Goal: Information Seeking & Learning: Learn about a topic

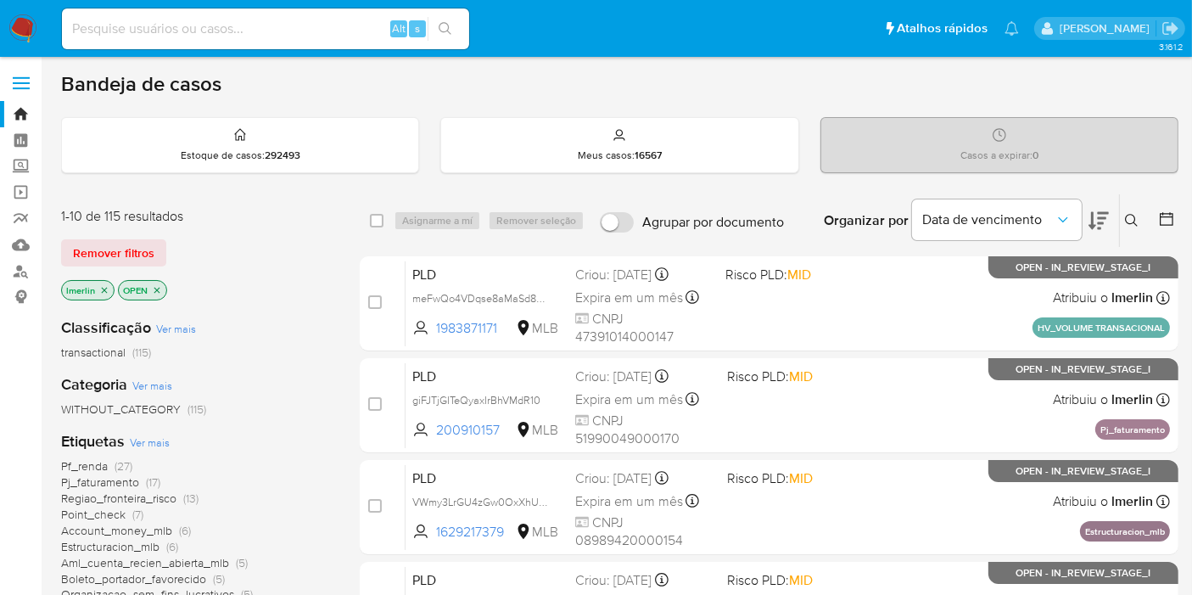
click at [108, 285] on icon "close-filter" at bounding box center [104, 290] width 10 height 10
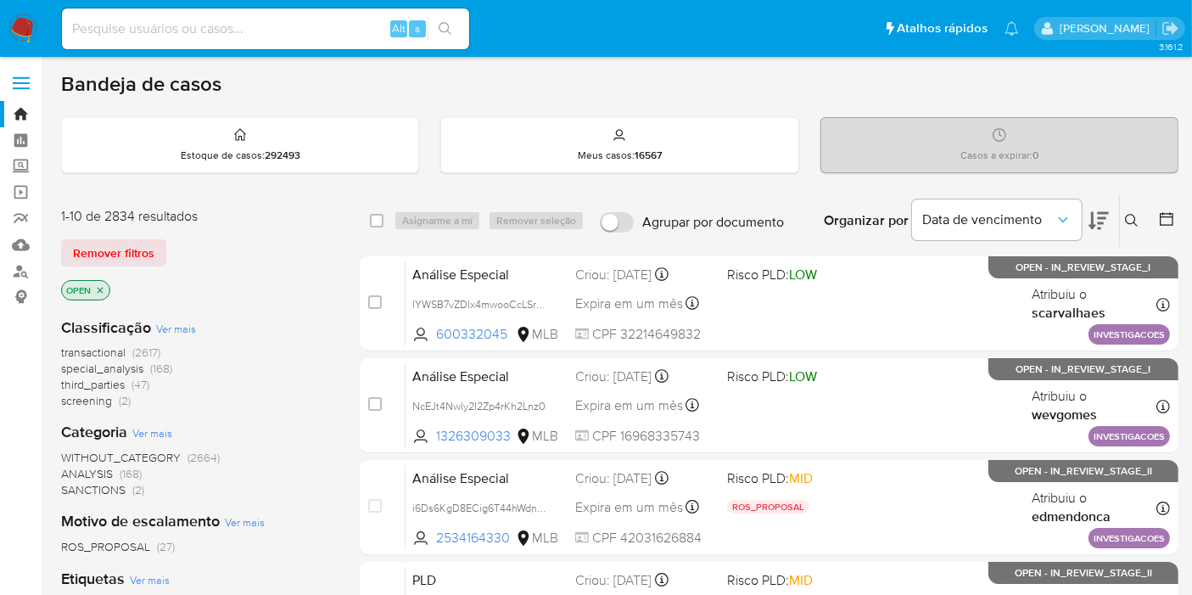
click at [94, 396] on span "screening" at bounding box center [86, 400] width 51 height 17
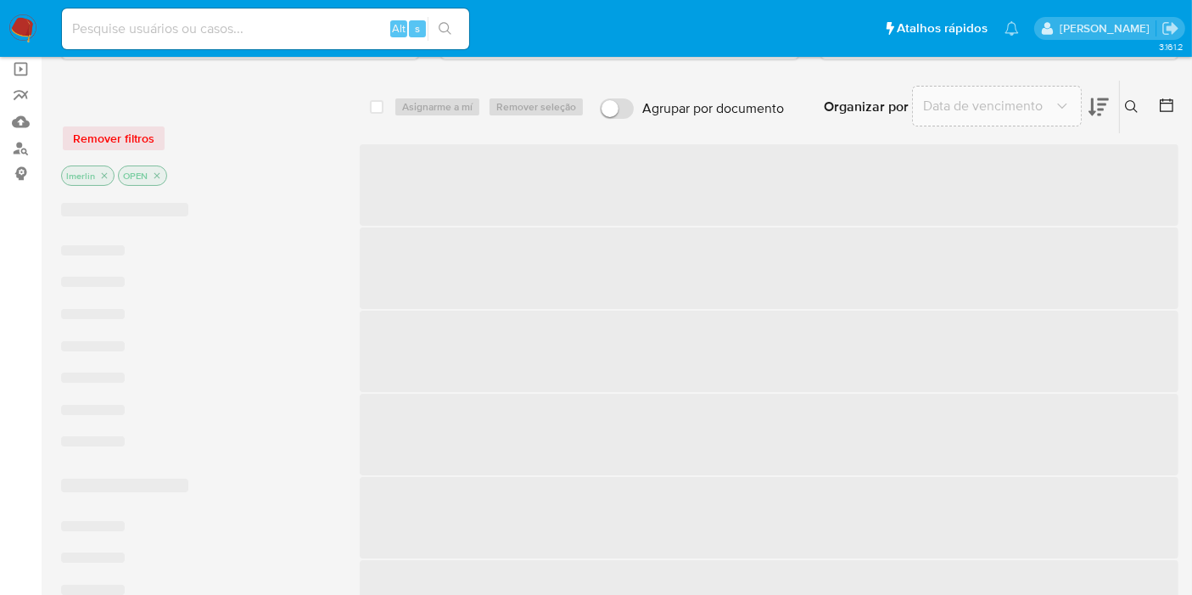
scroll to position [188, 0]
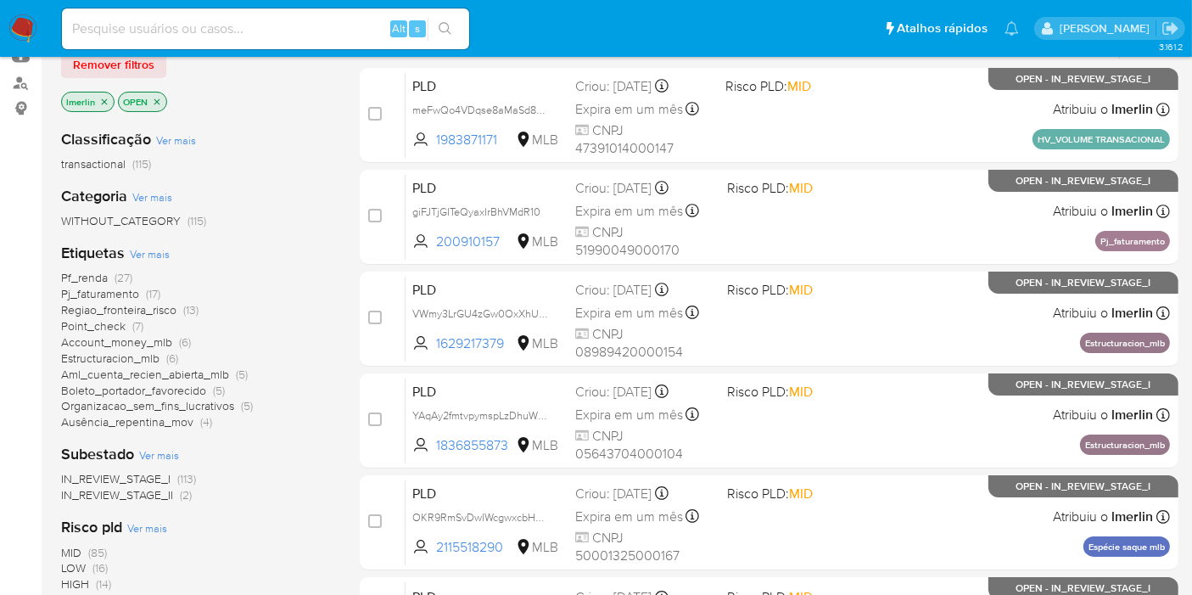
click at [193, 389] on span "Boleto_portador_favorecido" at bounding box center [133, 390] width 145 height 17
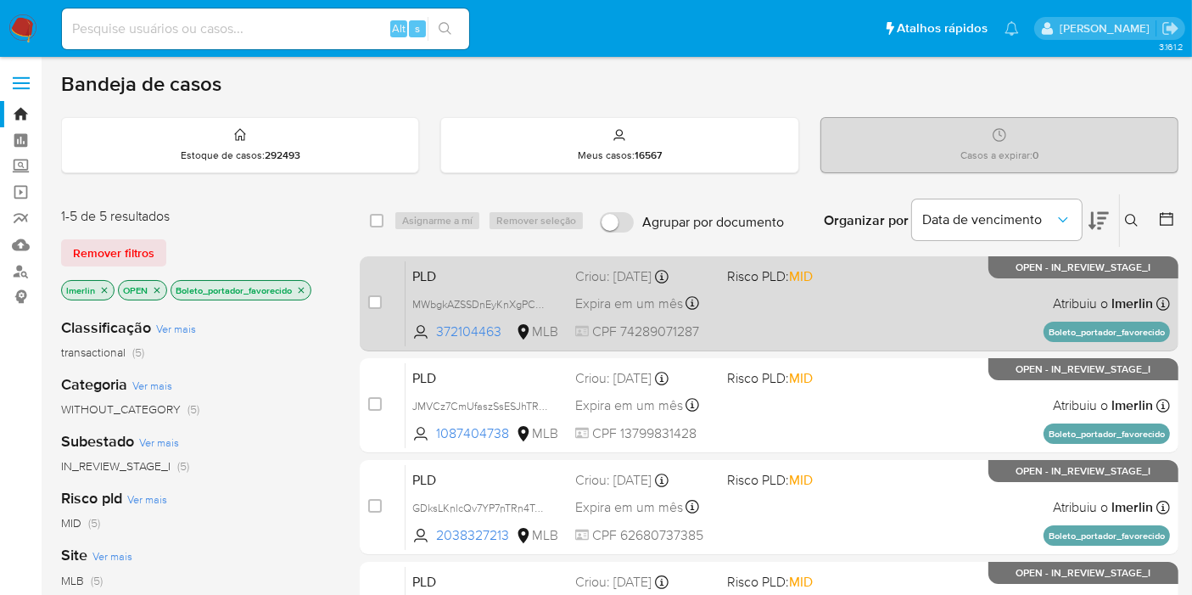
click at [460, 266] on span "PLD" at bounding box center [486, 275] width 149 height 22
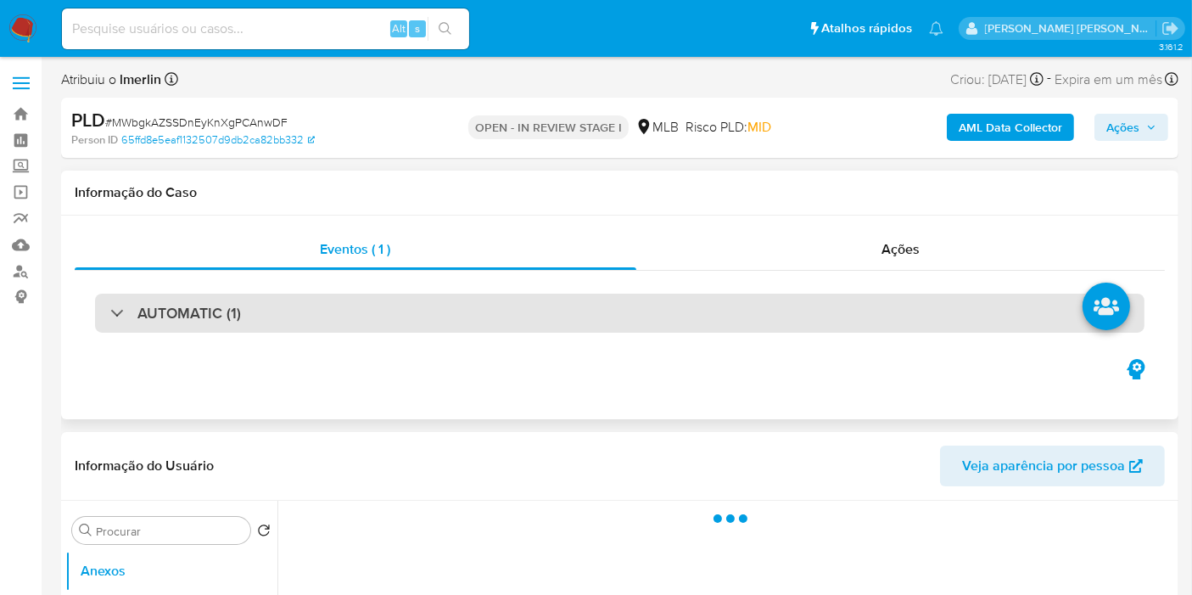
click at [630, 331] on div "AUTOMATIC (1)" at bounding box center [620, 313] width 1050 height 39
select select "10"
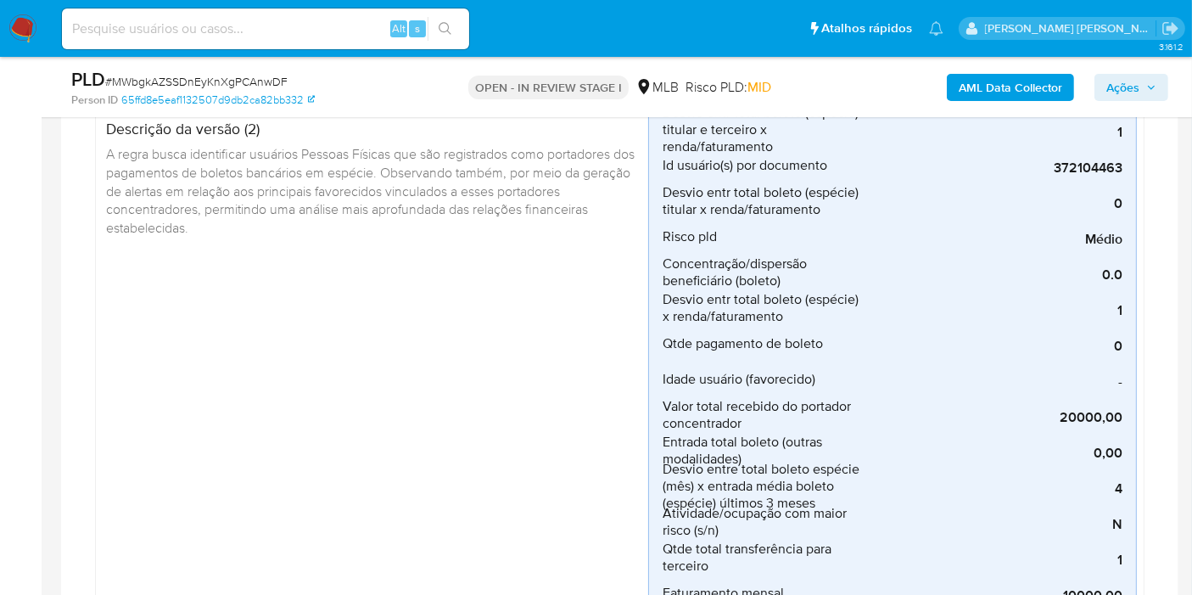
scroll to position [283, 0]
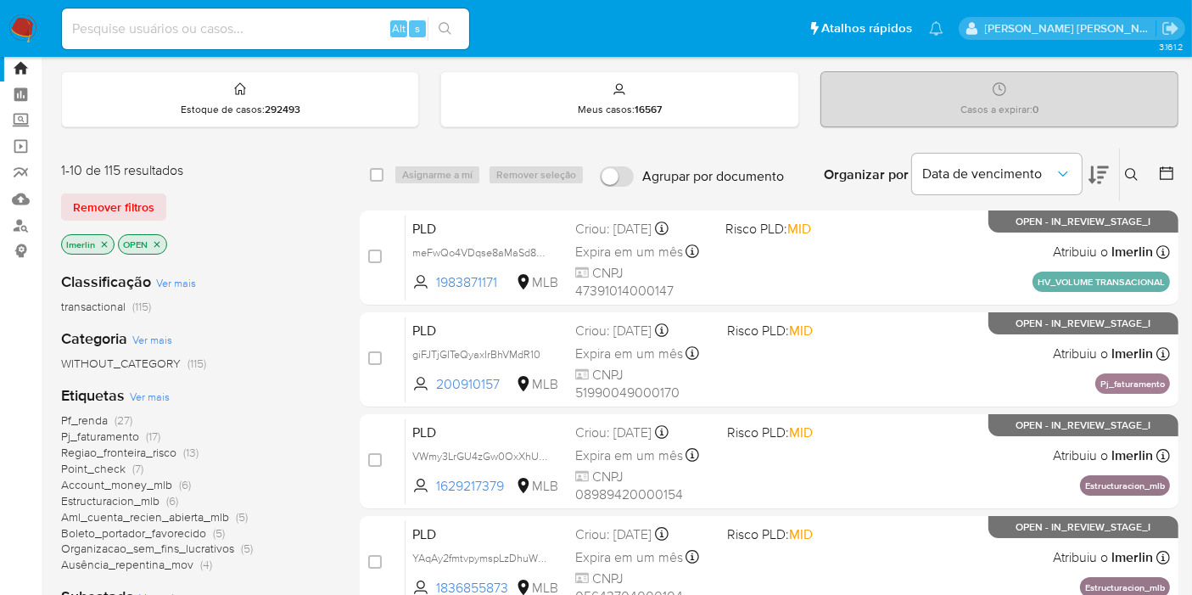
scroll to position [188, 0]
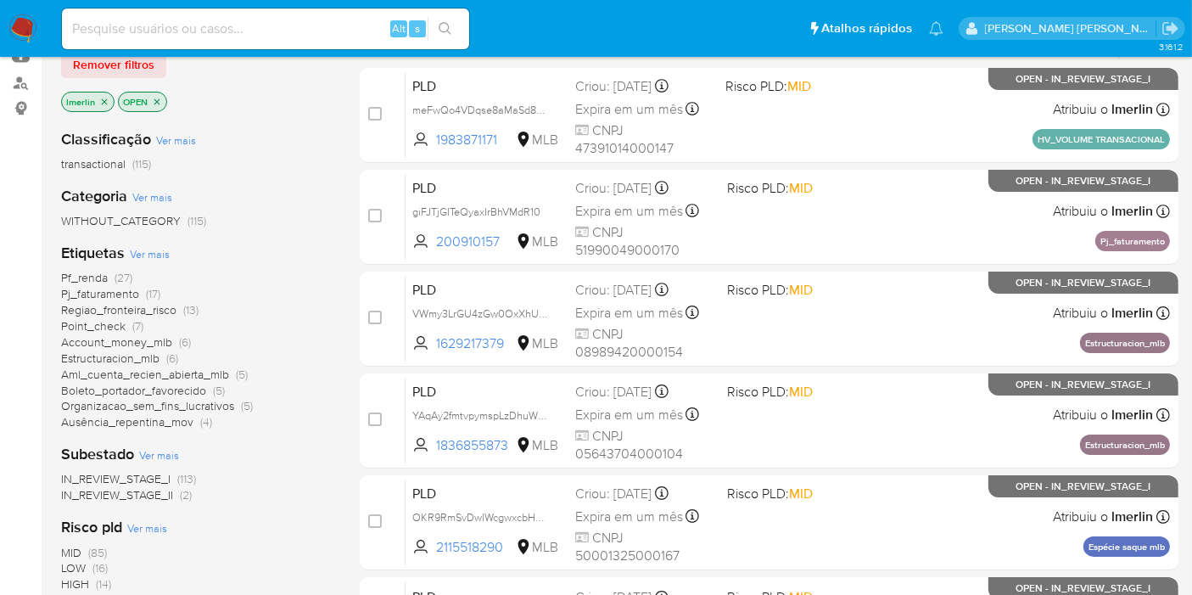
click at [99, 272] on span "Pf_renda" at bounding box center [84, 277] width 47 height 17
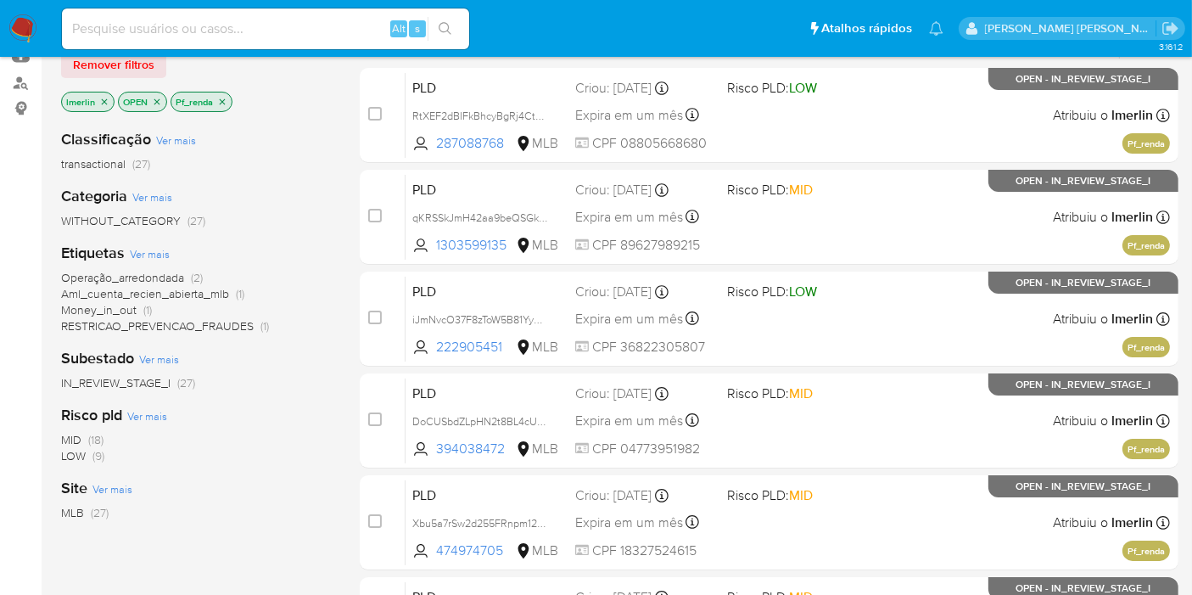
click at [81, 437] on span "MID (18)" at bounding box center [82, 440] width 42 height 16
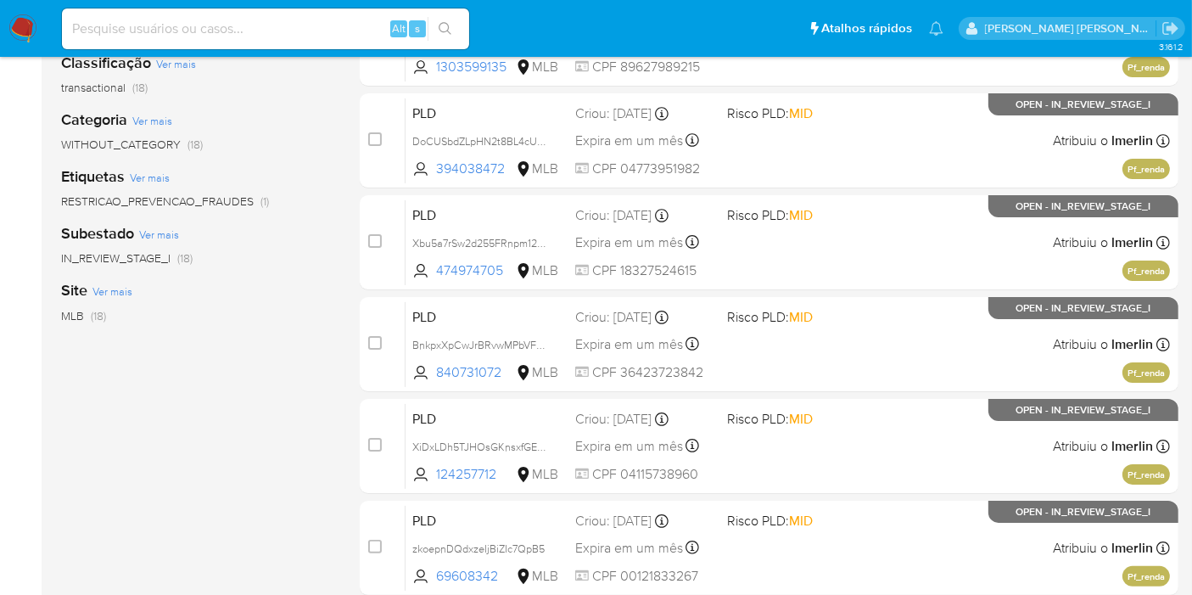
scroll to position [283, 0]
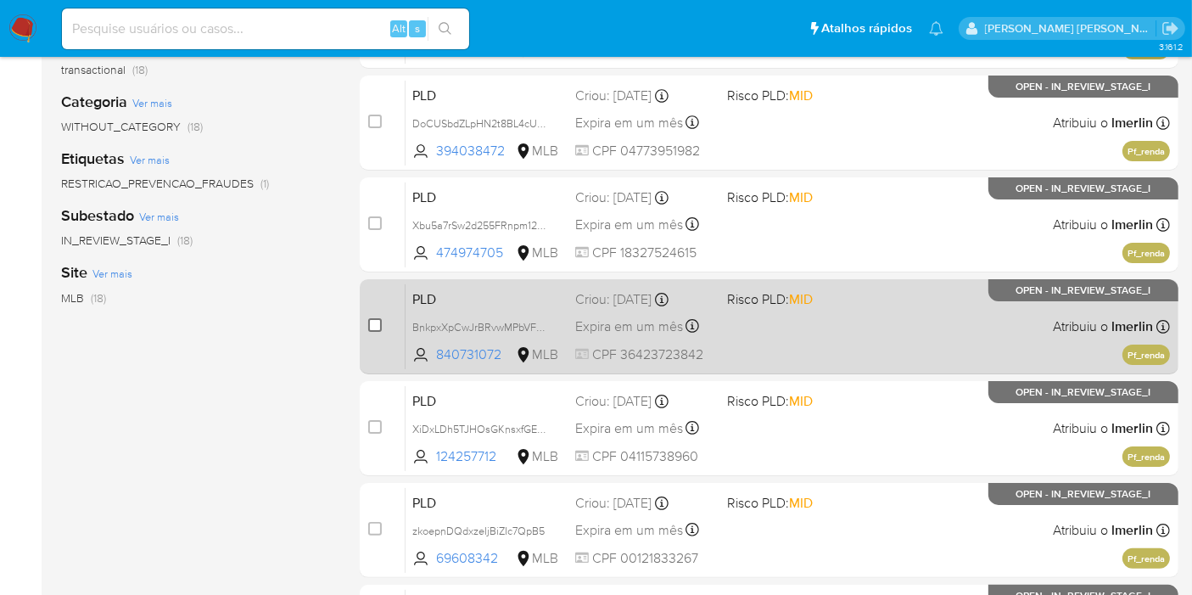
click at [379, 321] on input "checkbox" at bounding box center [375, 325] width 14 height 14
checkbox input "true"
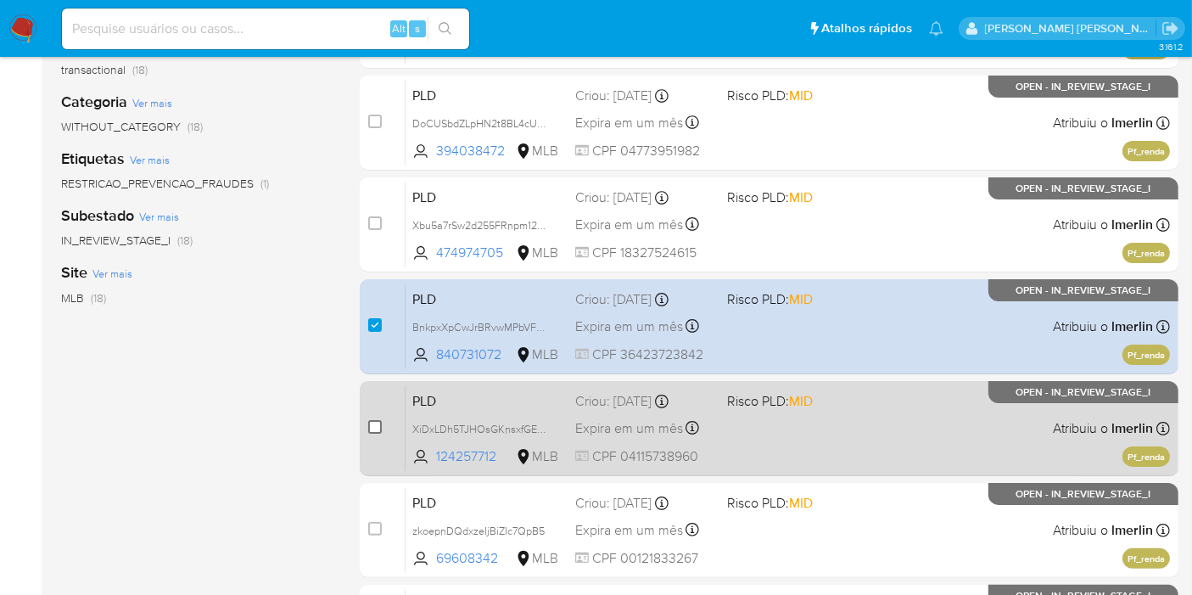
click at [370, 426] on input "checkbox" at bounding box center [375, 427] width 14 height 14
checkbox input "true"
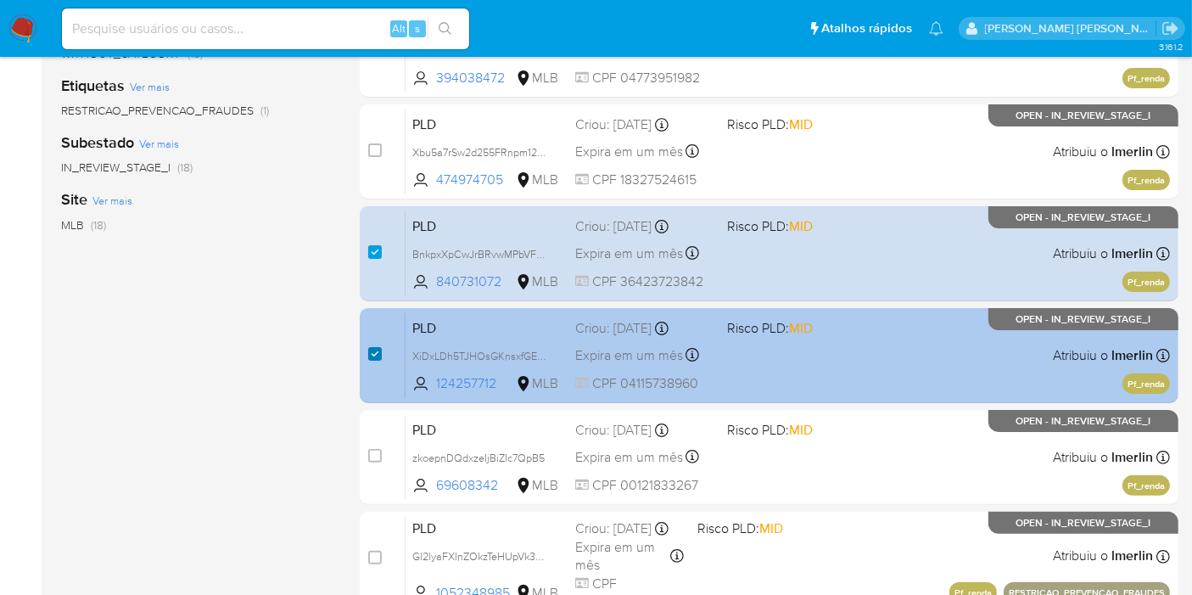
scroll to position [471, 0]
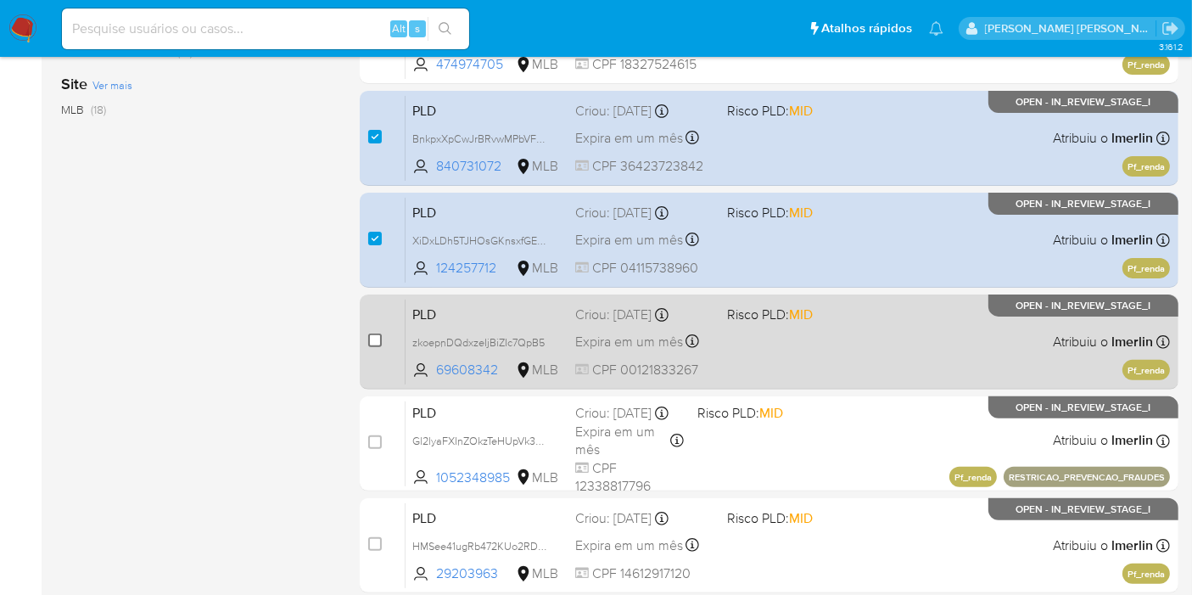
click at [370, 338] on input "checkbox" at bounding box center [375, 341] width 14 height 14
checkbox input "true"
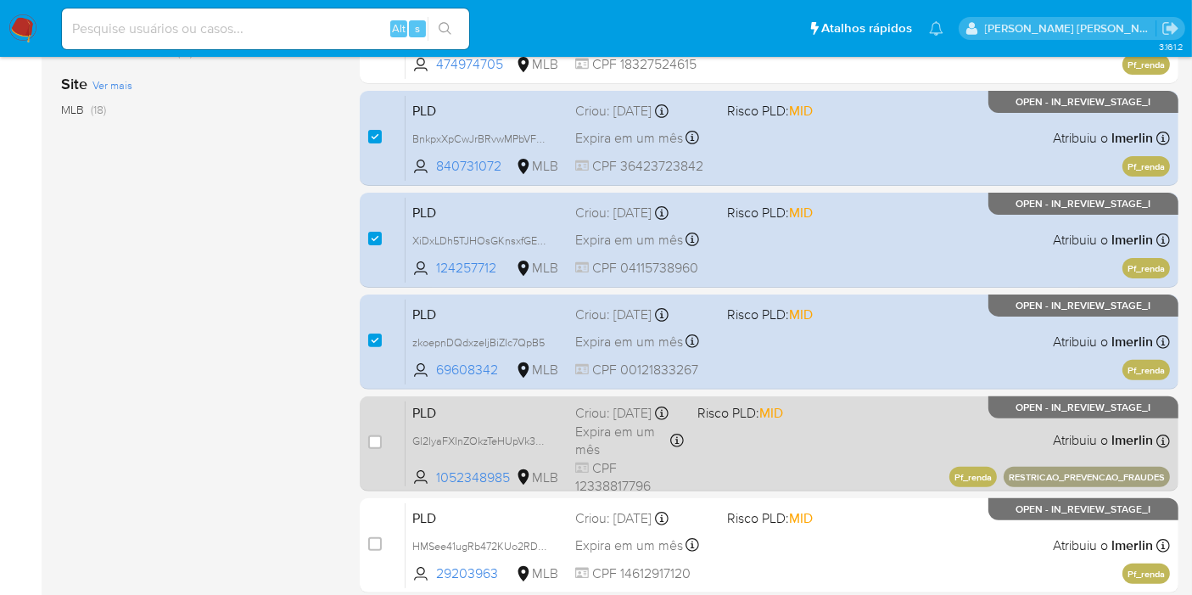
scroll to position [565, 0]
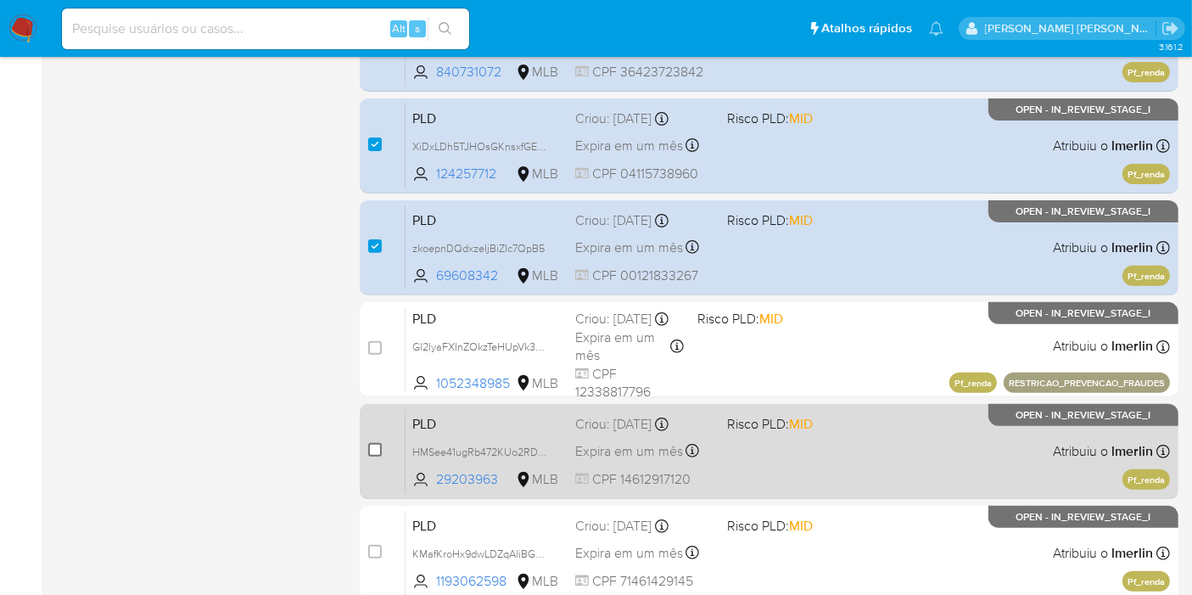
click at [376, 445] on input "checkbox" at bounding box center [375, 450] width 14 height 14
checkbox input "true"
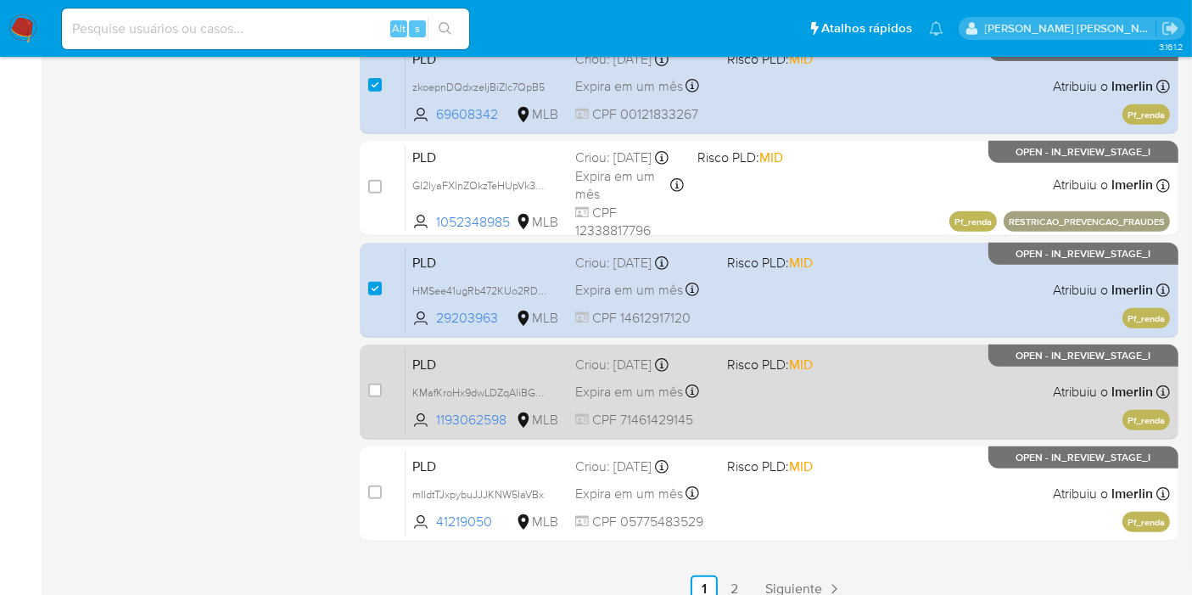
scroll to position [754, 0]
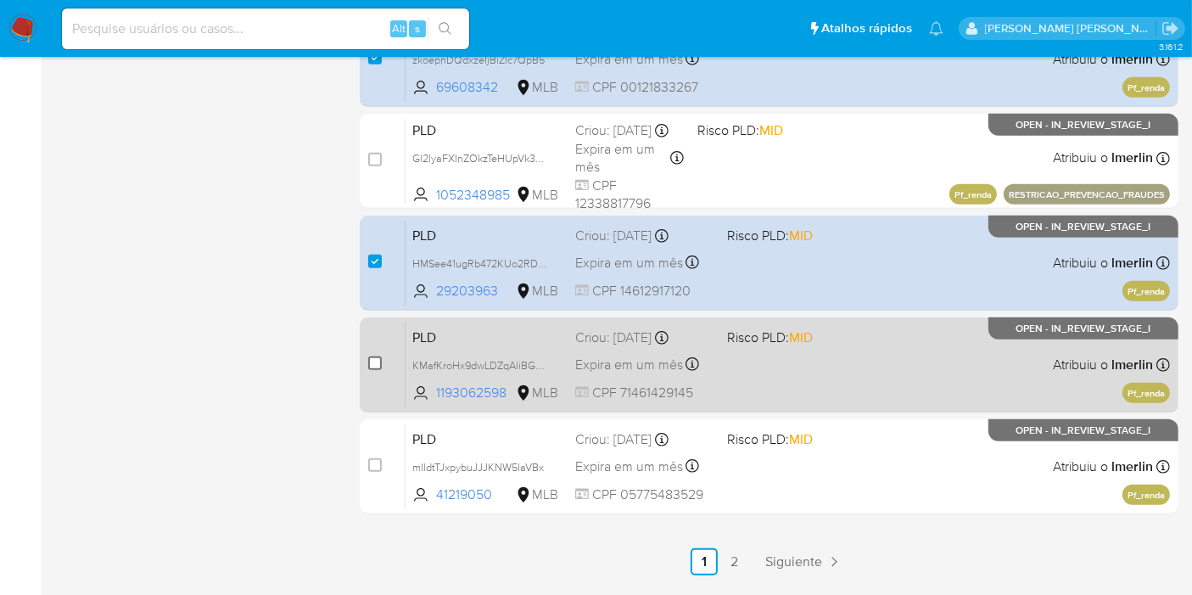
click at [373, 367] on input "checkbox" at bounding box center [375, 363] width 14 height 14
checkbox input "true"
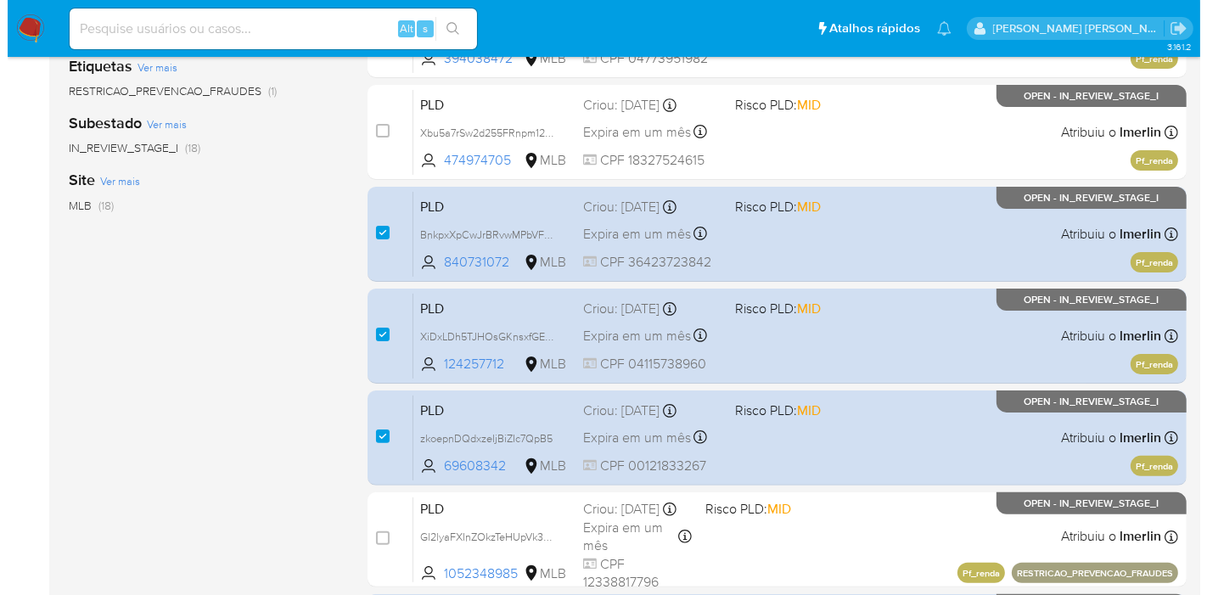
scroll to position [0, 0]
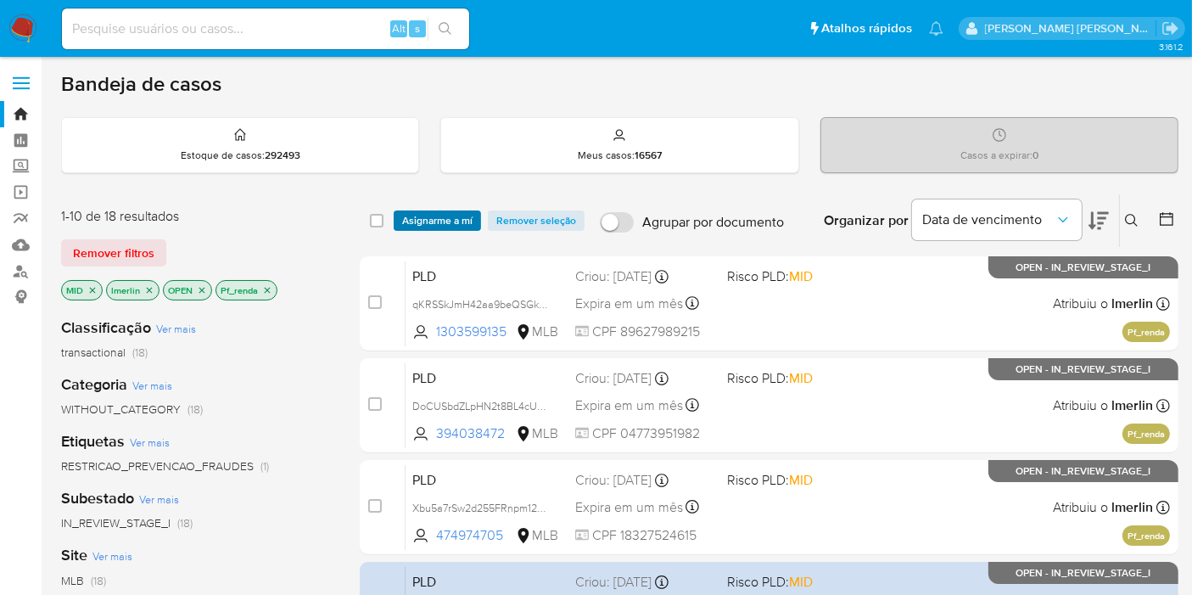
click at [452, 214] on span "Asignarme a mí" at bounding box center [437, 220] width 70 height 17
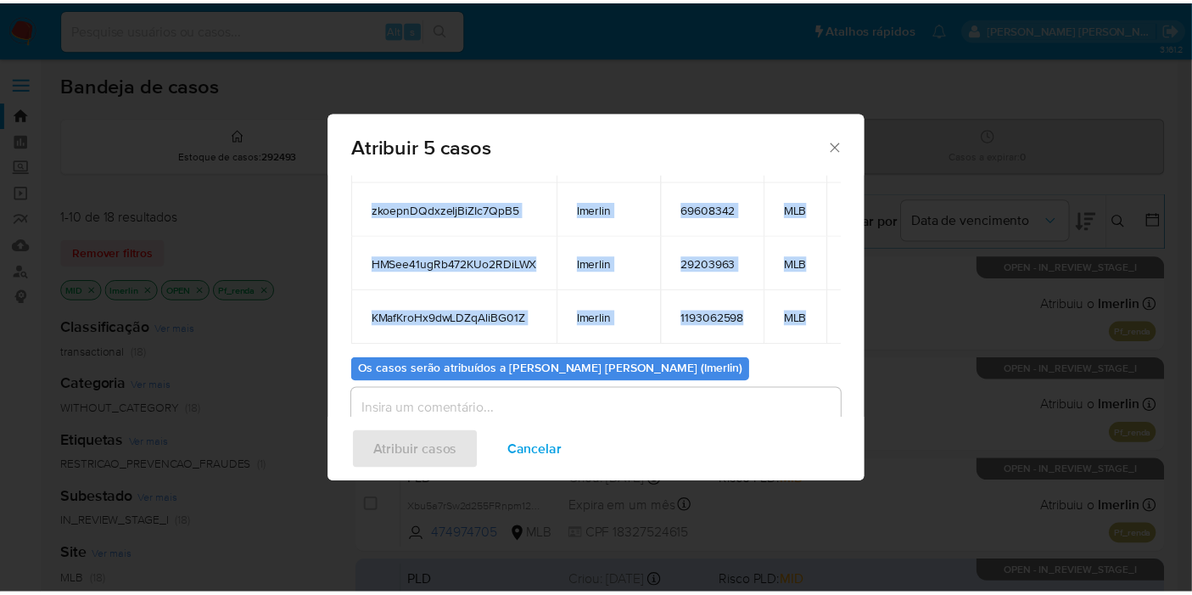
scroll to position [0, 61]
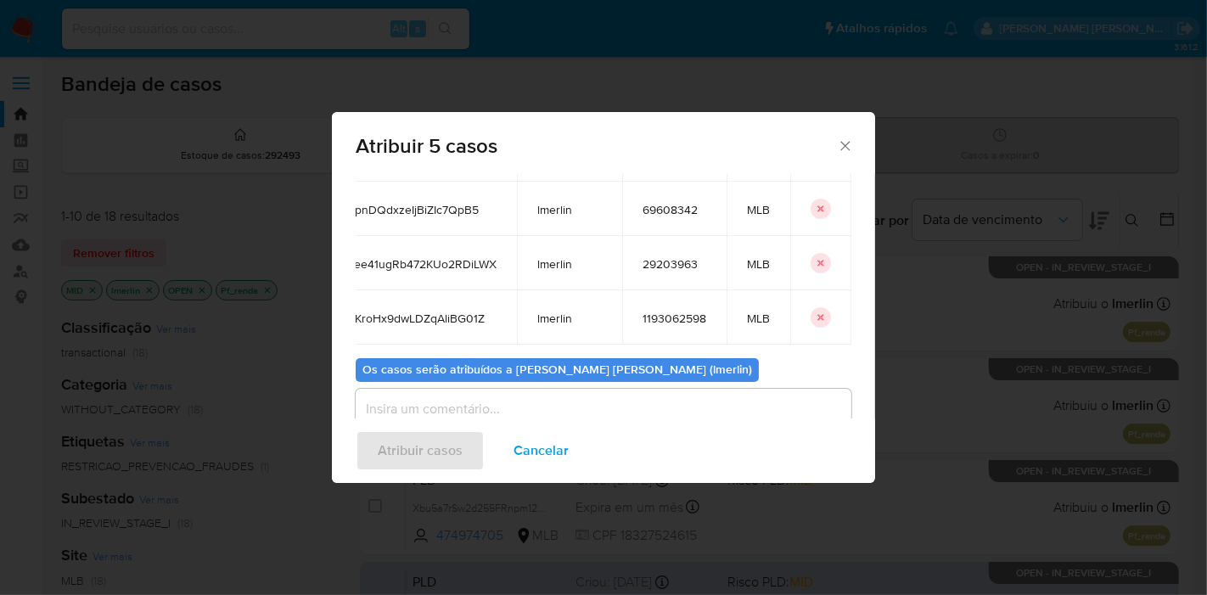
drag, startPoint x: 366, startPoint y: 286, endPoint x: 839, endPoint y: 315, distance: 473.6
click at [839, 315] on div "Casos para atribuir: ID Proprietário ID do usuário Site BnkpxXpCwJrBRvwMPbVFwoG…" at bounding box center [603, 296] width 543 height 244
copy thead "ID Proprietário ID do usuário Site"
click at [543, 442] on span "Cancelar" at bounding box center [540, 450] width 55 height 37
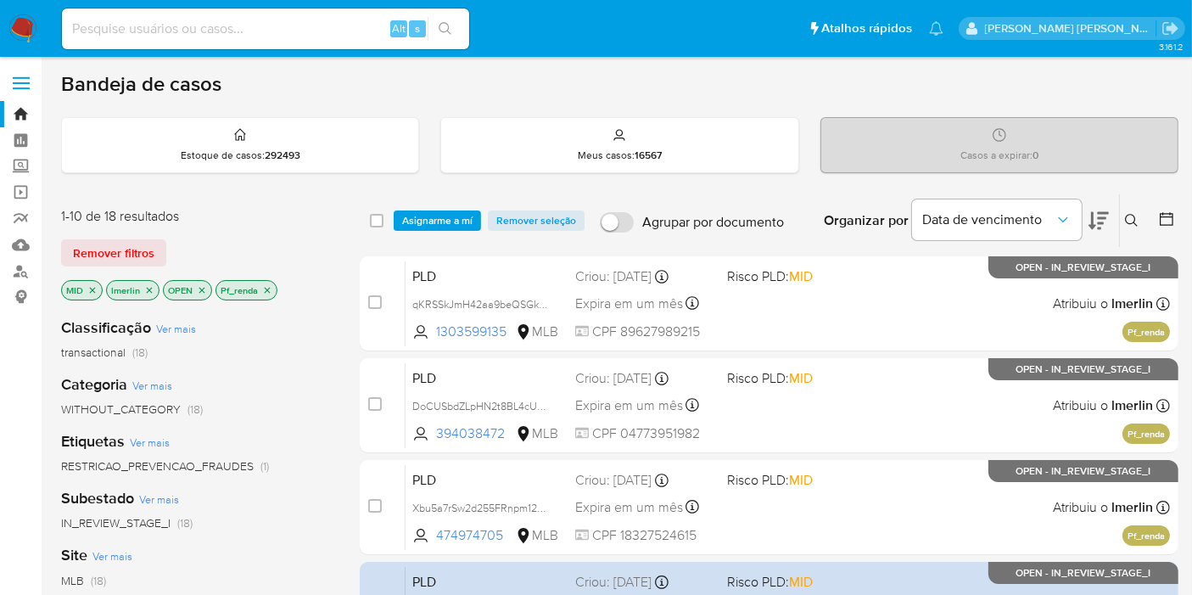
click at [306, 27] on input at bounding box center [265, 29] width 407 height 22
paste input "Yx6NTVp1wXJnDCm9GhF5EmZU"
type input "Yx6NTVp1wXJnDCm9GhF5EmZU"
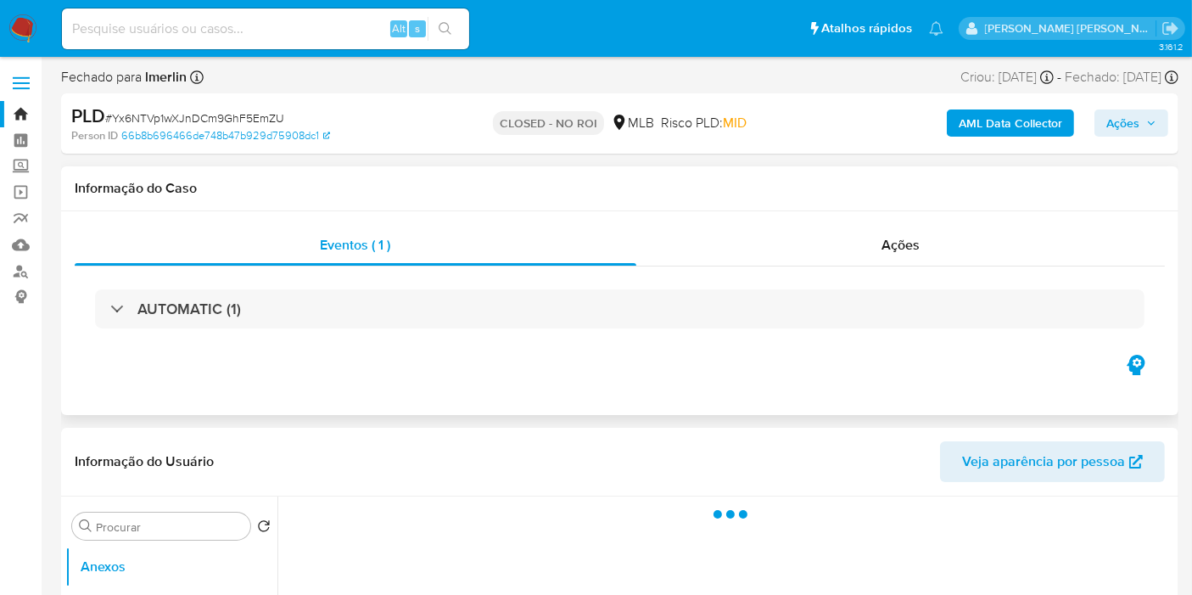
select select "10"
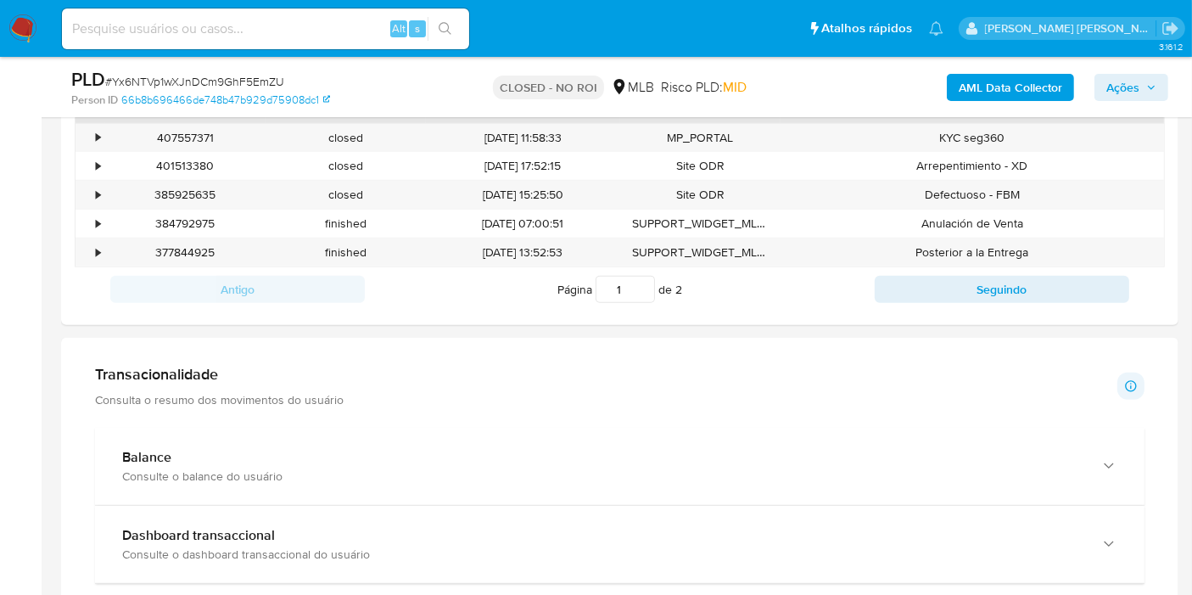
scroll to position [1131, 0]
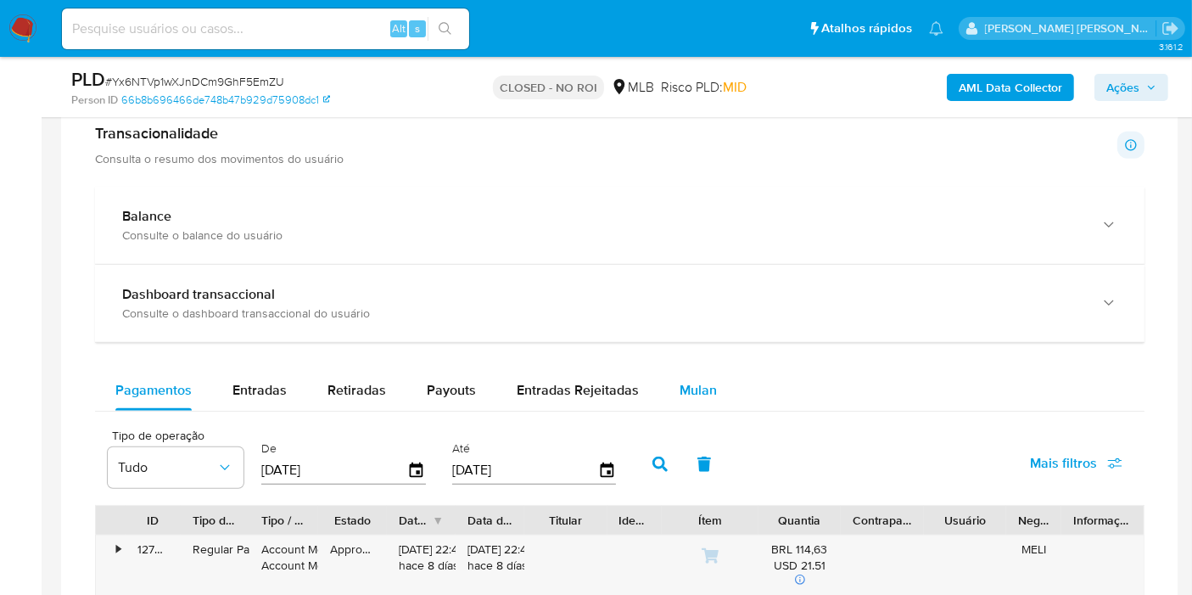
click at [682, 374] on div "Mulan" at bounding box center [698, 390] width 37 height 41
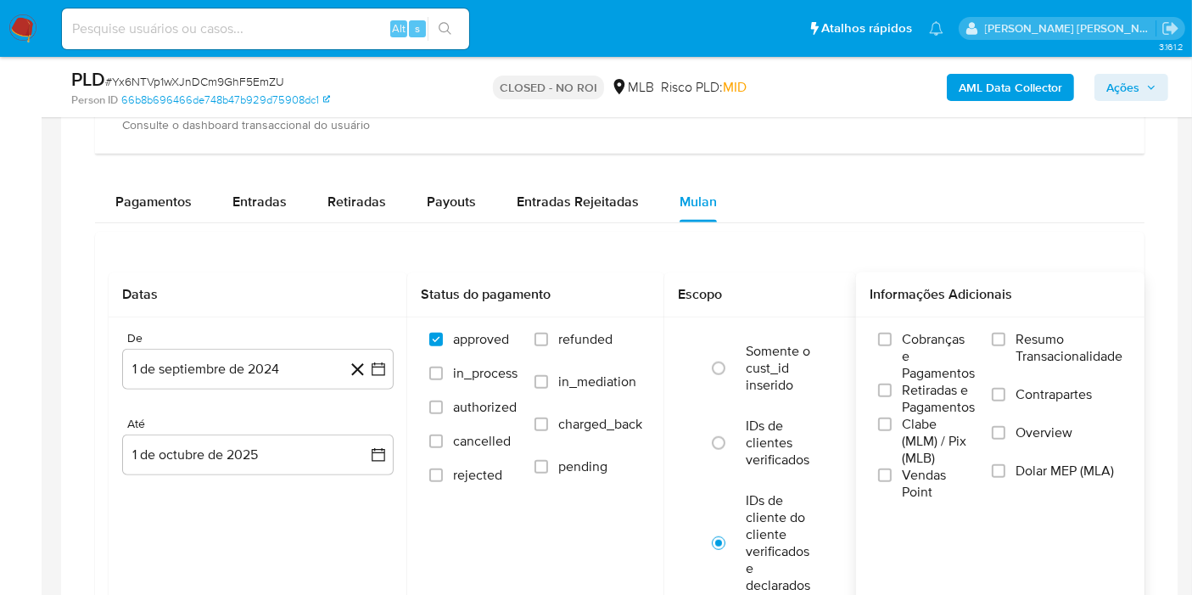
click at [1033, 343] on span "Resumo Transacionalidade" at bounding box center [1069, 348] width 107 height 34
click at [1006, 343] on input "Resumo Transacionalidade" at bounding box center [999, 340] width 14 height 14
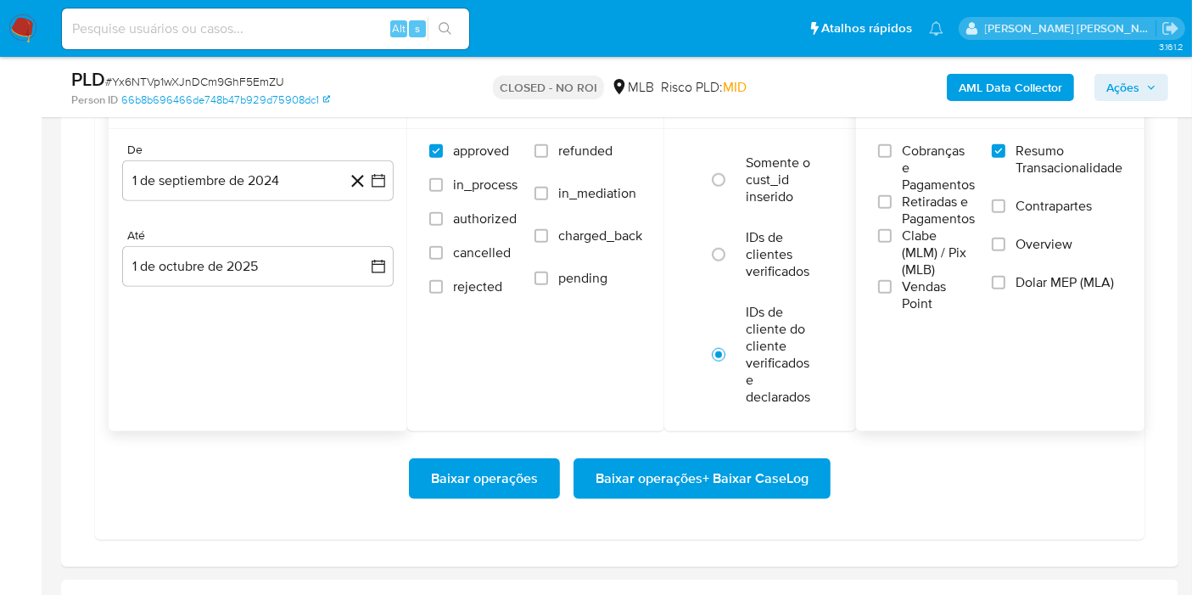
scroll to position [1508, 0]
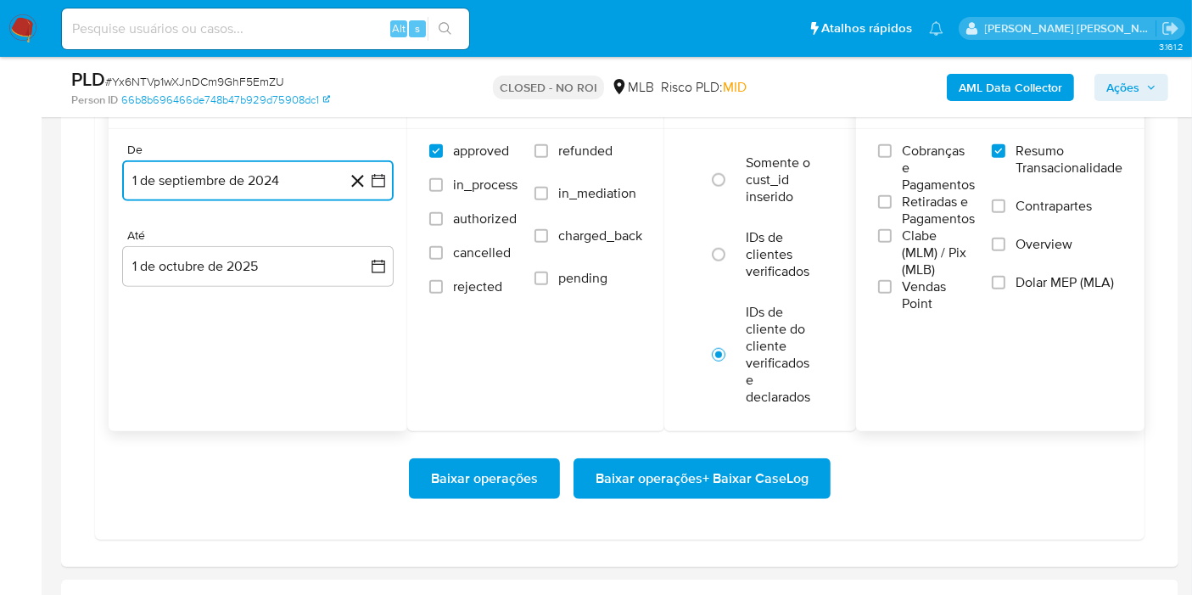
click at [375, 184] on icon "button" at bounding box center [378, 180] width 17 height 17
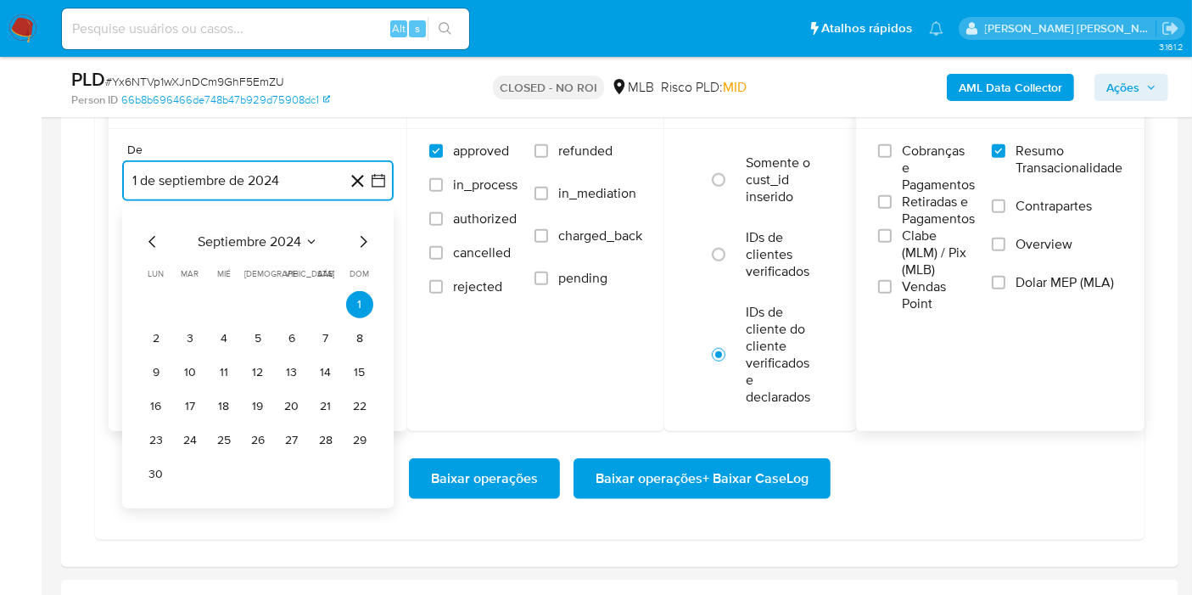
click at [283, 233] on span "septiembre 2024" at bounding box center [250, 241] width 104 height 17
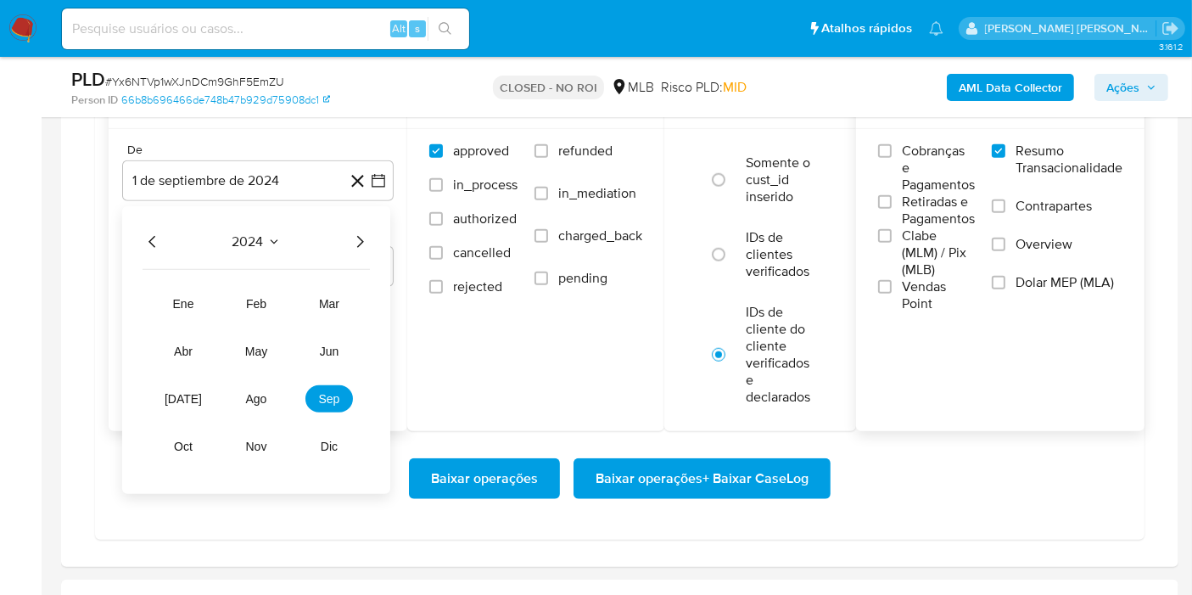
click at [357, 235] on icon "Año siguiente" at bounding box center [360, 242] width 20 height 20
click at [260, 399] on span "ago" at bounding box center [256, 399] width 21 height 14
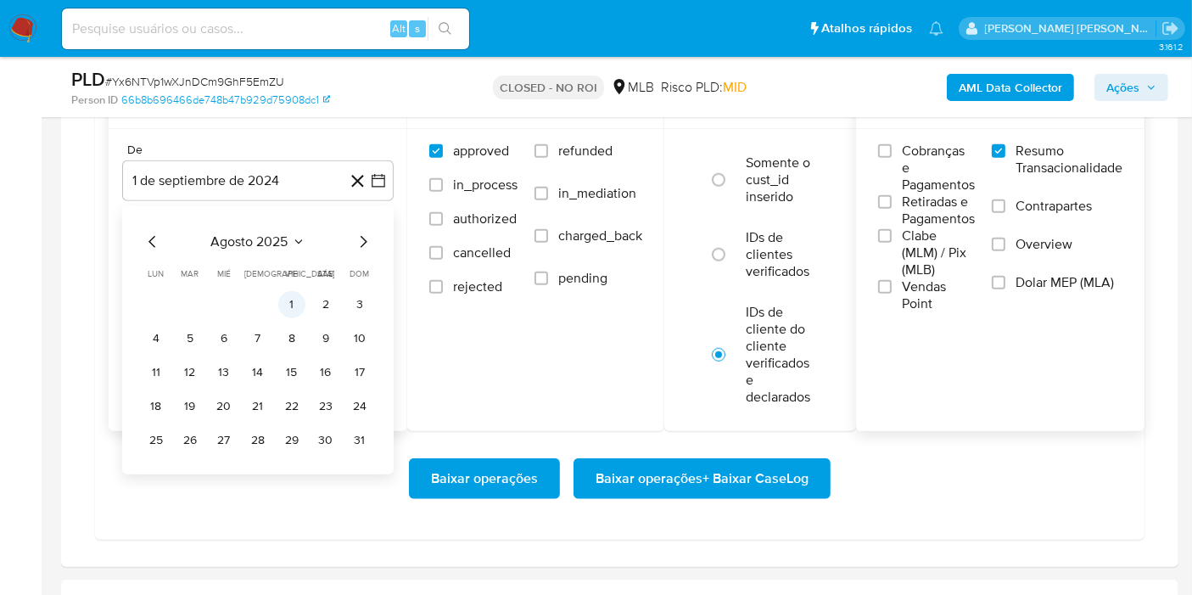
click at [288, 300] on button "1" at bounding box center [291, 304] width 27 height 27
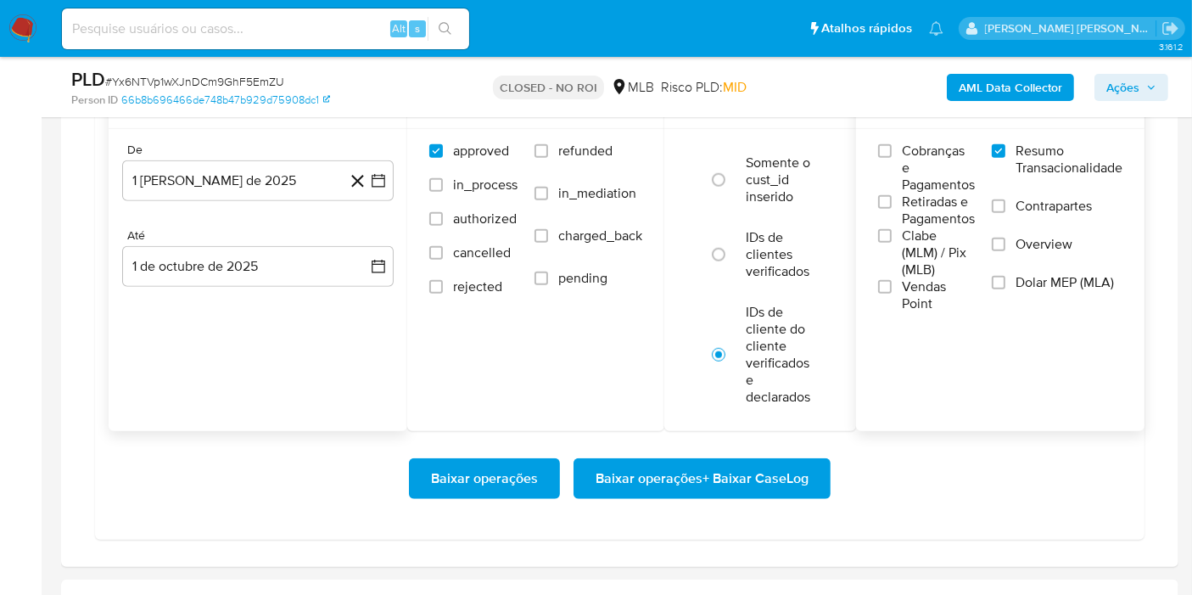
click at [373, 232] on div "Até" at bounding box center [258, 235] width 272 height 15
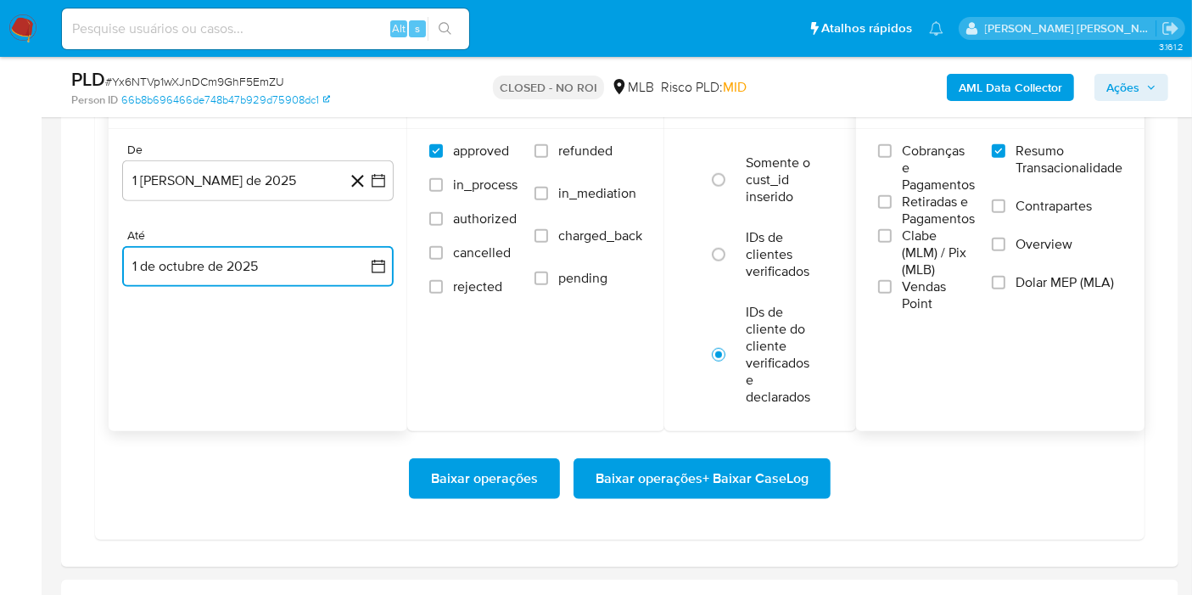
click at [378, 278] on button "1 de octubre de 2025" at bounding box center [258, 266] width 272 height 41
click at [153, 323] on icon "Mes anterior" at bounding box center [153, 327] width 20 height 20
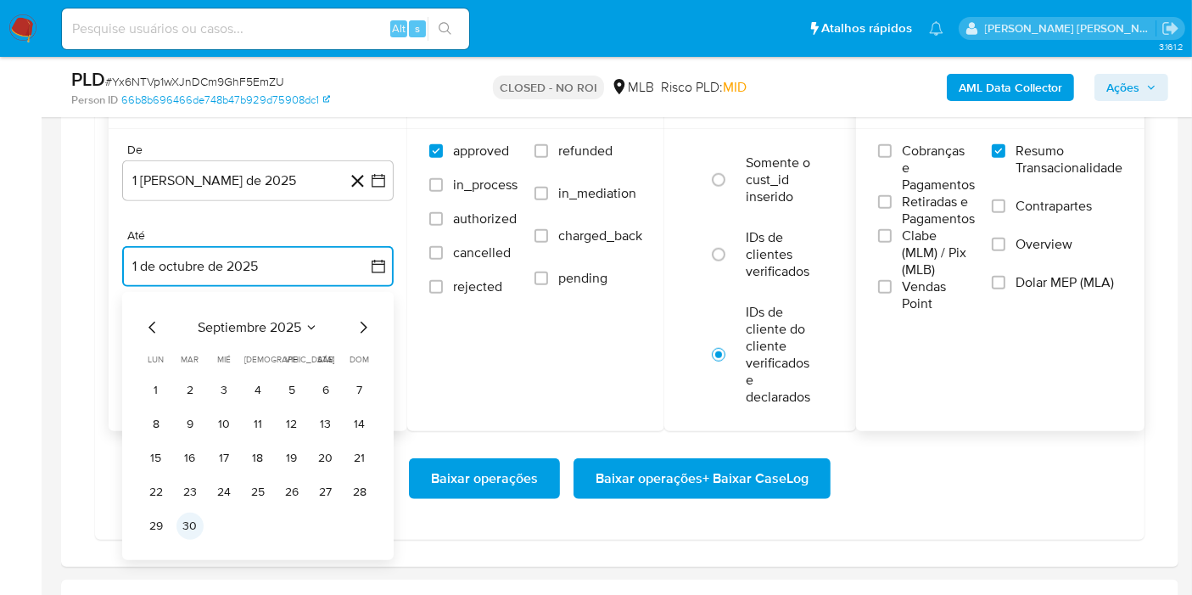
click at [188, 515] on button "30" at bounding box center [190, 526] width 27 height 27
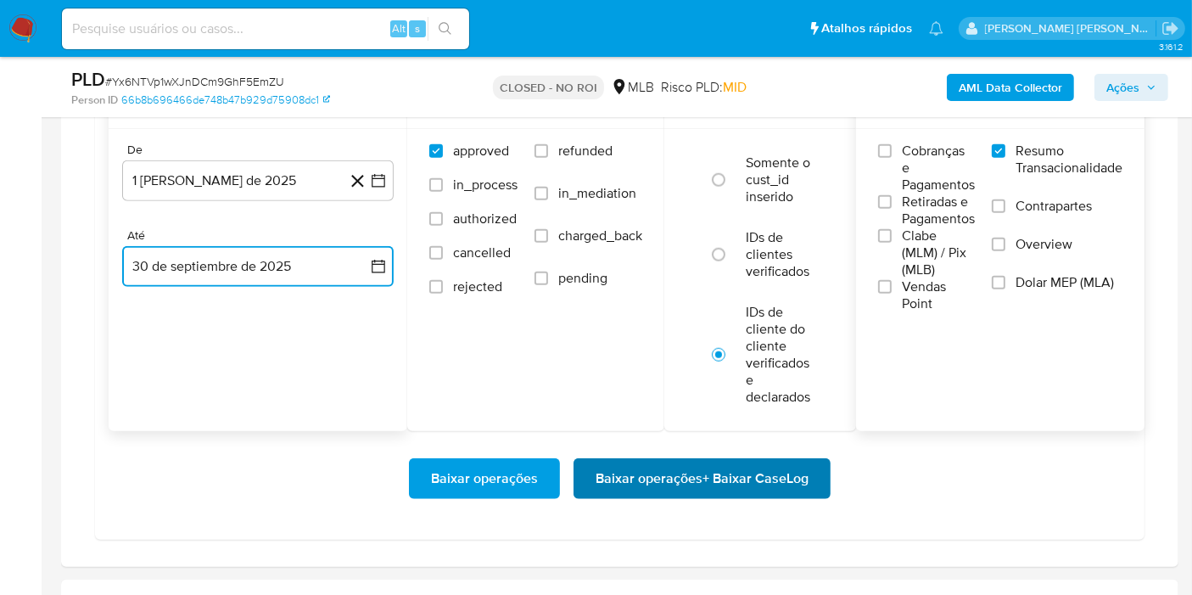
click at [781, 484] on span "Baixar operações + Baixar CaseLog" at bounding box center [702, 478] width 213 height 37
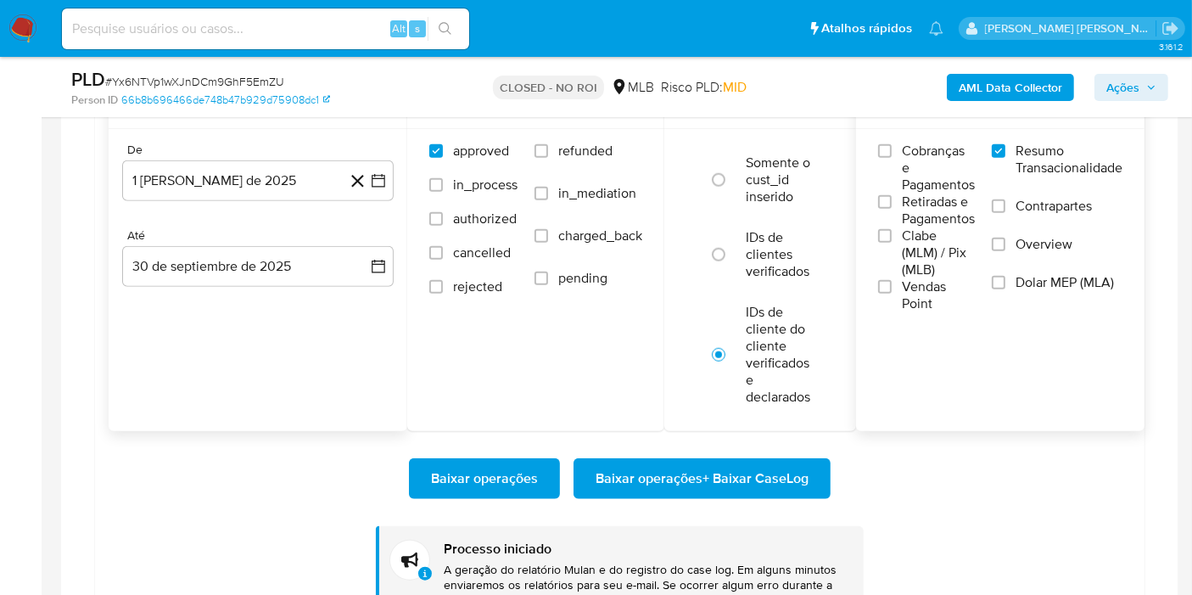
click at [272, 33] on input at bounding box center [265, 29] width 407 height 22
paste input "qKRSSkJmH42aa9beQSGk9QnG"
type input "qKRSSkJmH42aa9beQSGk9QnG"
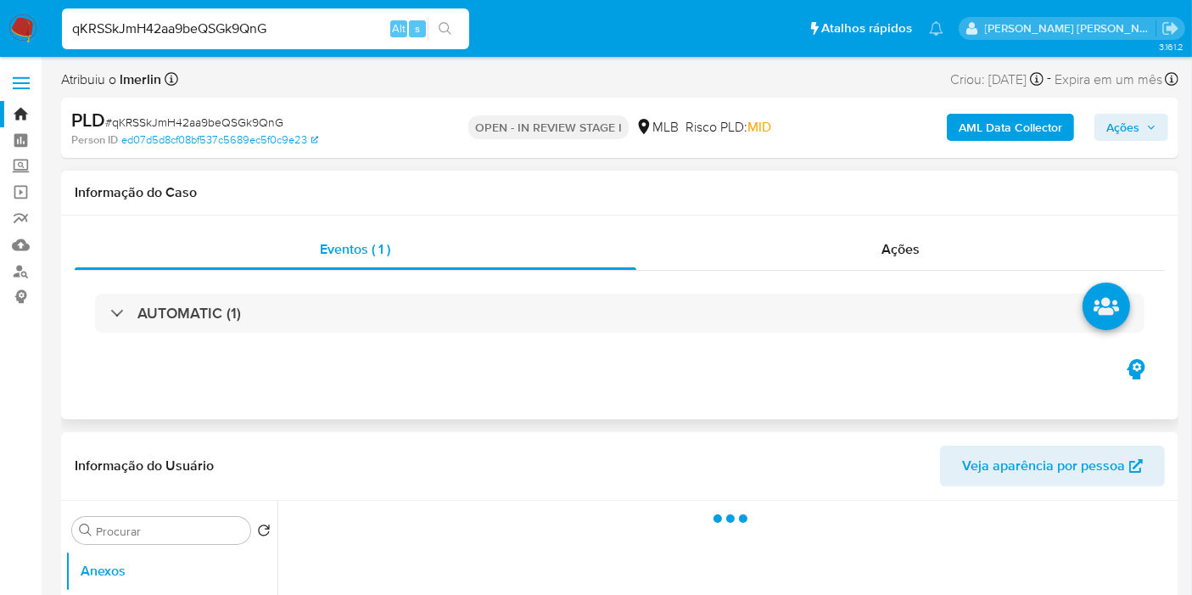
select select "10"
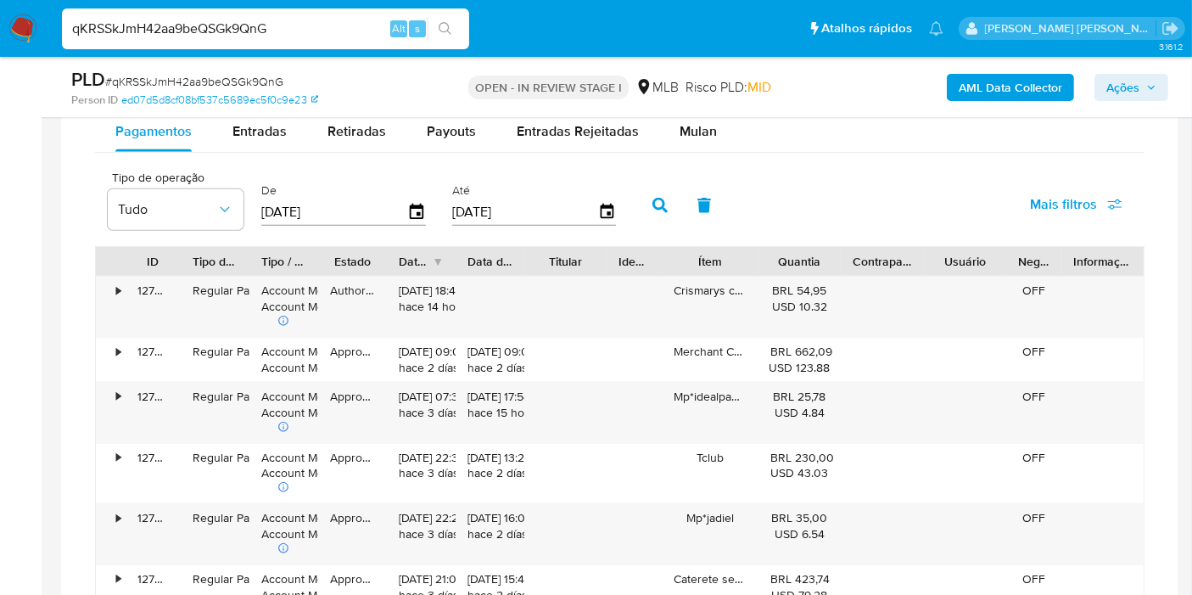
scroll to position [1226, 0]
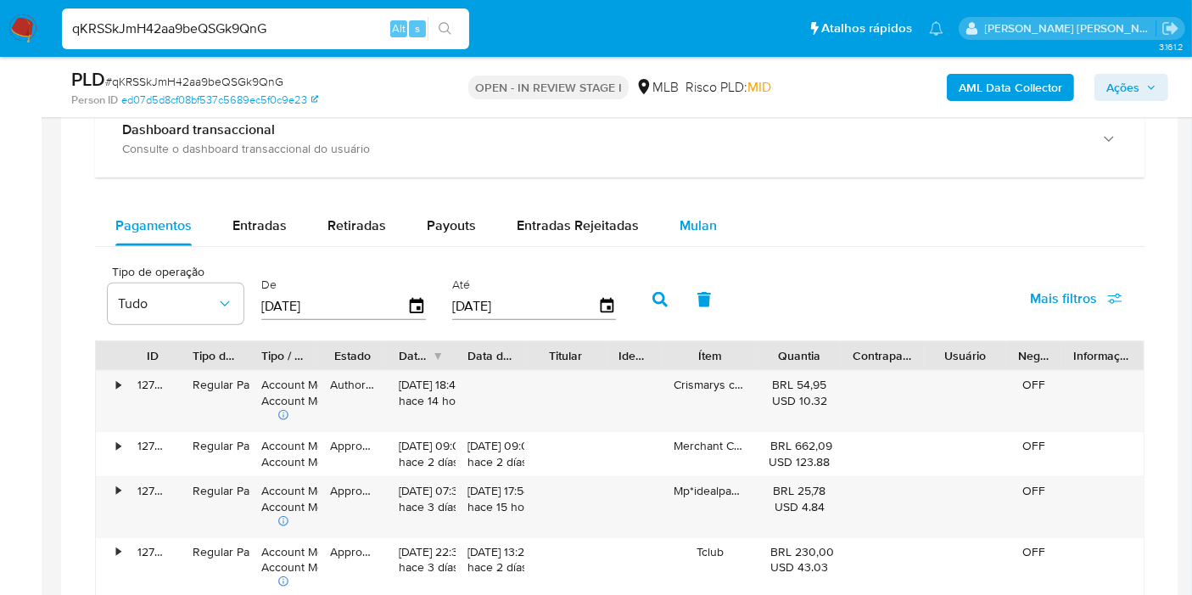
click at [708, 239] on div "Mulan" at bounding box center [698, 225] width 37 height 41
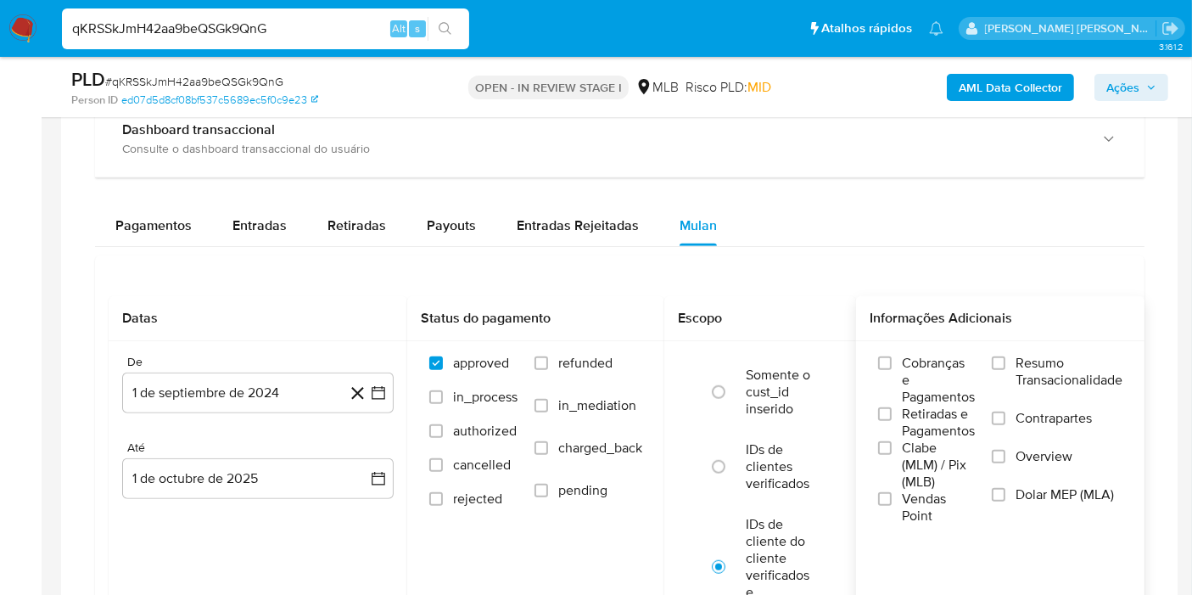
click at [1064, 361] on span "Resumo Transacionalidade" at bounding box center [1069, 372] width 107 height 34
click at [1006, 361] on input "Resumo Transacionalidade" at bounding box center [999, 363] width 14 height 14
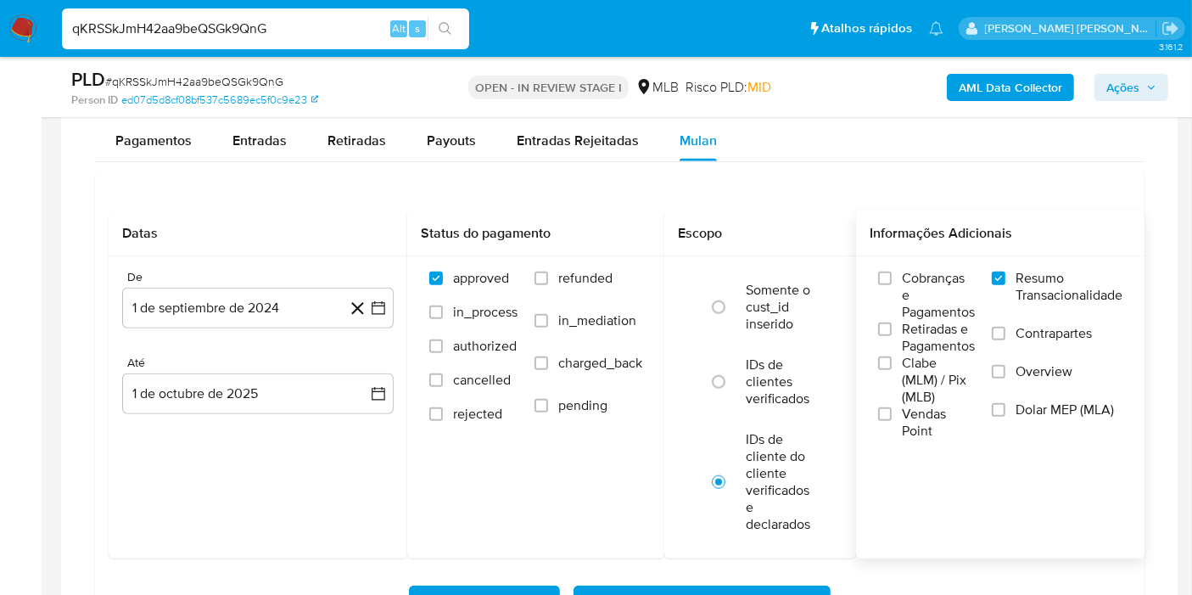
scroll to position [1414, 0]
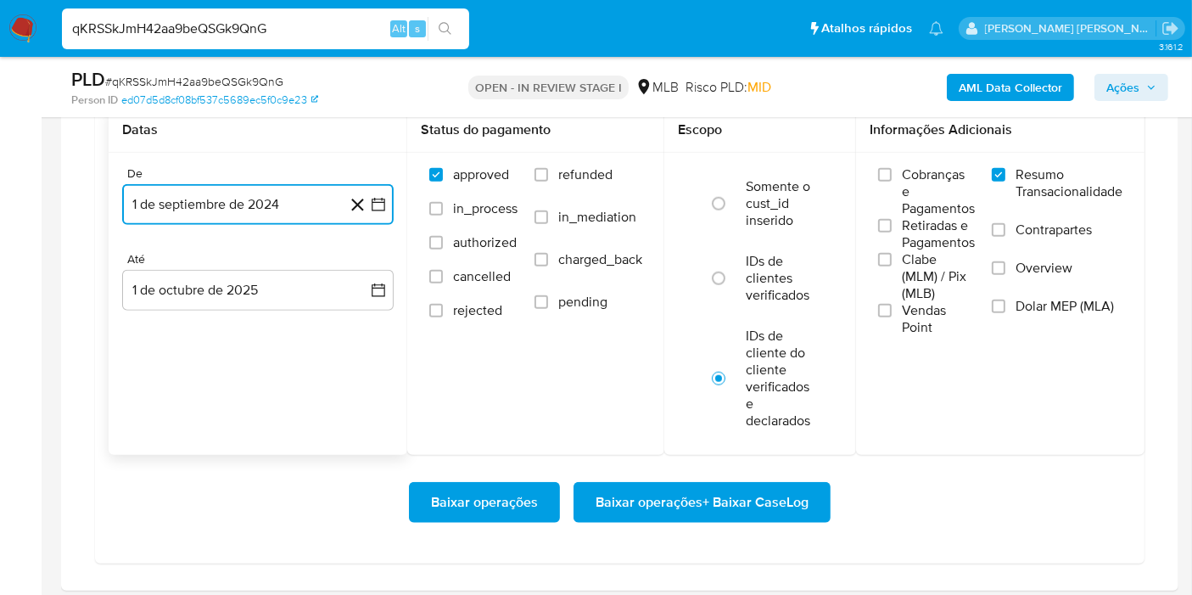
click at [378, 211] on button "1 de septiembre de 2024" at bounding box center [258, 204] width 272 height 41
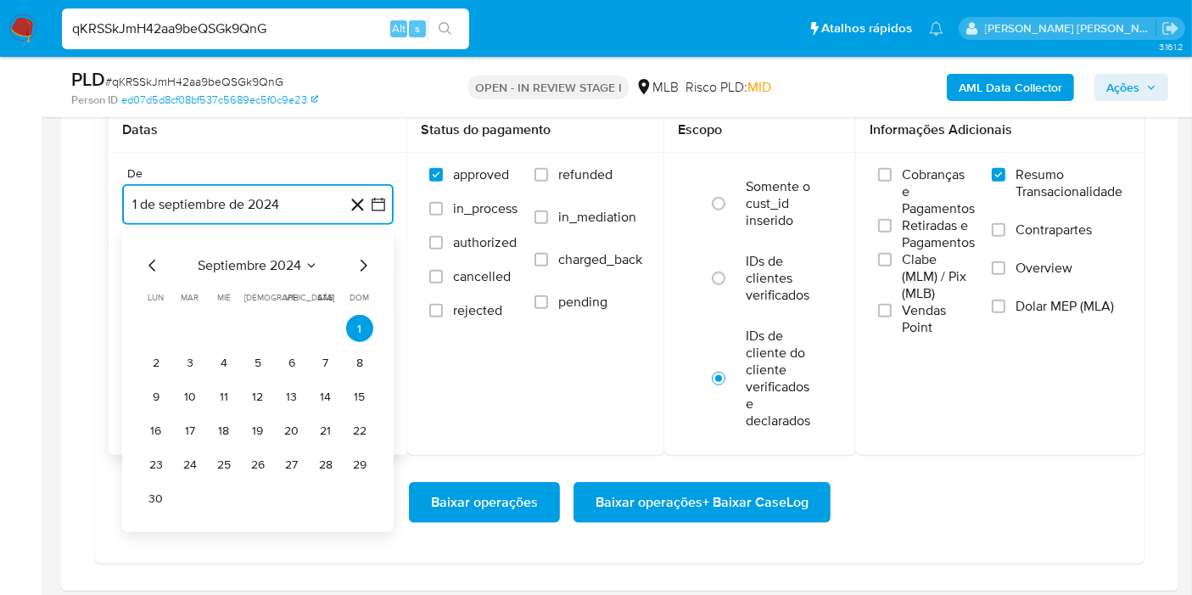
click at [286, 262] on span "septiembre 2024" at bounding box center [250, 265] width 104 height 17
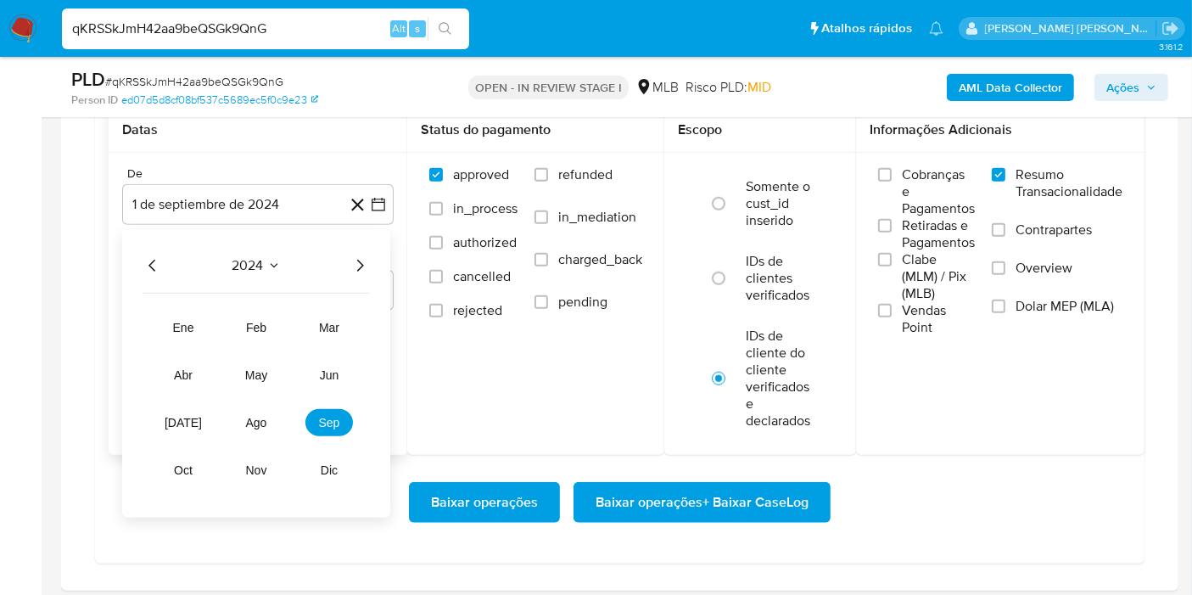
click at [356, 265] on icon "Año siguiente" at bounding box center [360, 265] width 20 height 20
click at [265, 416] on span "ago" at bounding box center [256, 423] width 21 height 14
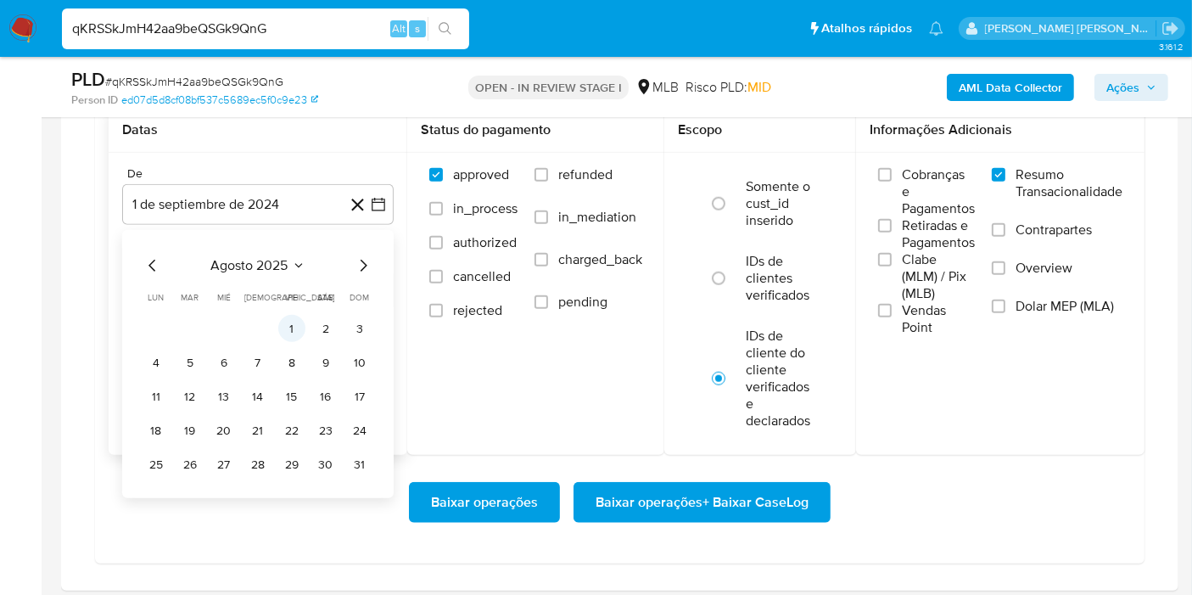
click at [293, 318] on button "1" at bounding box center [291, 328] width 27 height 27
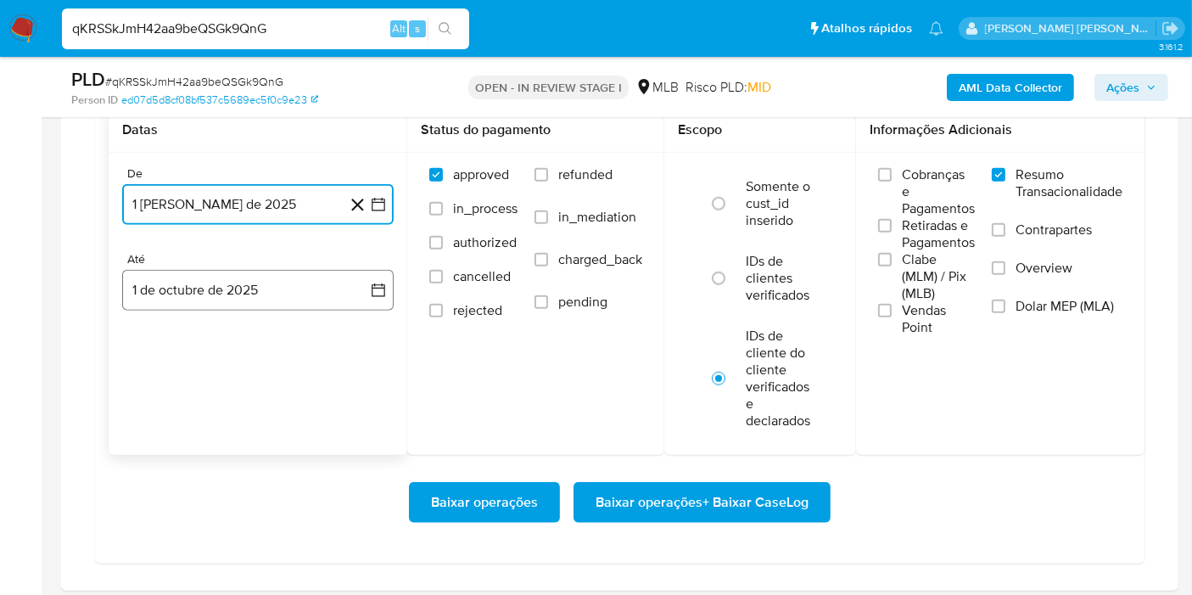
click at [365, 278] on button "1 de octubre de 2025" at bounding box center [258, 290] width 272 height 41
click at [150, 351] on icon "Mes anterior" at bounding box center [153, 351] width 20 height 20
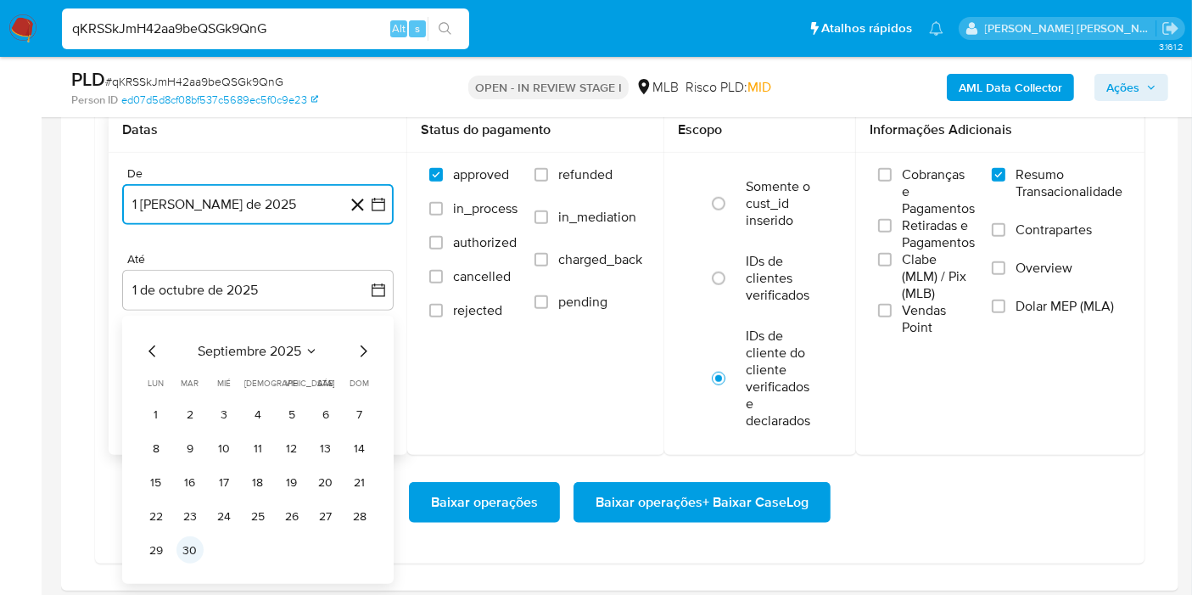
click at [200, 541] on button "30" at bounding box center [190, 549] width 27 height 27
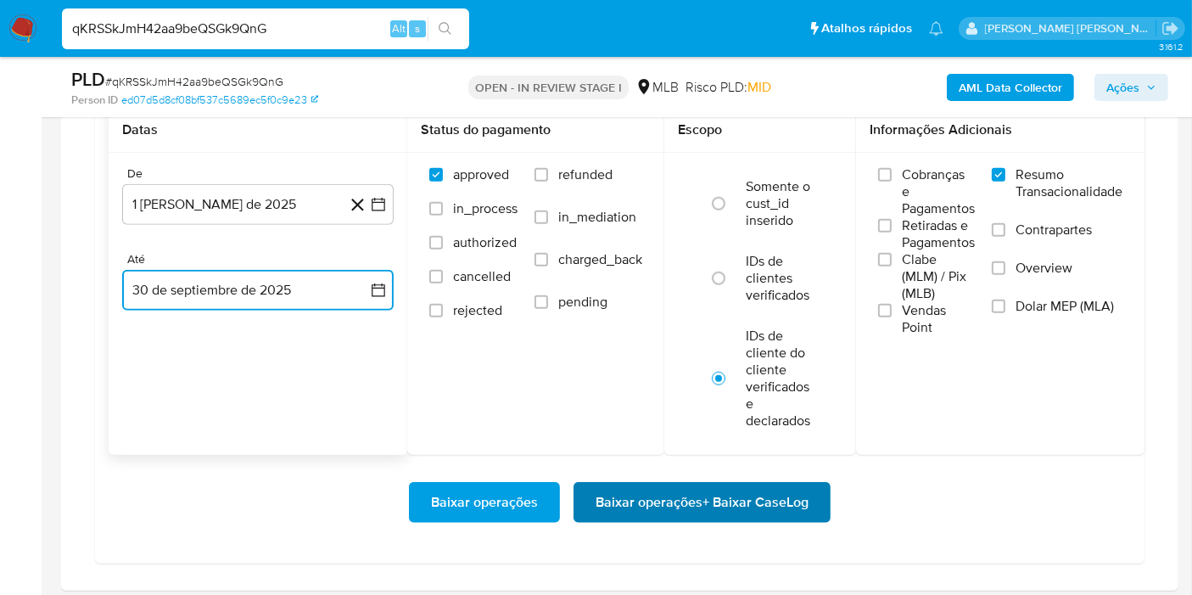
click at [778, 502] on span "Baixar operações + Baixar CaseLog" at bounding box center [702, 502] width 213 height 37
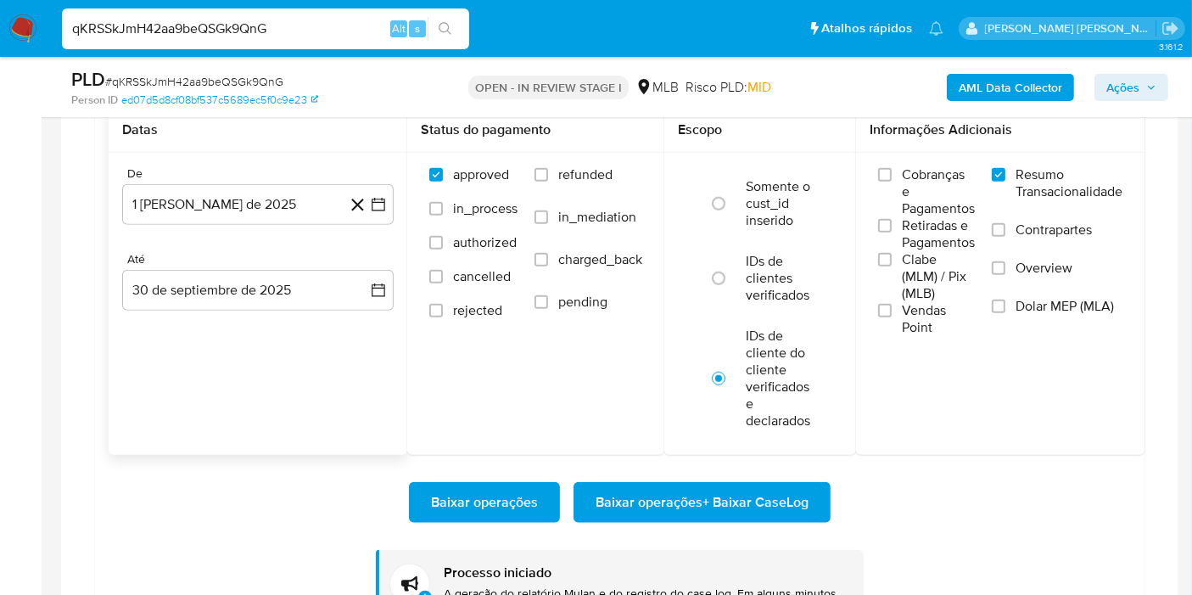
click at [285, 36] on input "qKRSSkJmH42aa9beQSGk9QnG" at bounding box center [265, 29] width 407 height 22
paste input "DoCUSbdZLpHN2t8BL4cUfpzM"
type input "DoCUSbdZLpHN2t8BL4cUfpzM"
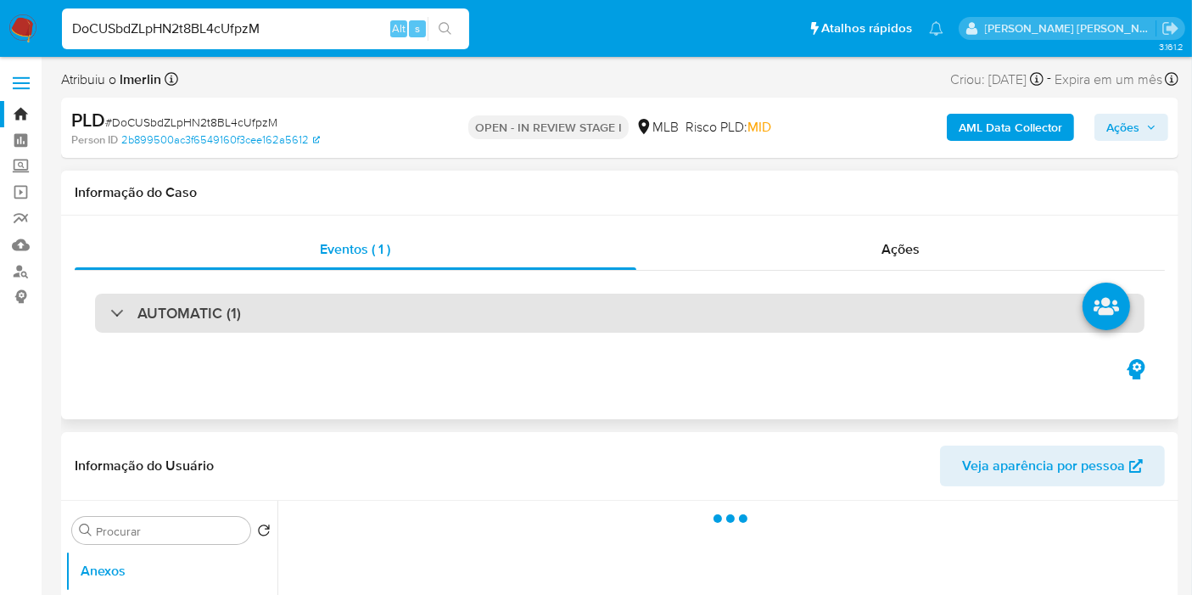
select select "10"
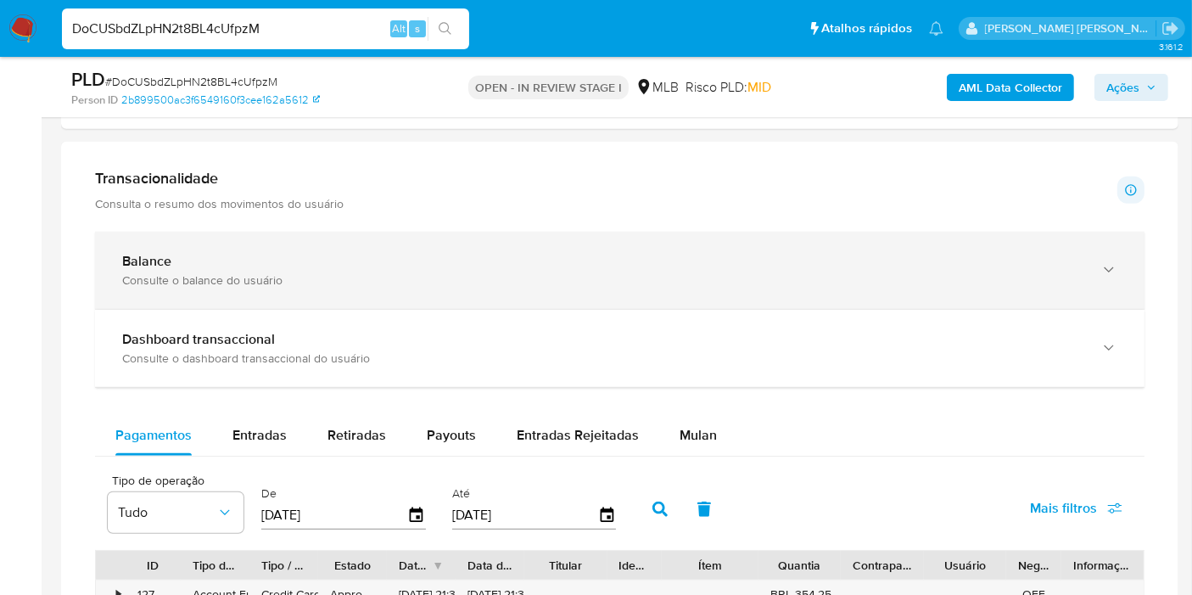
scroll to position [1414, 0]
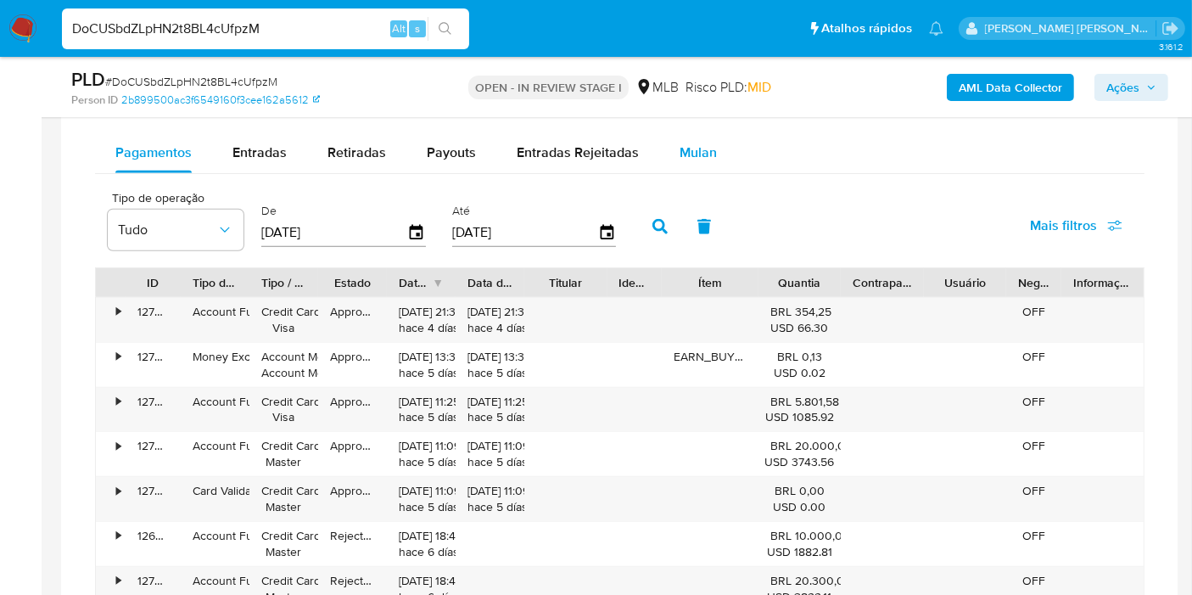
click at [700, 154] on span "Mulan" at bounding box center [698, 153] width 37 height 20
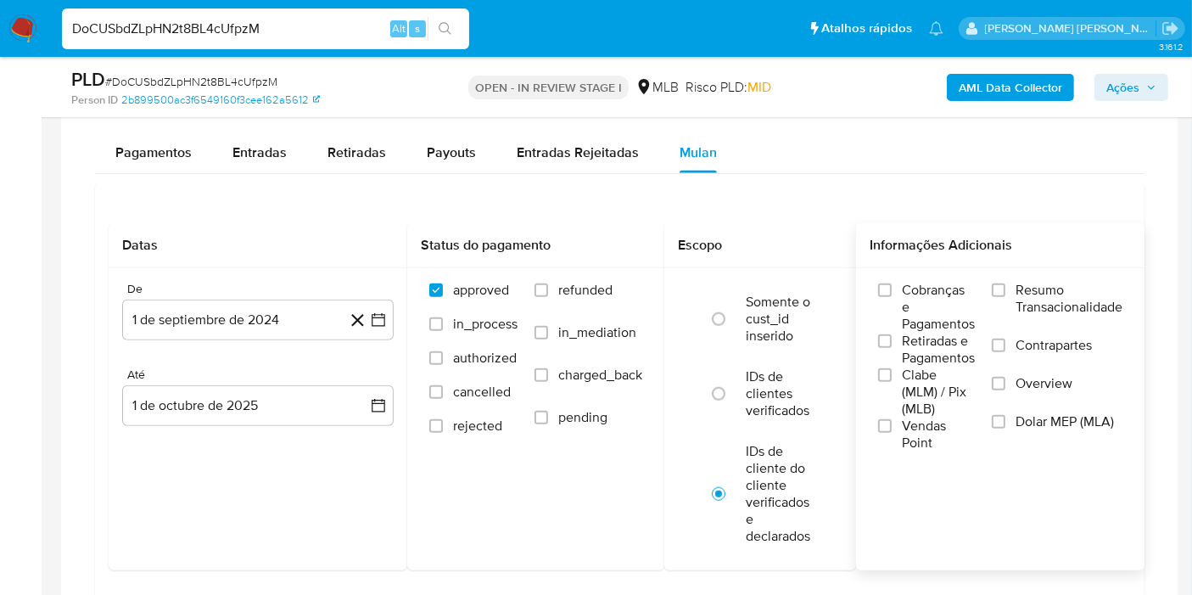
click at [1066, 290] on span "Resumo Transacionalidade" at bounding box center [1069, 299] width 107 height 34
click at [1006, 290] on input "Resumo Transacionalidade" at bounding box center [999, 290] width 14 height 14
click at [387, 316] on button "1 de septiembre de 2024" at bounding box center [258, 320] width 272 height 41
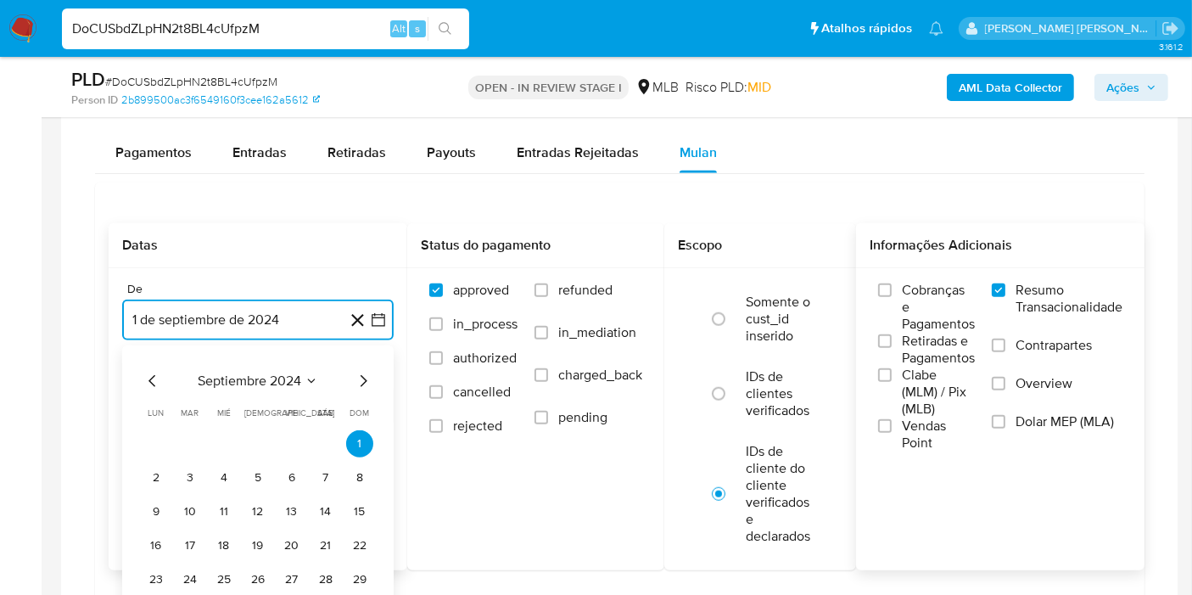
click at [256, 373] on span "septiembre 2024" at bounding box center [250, 381] width 104 height 17
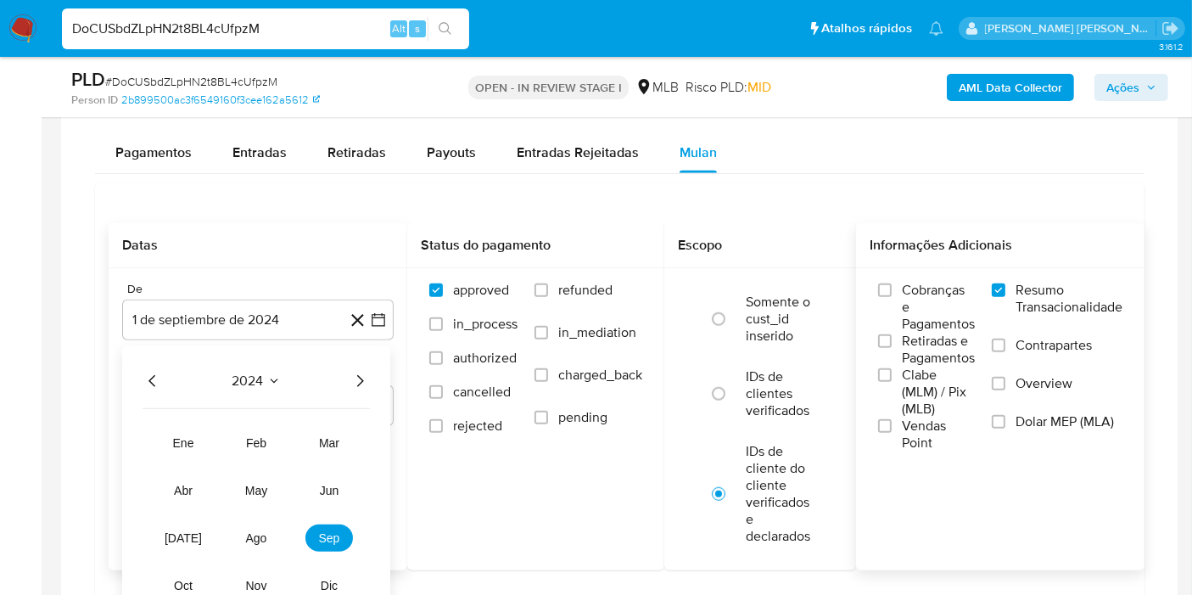
click at [363, 375] on icon "Año siguiente" at bounding box center [360, 381] width 20 height 20
click at [261, 536] on span "ago" at bounding box center [256, 538] width 21 height 14
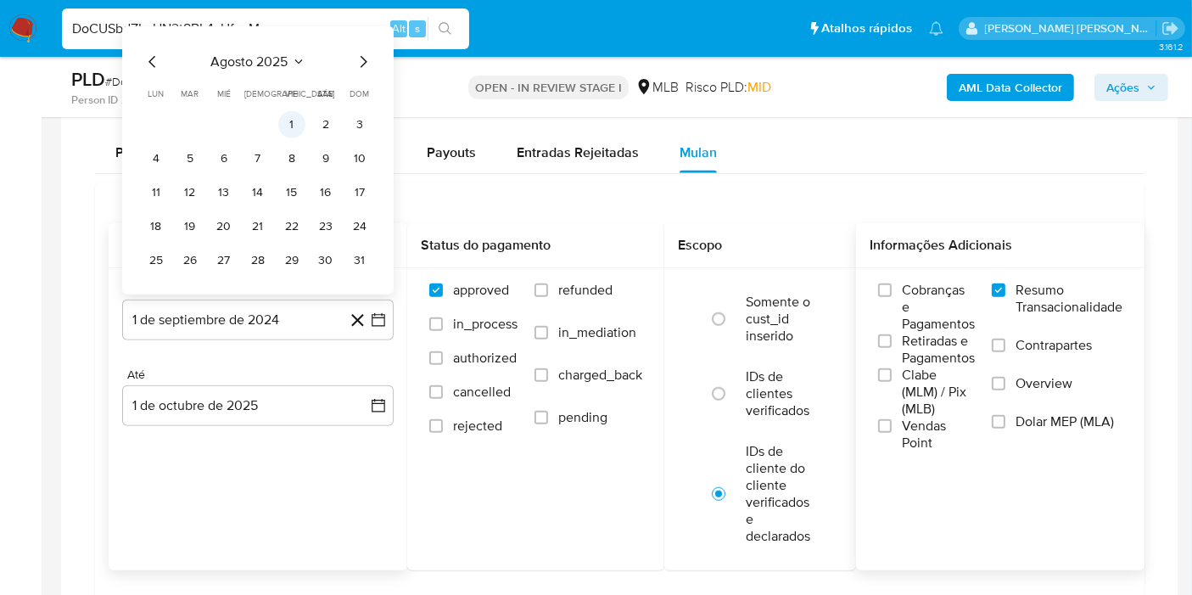
click at [293, 112] on button "1" at bounding box center [291, 124] width 27 height 27
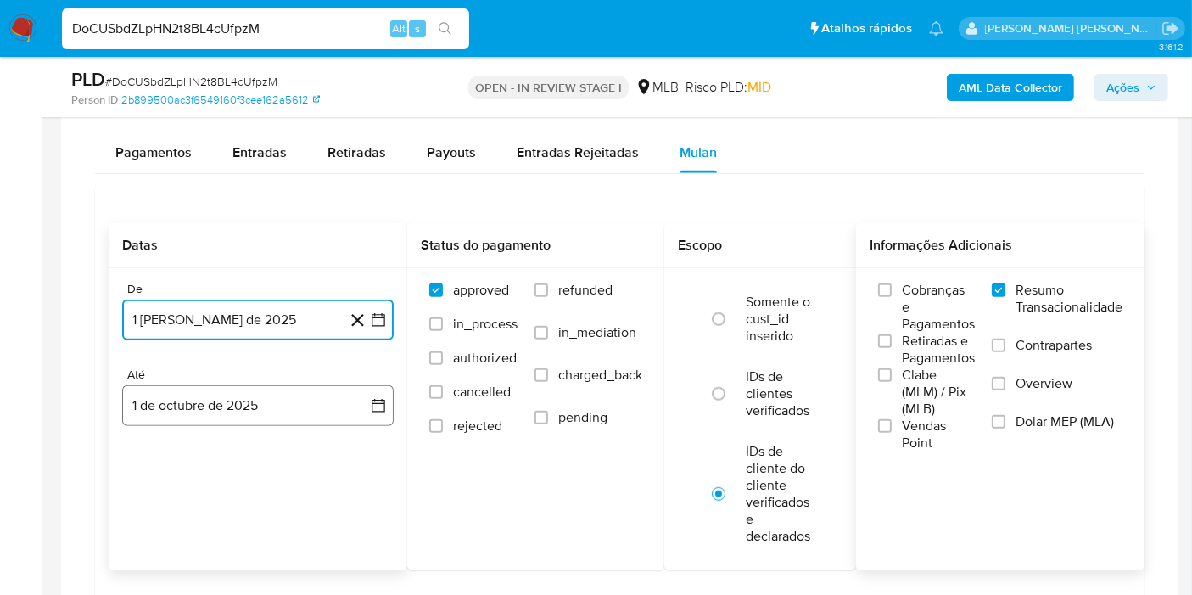
click at [379, 397] on icon "button" at bounding box center [378, 405] width 17 height 17
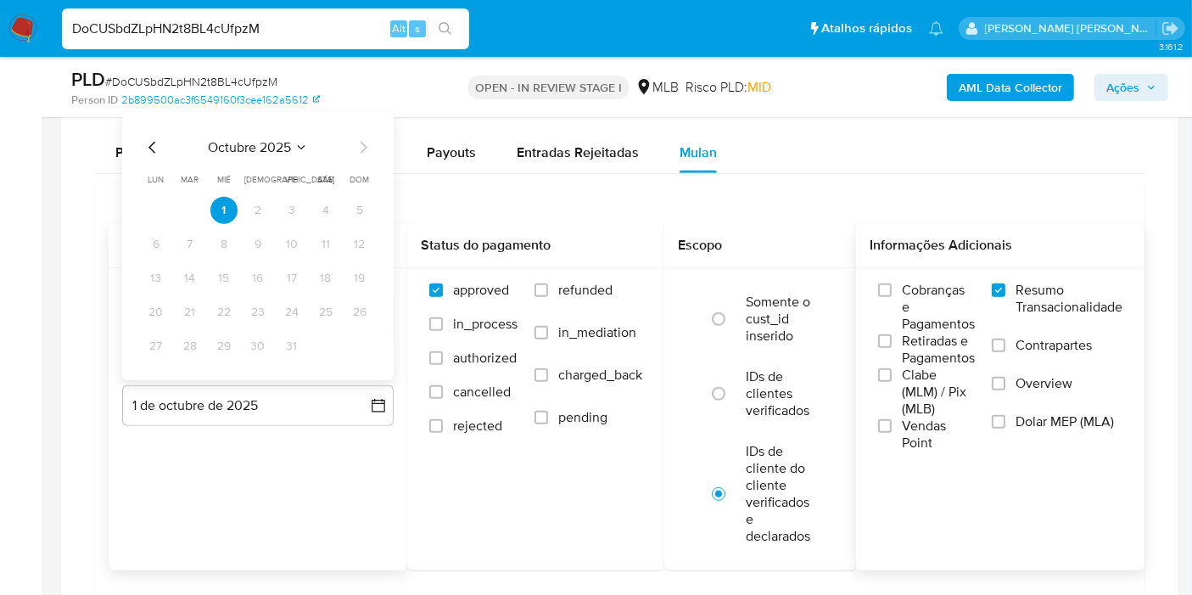
click at [153, 145] on icon "Mes anterior" at bounding box center [153, 147] width 20 height 20
drag, startPoint x: 191, startPoint y: 350, endPoint x: 197, endPoint y: 360, distance: 11.8
click at [191, 349] on button "30" at bounding box center [190, 346] width 27 height 27
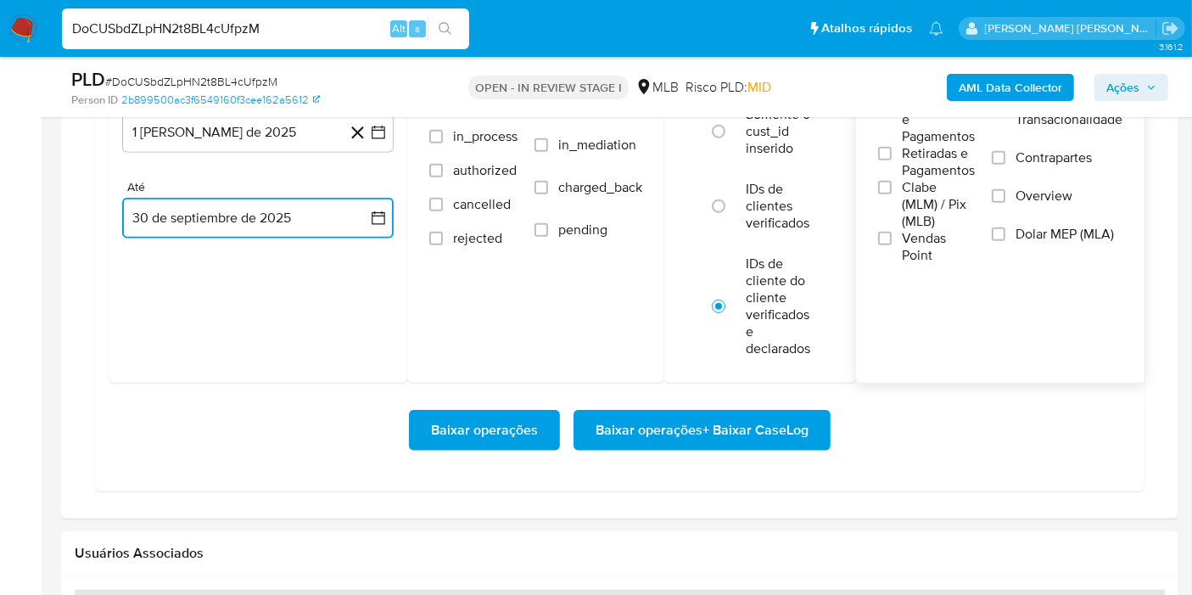
scroll to position [1602, 0]
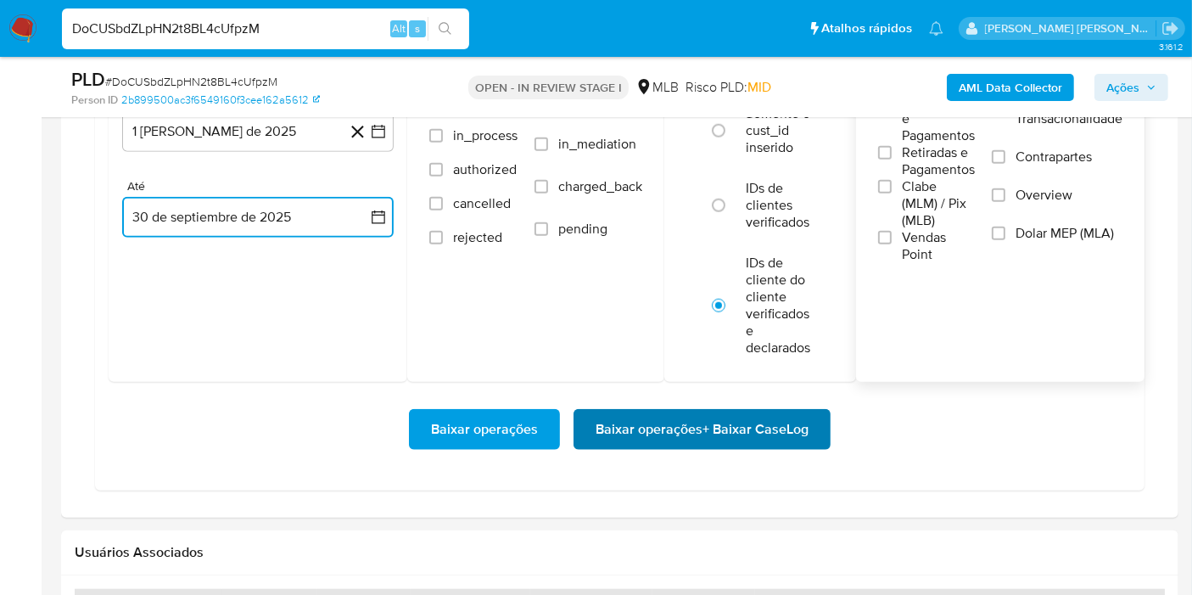
click at [761, 416] on span "Baixar operações + Baixar CaseLog" at bounding box center [702, 429] width 213 height 37
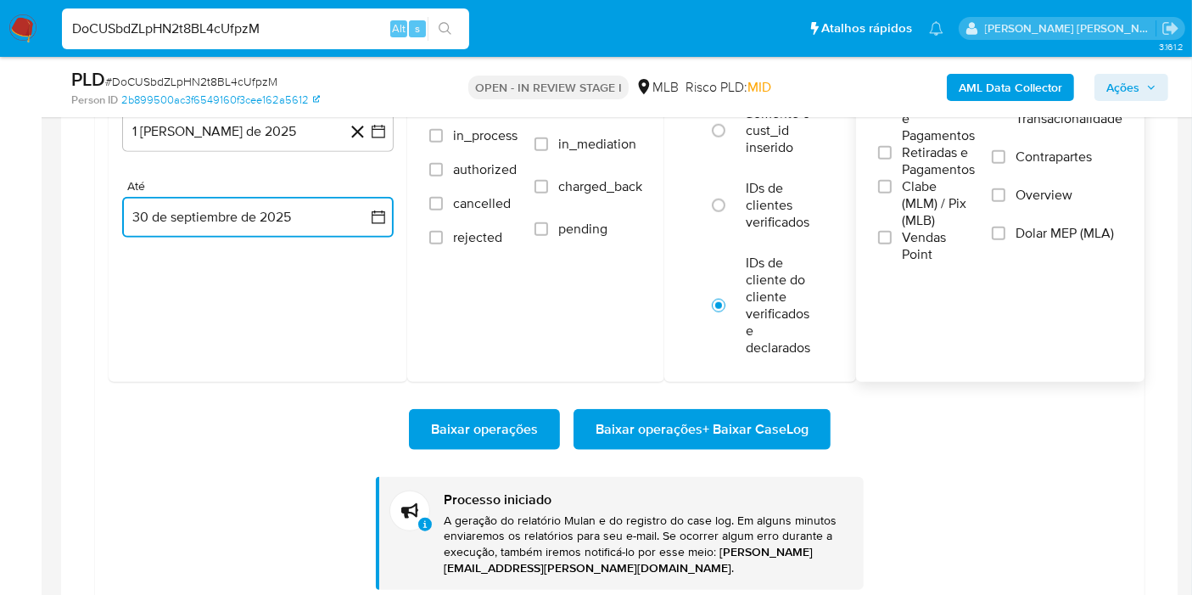
scroll to position [1508, 0]
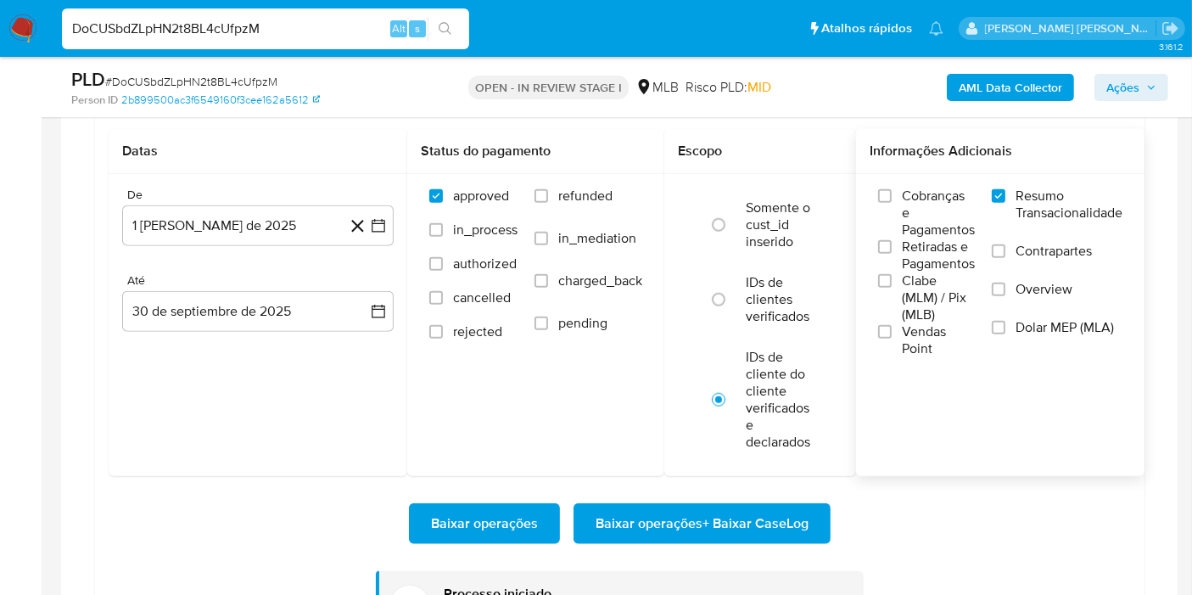
click at [256, 30] on input "DoCUSbdZLpHN2t8BL4cUfpzM" at bounding box center [265, 29] width 407 height 22
paste input "Xbu5a7rSw2d255FRnpm12KxB"
type input "Xbu5a7rSw2d255FRnpm12KxB"
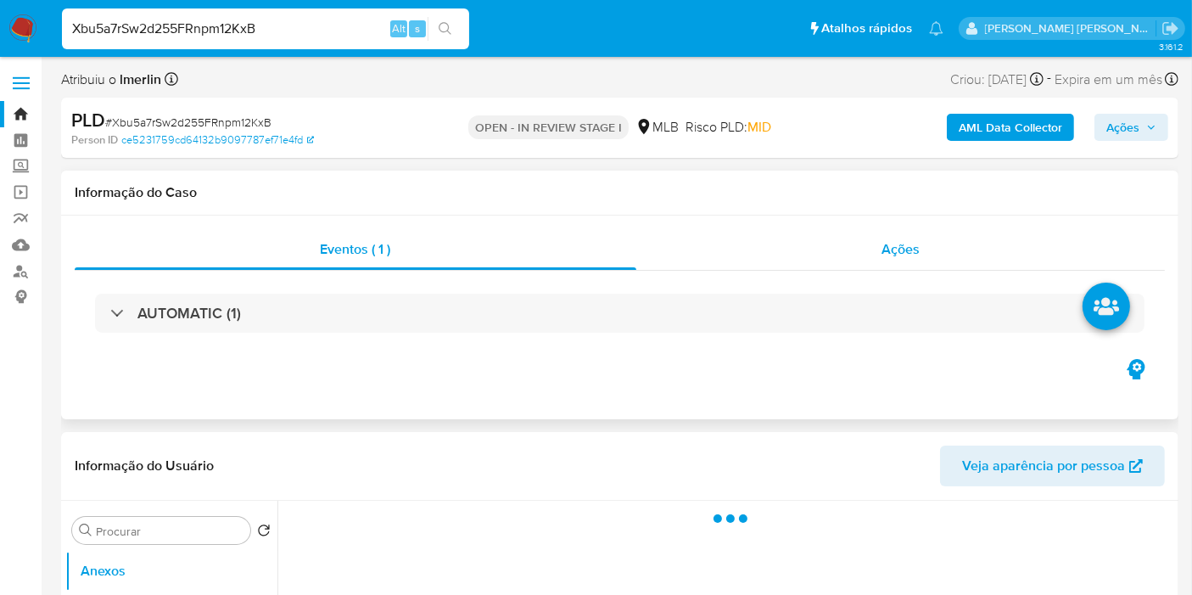
select select "10"
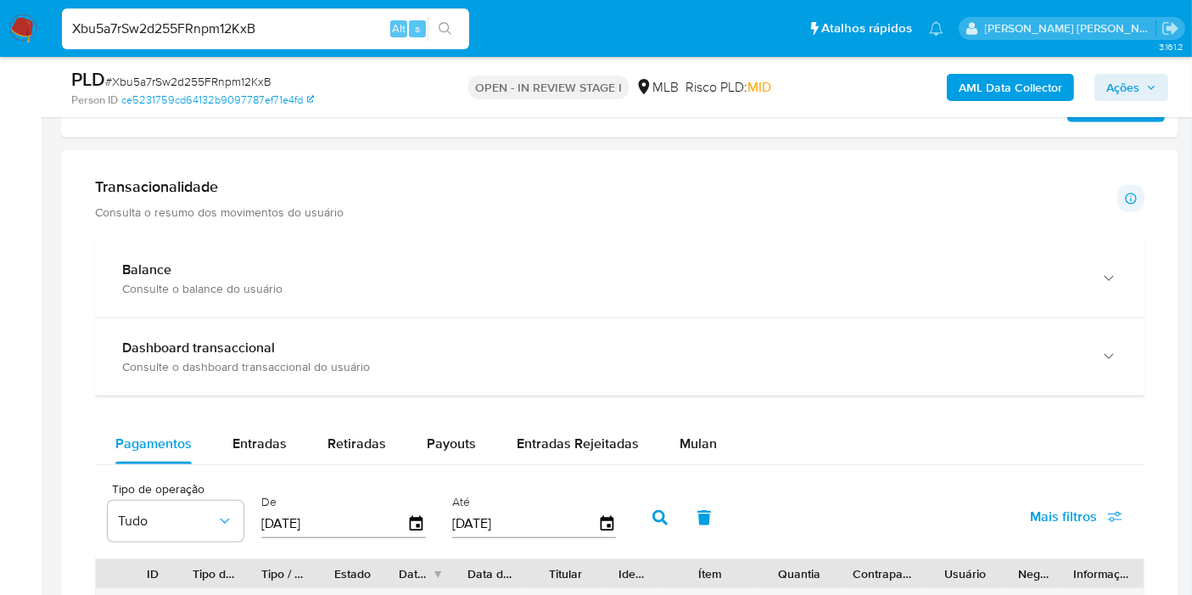
scroll to position [1226, 0]
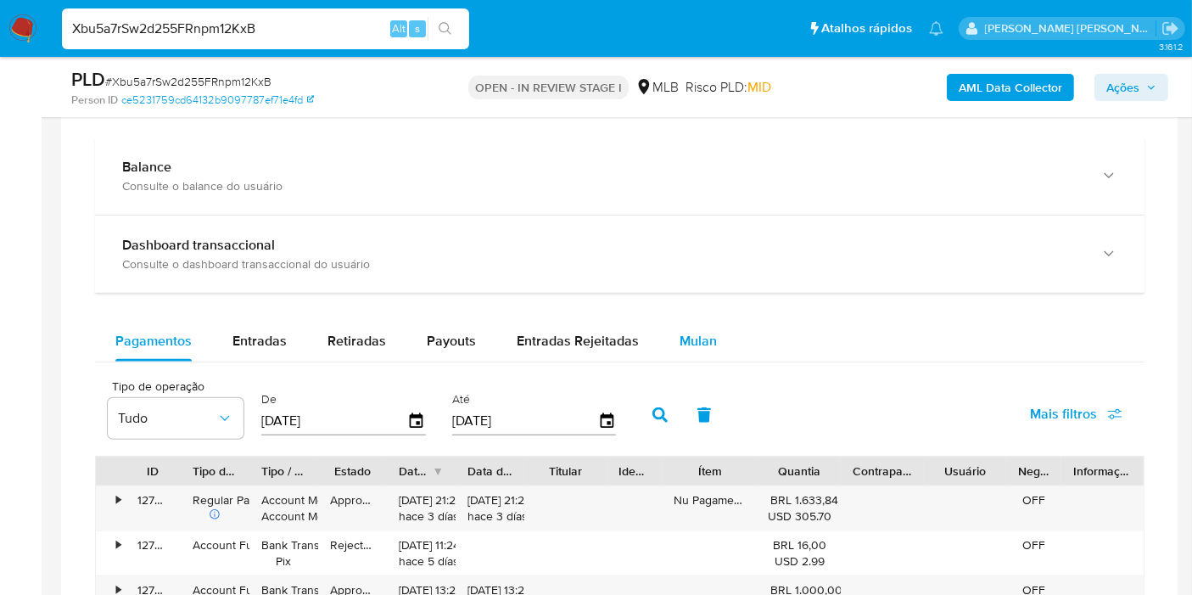
click at [704, 321] on div "Mulan" at bounding box center [698, 341] width 37 height 41
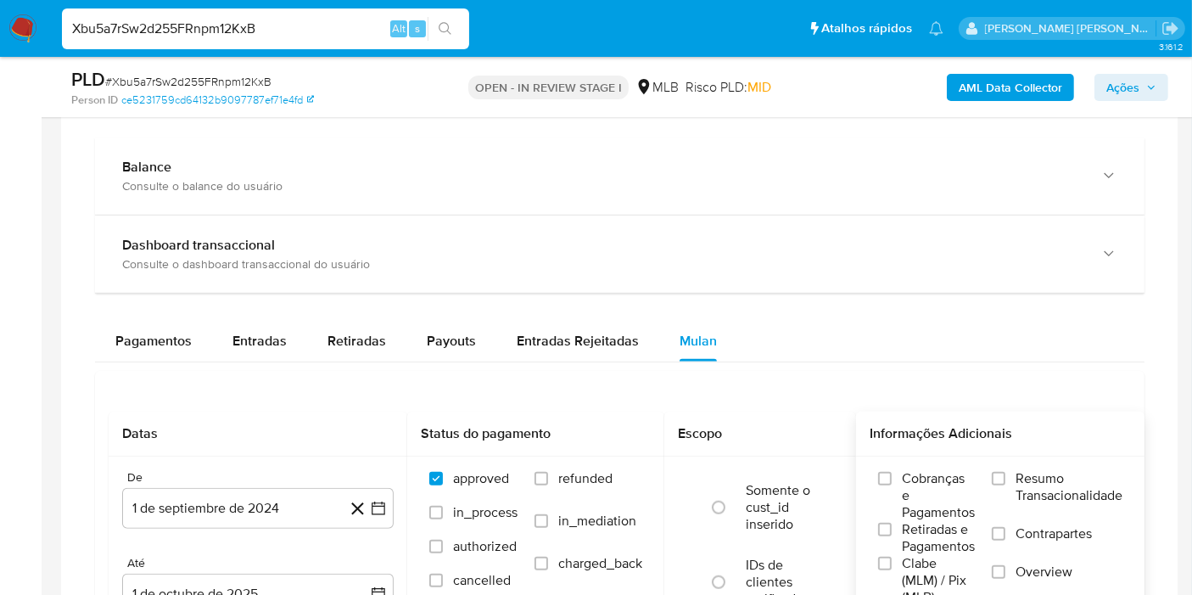
click at [1048, 484] on span "Resumo Transacionalidade" at bounding box center [1069, 487] width 107 height 34
click at [1006, 484] on input "Resumo Transacionalidade" at bounding box center [999, 479] width 14 height 14
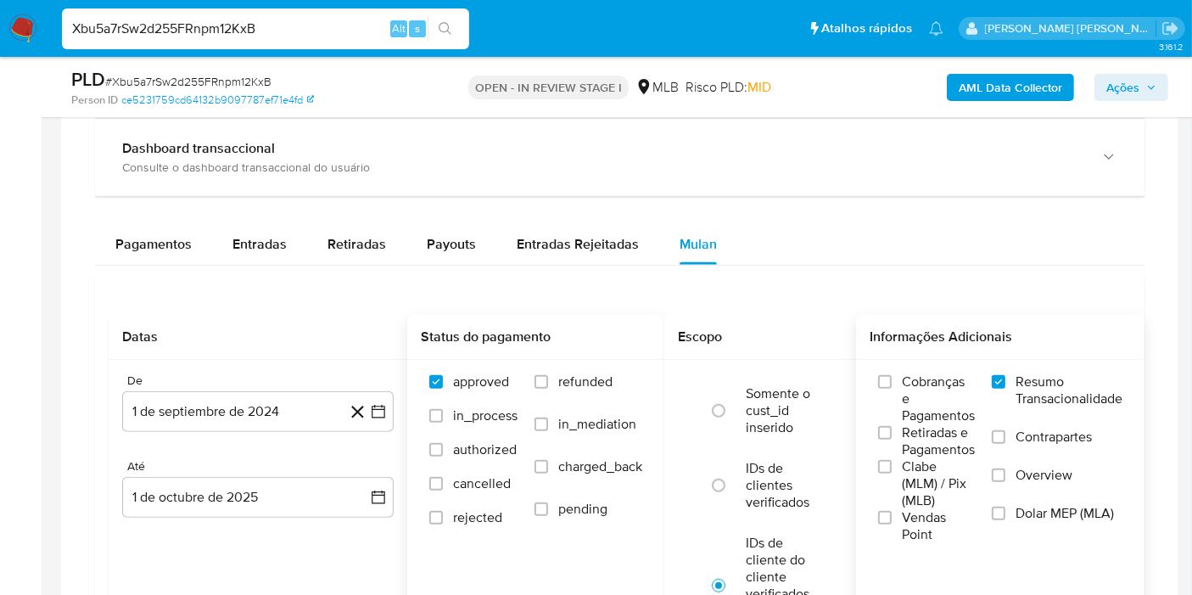
scroll to position [1414, 0]
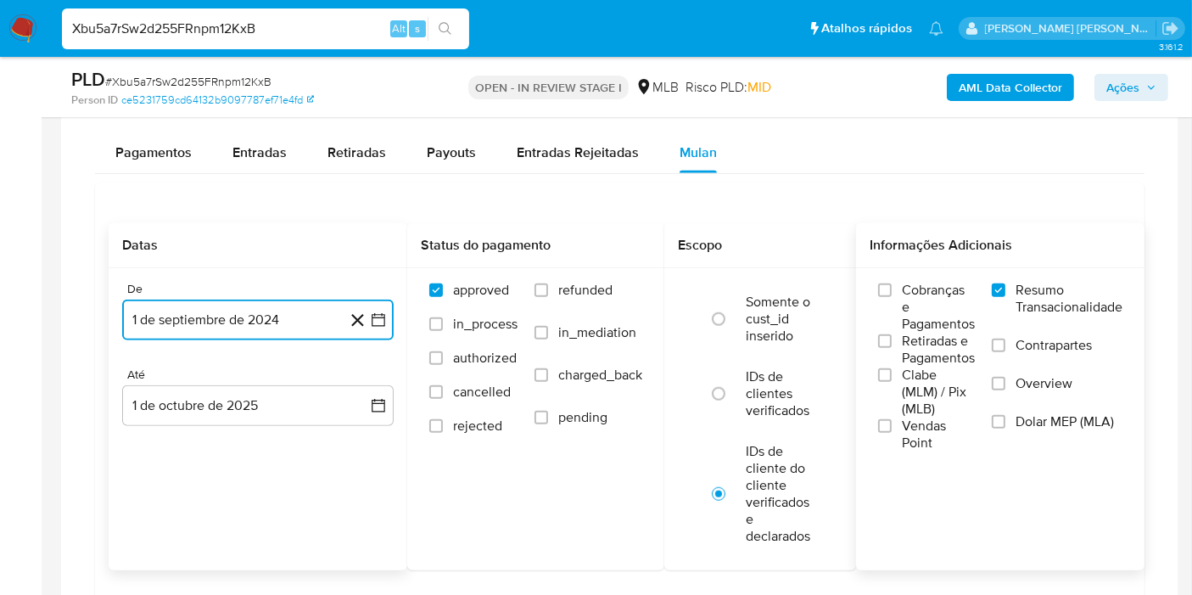
click at [378, 322] on icon "button" at bounding box center [379, 320] width 14 height 14
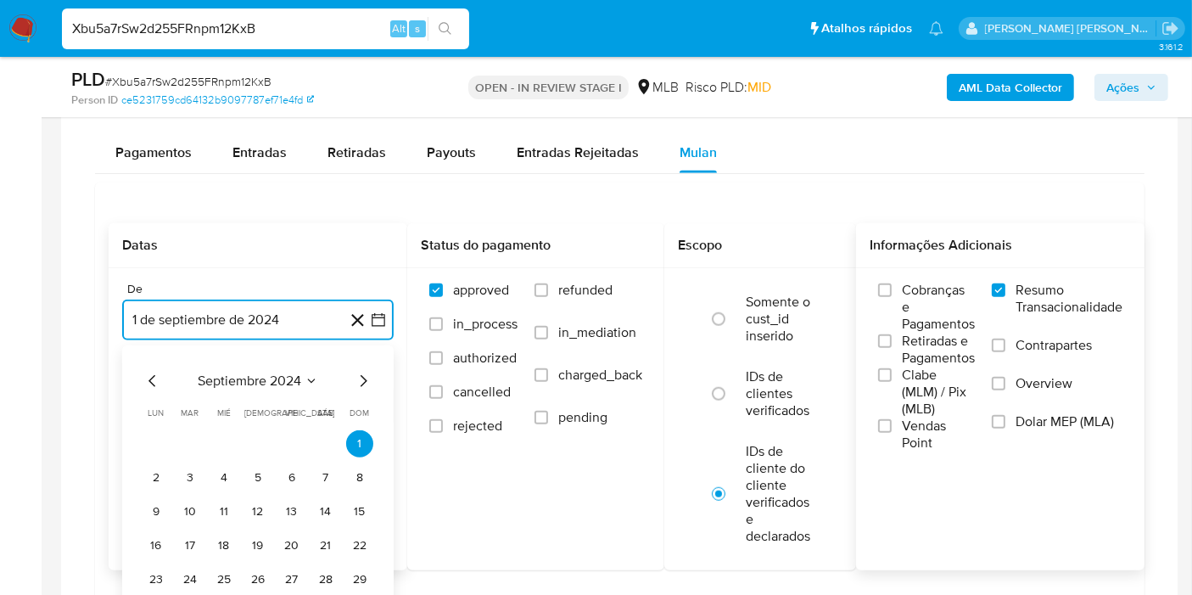
click at [266, 373] on span "septiembre 2024" at bounding box center [250, 381] width 104 height 17
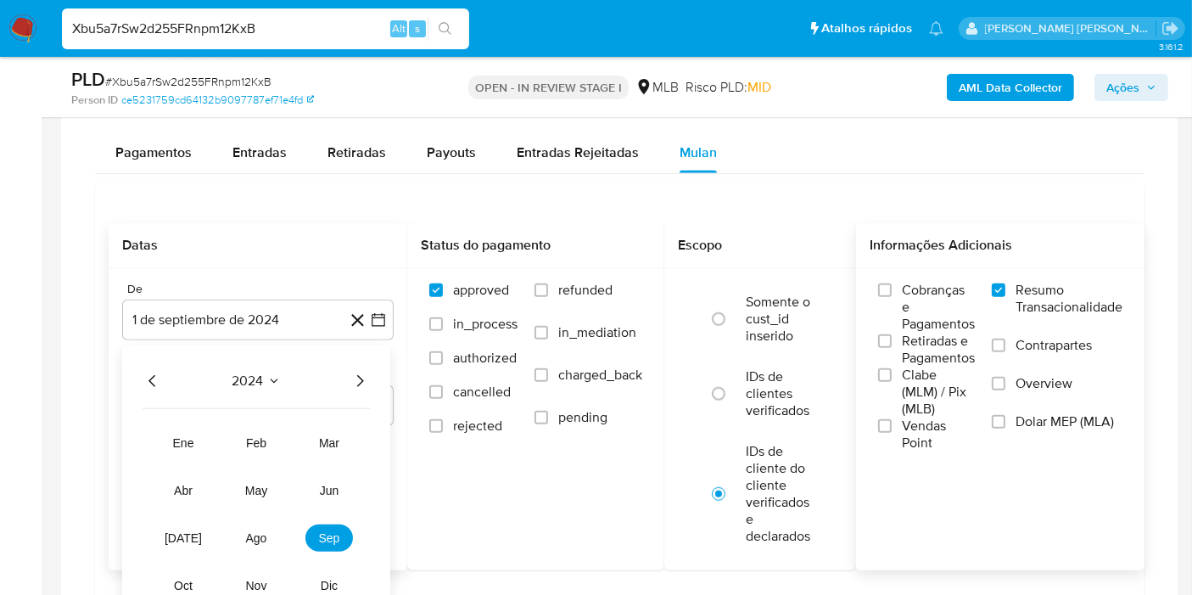
click at [355, 381] on icon "Año siguiente" at bounding box center [360, 381] width 20 height 20
click at [267, 525] on button "ago" at bounding box center [257, 538] width 48 height 27
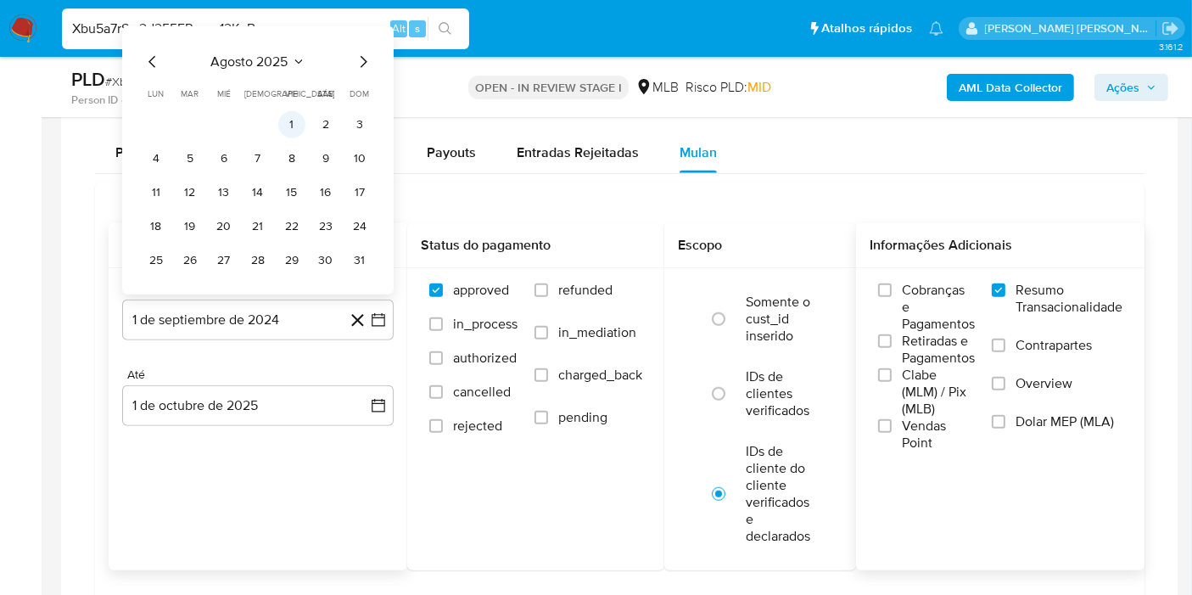
click at [294, 128] on button "1" at bounding box center [291, 124] width 27 height 27
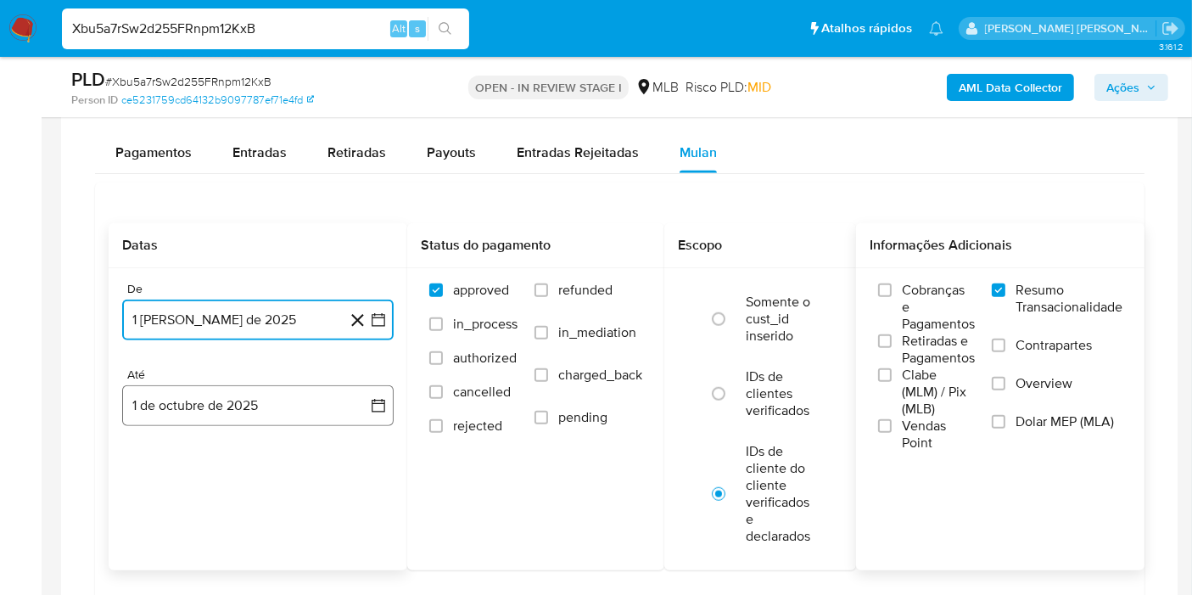
click at [373, 400] on icon "button" at bounding box center [378, 405] width 17 height 17
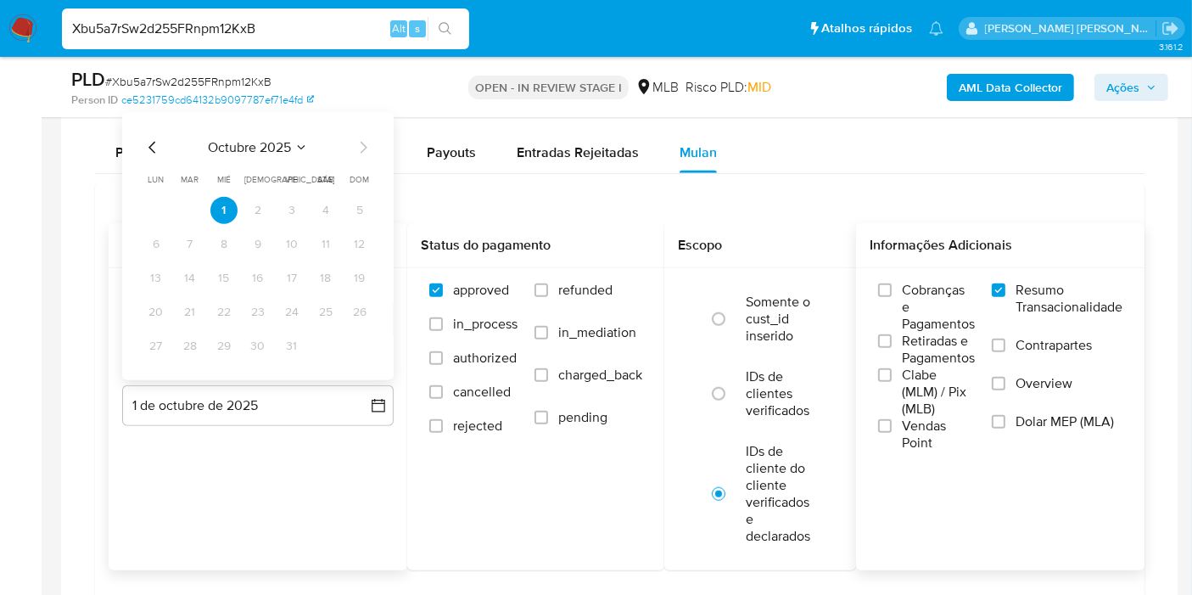
click at [147, 137] on icon "Mes anterior" at bounding box center [153, 147] width 20 height 20
click at [192, 338] on button "30" at bounding box center [190, 346] width 27 height 27
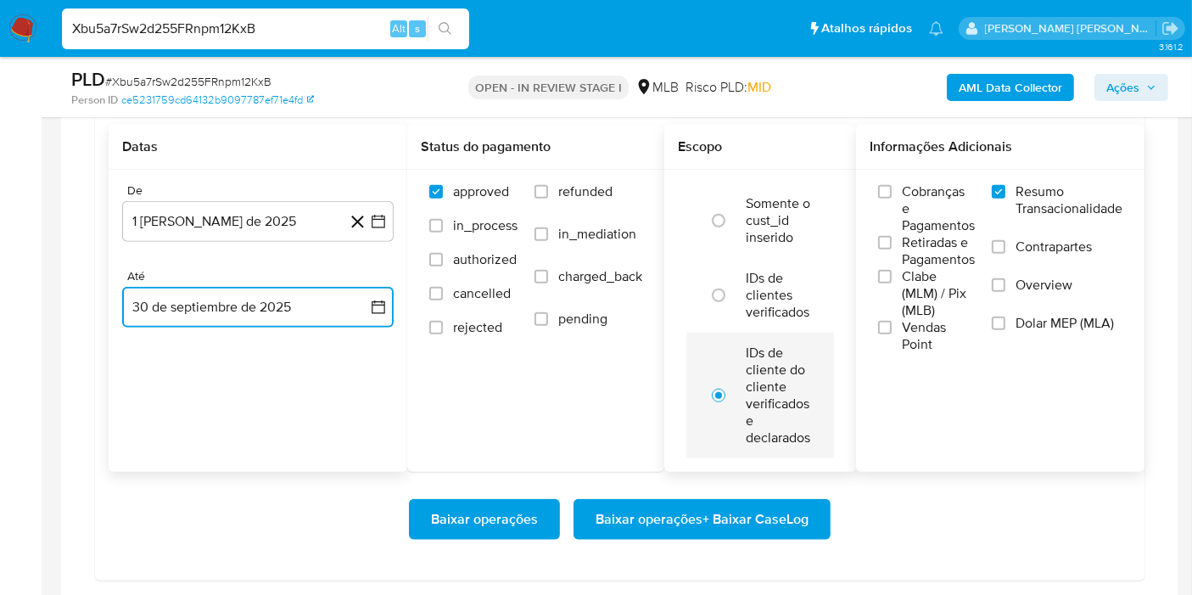
scroll to position [1602, 0]
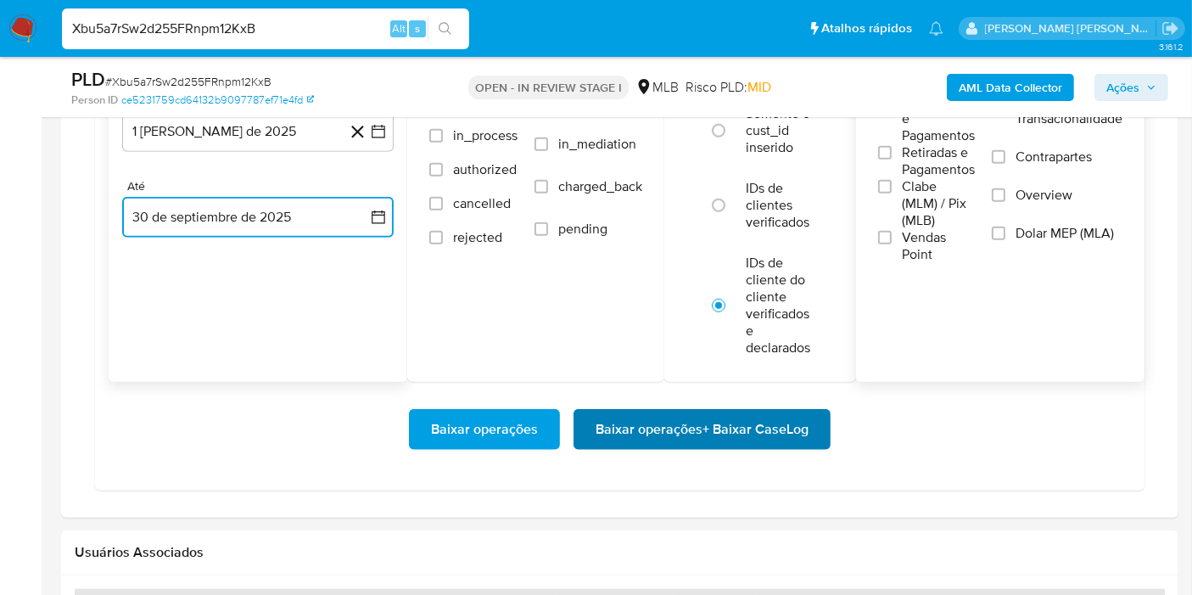
click at [766, 429] on span "Baixar operações + Baixar CaseLog" at bounding box center [702, 429] width 213 height 37
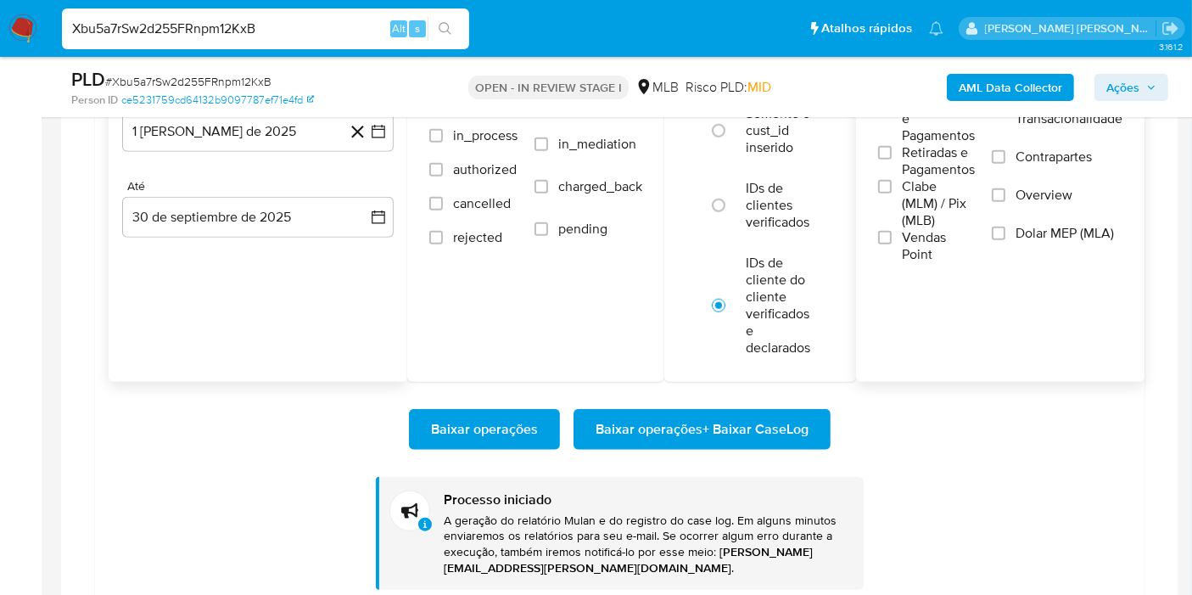
click at [259, 27] on input "Xbu5a7rSw2d255FRnpm12KxB" at bounding box center [265, 29] width 407 height 22
paste input "BnkpxXpCwJrBRvwMPbVFwoGi"
type input "BnkpxXpCwJrBRvwMPbVFwoGi"
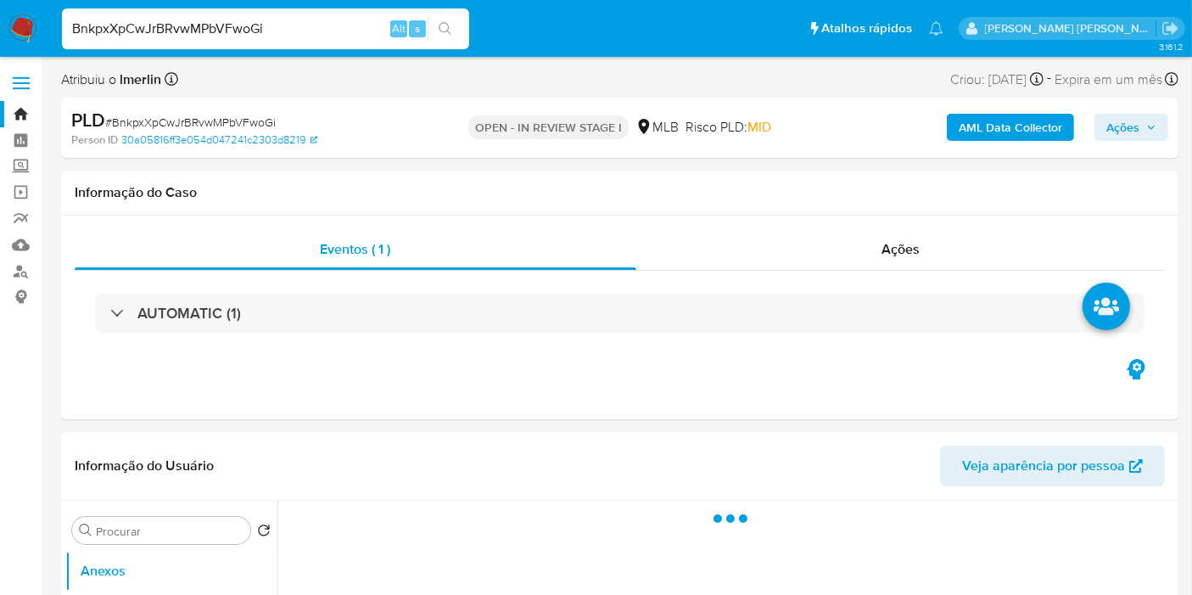
select select "10"
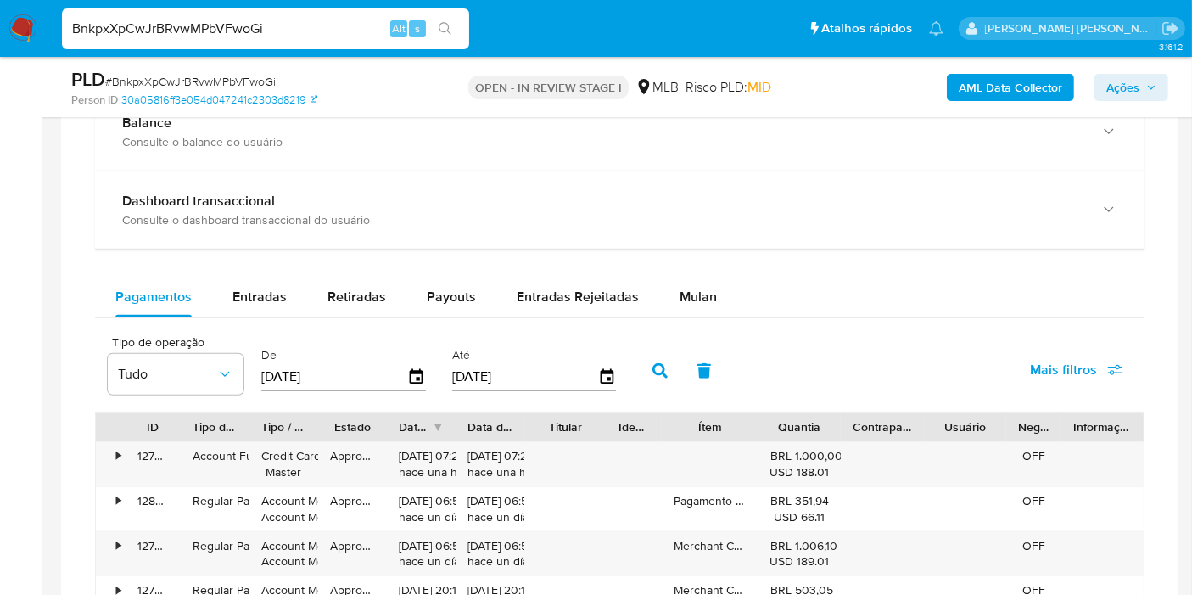
scroll to position [1414, 0]
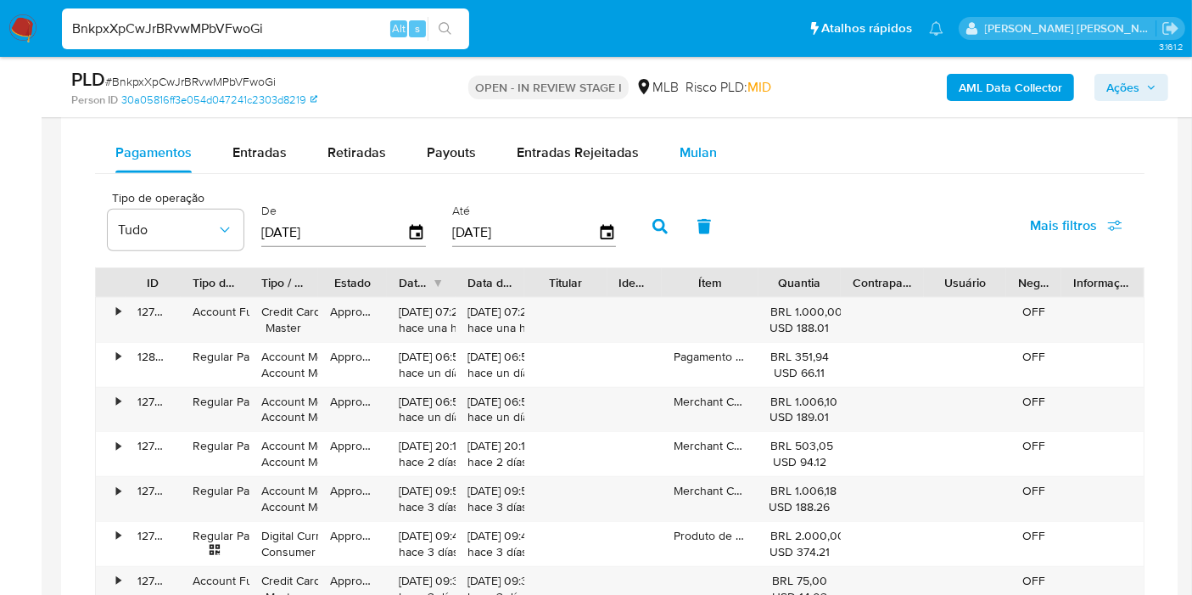
click at [659, 147] on button "Mulan" at bounding box center [698, 152] width 78 height 41
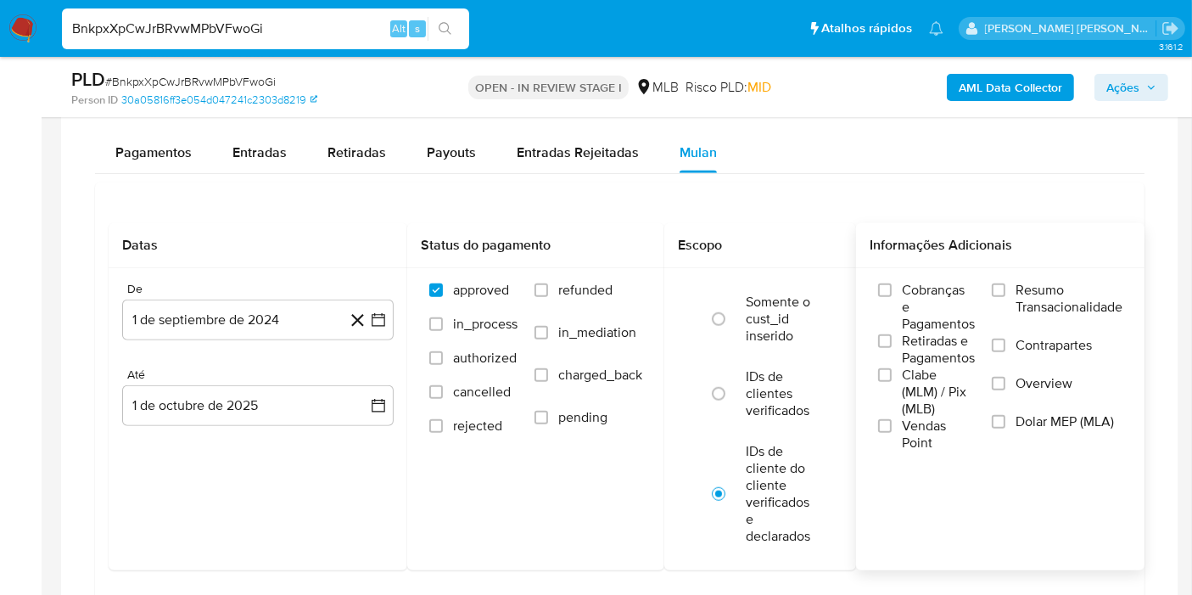
drag, startPoint x: 1037, startPoint y: 272, endPoint x: 1088, endPoint y: 301, distance: 58.5
click at [1080, 301] on span "Resumo Transacionalidade" at bounding box center [1069, 299] width 107 height 34
click at [1047, 282] on span "Resumo Transacionalidade" at bounding box center [1069, 299] width 107 height 34
click at [1006, 283] on input "Resumo Transacionalidade" at bounding box center [999, 290] width 14 height 14
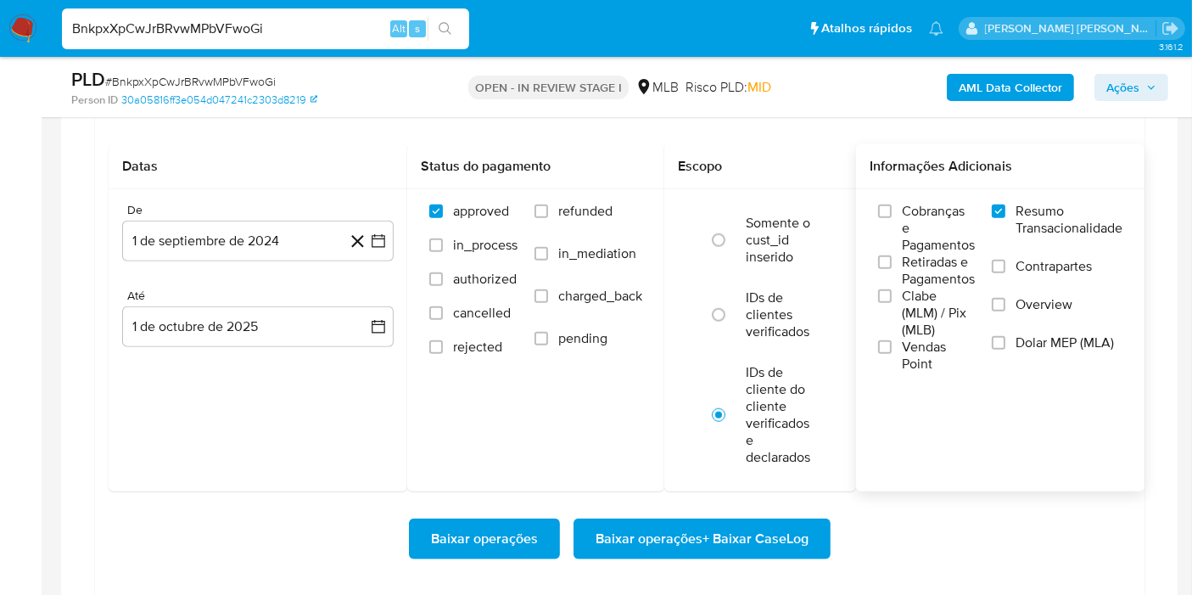
scroll to position [1508, 0]
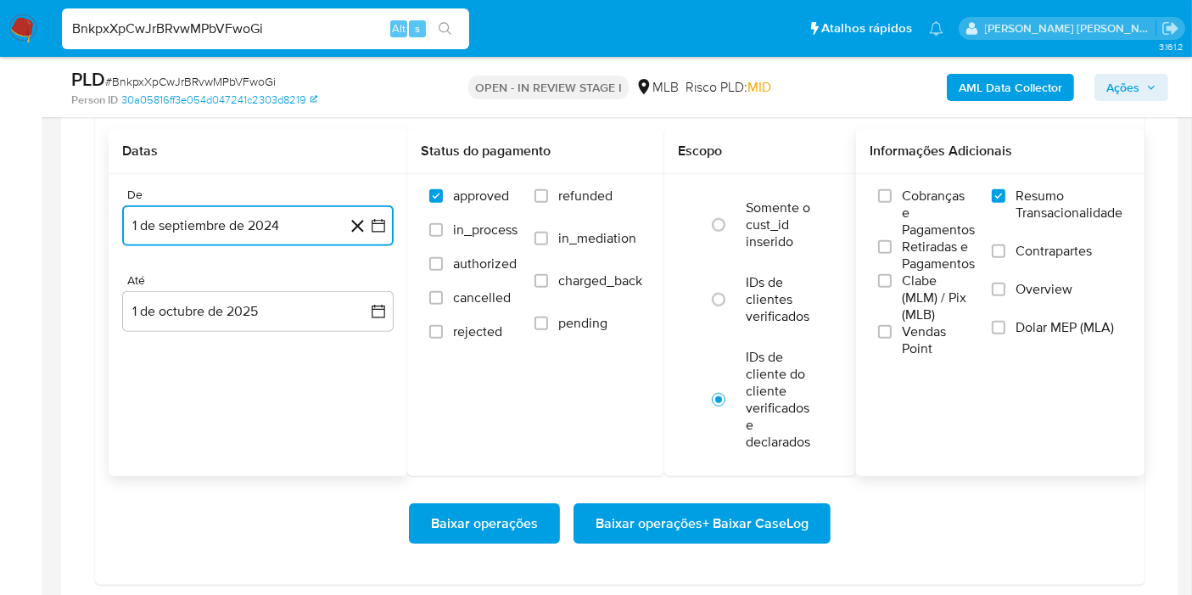
click at [390, 222] on button "1 de septiembre de 2024" at bounding box center [258, 225] width 272 height 41
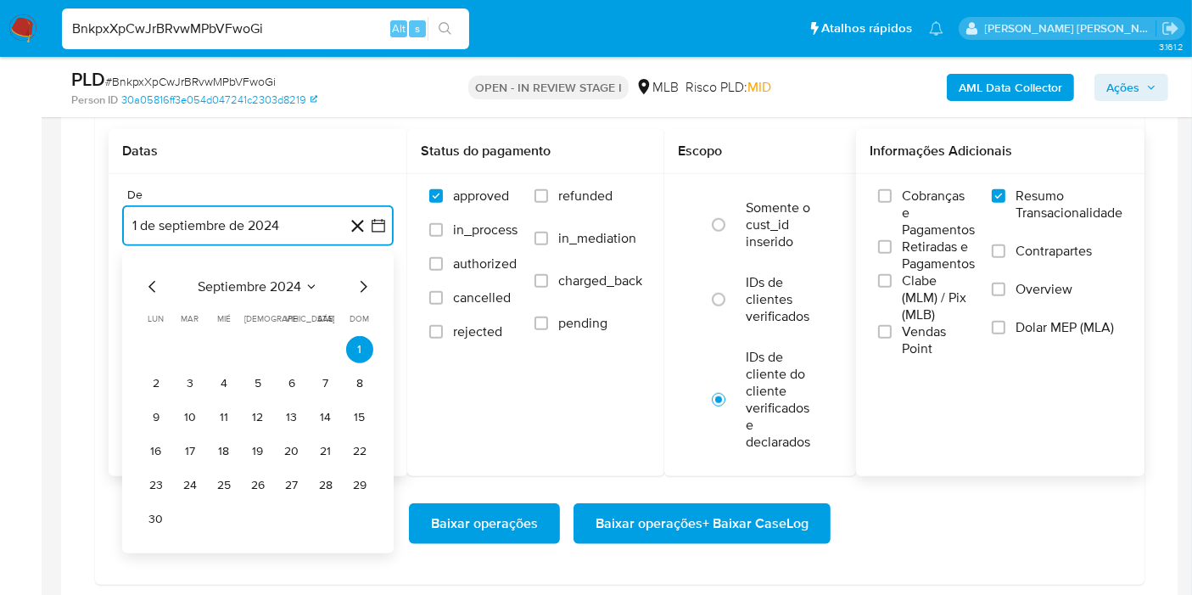
click at [275, 289] on span "septiembre 2024" at bounding box center [250, 286] width 104 height 17
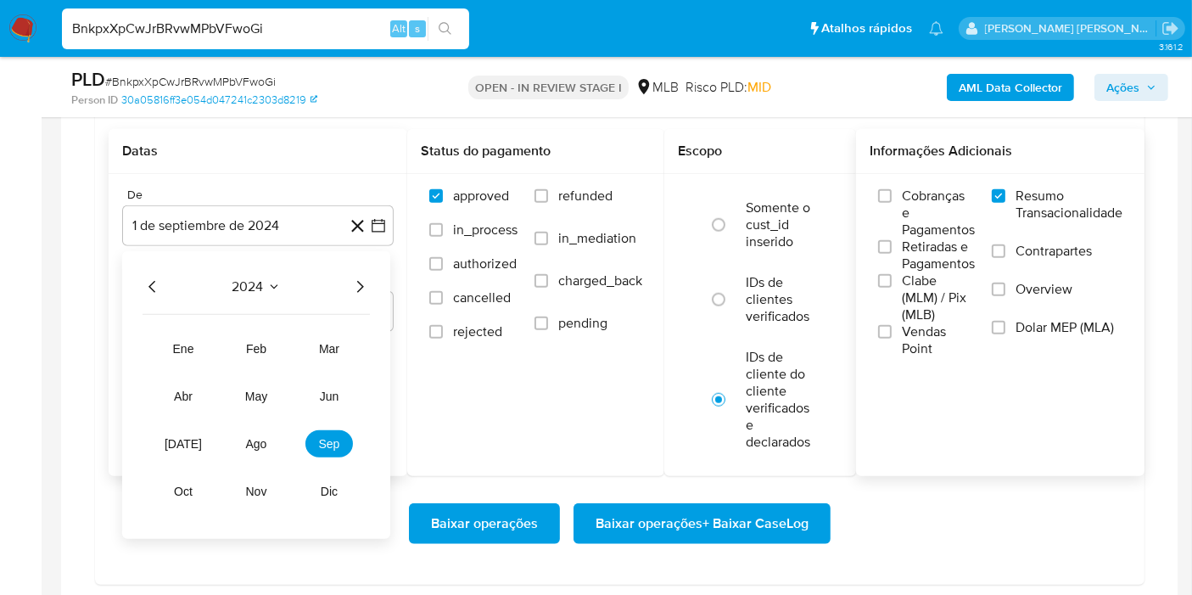
click at [367, 282] on icon "Año siguiente" at bounding box center [360, 287] width 20 height 20
click at [259, 447] on button "ago" at bounding box center [257, 443] width 48 height 27
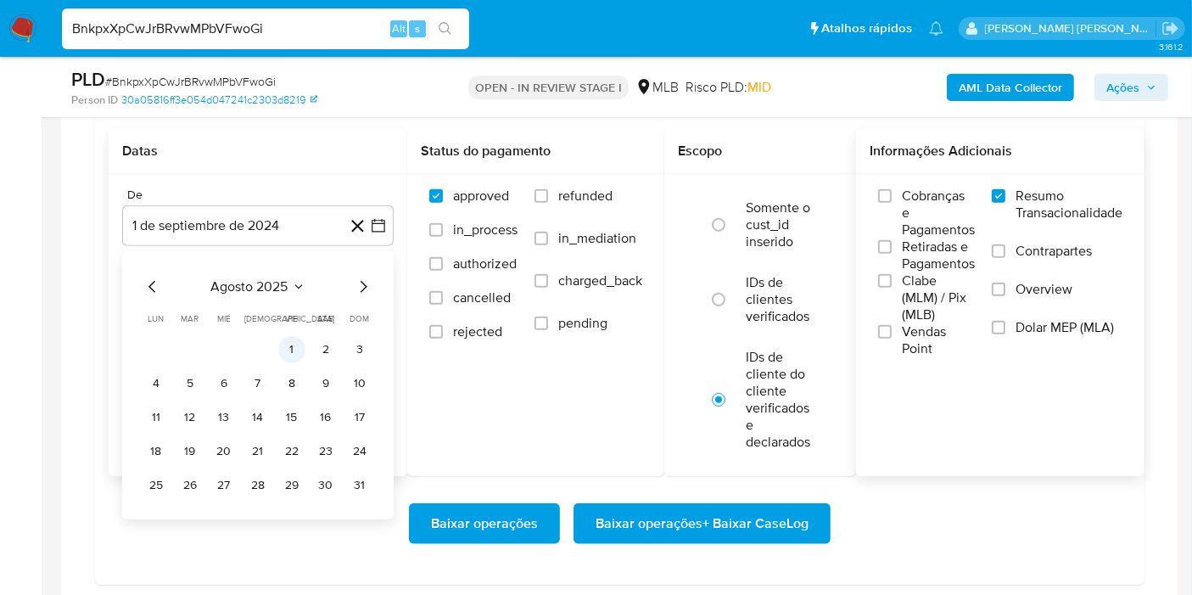
click at [298, 346] on button "1" at bounding box center [291, 349] width 27 height 27
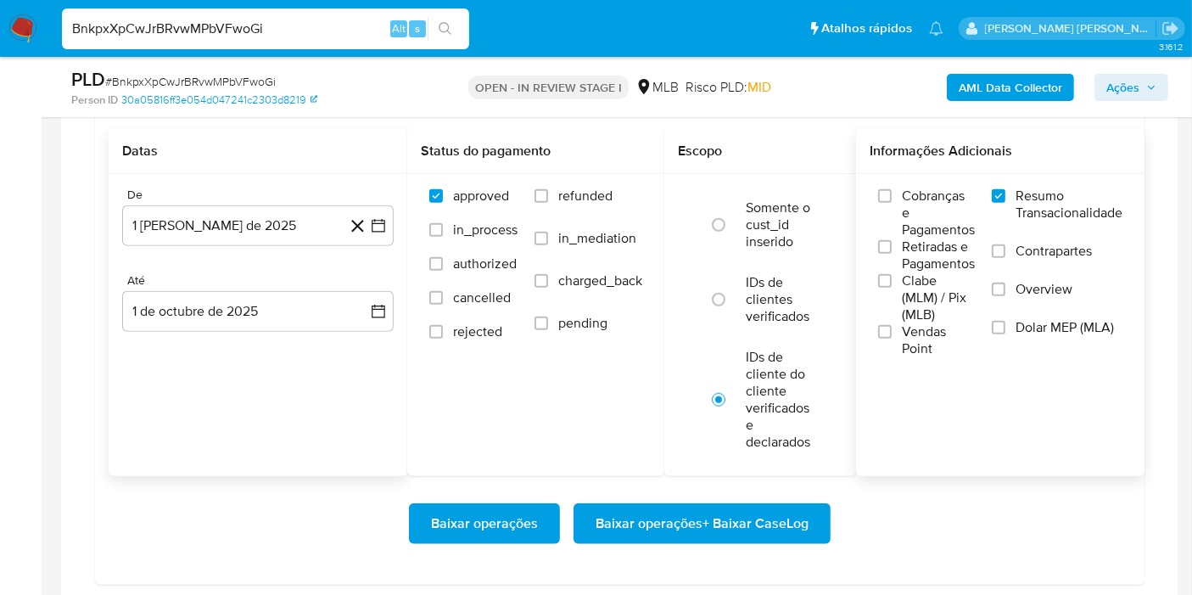
click at [345, 280] on div "Até" at bounding box center [258, 280] width 272 height 15
click at [345, 296] on button "1 de octubre de 2025" at bounding box center [258, 311] width 272 height 41
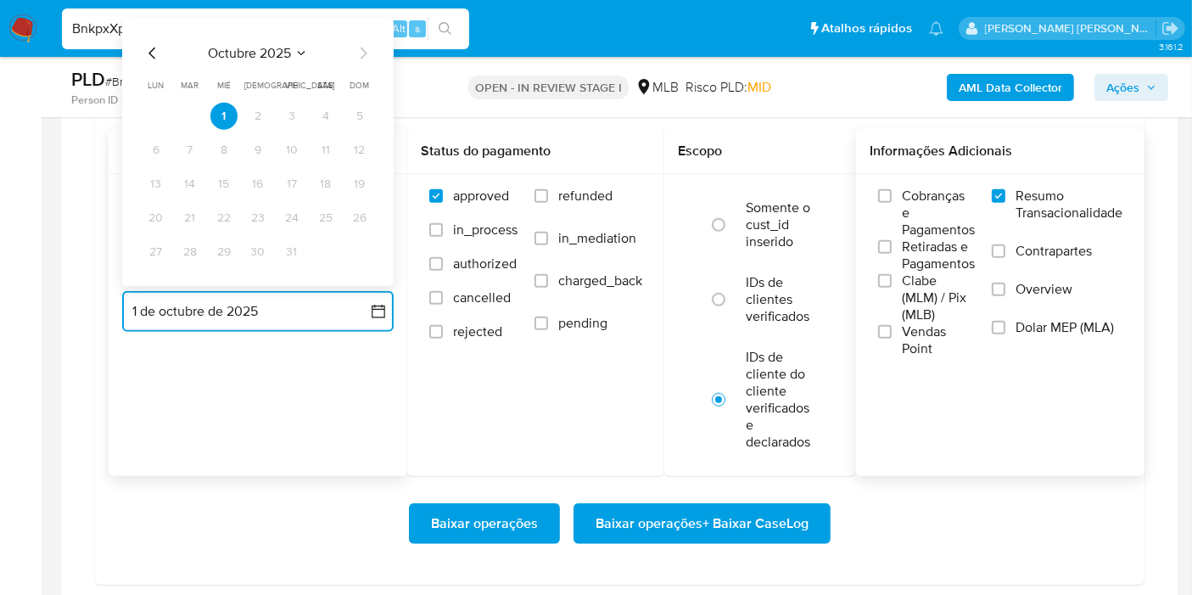
click at [149, 47] on icon "Mes anterior" at bounding box center [153, 53] width 20 height 20
click at [194, 239] on button "30" at bounding box center [190, 251] width 27 height 27
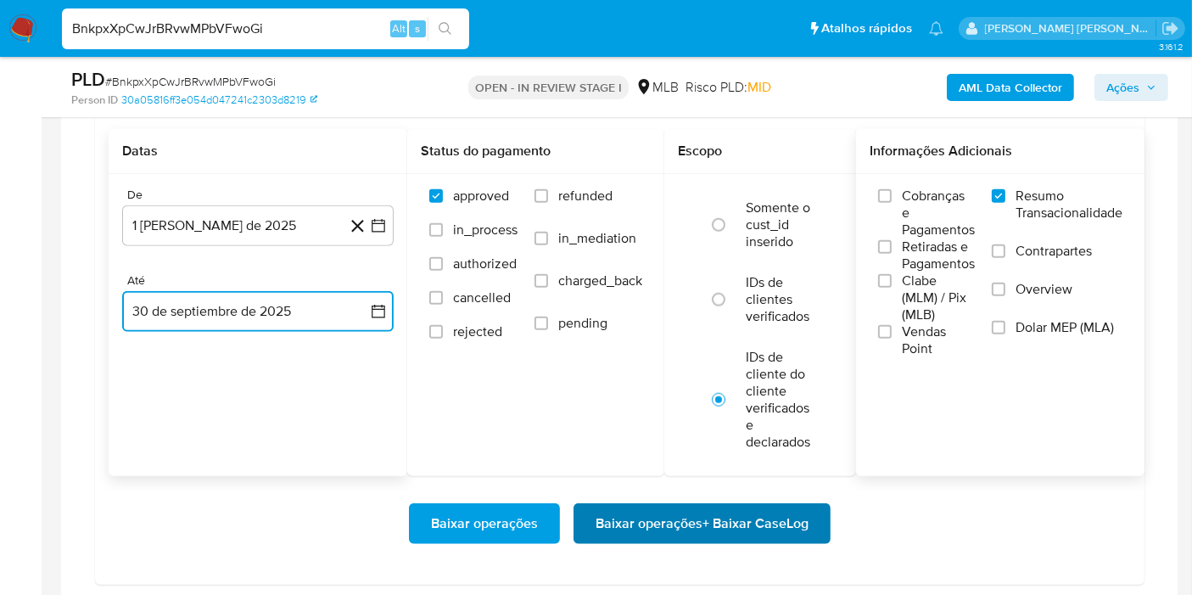
click at [754, 528] on span "Baixar operações + Baixar CaseLog" at bounding box center [702, 523] width 213 height 37
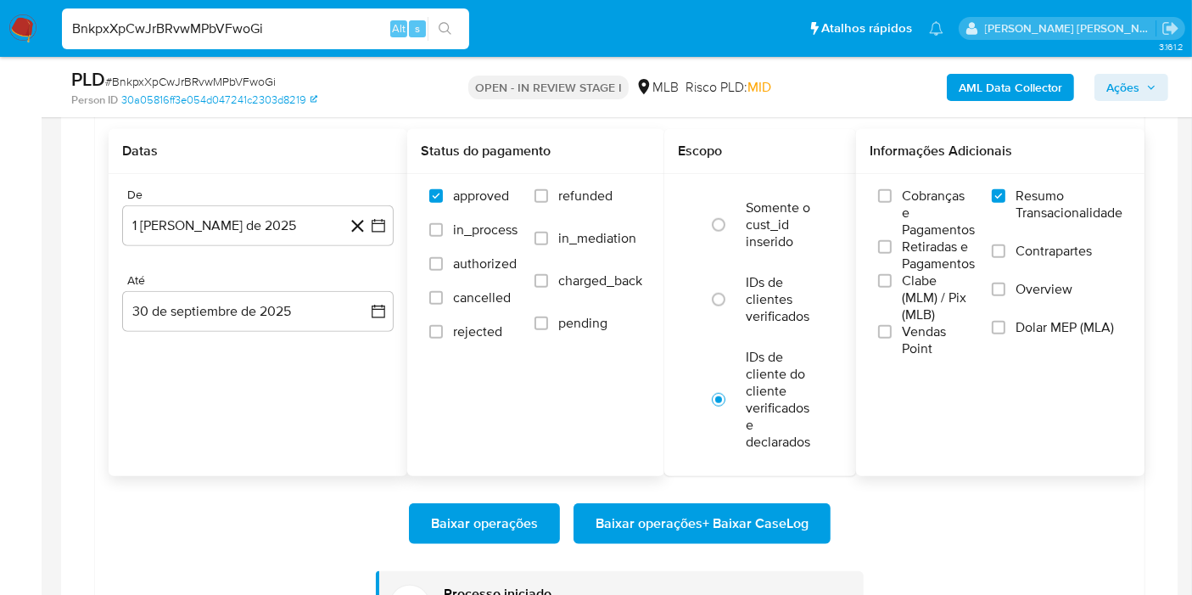
scroll to position [1602, 0]
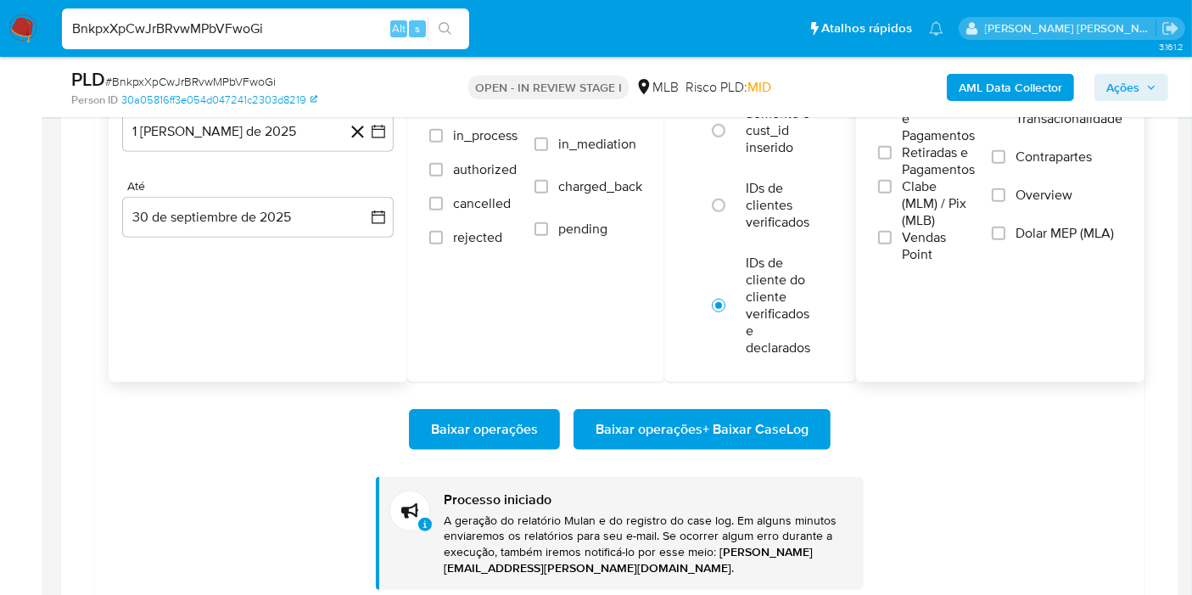
click at [305, 24] on input "BnkpxXpCwJrBRvwMPbVFwoGi" at bounding box center [265, 29] width 407 height 22
paste input "XiDxLDh5TJHOsGKnsxfGEprl"
type input "XiDxLDh5TJHOsGKnsxfGEprl"
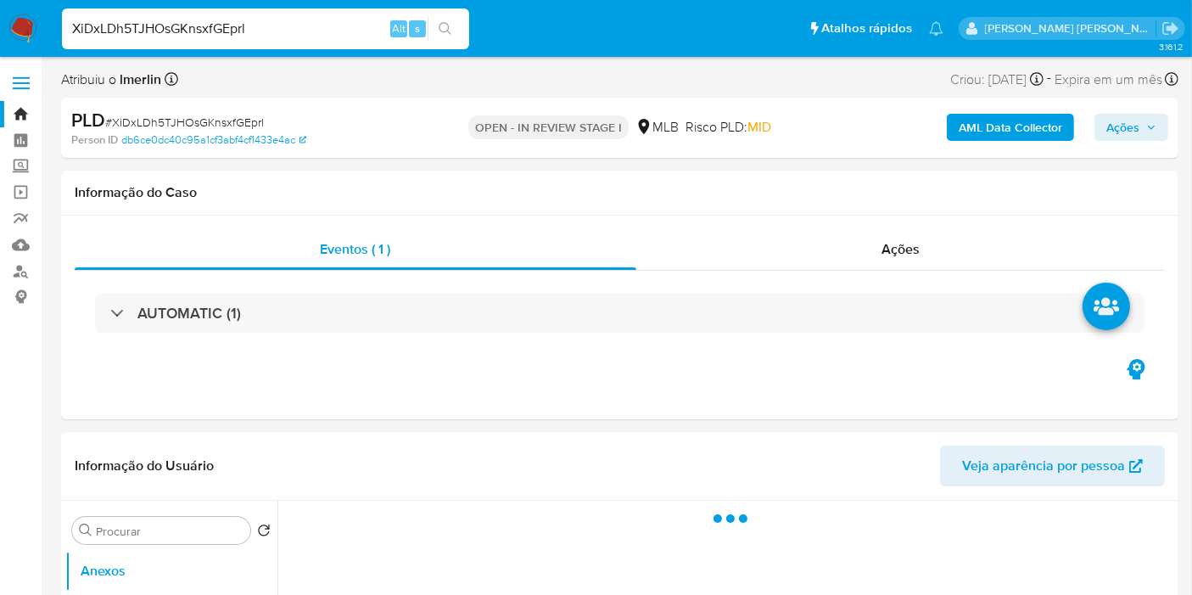
select select "10"
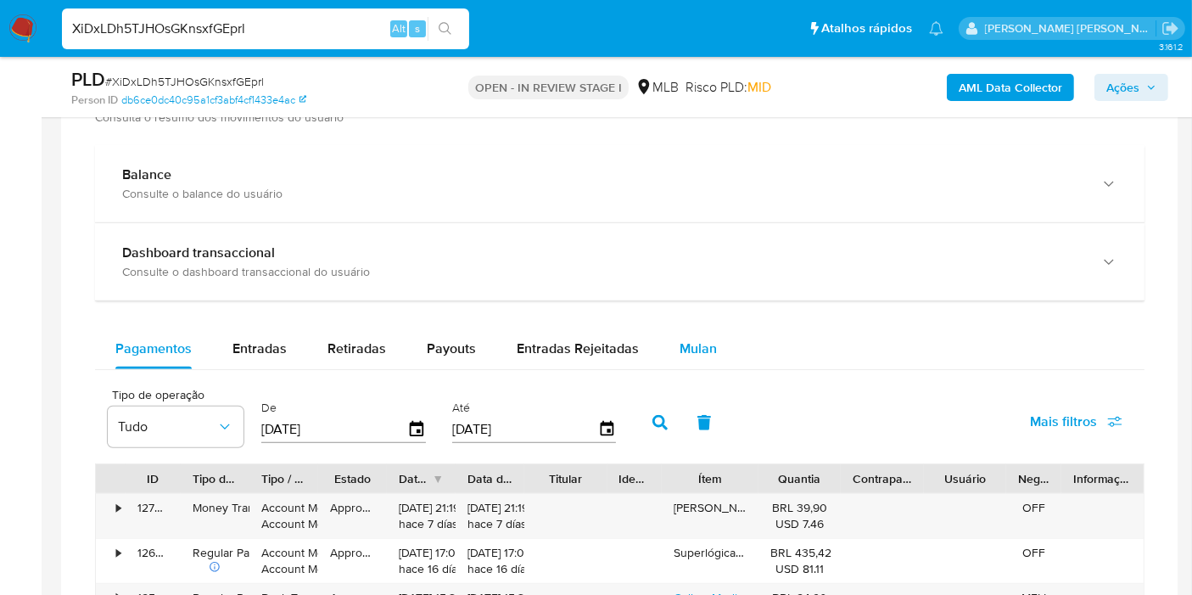
click at [690, 343] on span "Mulan" at bounding box center [698, 349] width 37 height 20
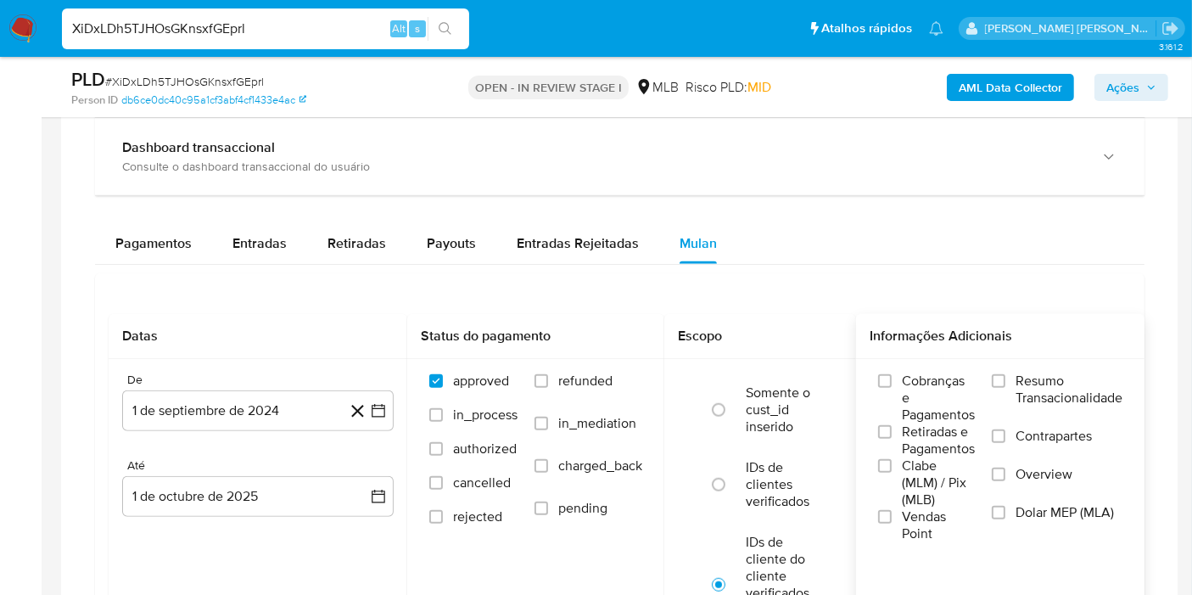
scroll to position [1320, 0]
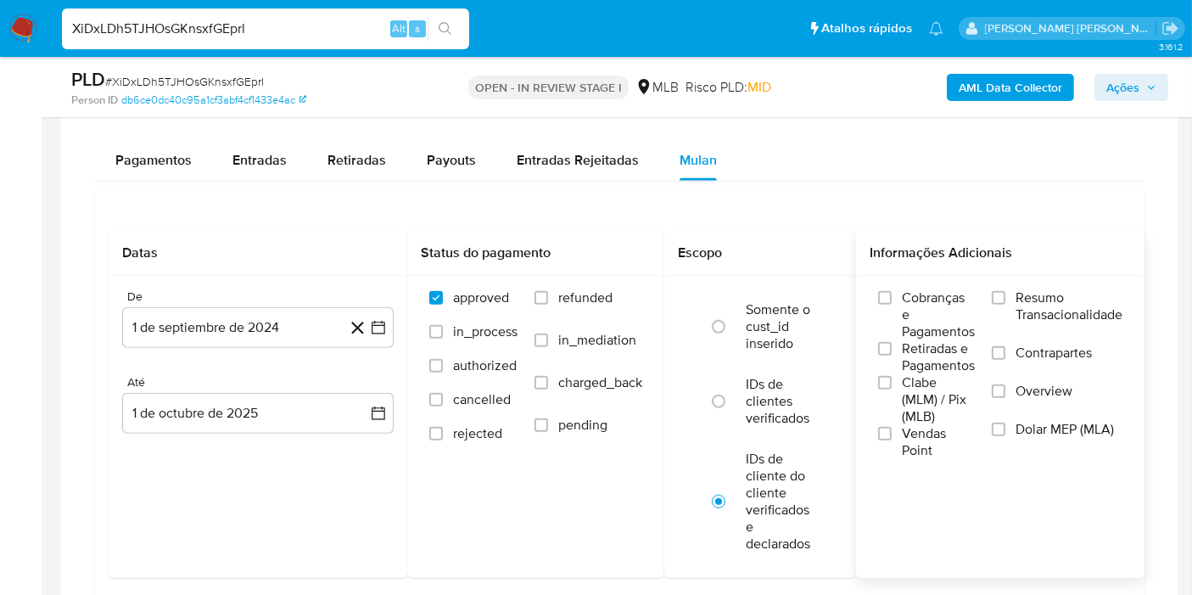
click at [1054, 308] on span "Resumo Transacionalidade" at bounding box center [1069, 306] width 107 height 34
click at [1006, 305] on input "Resumo Transacionalidade" at bounding box center [999, 298] width 14 height 14
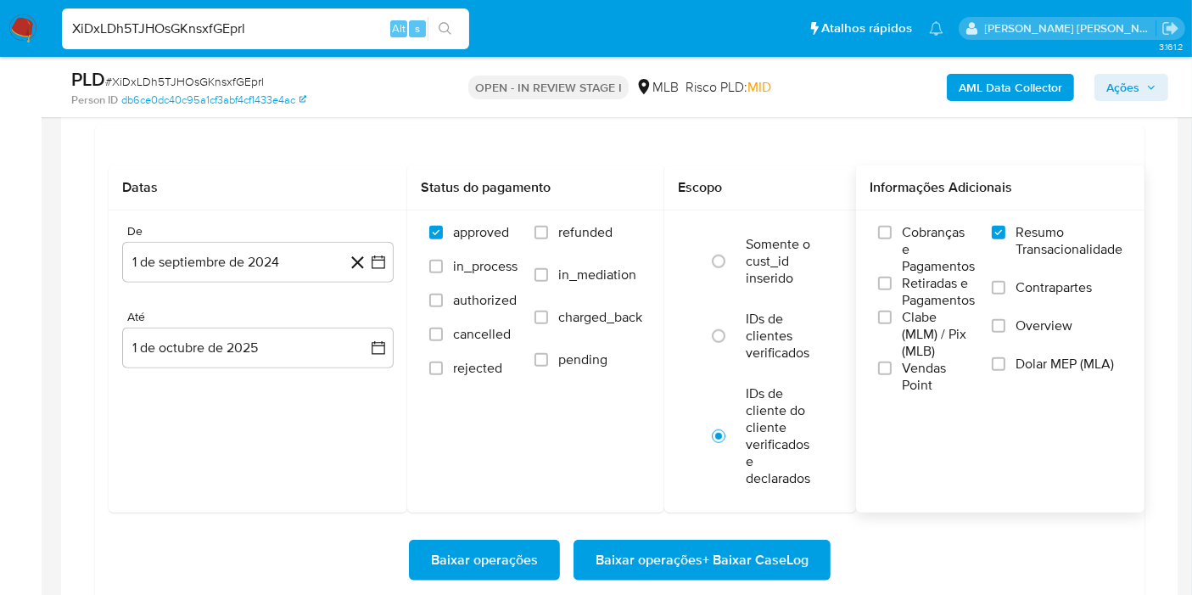
scroll to position [1414, 0]
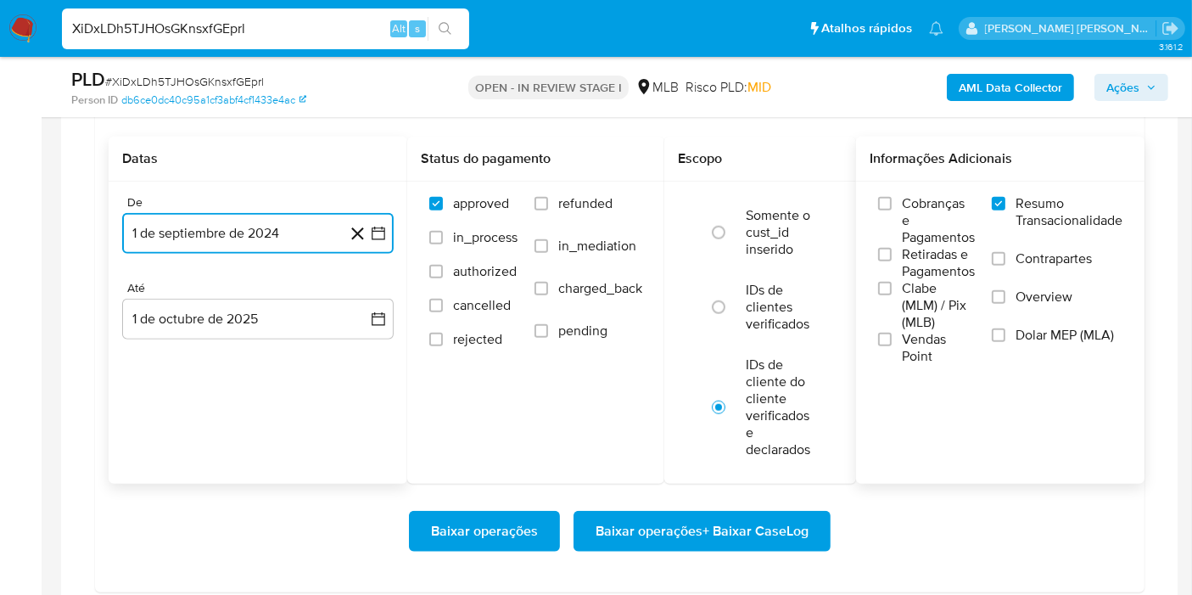
click at [378, 227] on icon "button" at bounding box center [379, 234] width 14 height 14
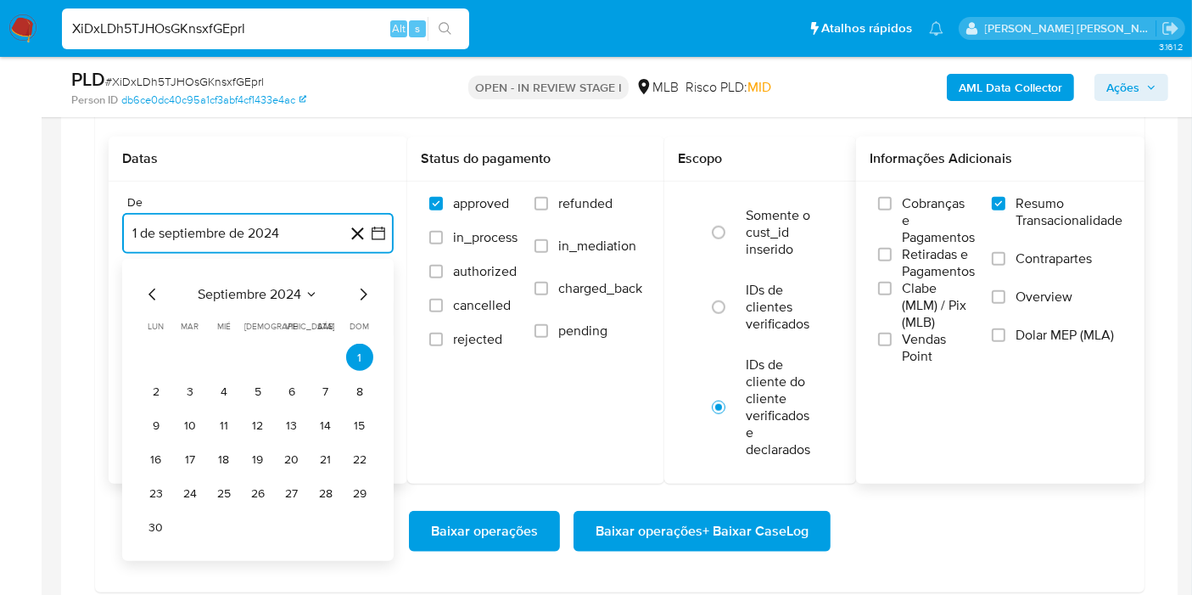
click at [312, 297] on icon "Seleccionar mes y año" at bounding box center [312, 295] width 14 height 14
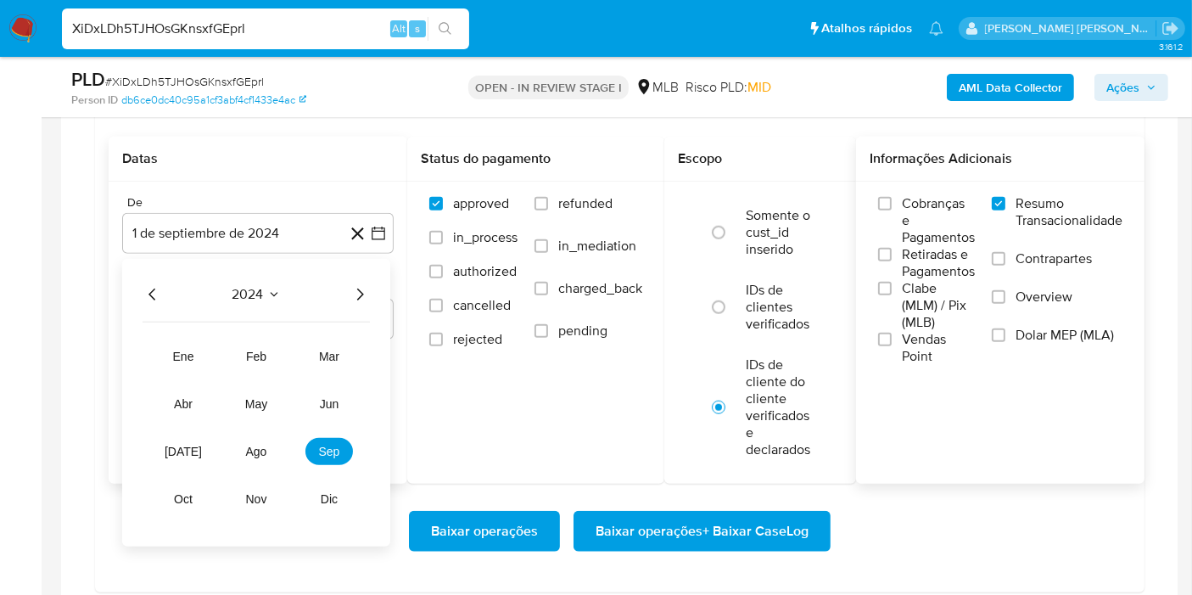
click at [356, 293] on icon "Año siguiente" at bounding box center [360, 294] width 20 height 20
click at [250, 447] on span "ago" at bounding box center [256, 452] width 21 height 14
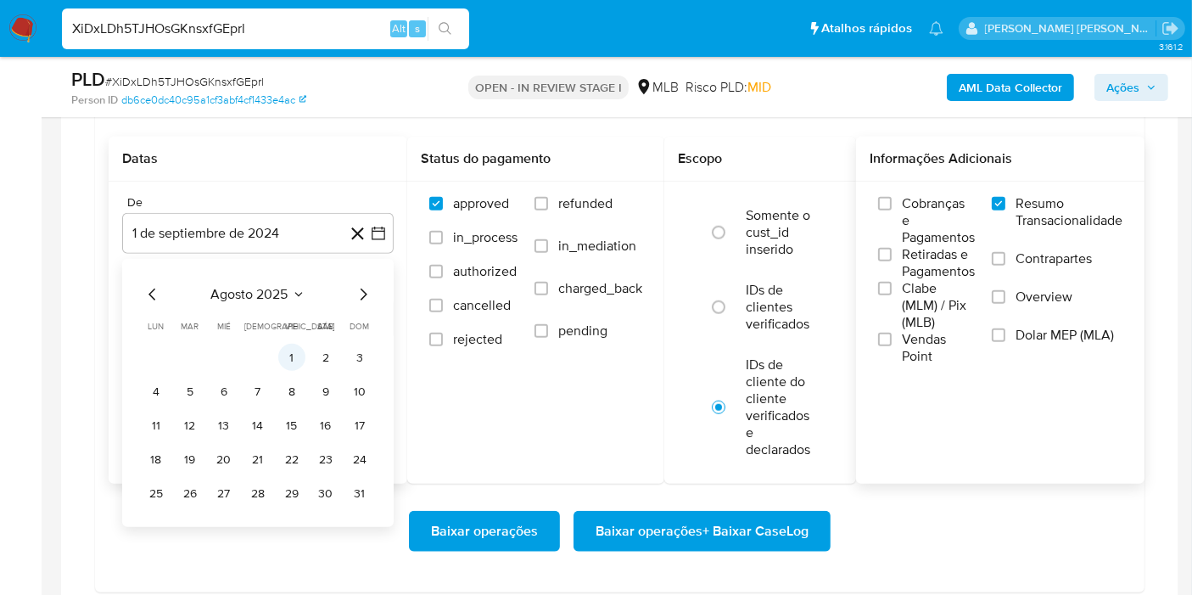
click at [295, 347] on button "1" at bounding box center [291, 357] width 27 height 27
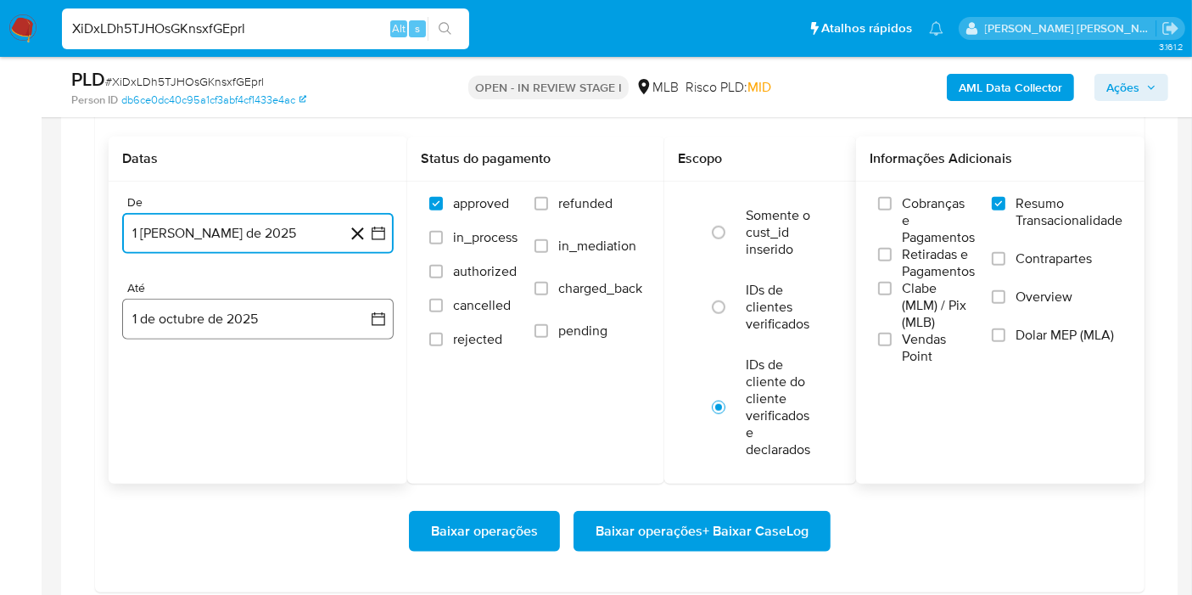
click at [354, 315] on button "1 de octubre de 2025" at bounding box center [258, 319] width 272 height 41
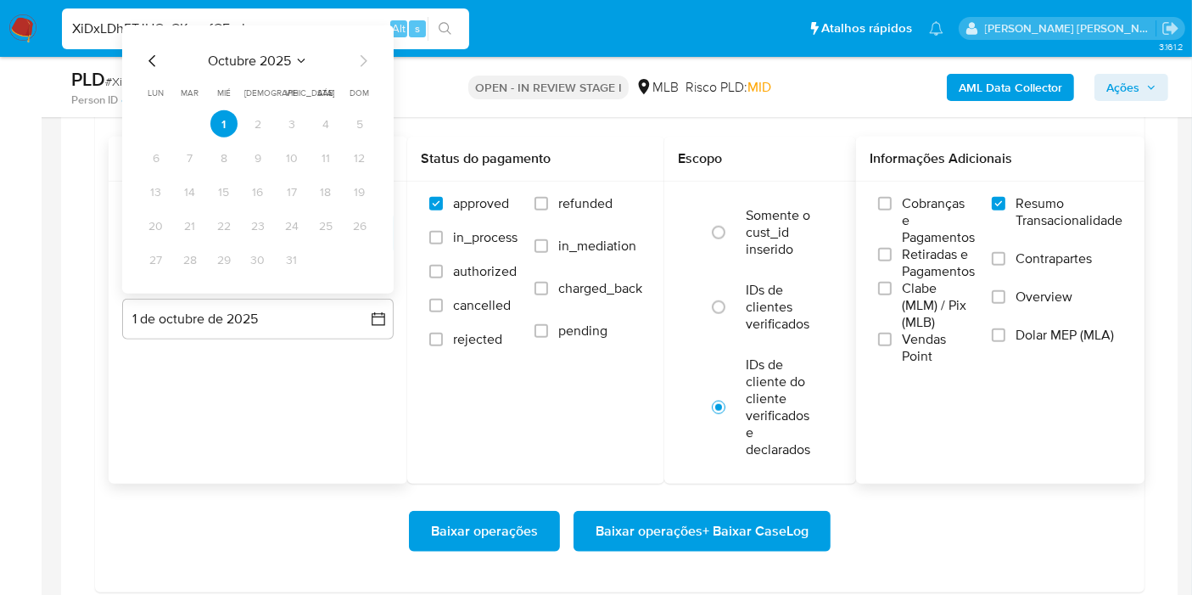
click at [155, 55] on icon "Mes anterior" at bounding box center [153, 61] width 20 height 20
click at [197, 260] on button "30" at bounding box center [190, 259] width 27 height 27
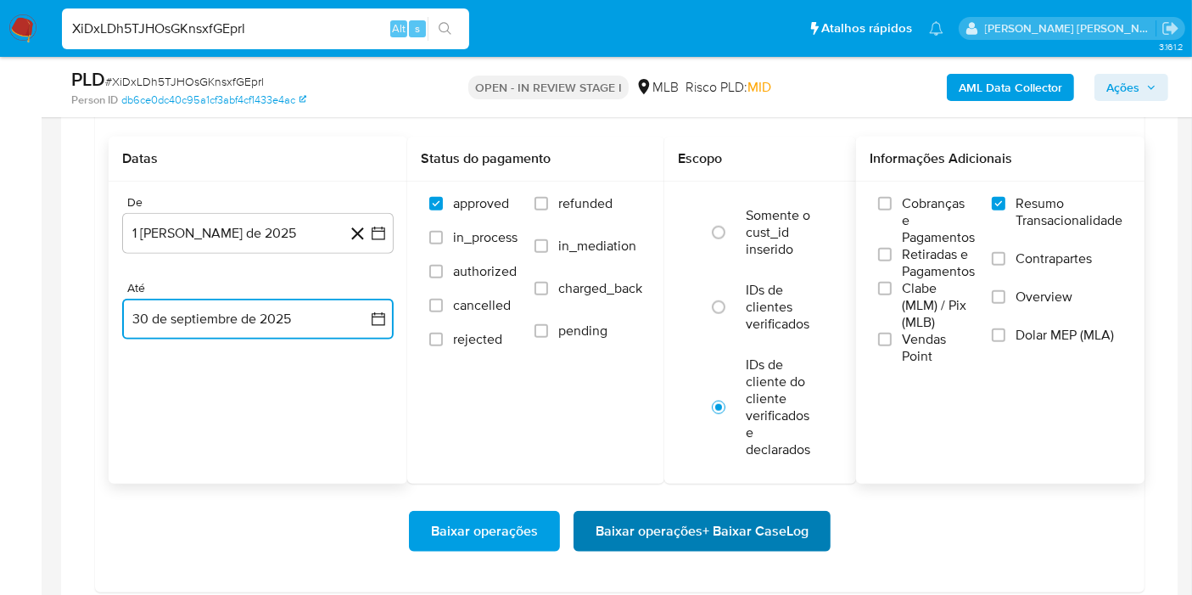
click at [760, 539] on span "Baixar operações + Baixar CaseLog" at bounding box center [702, 531] width 213 height 37
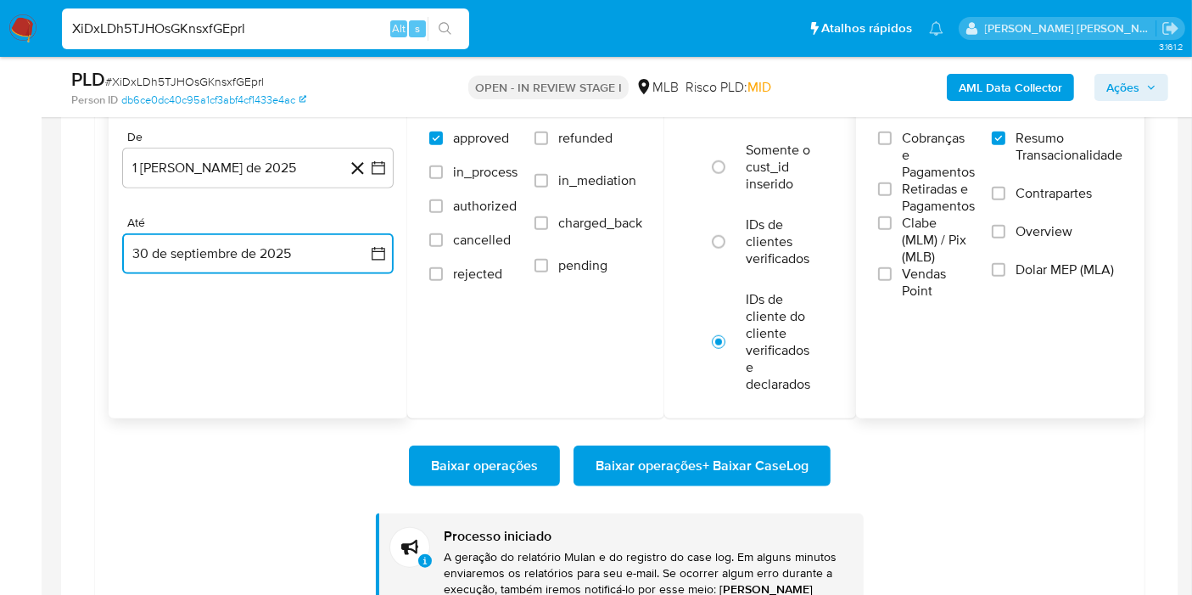
scroll to position [1508, 0]
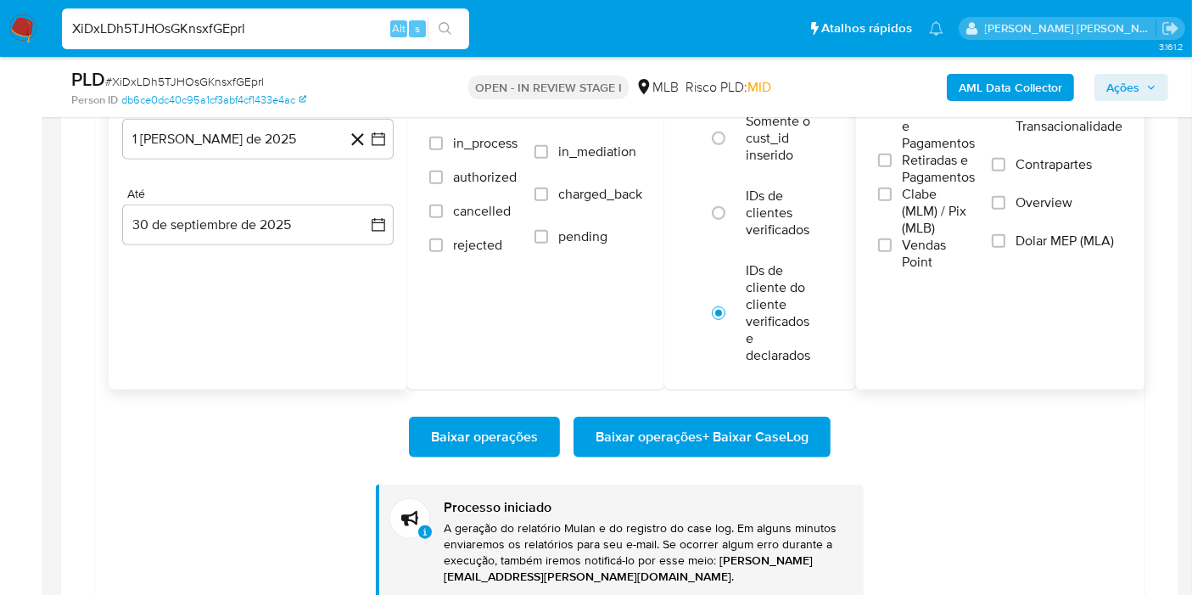
click at [290, 33] on input "XiDxLDh5TJHOsGKnsxfGEprl" at bounding box center [265, 29] width 407 height 22
paste input "zkoepnDQdxzeIjBiZIc7QpB5"
type input "zkoepnDQdxzeIjBiZIc7QpB5"
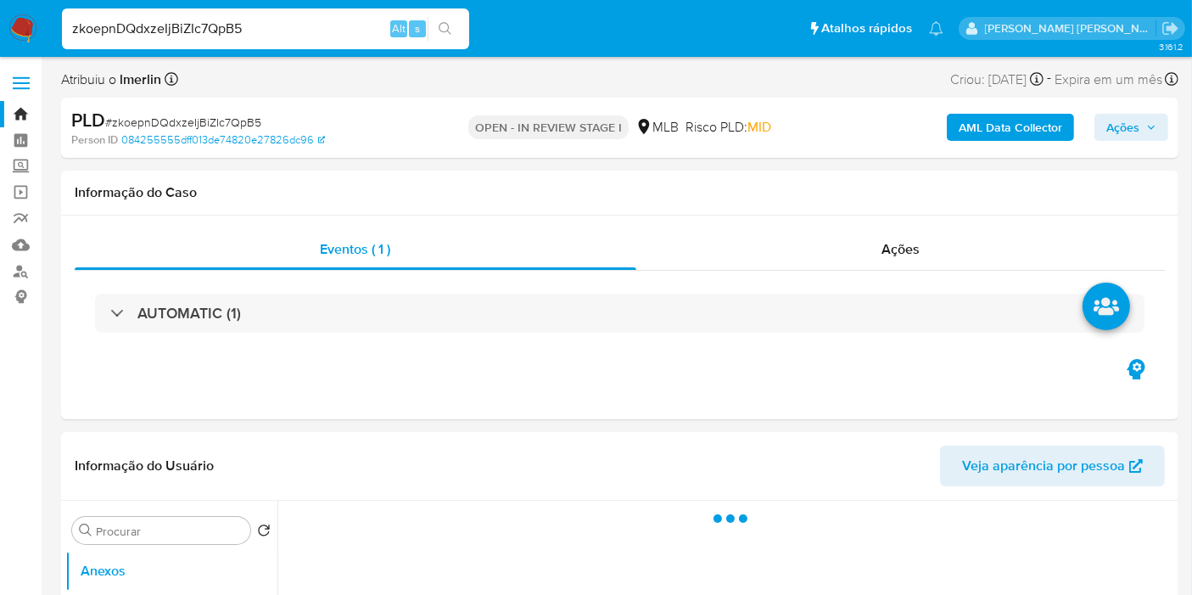
select select "10"
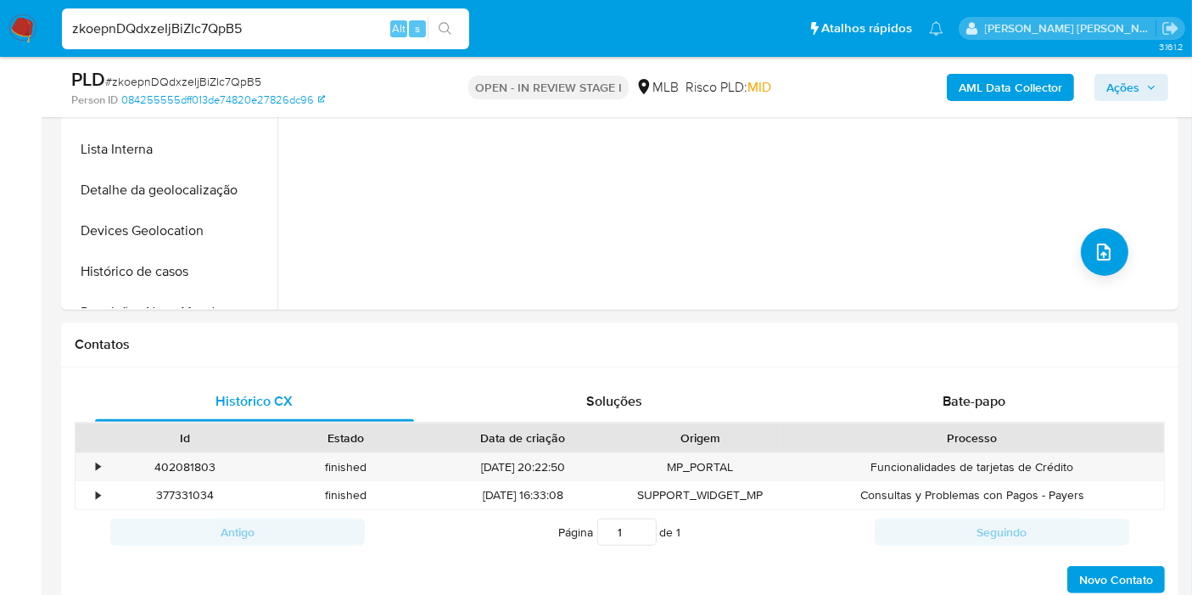
scroll to position [1131, 0]
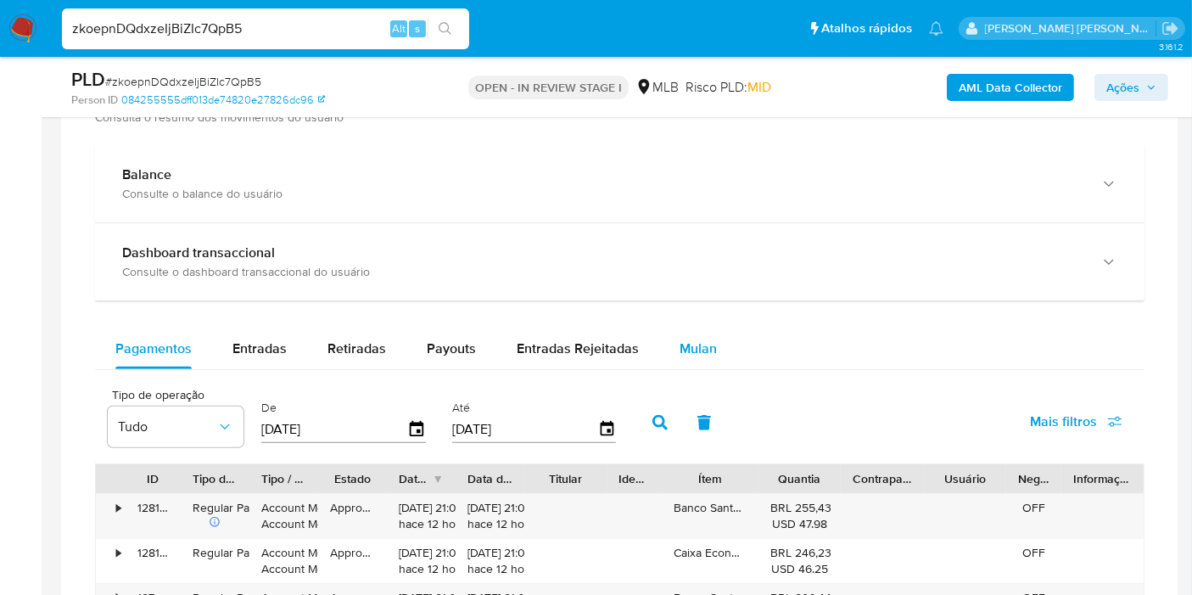
click at [680, 353] on span "Mulan" at bounding box center [698, 349] width 37 height 20
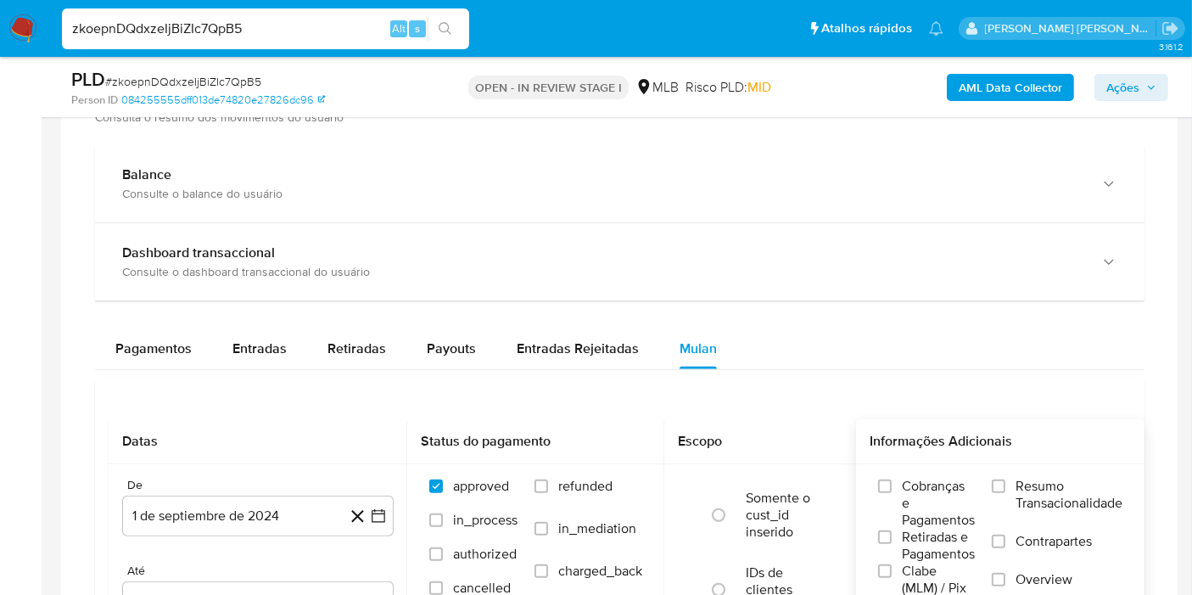
scroll to position [1320, 0]
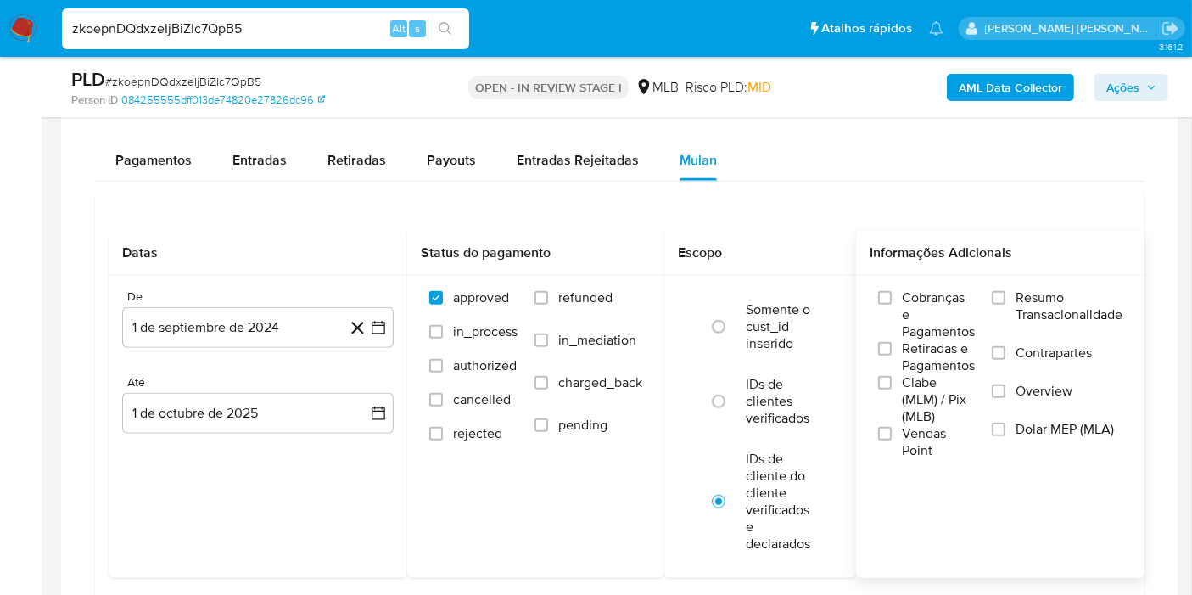
click at [1046, 319] on span "Resumo Transacionalidade" at bounding box center [1069, 306] width 107 height 34
click at [1006, 305] on input "Resumo Transacionalidade" at bounding box center [999, 298] width 14 height 14
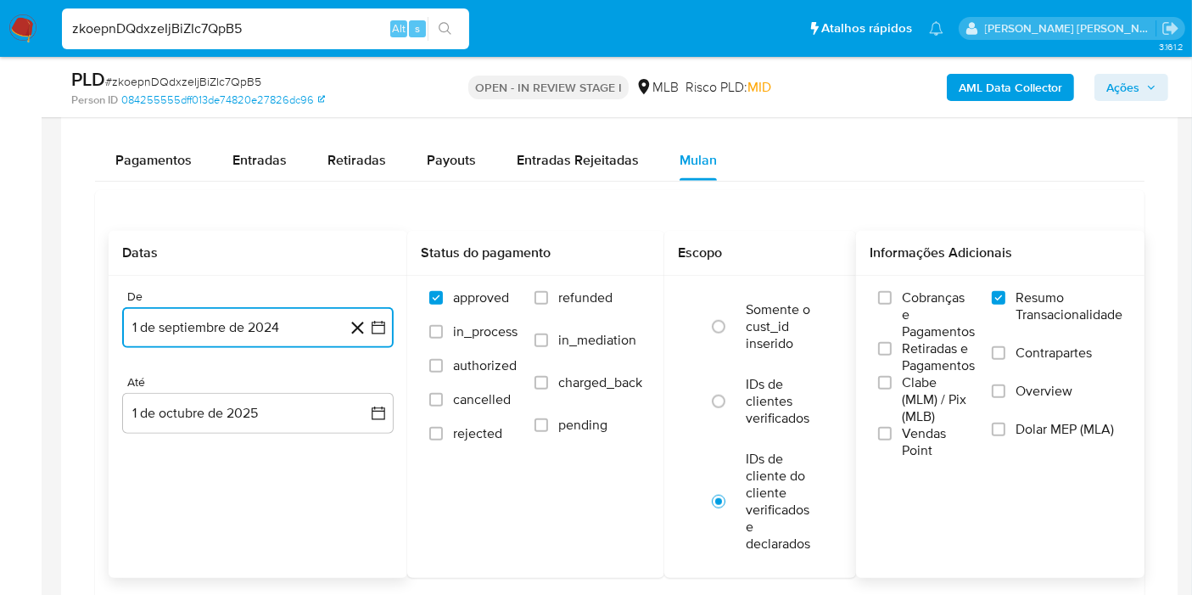
click at [388, 325] on button "1 de septiembre de 2024" at bounding box center [258, 327] width 272 height 41
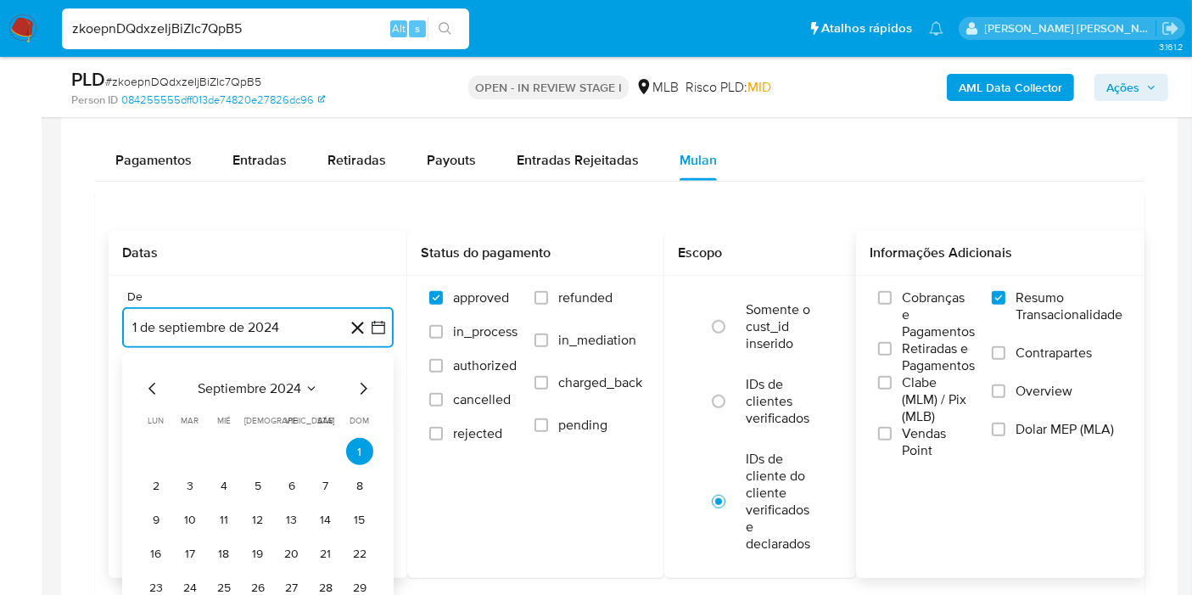
click at [249, 388] on span "septiembre 2024" at bounding box center [250, 388] width 104 height 17
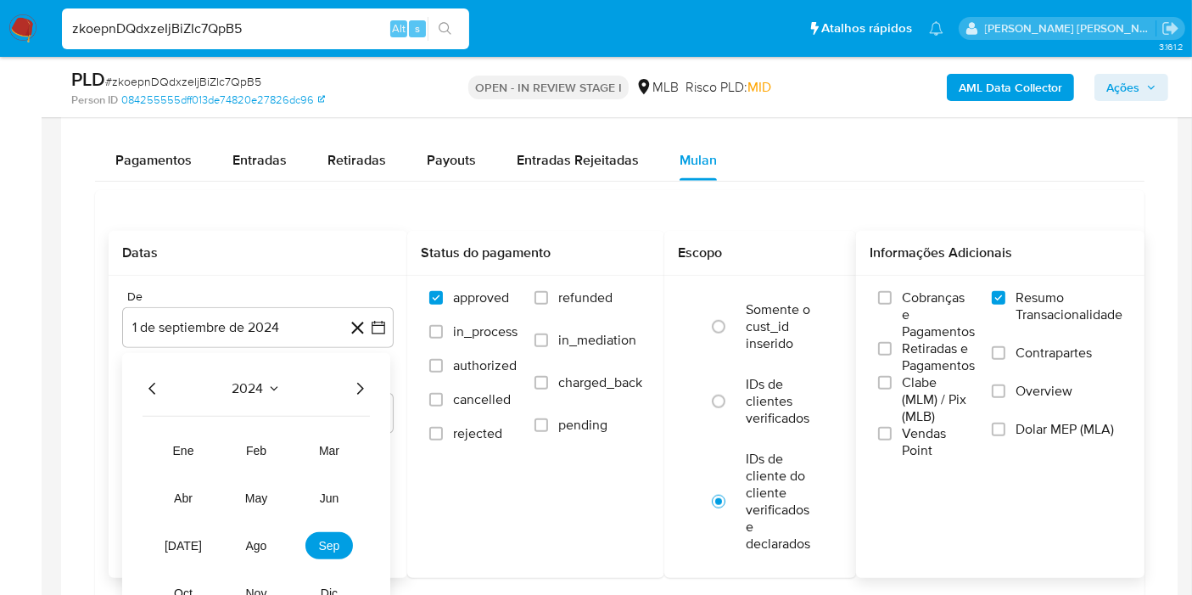
click at [366, 386] on icon "Año siguiente" at bounding box center [360, 389] width 20 height 20
click at [273, 539] on button "ago" at bounding box center [257, 545] width 48 height 27
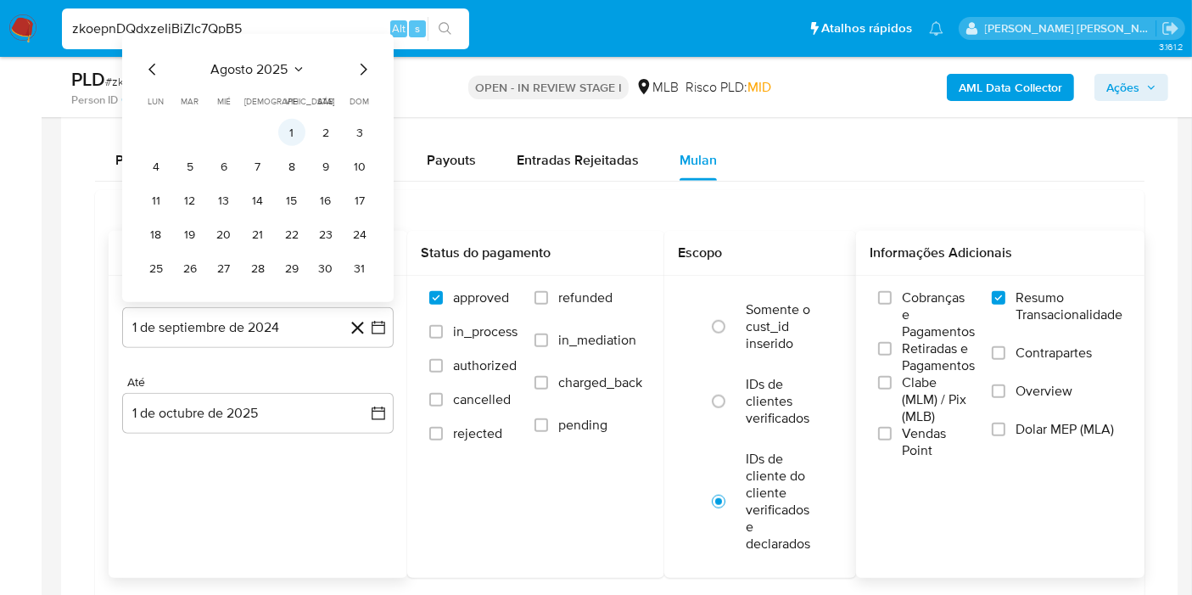
click at [292, 129] on button "1" at bounding box center [291, 132] width 27 height 27
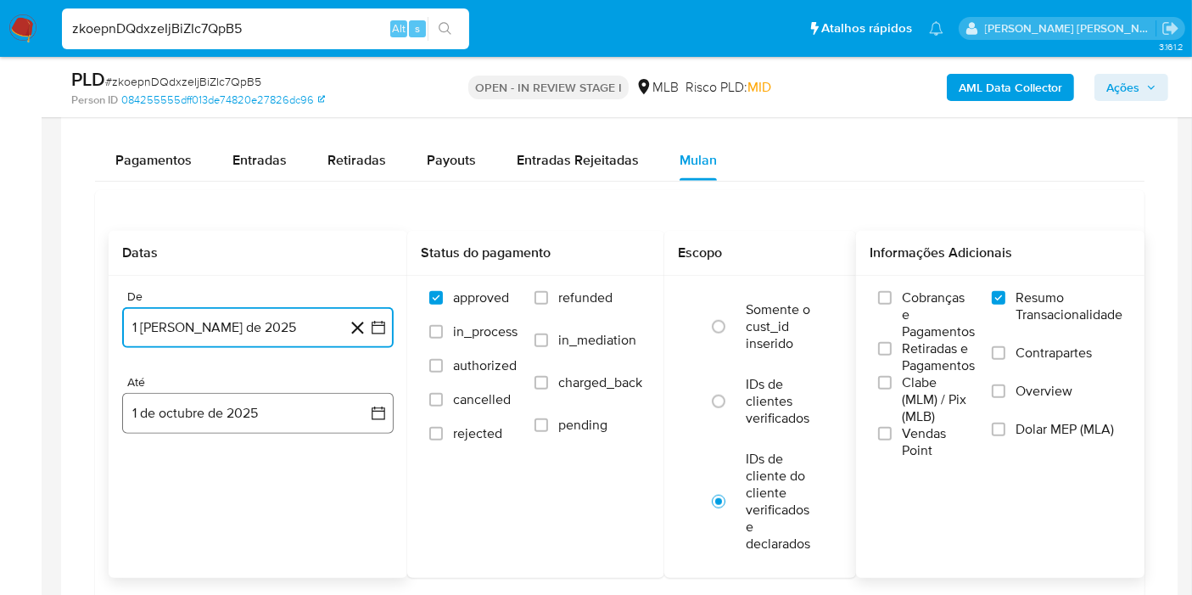
click at [363, 428] on button "1 de octubre de 2025" at bounding box center [258, 413] width 272 height 41
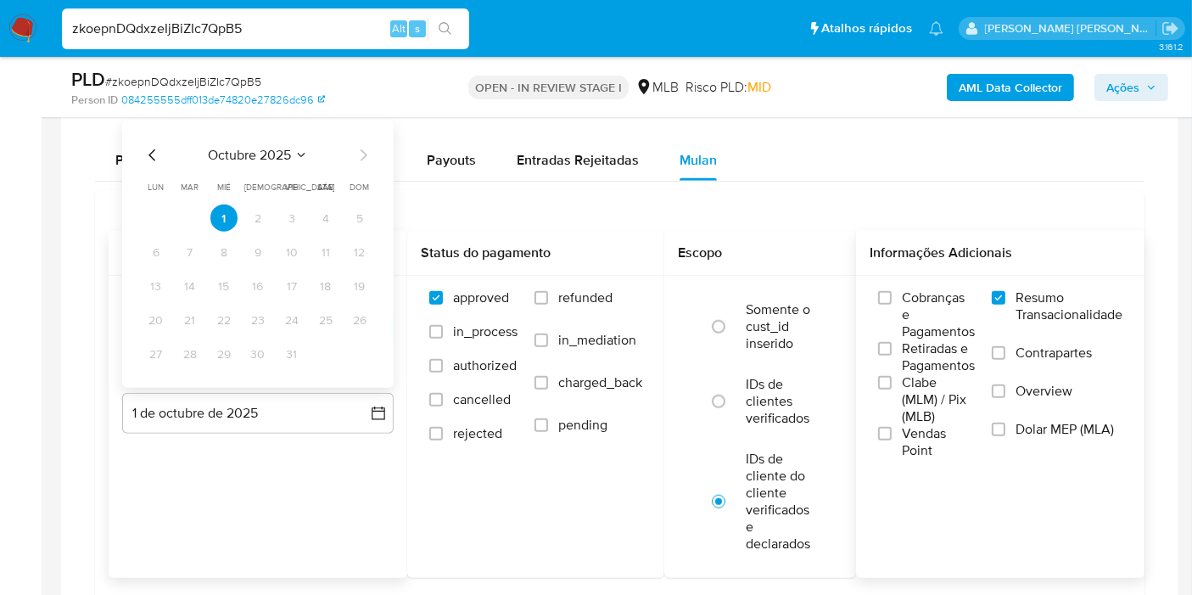
click at [150, 152] on icon "Mes anterior" at bounding box center [152, 155] width 7 height 12
click at [201, 357] on button "30" at bounding box center [190, 353] width 27 height 27
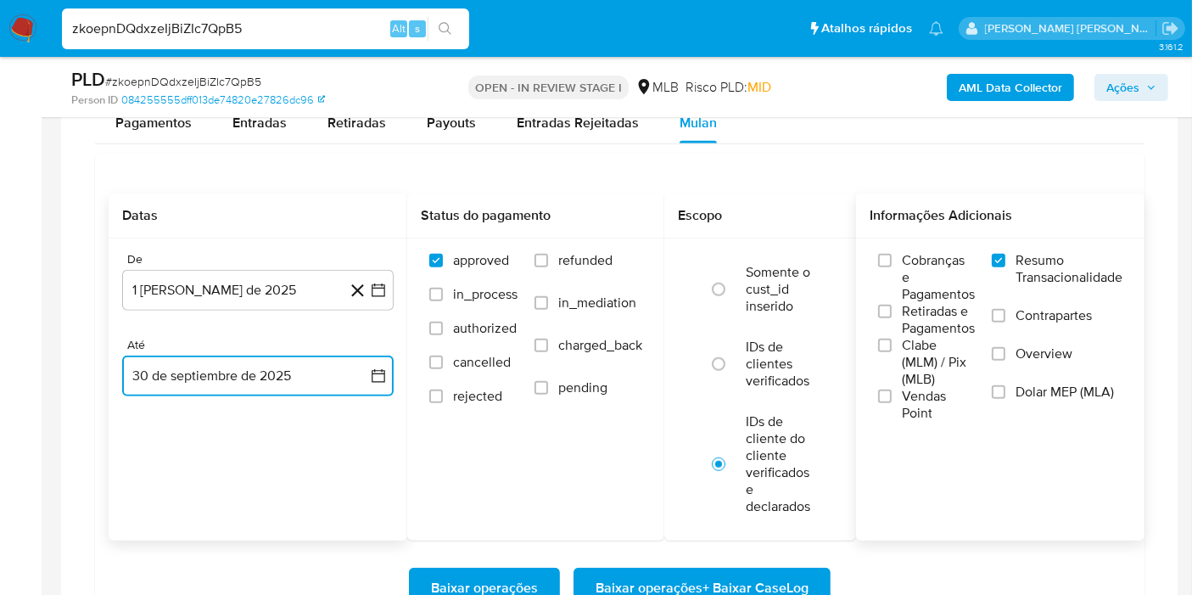
scroll to position [1414, 0]
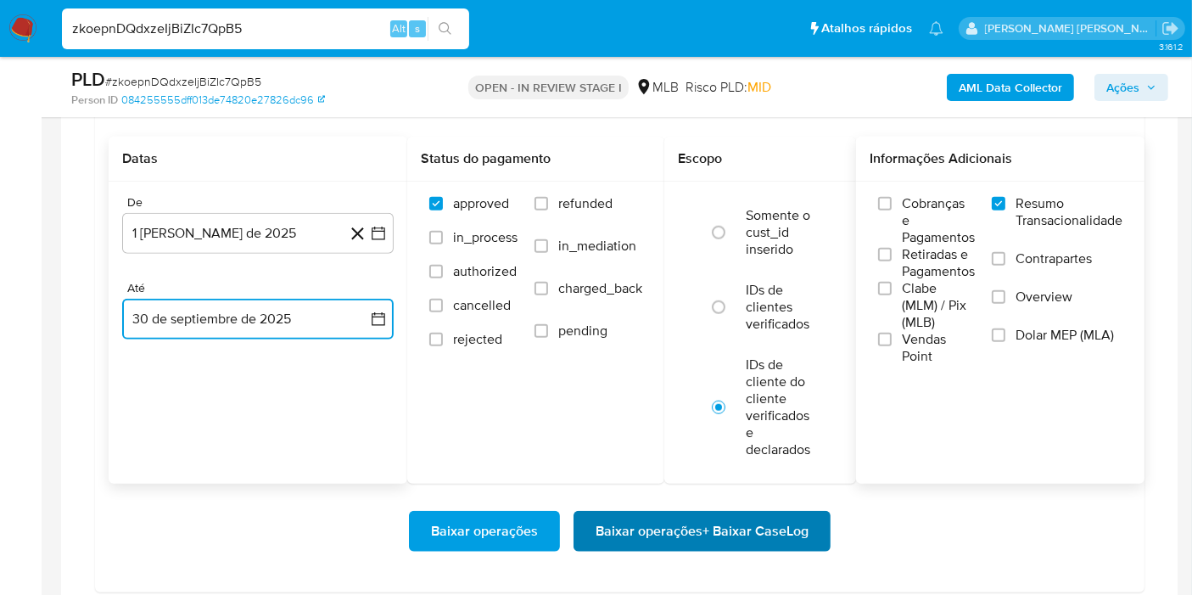
click at [739, 536] on span "Baixar operações + Baixar CaseLog" at bounding box center [702, 531] width 213 height 37
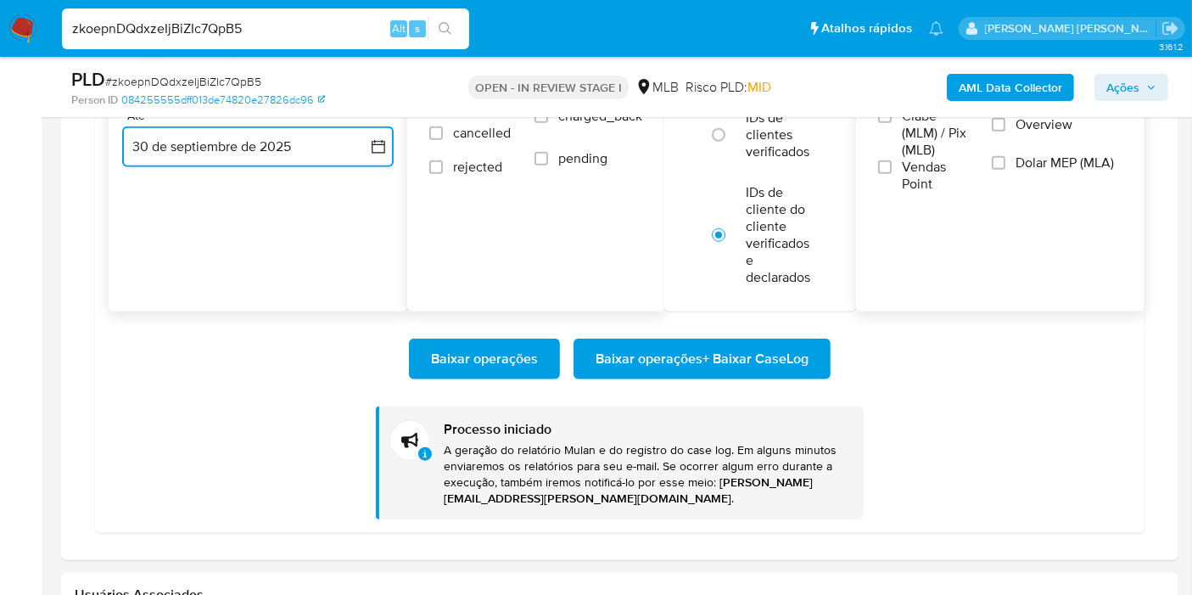
scroll to position [1602, 0]
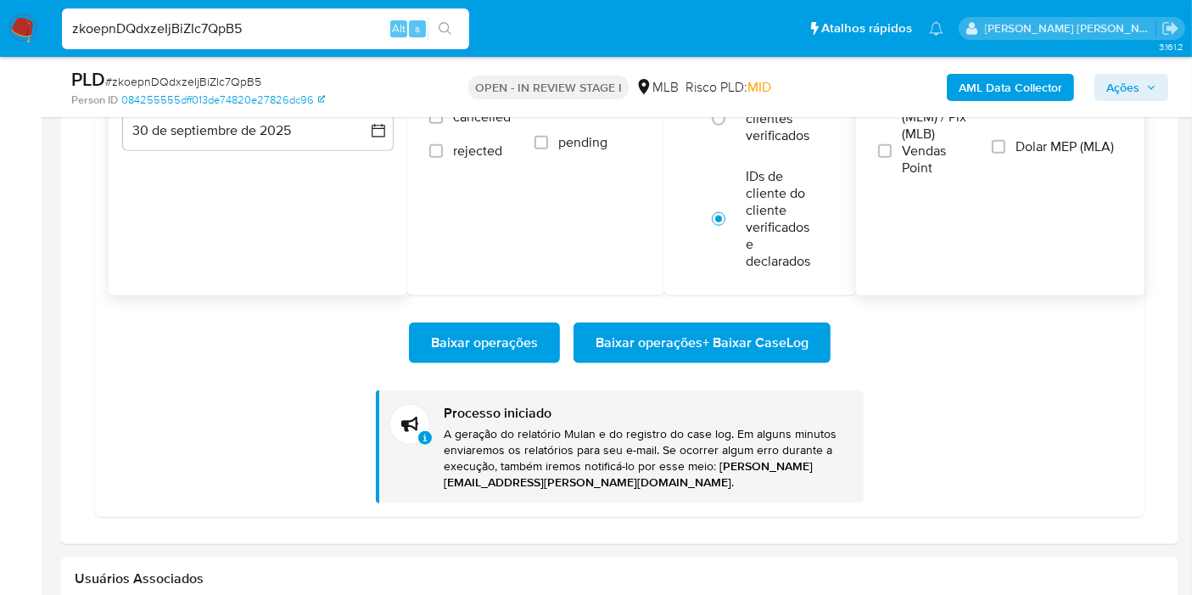
click at [278, 45] on div "zkoepnDQdxzeIjBiZIc7QpB5 Alt s" at bounding box center [265, 28] width 407 height 41
click at [283, 36] on input "zkoepnDQdxzeIjBiZIc7QpB5" at bounding box center [265, 29] width 407 height 22
paste input "HMSee41ugRb472KUo2RDiLWX"
type input "HMSee41ugRb472KUo2RDiLWX"
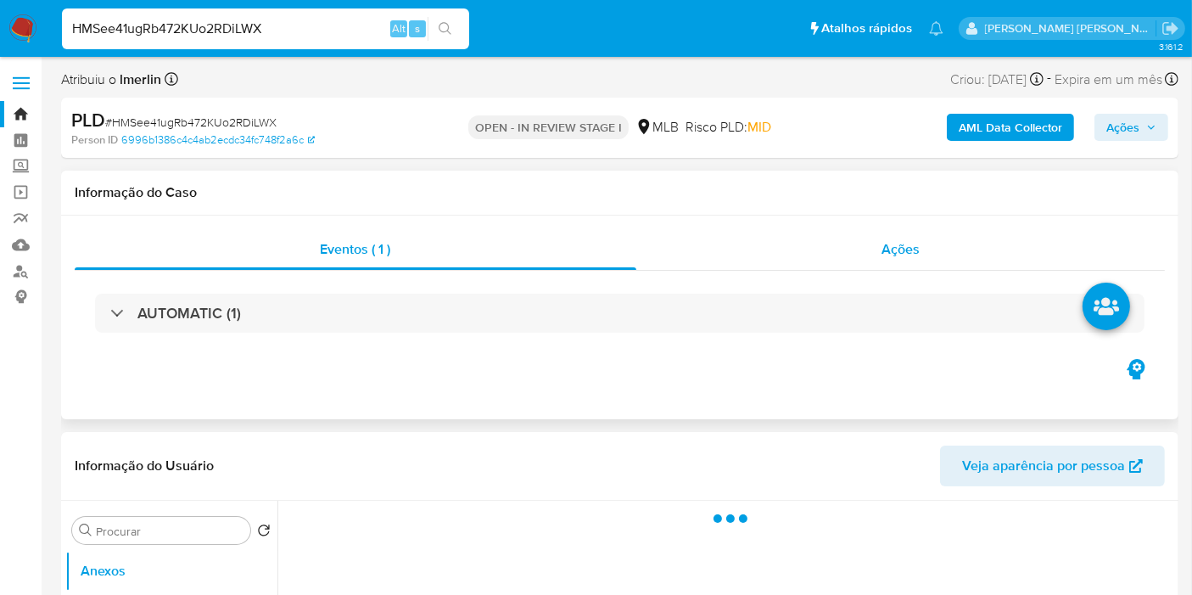
select select "10"
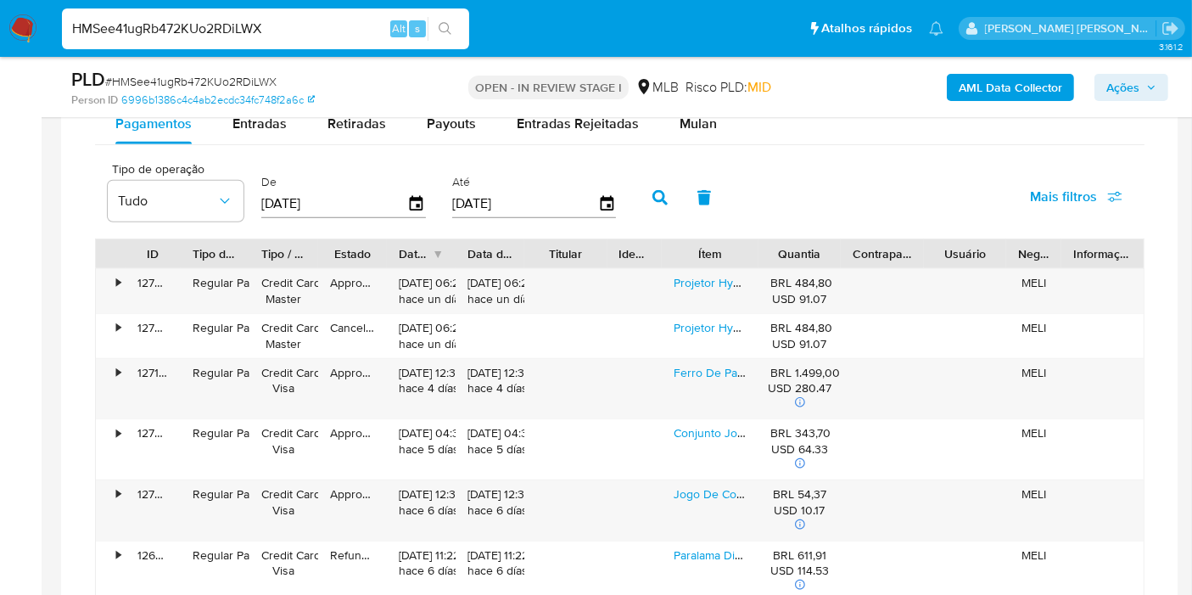
scroll to position [1414, 0]
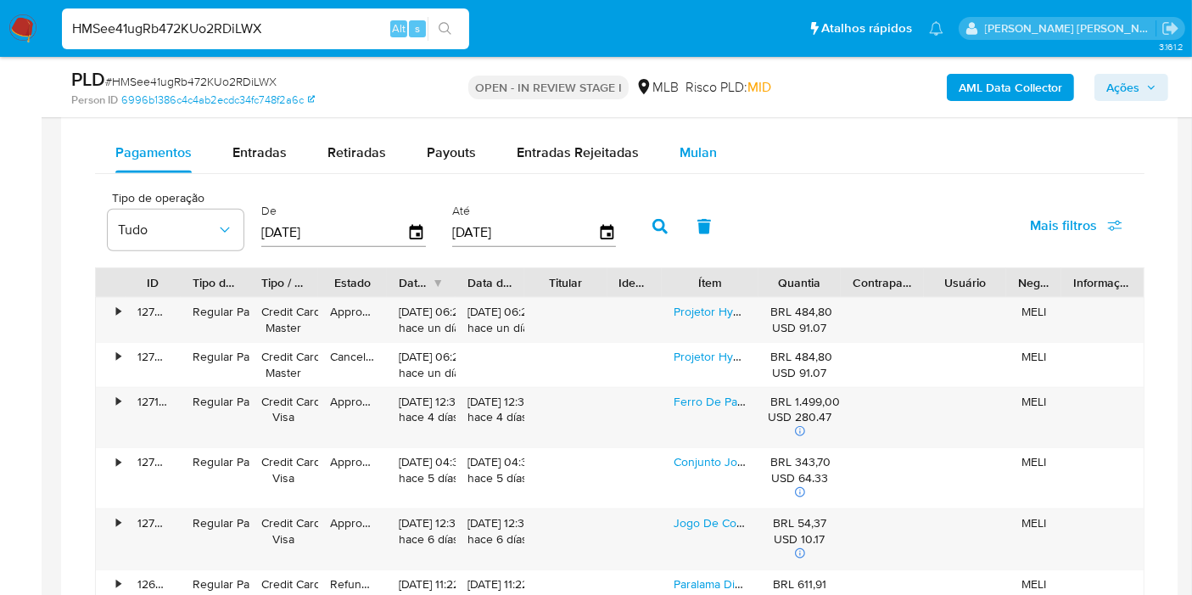
click at [704, 148] on span "Mulan" at bounding box center [698, 153] width 37 height 20
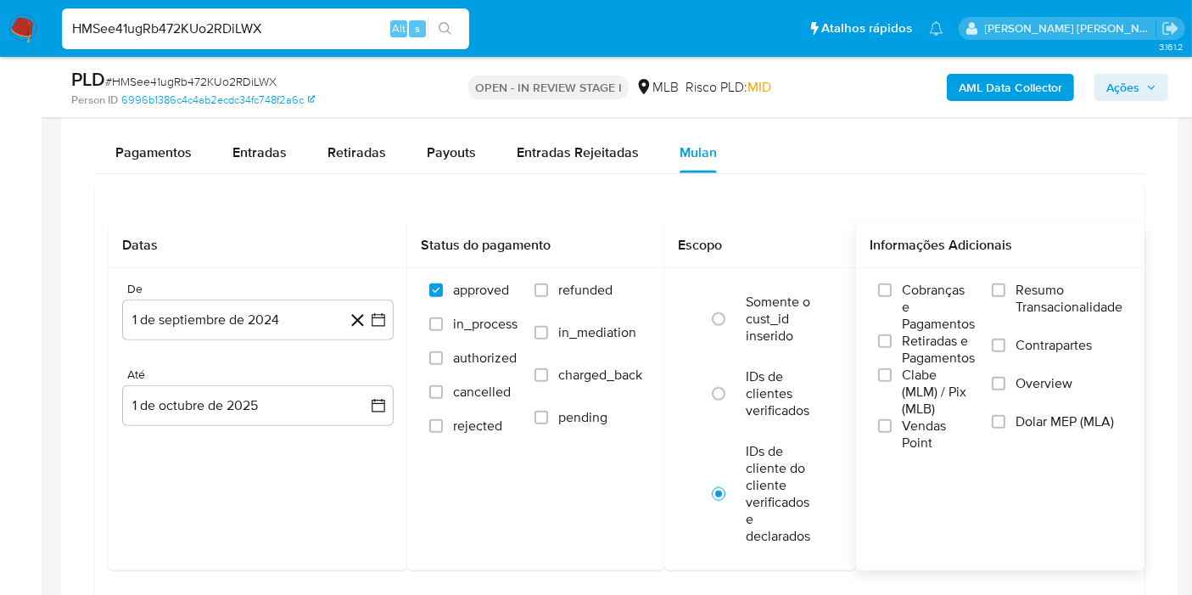
click at [1075, 289] on span "Resumo Transacionalidade" at bounding box center [1069, 299] width 107 height 34
click at [1006, 289] on input "Resumo Transacionalidade" at bounding box center [999, 290] width 14 height 14
click at [386, 327] on button "1 de septiembre de 2024" at bounding box center [258, 320] width 272 height 41
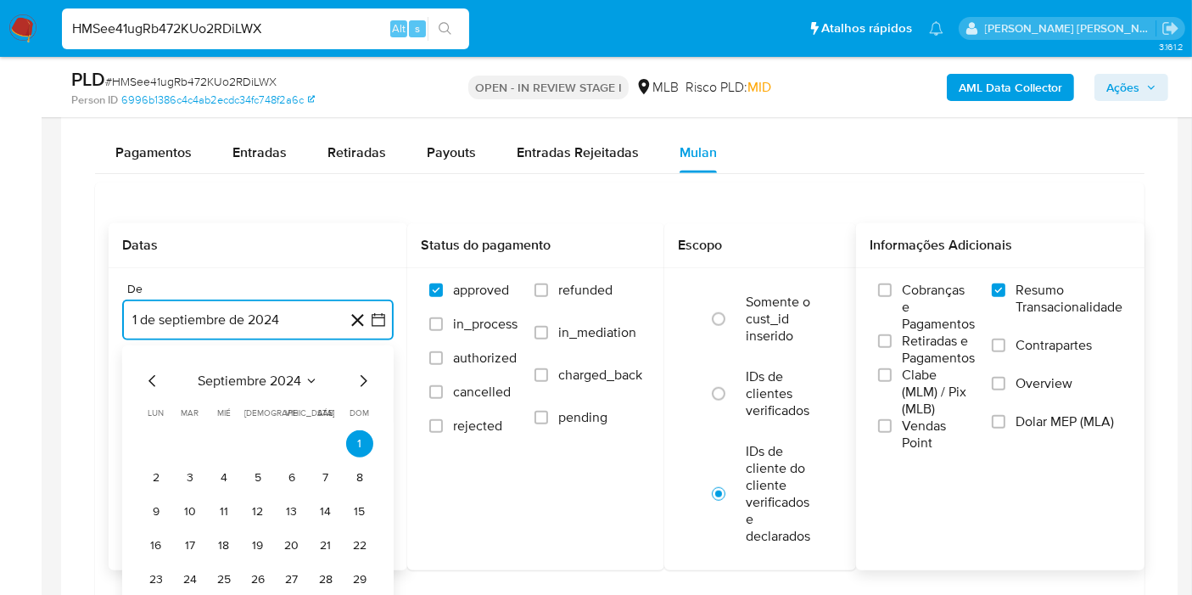
click at [270, 379] on span "septiembre 2024" at bounding box center [250, 381] width 104 height 17
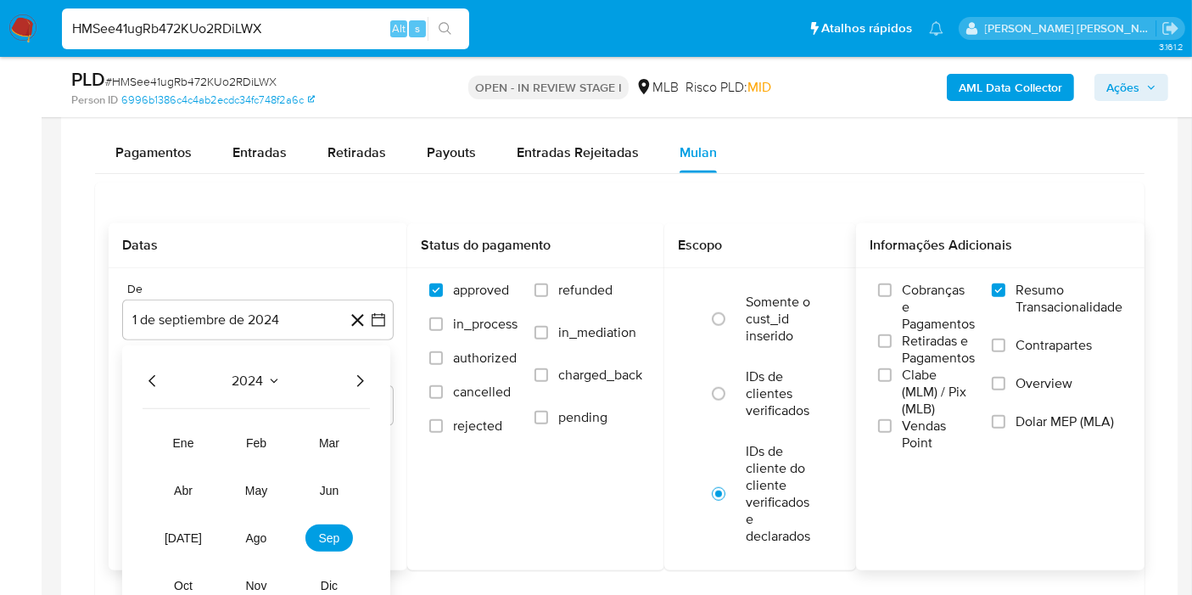
click at [358, 377] on icon "Año siguiente" at bounding box center [360, 381] width 20 height 20
click at [263, 538] on span "ago" at bounding box center [256, 538] width 21 height 14
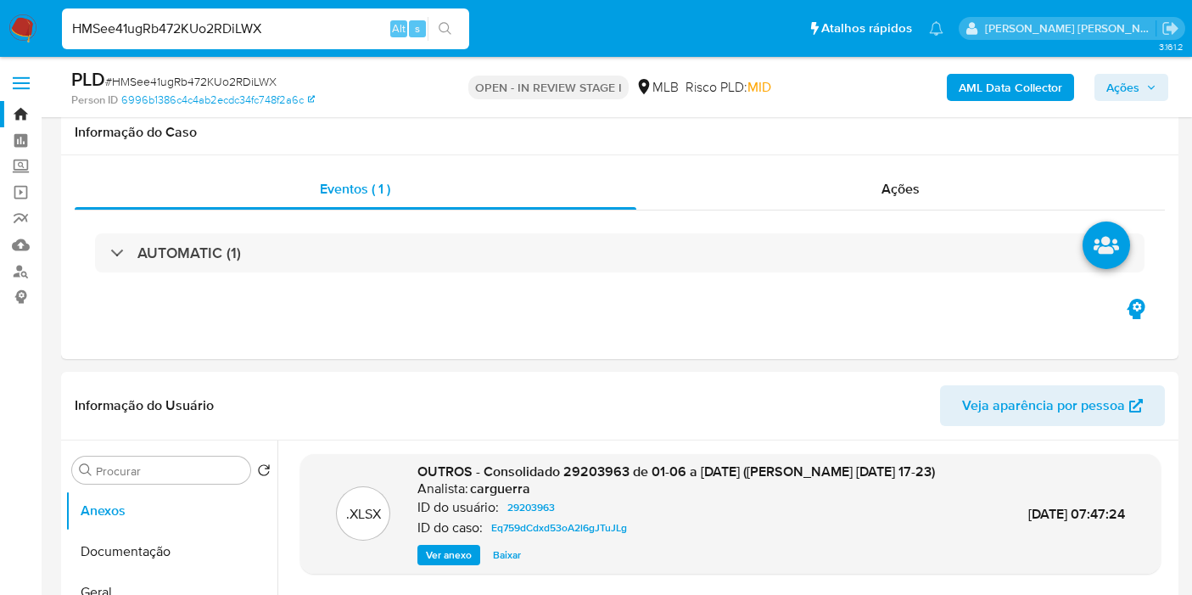
scroll to position [1414, 0]
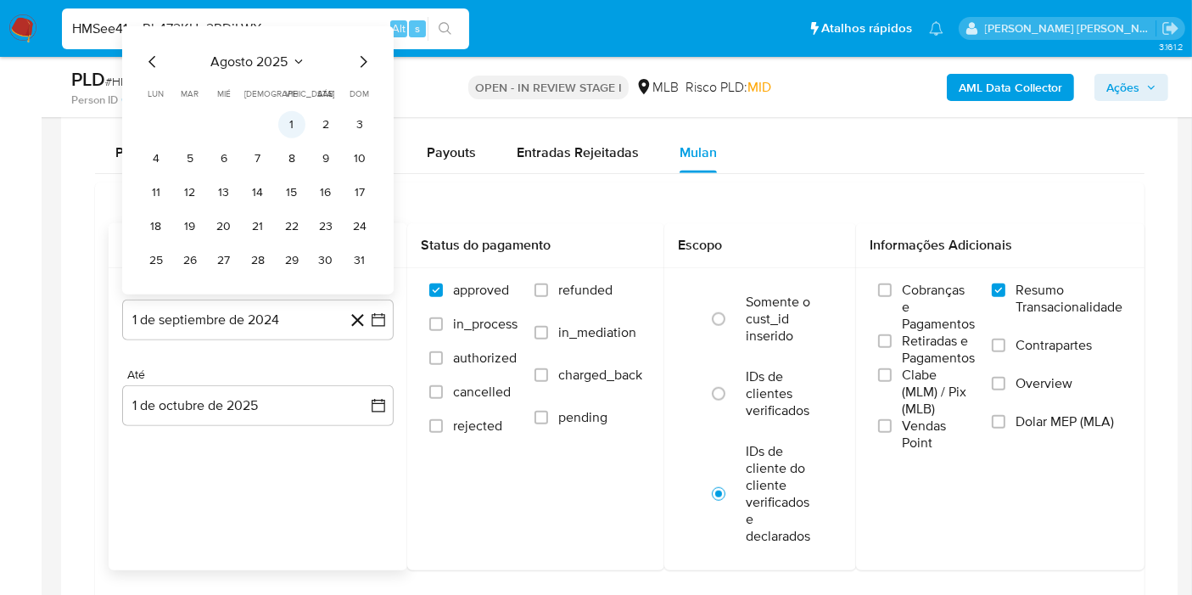
click at [298, 118] on button "1" at bounding box center [291, 124] width 27 height 27
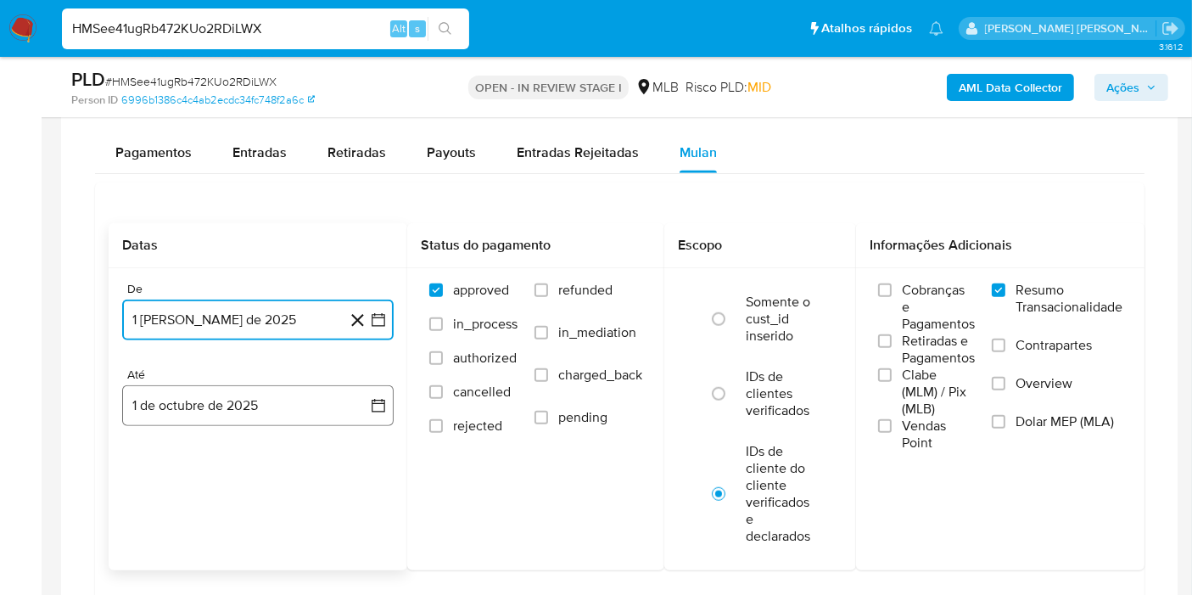
click at [356, 400] on button "1 de octubre de 2025" at bounding box center [258, 405] width 272 height 41
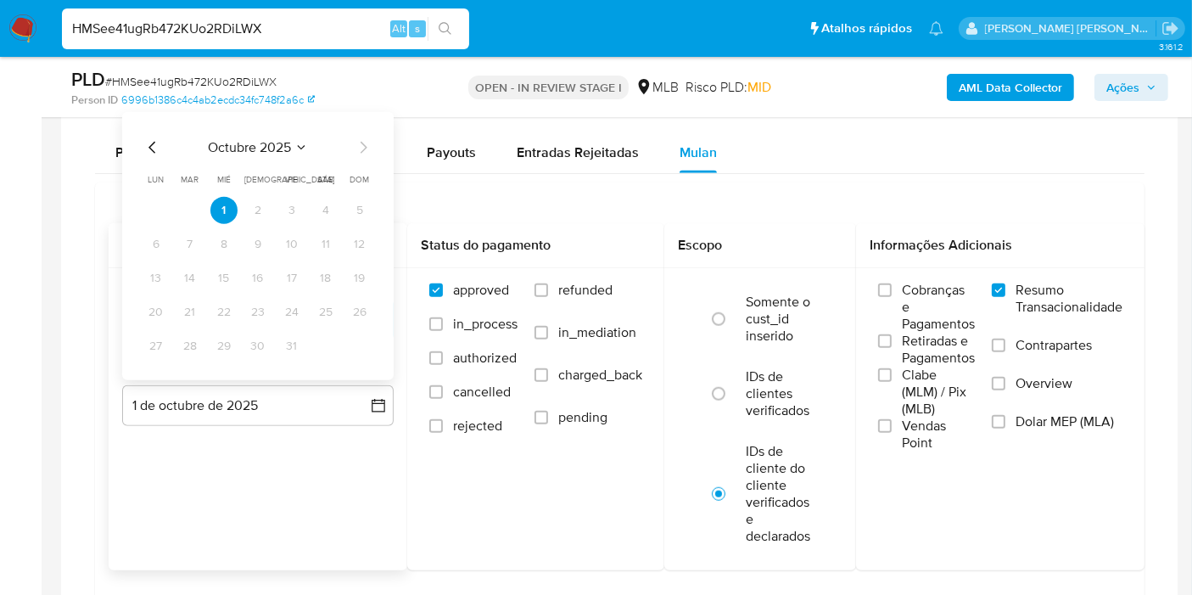
click at [149, 137] on icon "Mes anterior" at bounding box center [153, 147] width 20 height 20
click at [187, 339] on button "30" at bounding box center [190, 346] width 27 height 27
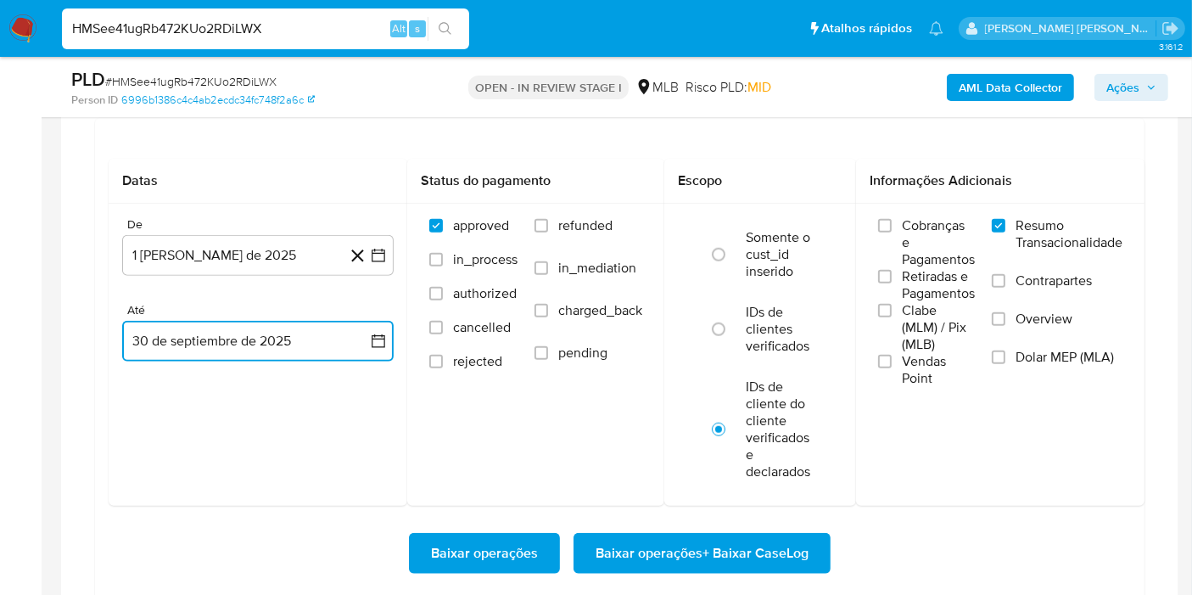
scroll to position [1508, 0]
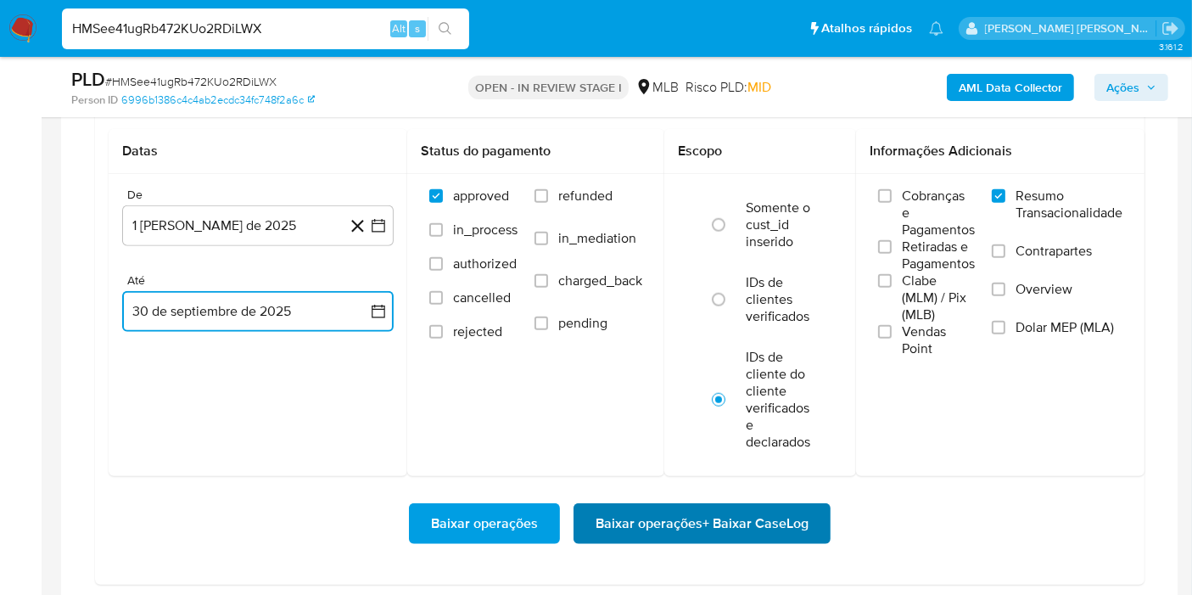
click at [807, 508] on span "Baixar operações + Baixar CaseLog" at bounding box center [702, 523] width 213 height 37
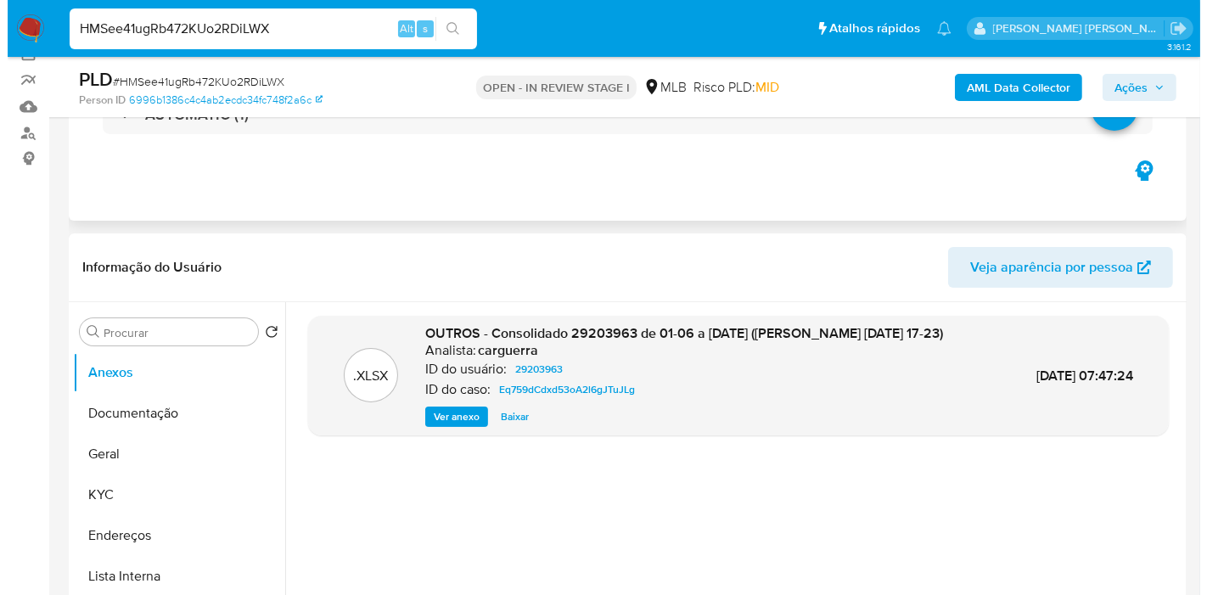
scroll to position [0, 0]
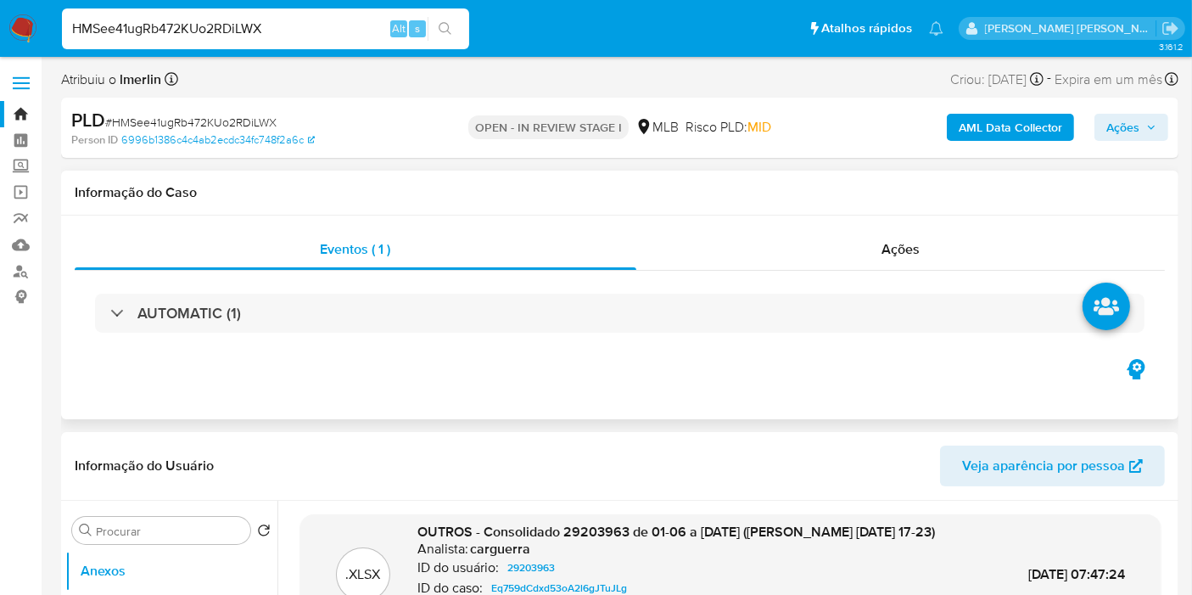
click at [961, 273] on div "AUTOMATIC (1)" at bounding box center [620, 313] width 1091 height 85
click at [968, 266] on div "Ações" at bounding box center [902, 249] width 530 height 41
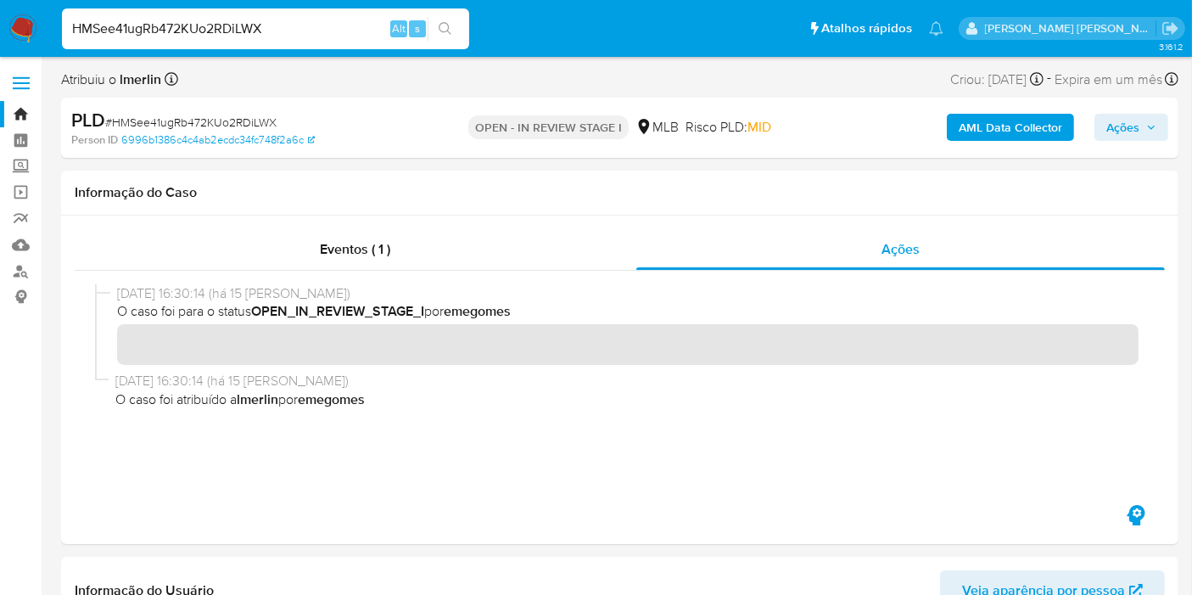
click at [985, 132] on b "AML Data Collector" at bounding box center [1011, 127] width 104 height 27
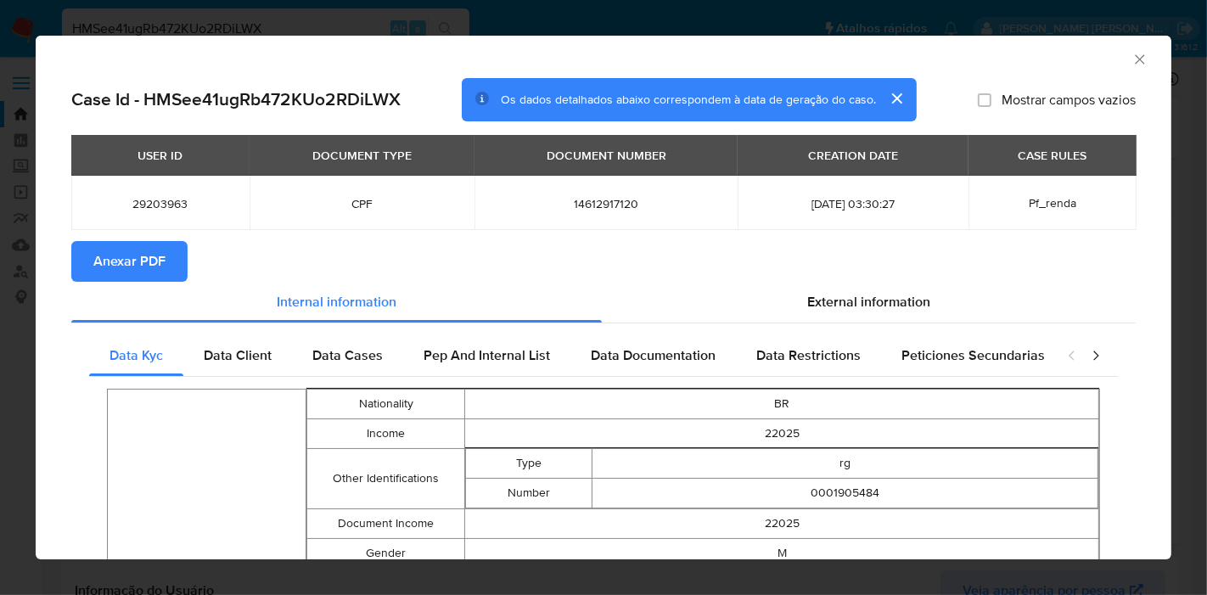
click at [149, 261] on span "Anexar PDF" at bounding box center [129, 261] width 72 height 37
click at [1131, 65] on icon "Fechar a janela" at bounding box center [1139, 59] width 17 height 17
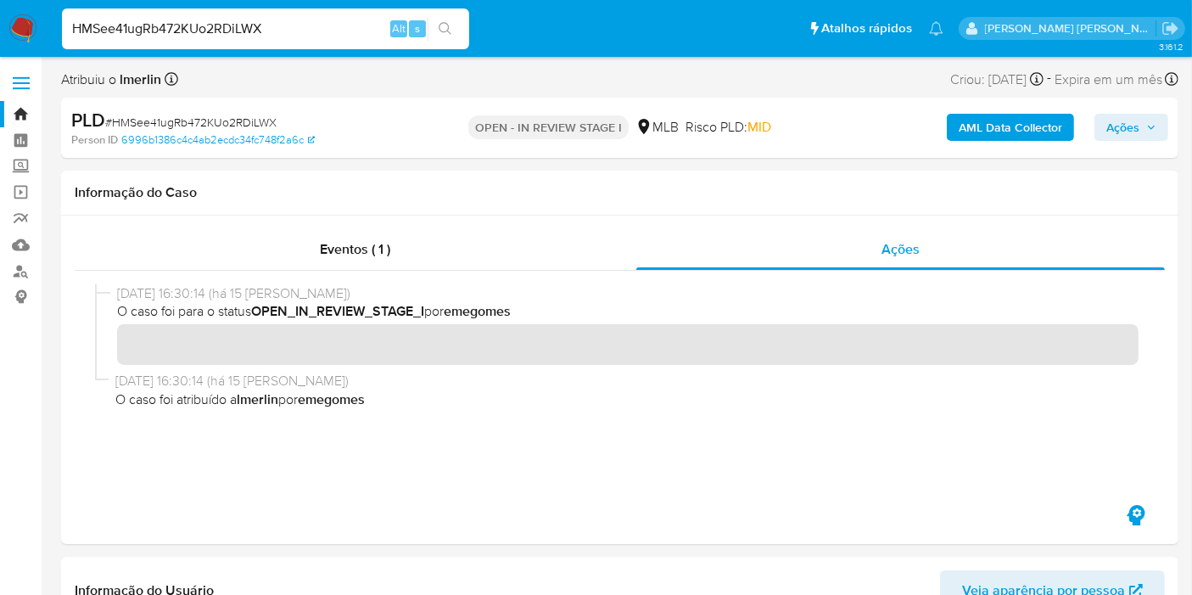
click at [302, 35] on input "HMSee41ugRb472KUo2RDiLWX" at bounding box center [265, 29] width 407 height 22
paste input "zkoepnDQdxzeIjBiZIc7QpB5"
type input "zkoepnDQdxzeIjBiZIc7QpB5"
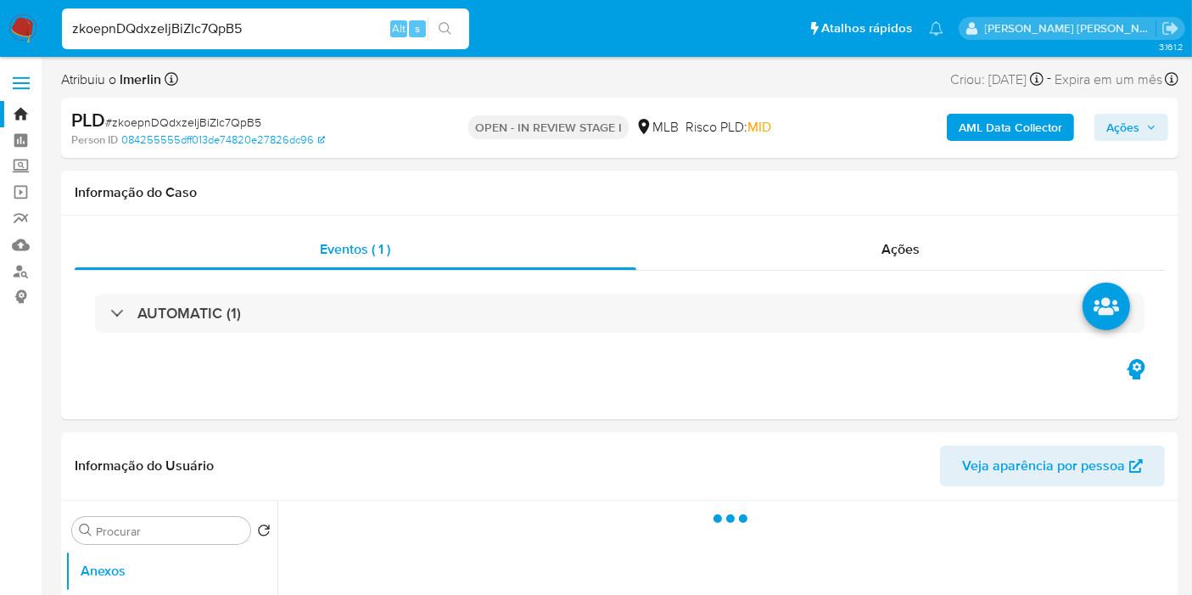
select select "10"
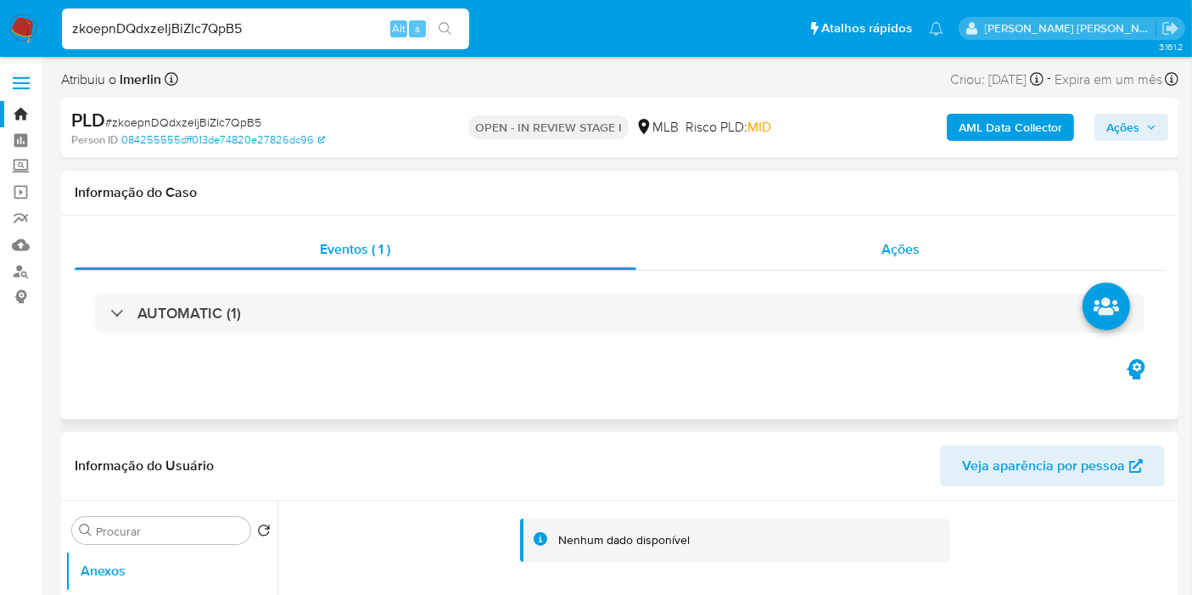
click at [952, 254] on div "Ações" at bounding box center [902, 249] width 530 height 41
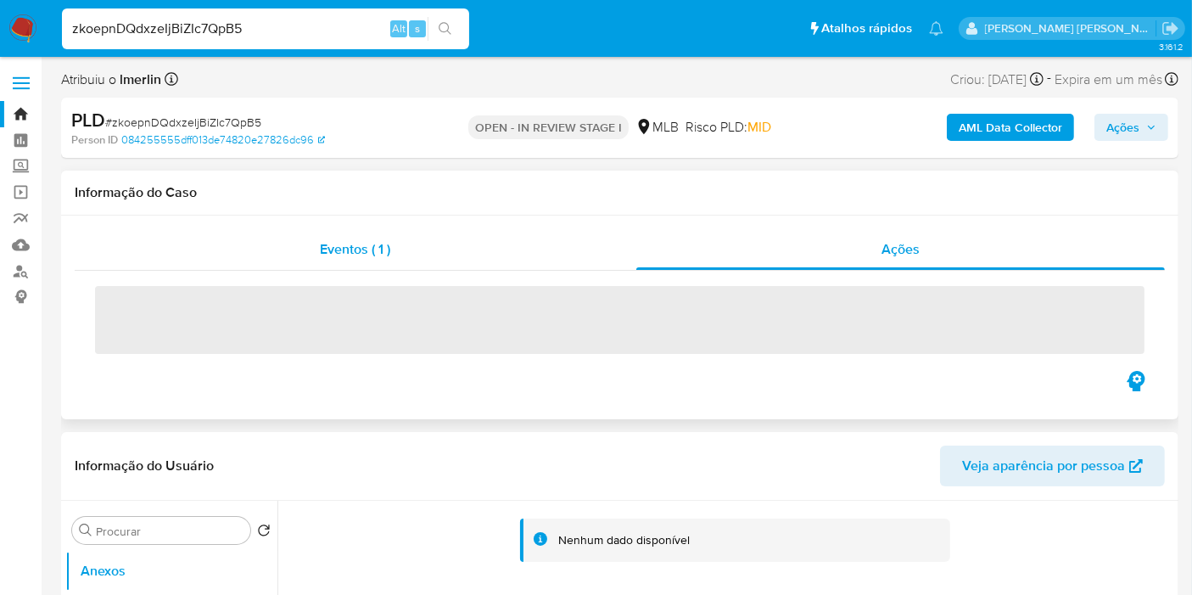
click at [517, 241] on div "Eventos ( 1 )" at bounding box center [356, 249] width 562 height 41
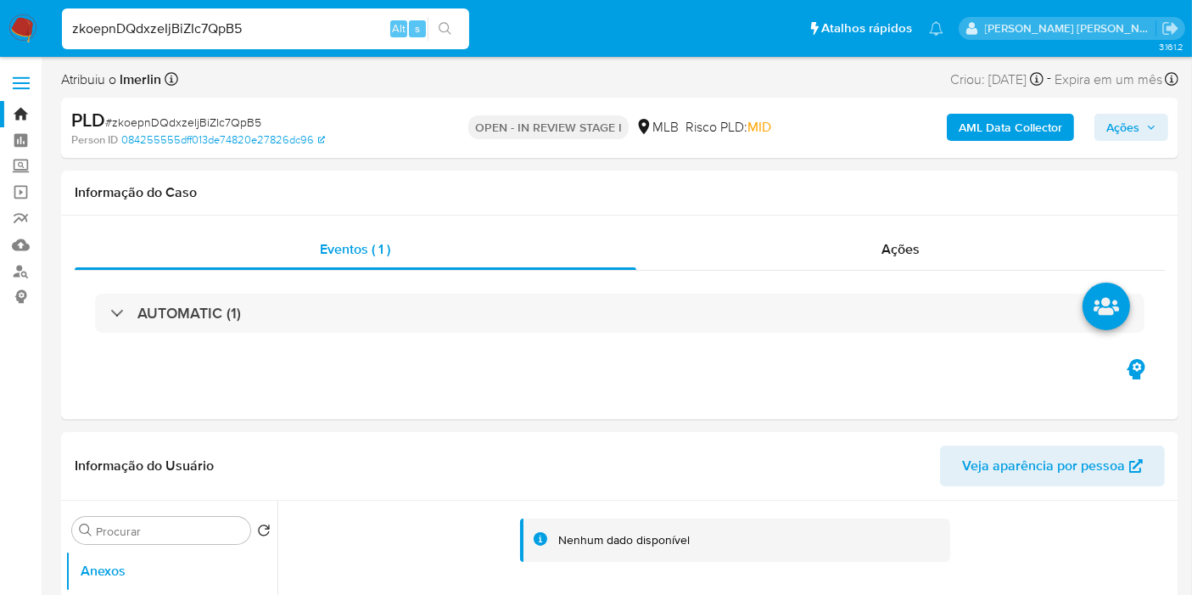
click at [1014, 115] on b "AML Data Collector" at bounding box center [1011, 127] width 104 height 27
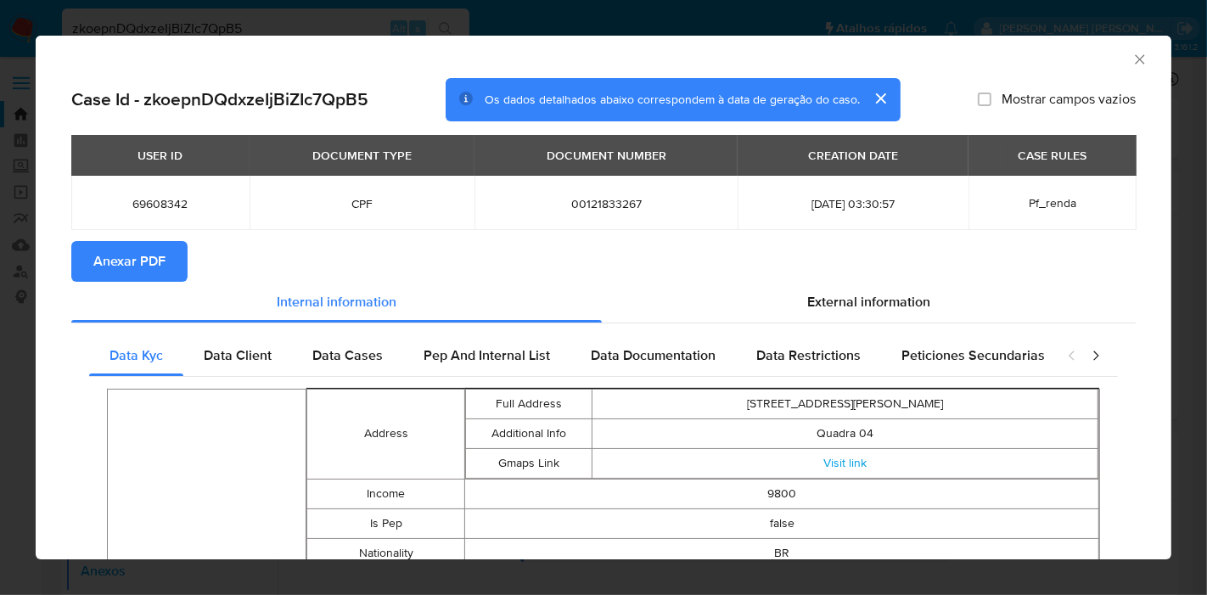
click at [100, 261] on span "Anexar PDF" at bounding box center [129, 261] width 72 height 37
click at [1131, 53] on icon "Fechar a janela" at bounding box center [1139, 59] width 17 height 17
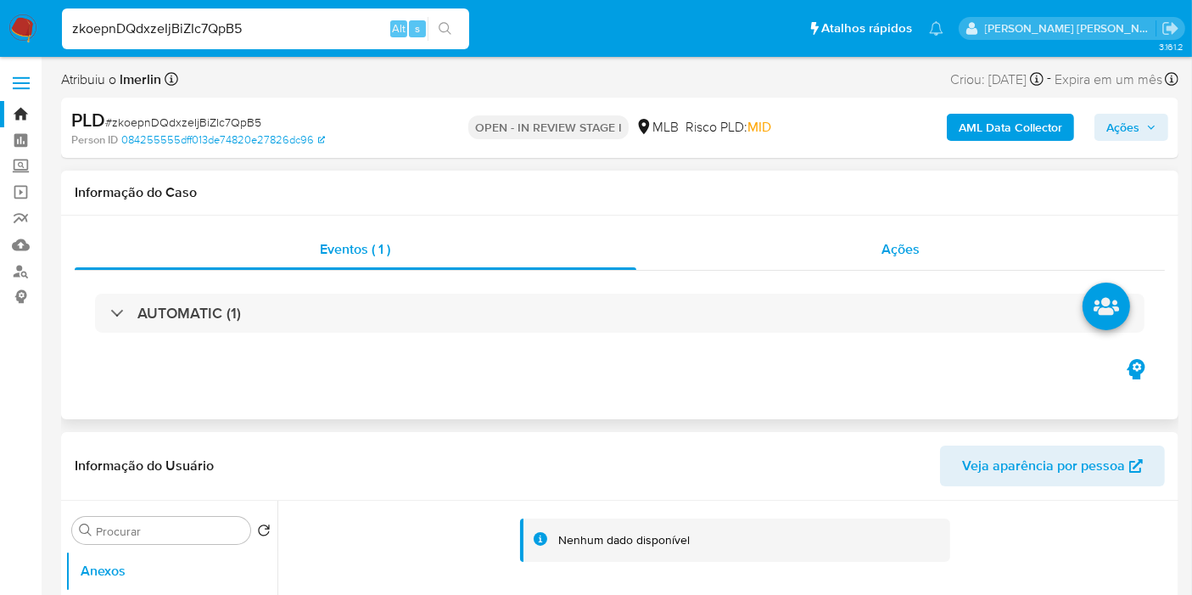
click at [878, 251] on div "Ações" at bounding box center [902, 249] width 530 height 41
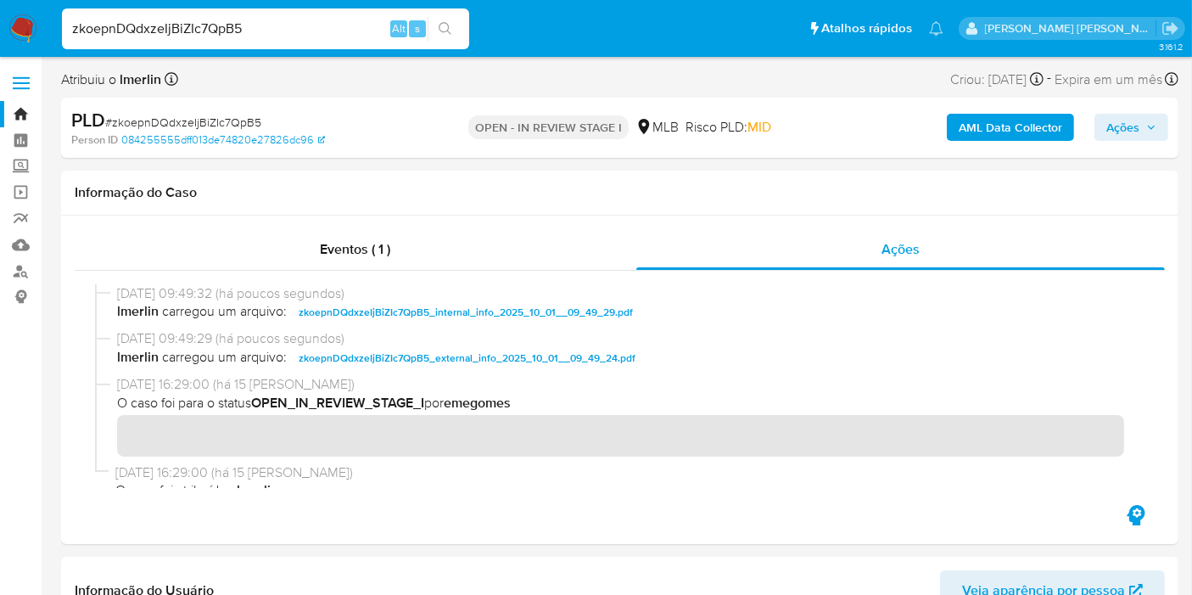
click at [289, 18] on input "zkoepnDQdxzeIjBiZIc7QpB5" at bounding box center [265, 29] width 407 height 22
click at [289, 21] on input "zkoepnDQdxzeIjBiZIc7QpB5" at bounding box center [265, 29] width 407 height 22
paste input "XiDxLDh5TJHOsGKnsxfGEprl"
type input "XiDxLDh5TJHOsGKnsxfGEprl"
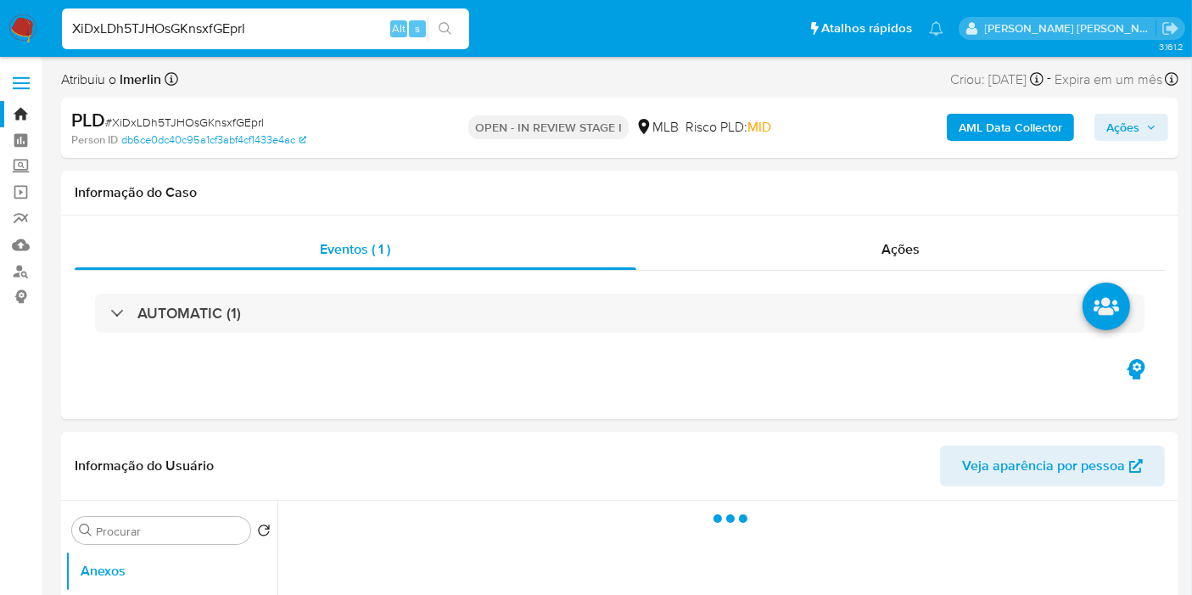
select select "10"
click at [1046, 124] on b "AML Data Collector" at bounding box center [1011, 127] width 104 height 27
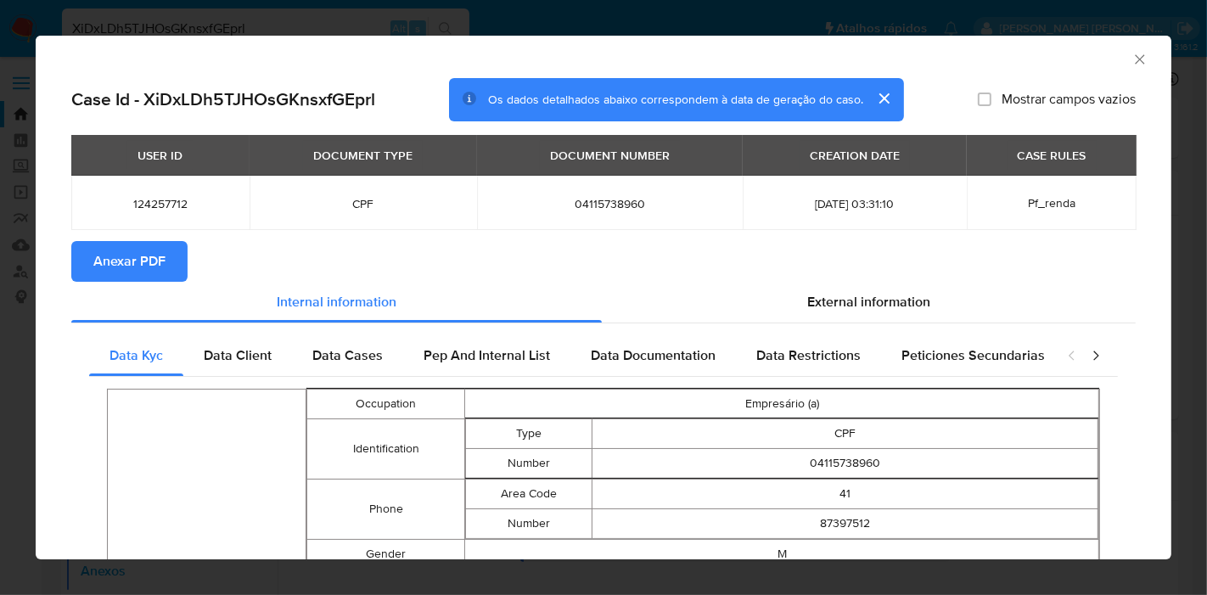
click at [113, 264] on span "Anexar PDF" at bounding box center [129, 261] width 72 height 37
click at [1131, 64] on icon "Fechar a janela" at bounding box center [1139, 59] width 17 height 17
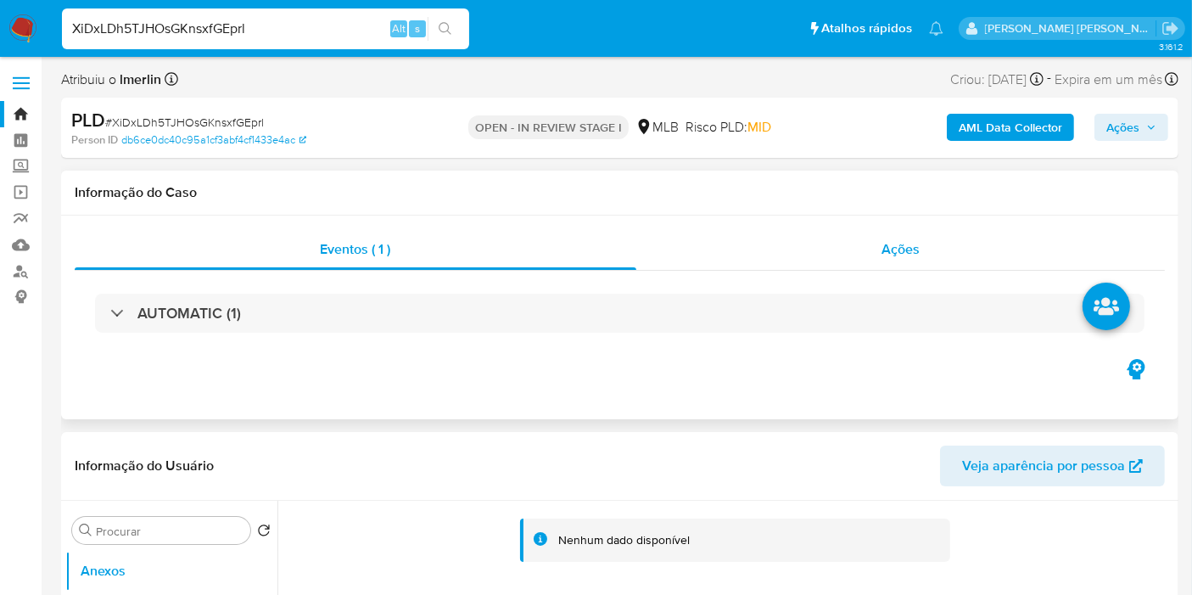
click at [859, 261] on div "Ações" at bounding box center [902, 249] width 530 height 41
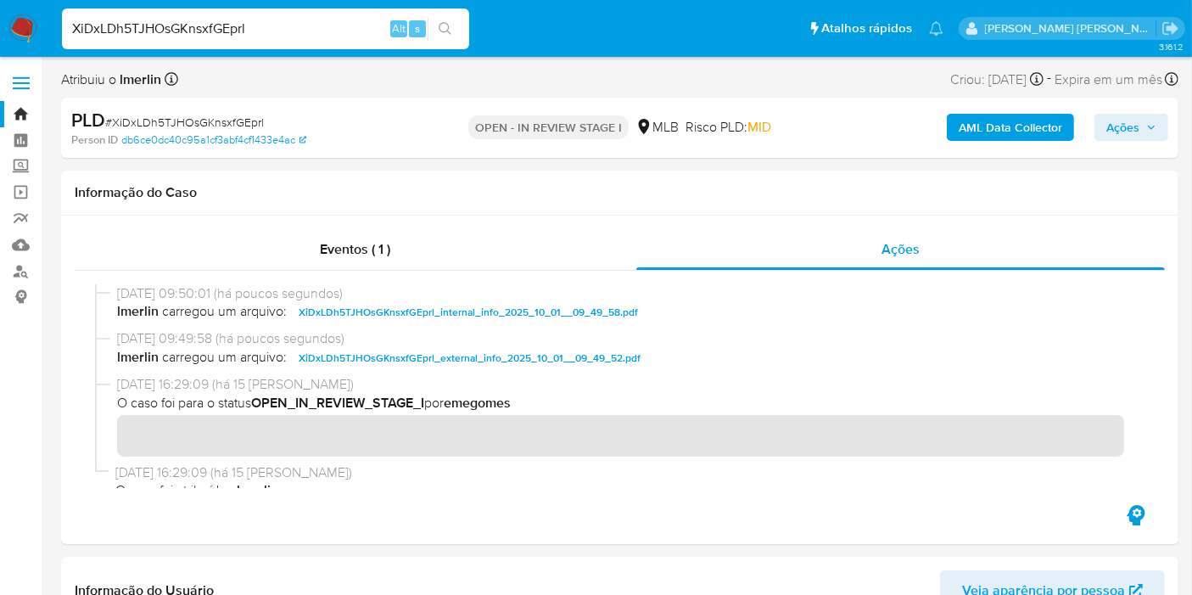
click at [335, 27] on input "XiDxLDh5TJHOsGKnsxfGEprl" at bounding box center [265, 29] width 407 height 22
paste input "BnkpxXpCwJrBRvwMPbVFwoGi"
type input "BnkpxXpCwJrBRvwMPbVFwoGi"
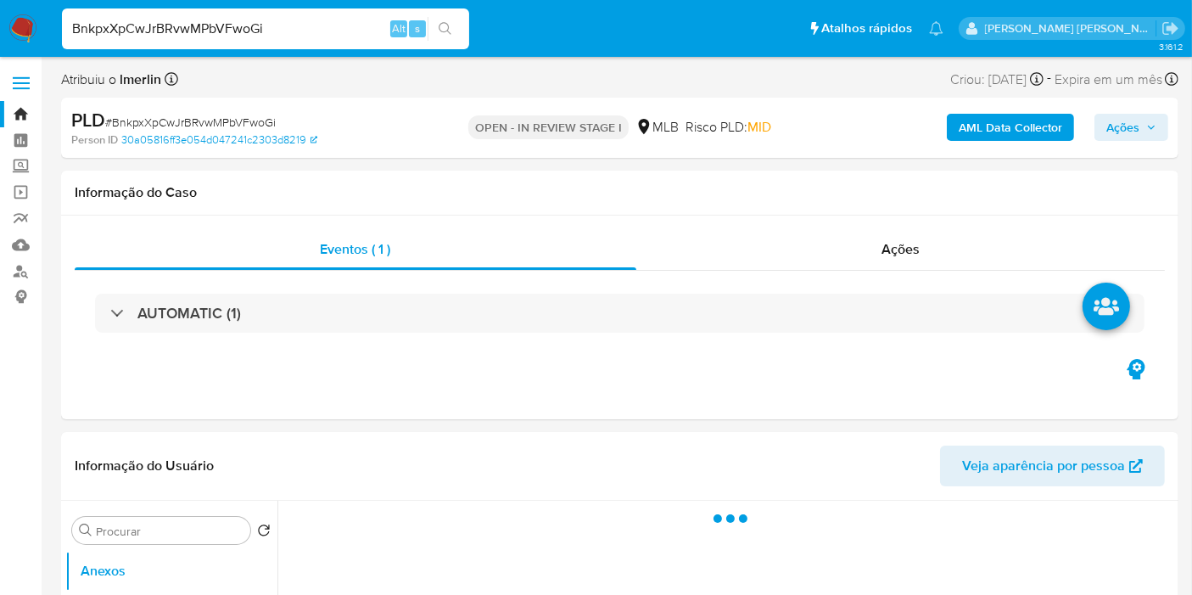
select select "10"
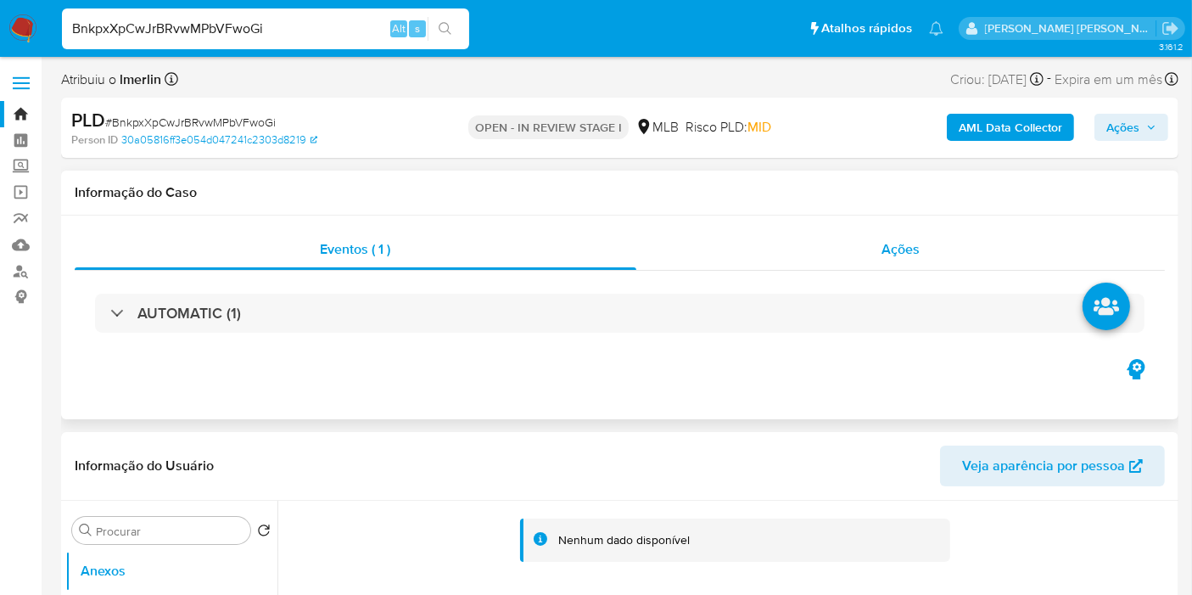
click at [848, 257] on div "Ações" at bounding box center [902, 249] width 530 height 41
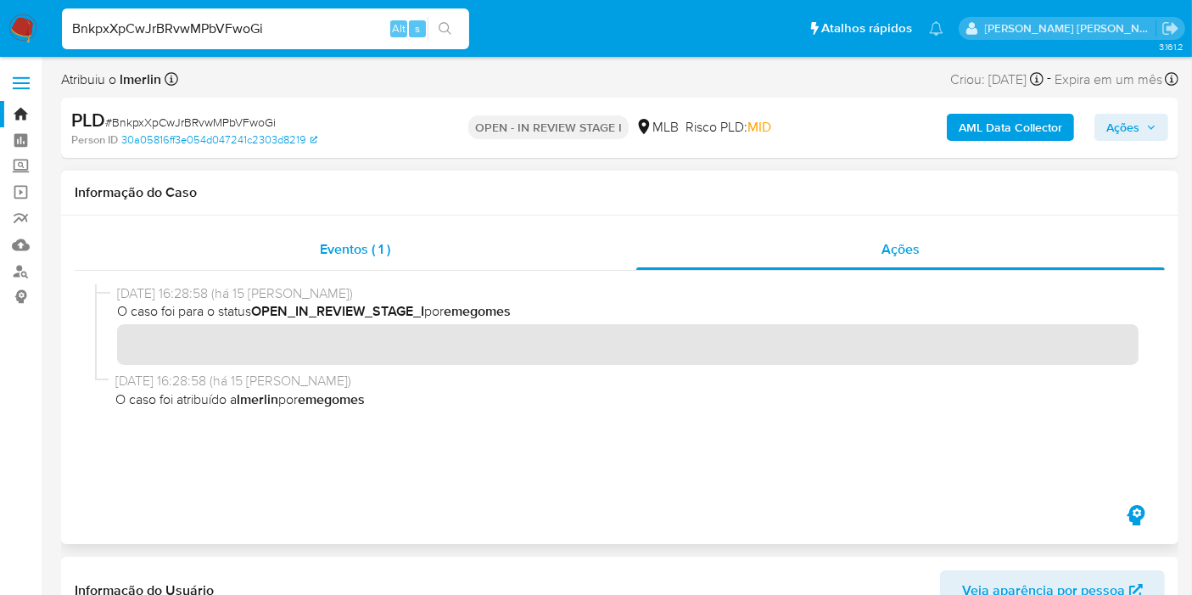
click at [491, 231] on div "Eventos ( 1 )" at bounding box center [356, 249] width 562 height 41
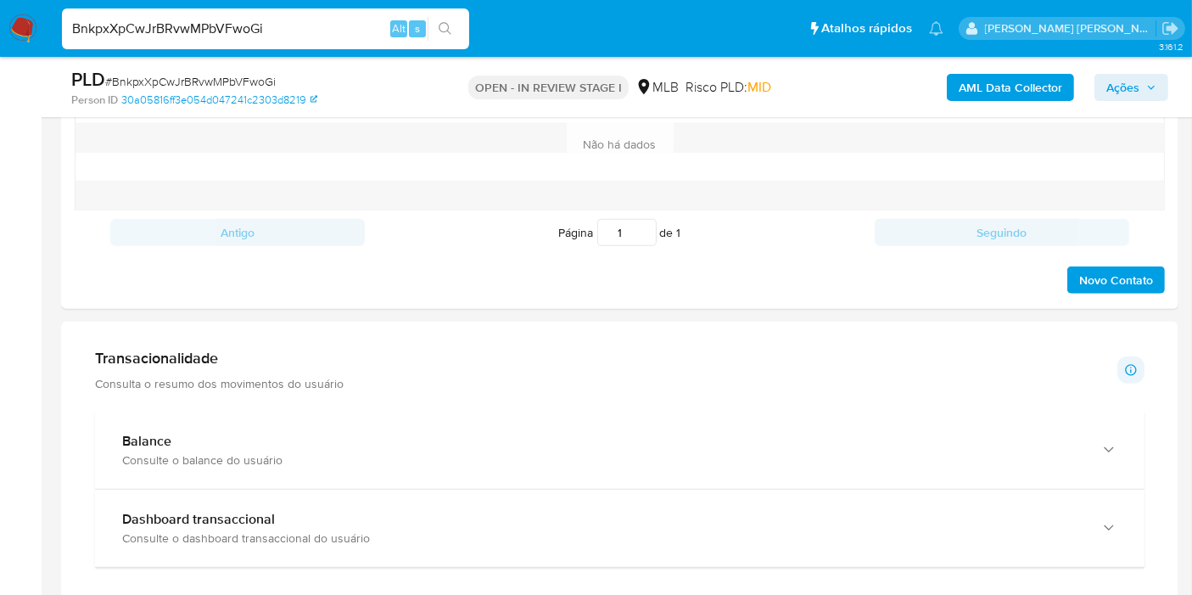
scroll to position [1131, 0]
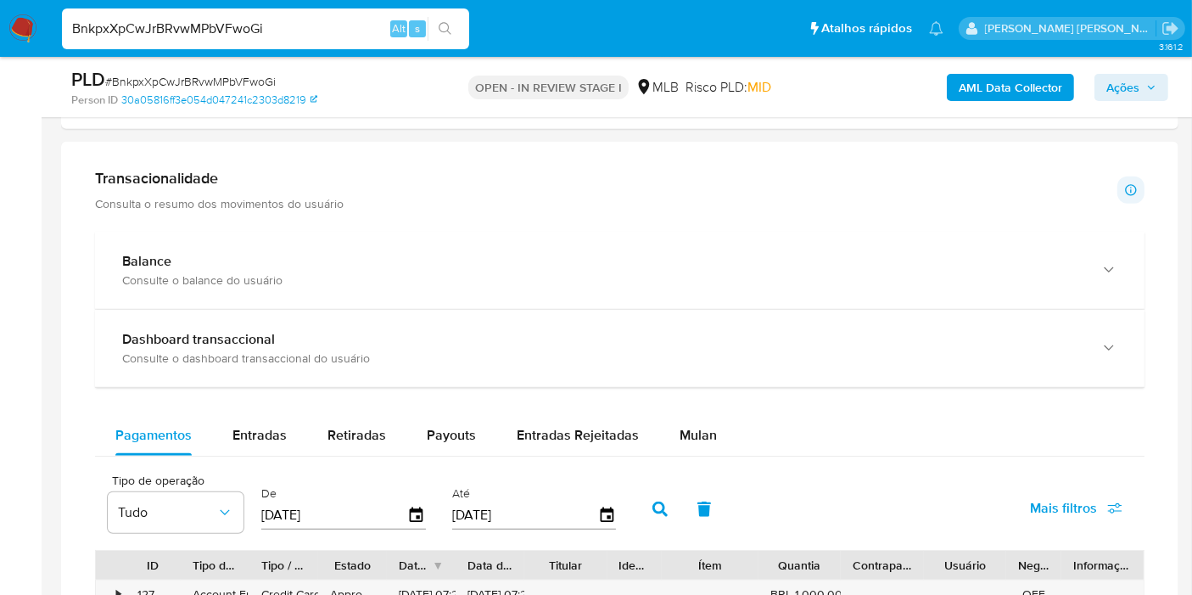
click at [704, 415] on div "Mulan" at bounding box center [698, 435] width 37 height 41
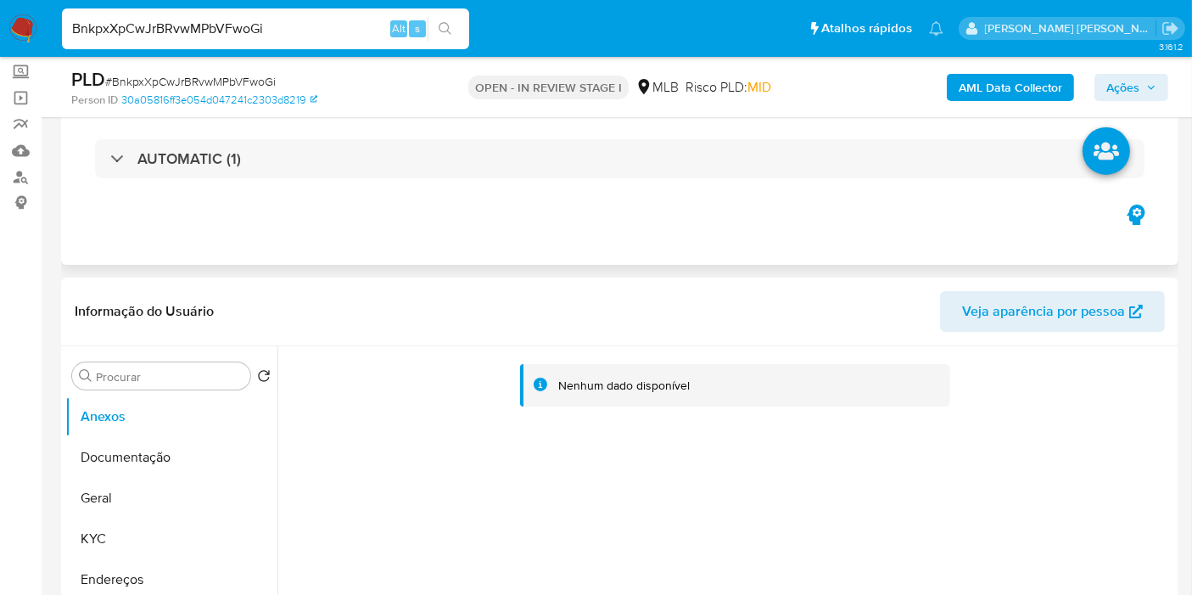
scroll to position [0, 0]
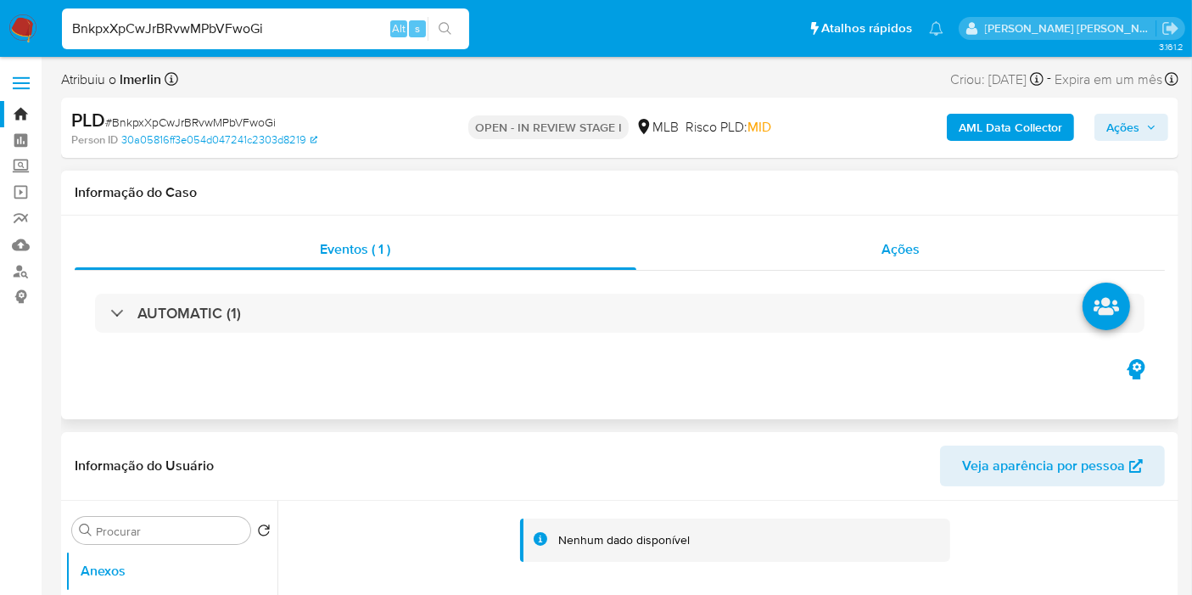
click at [941, 243] on div "Ações" at bounding box center [902, 249] width 530 height 41
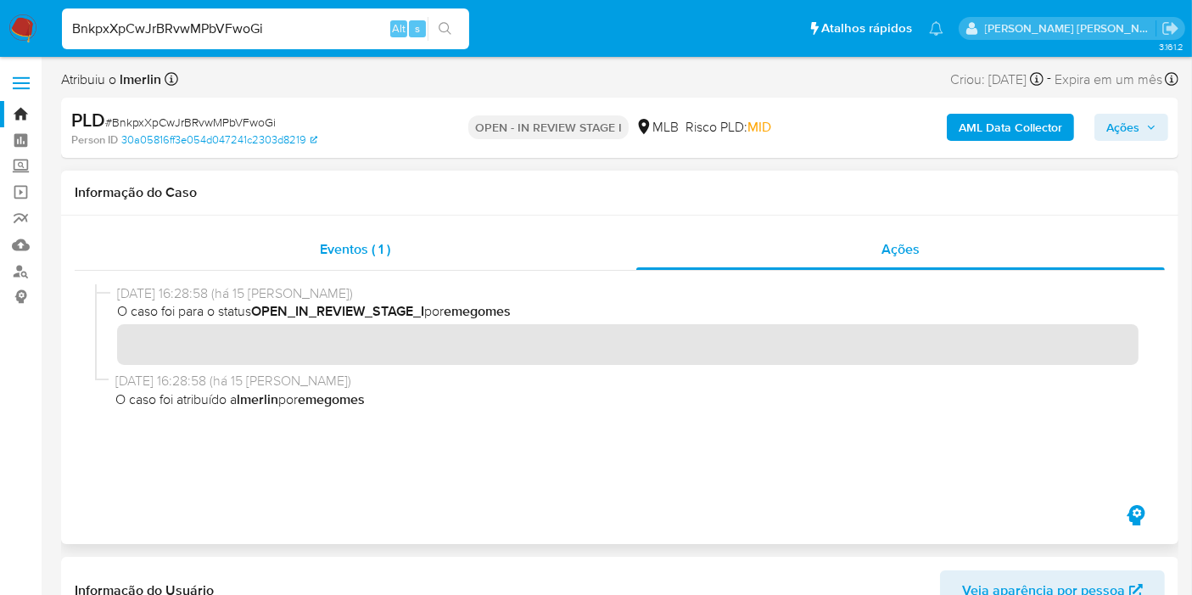
click at [422, 247] on div "Eventos ( 1 )" at bounding box center [356, 249] width 562 height 41
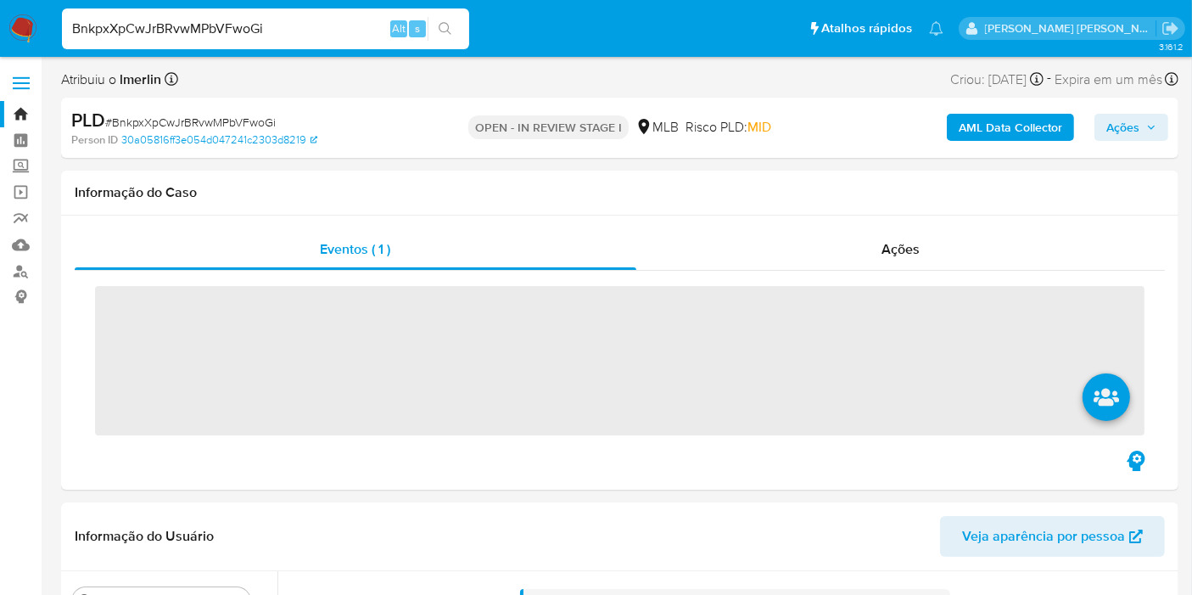
click at [1011, 137] on b "AML Data Collector" at bounding box center [1011, 127] width 104 height 27
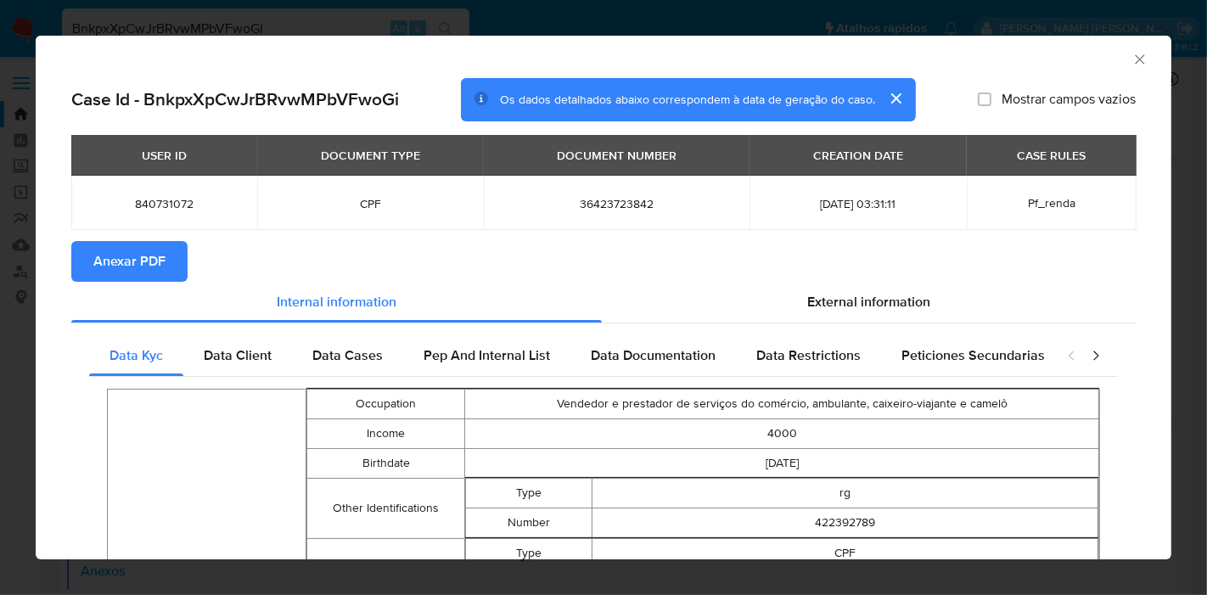
click at [101, 261] on span "Anexar PDF" at bounding box center [129, 261] width 72 height 37
click at [1131, 62] on icon "Fechar a janela" at bounding box center [1139, 59] width 17 height 17
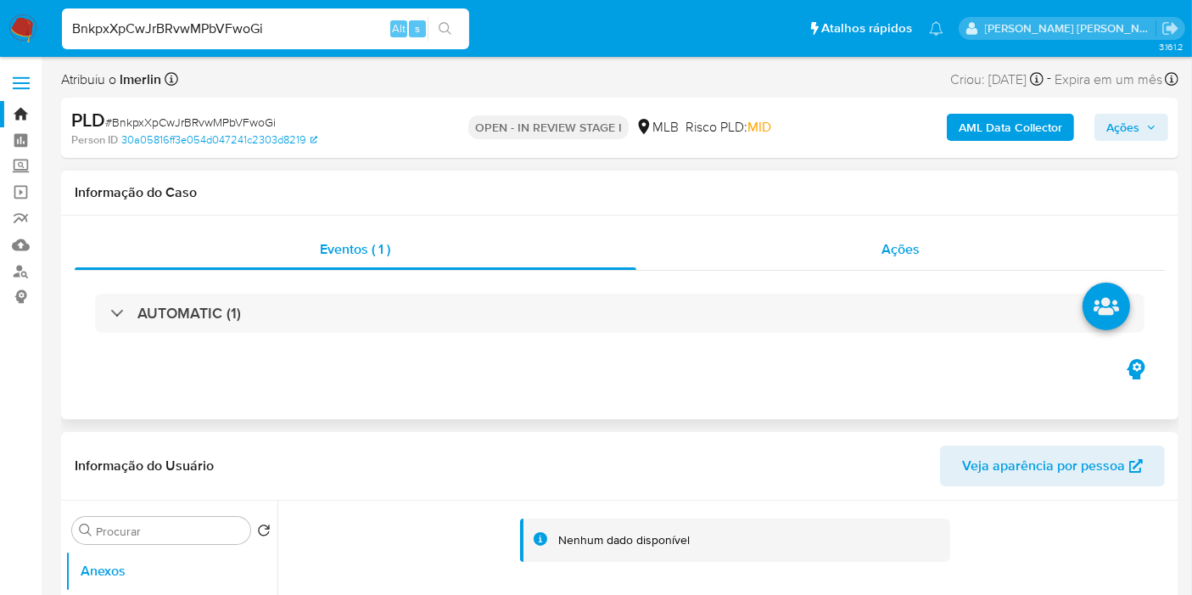
click at [884, 265] on div "Ações" at bounding box center [902, 249] width 530 height 41
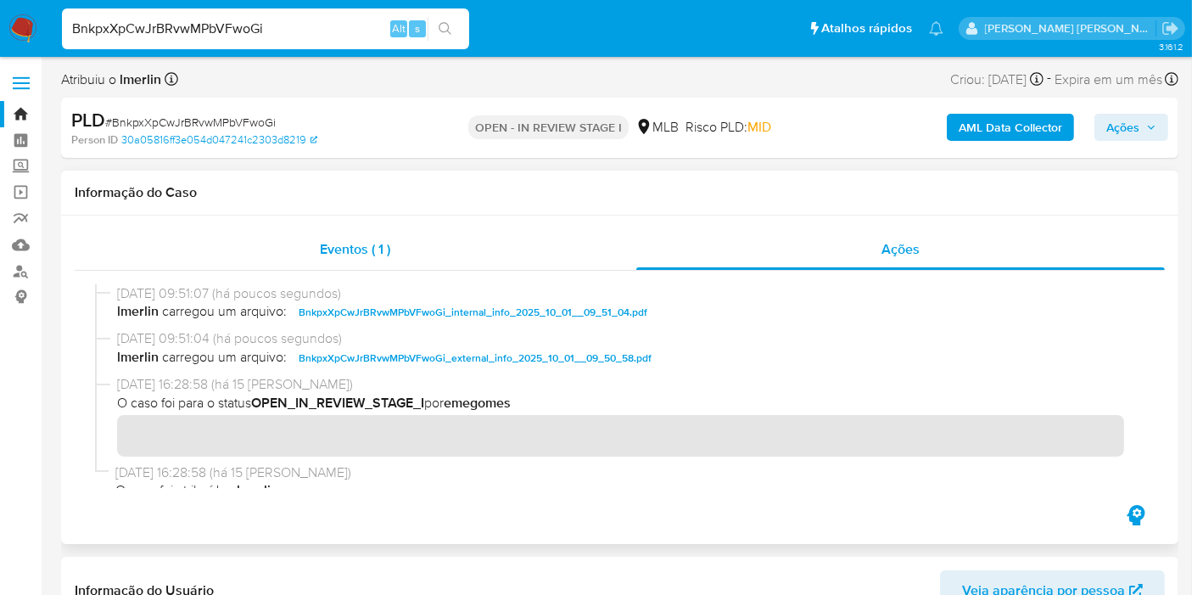
click at [242, 248] on div "Eventos ( 1 )" at bounding box center [356, 249] width 562 height 41
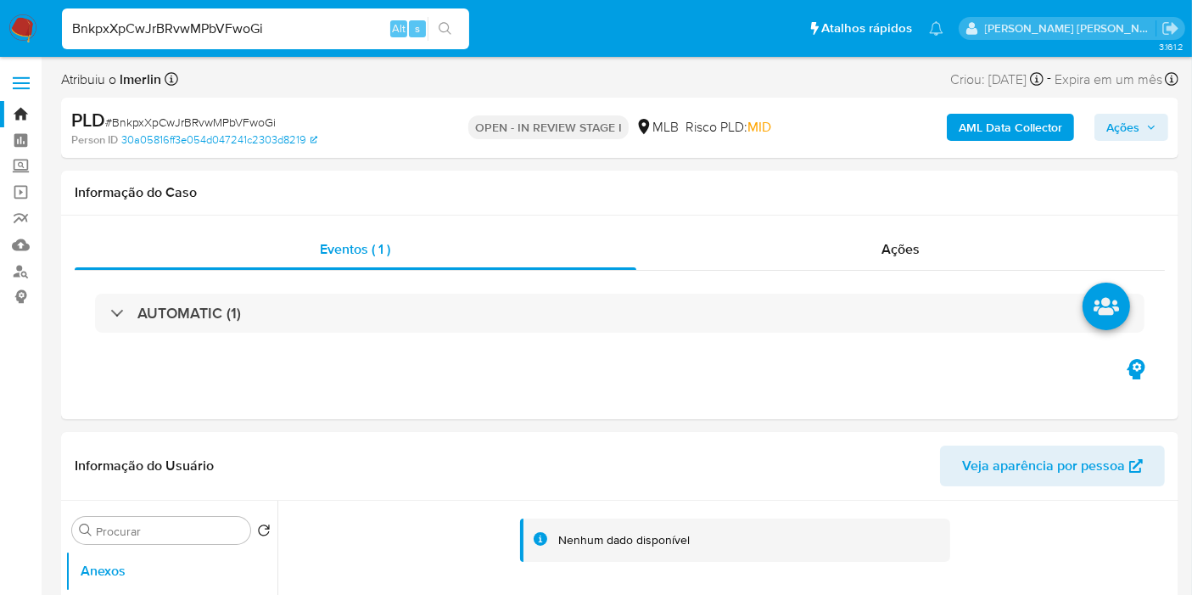
click at [282, 19] on input "BnkpxXpCwJrBRvwMPbVFwoGi" at bounding box center [265, 29] width 407 height 22
paste input "Xbu5a7rSw2d255FRnpm12KxB"
type input "Xbu5a7rSw2d255FRnpm12KxB"
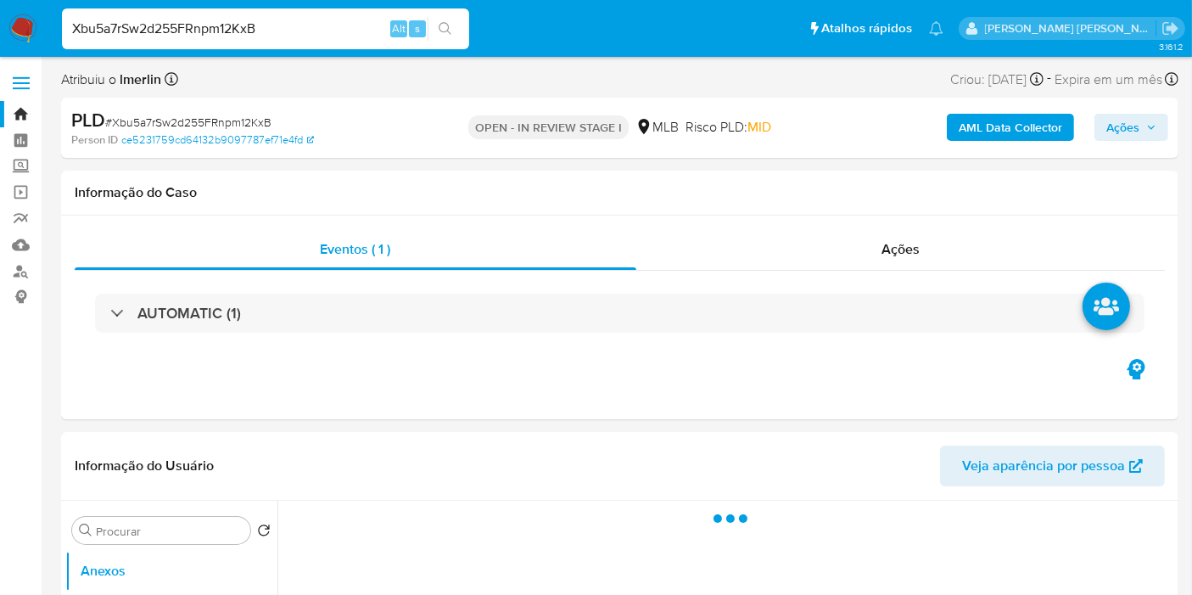
select select "10"
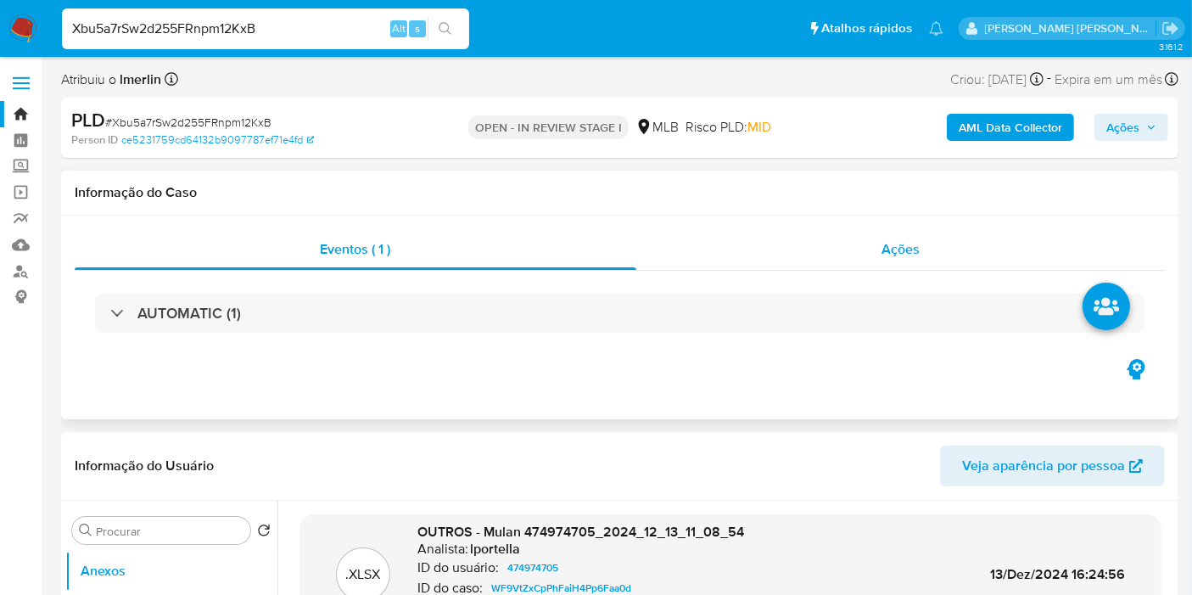
click at [974, 250] on div "Ações" at bounding box center [902, 249] width 530 height 41
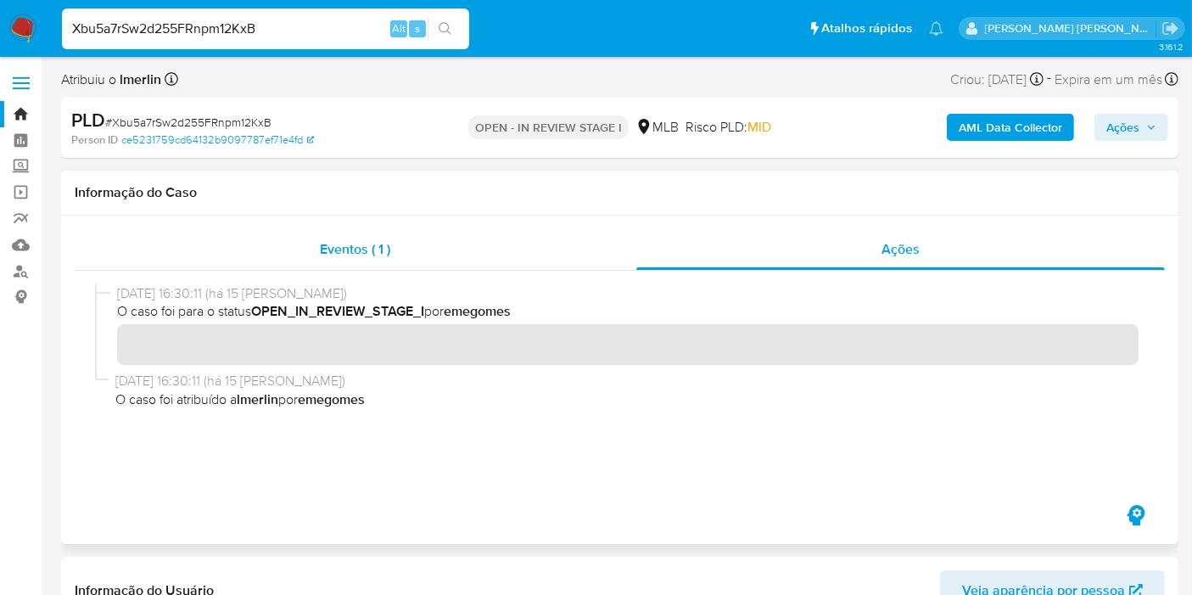
click at [342, 253] on span "Eventos ( 1 )" at bounding box center [355, 249] width 70 height 20
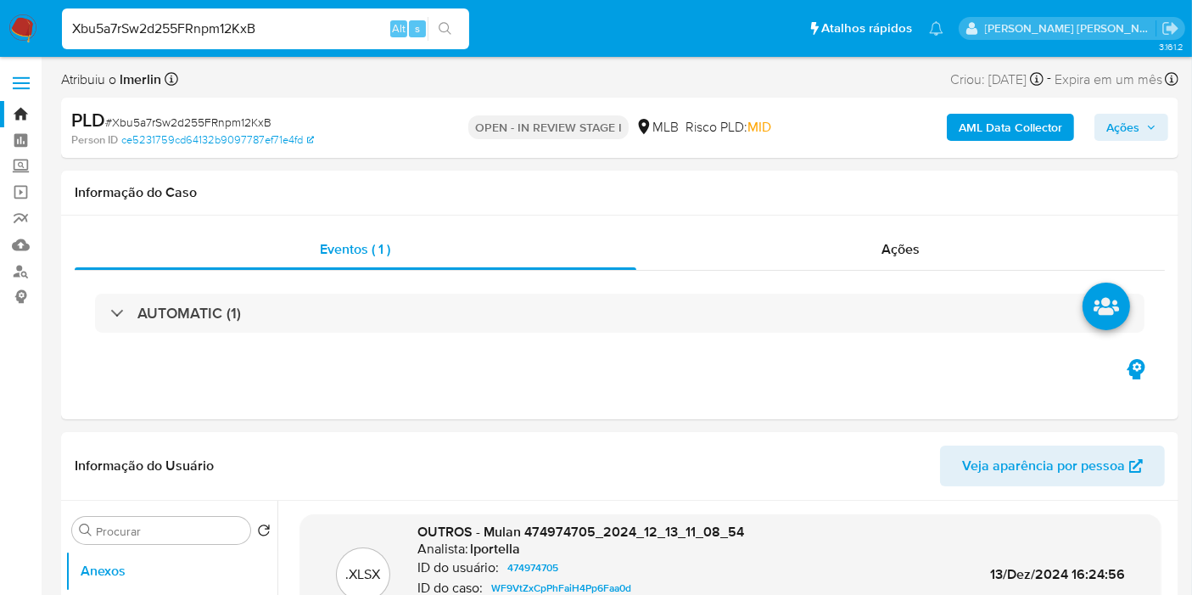
click at [1015, 130] on b "AML Data Collector" at bounding box center [1011, 127] width 104 height 27
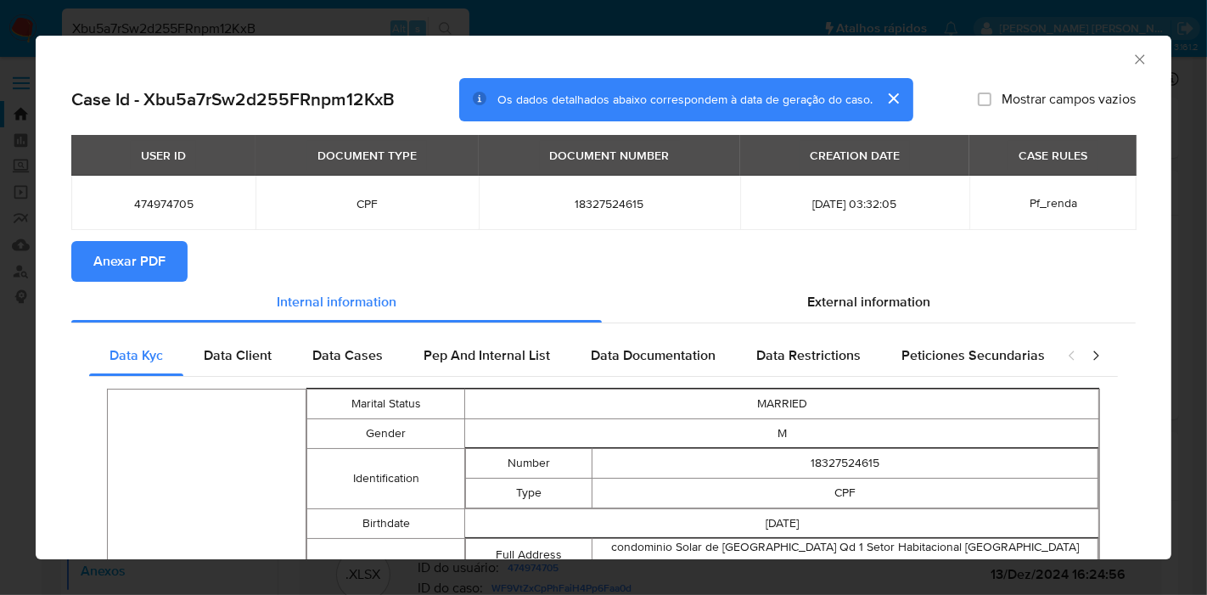
click at [158, 261] on span "Anexar PDF" at bounding box center [129, 261] width 72 height 37
click at [1131, 65] on icon "Fechar a janela" at bounding box center [1139, 59] width 17 height 17
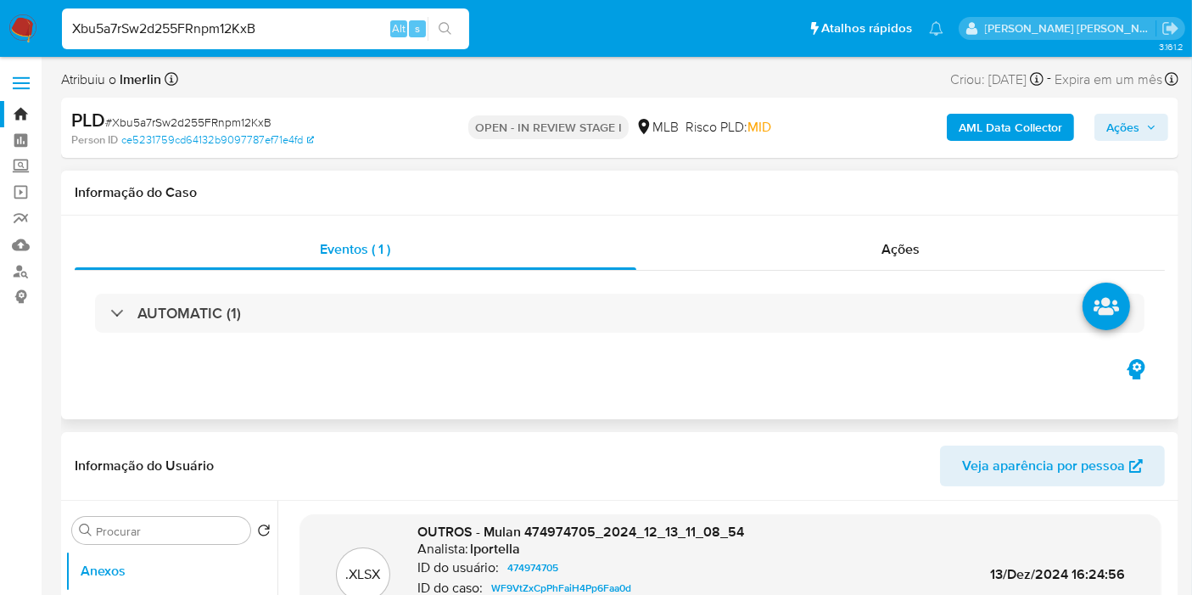
click at [838, 279] on div "AUTOMATIC (1)" at bounding box center [620, 313] width 1091 height 85
click at [856, 246] on div "Ações" at bounding box center [902, 249] width 530 height 41
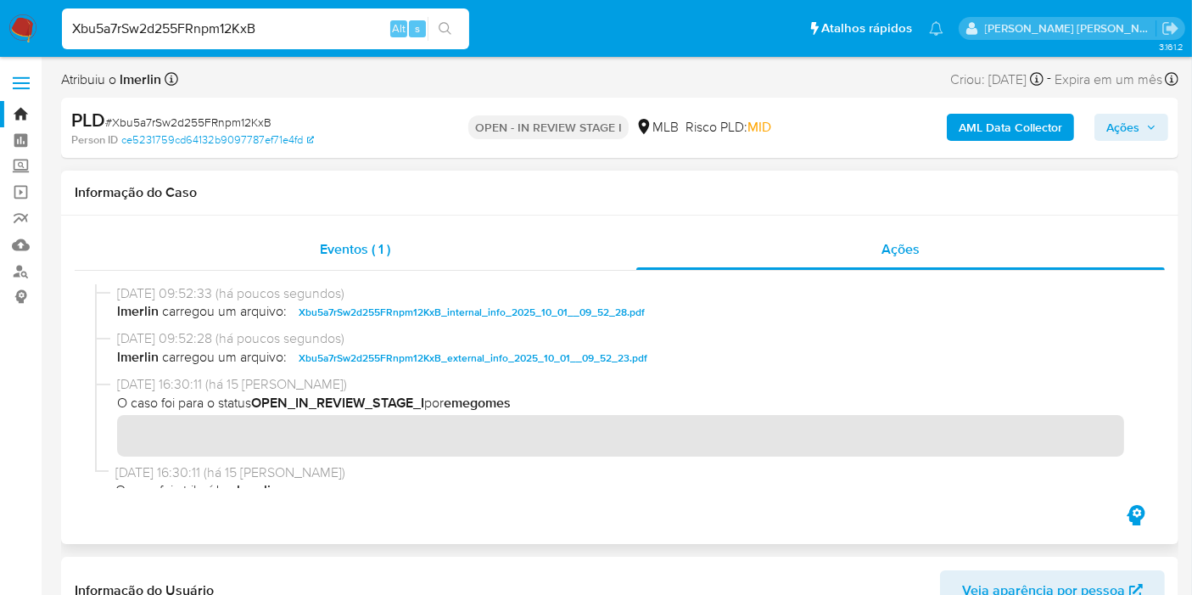
click at [494, 255] on div "Eventos ( 1 )" at bounding box center [356, 249] width 562 height 41
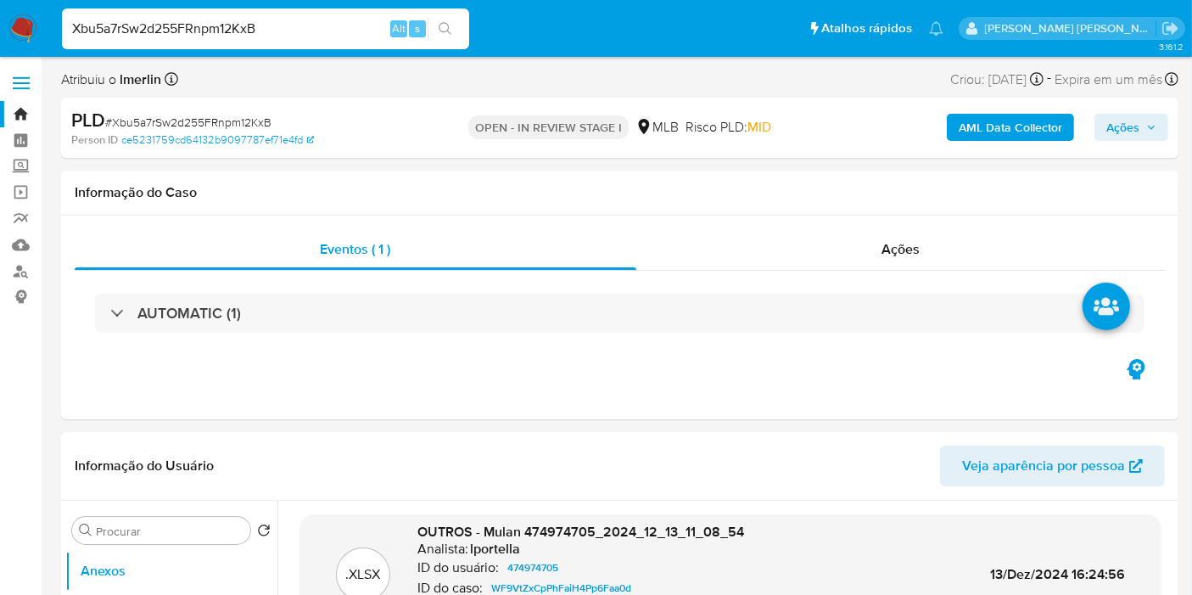
click at [307, 25] on input "Xbu5a7rSw2d255FRnpm12KxB" at bounding box center [265, 29] width 407 height 22
paste input "DoCUSbdZLpHN2t8BL4cUfpzM"
type input "DoCUSbdZLpHN2t8BL4cUfpzM"
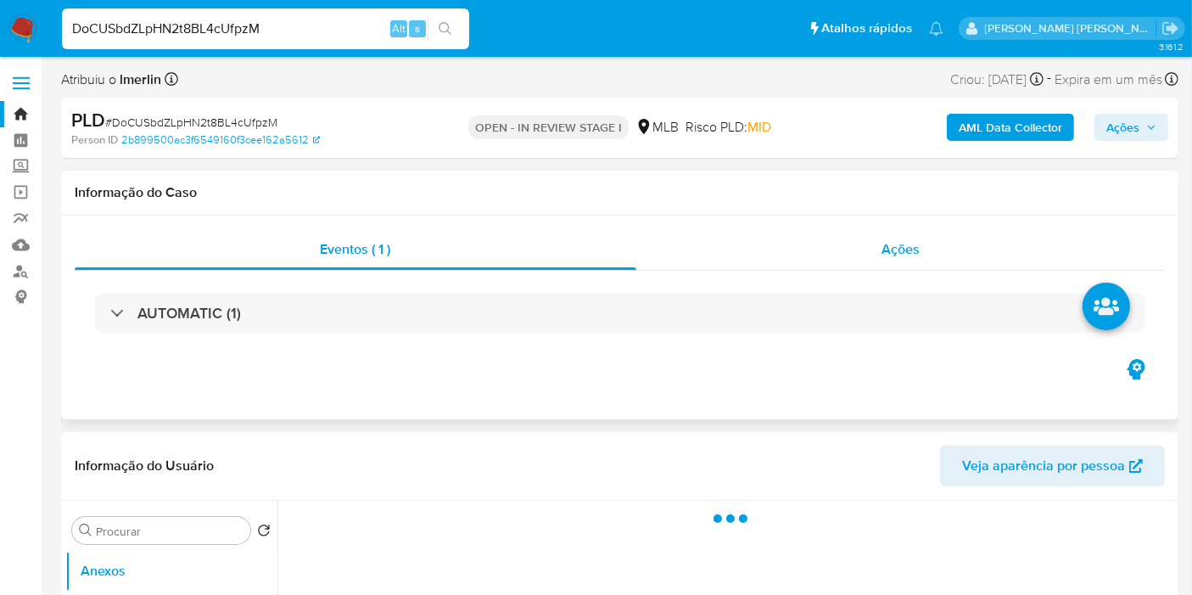
click at [844, 234] on div "Ações" at bounding box center [902, 249] width 530 height 41
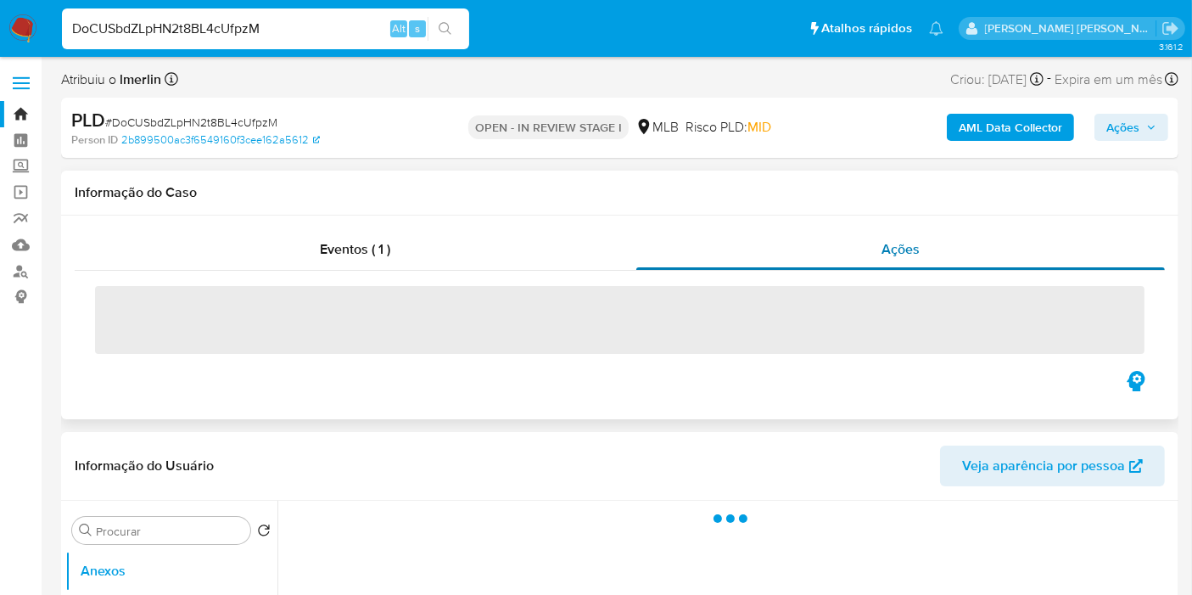
select select "10"
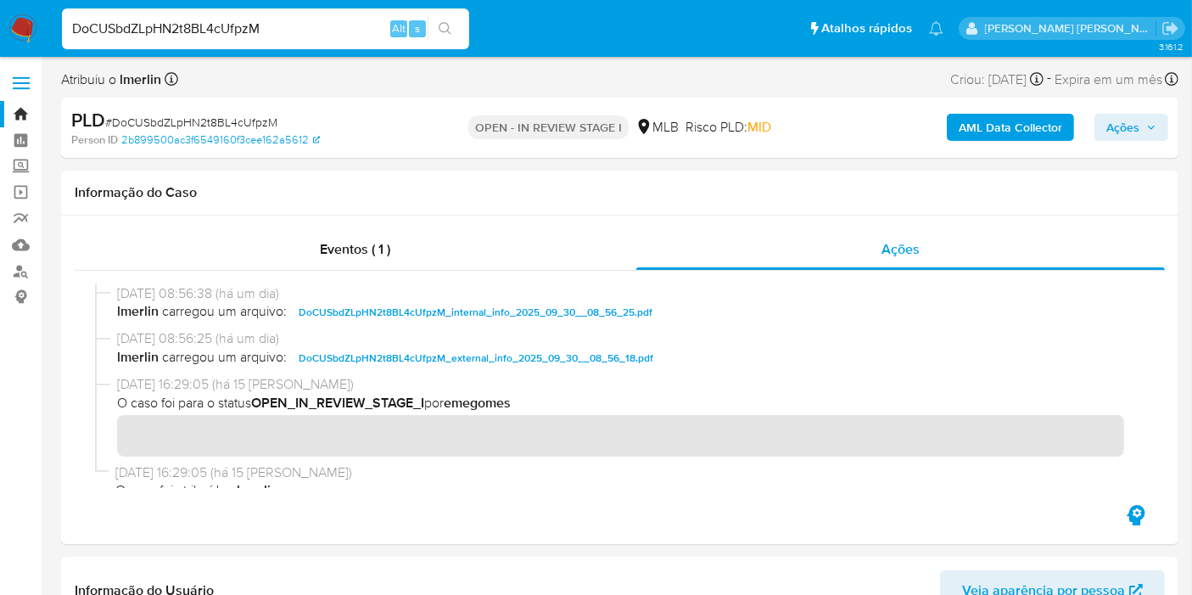
click at [355, 23] on input "DoCUSbdZLpHN2t8BL4cUfpzM" at bounding box center [265, 29] width 407 height 22
paste input "qKRSSkJmH42aa9beQSGk9QnG"
type input "qKRSSkJmH42aa9beQSGk9QnG"
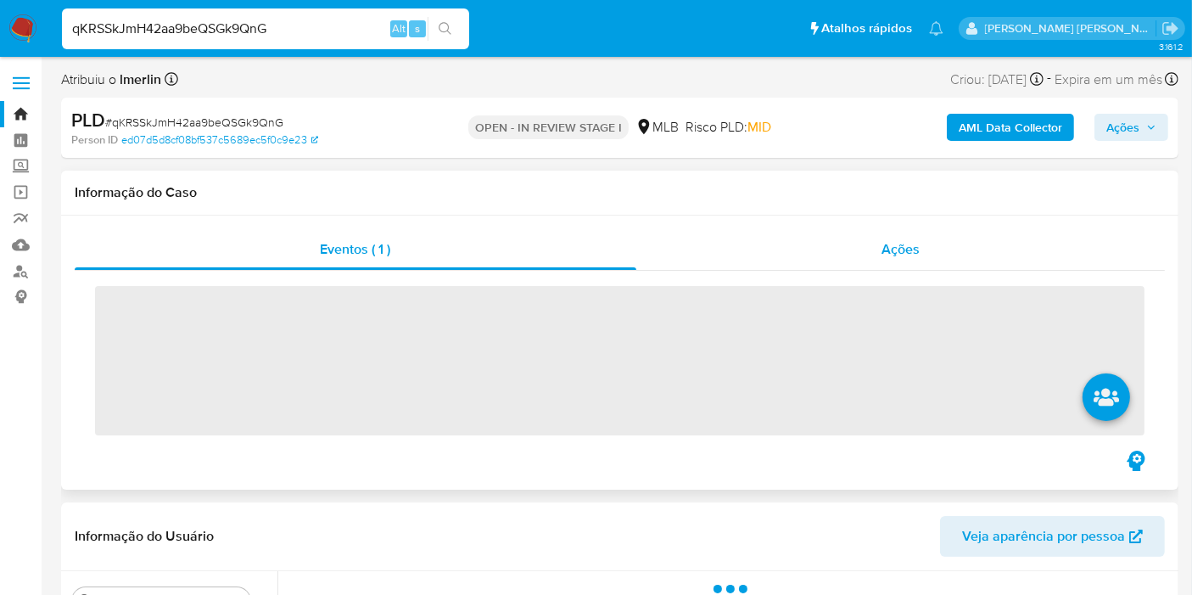
click at [941, 253] on div "Ações" at bounding box center [902, 249] width 530 height 41
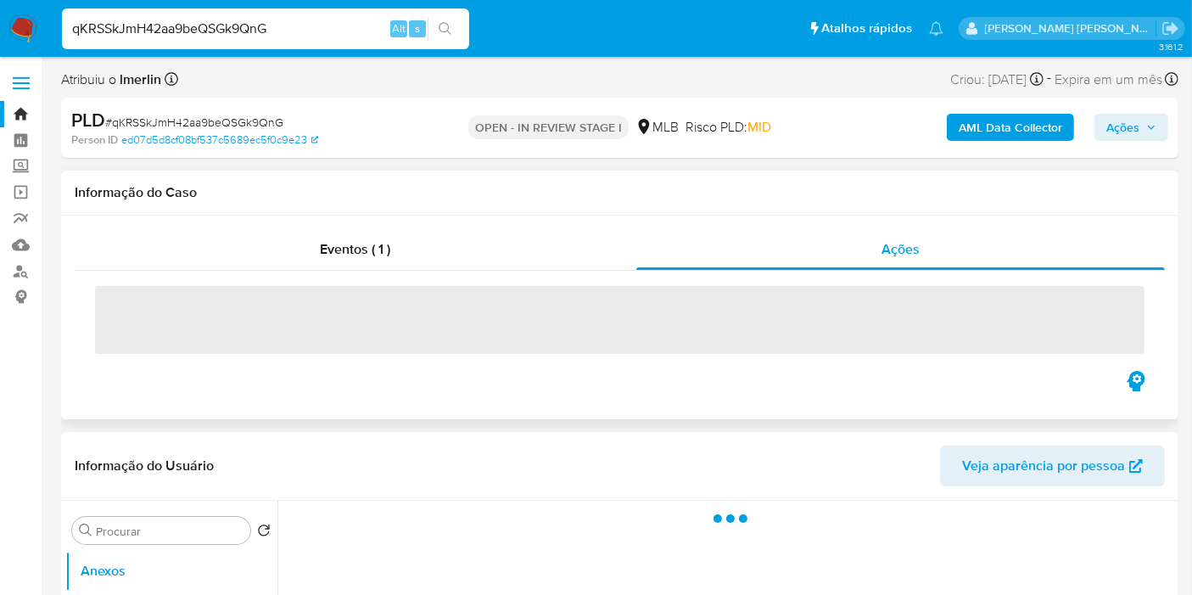
select select "10"
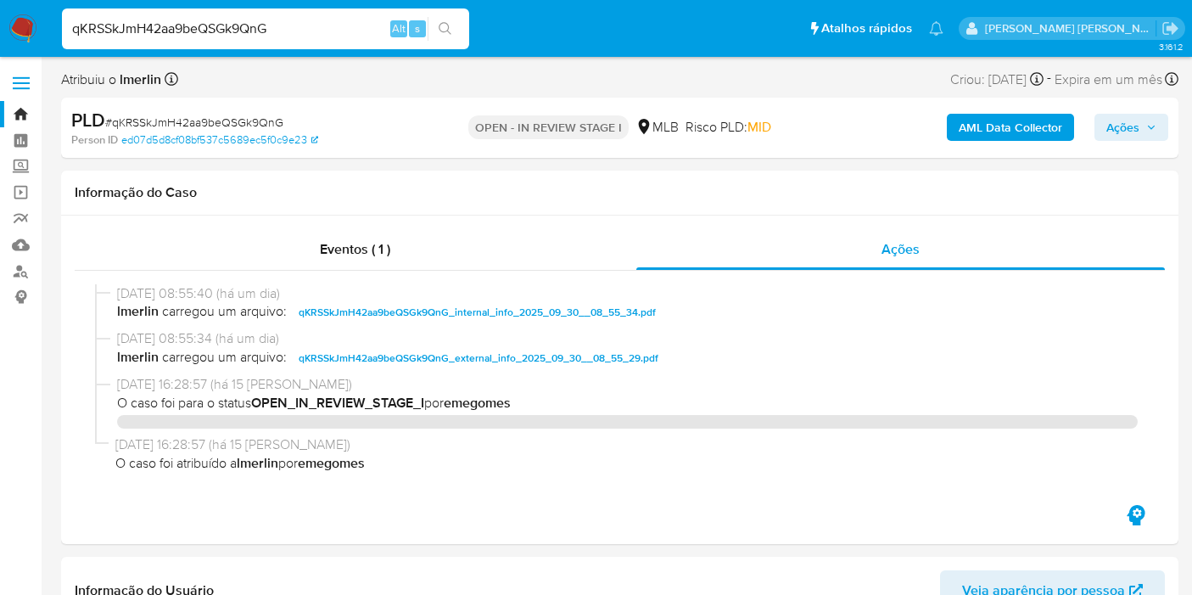
select select "10"
click at [289, 27] on input "qKRSSkJmH42aa9beQSGk9QnG" at bounding box center [265, 29] width 407 height 22
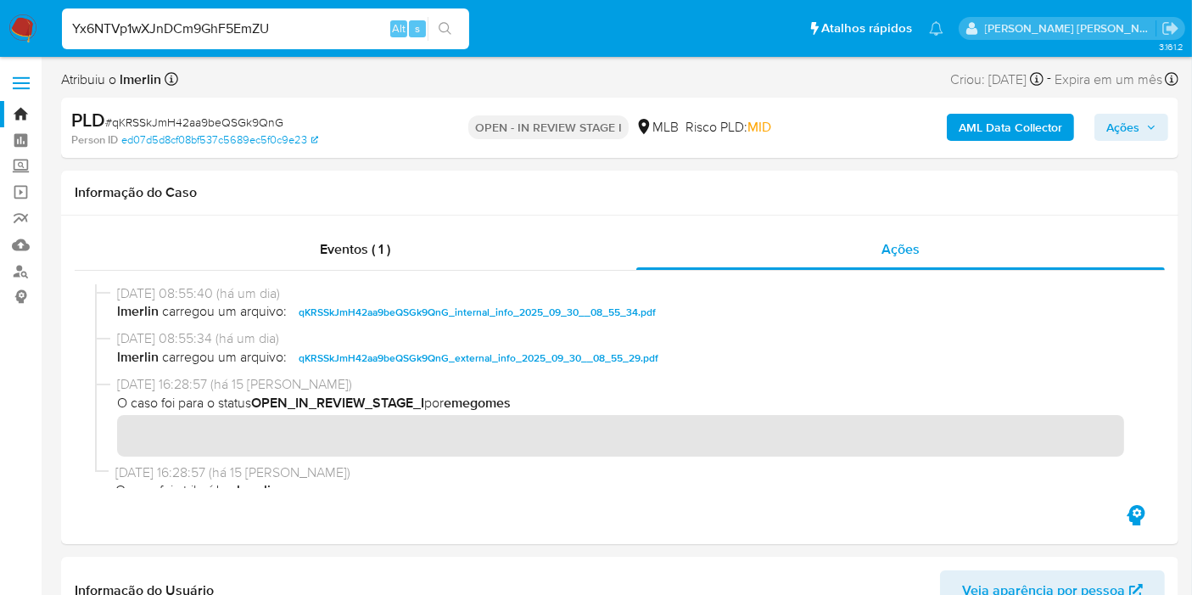
type input "Yx6NTVp1wXJnDCm9GhF5EmZU"
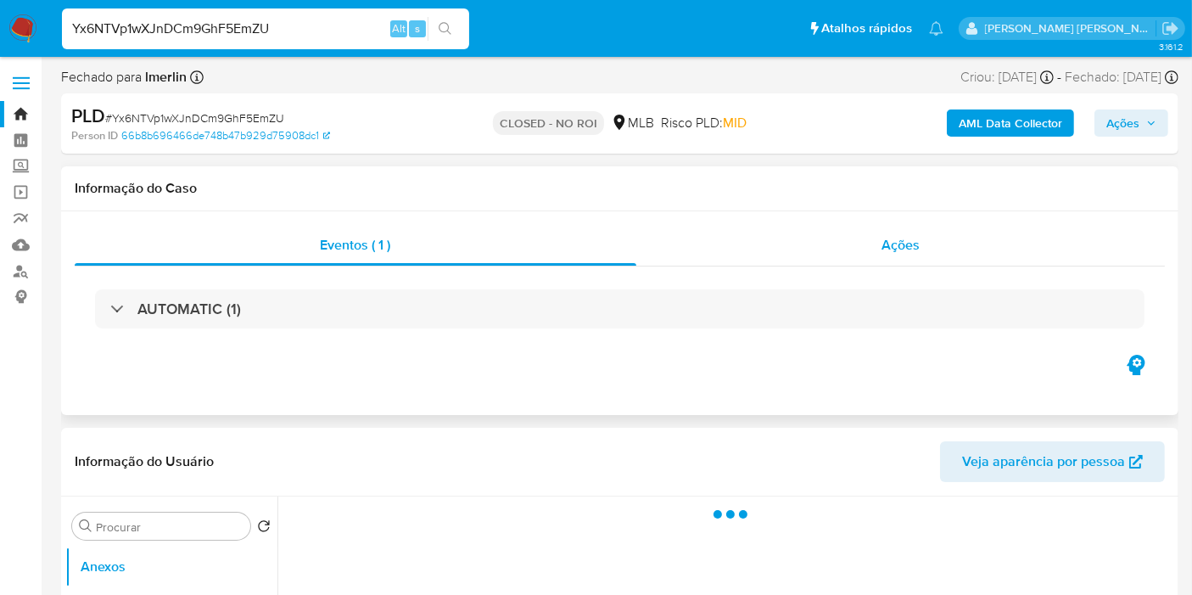
click at [869, 238] on div "Ações" at bounding box center [902, 245] width 530 height 41
select select "10"
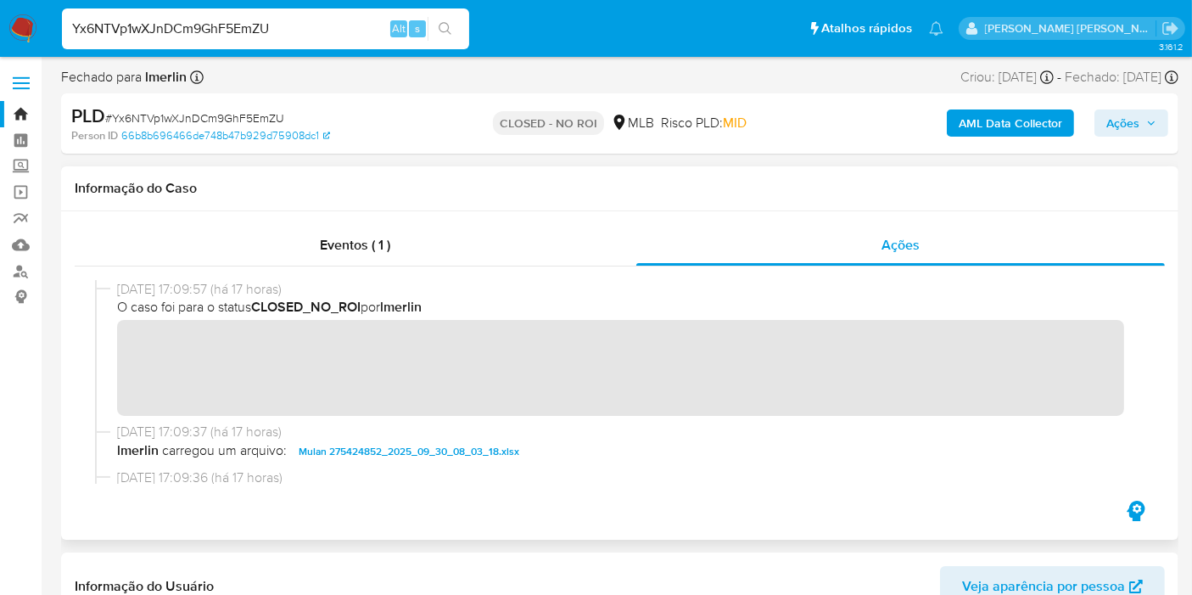
click at [115, 353] on div "[DATE] 17:09:57 (há 17 horas) O caso foi para o status CLOSED_NO_ROI por [PERSO…" at bounding box center [620, 351] width 1050 height 143
click at [363, 31] on input "Yx6NTVp1wXJnDCm9GhF5EmZU" at bounding box center [265, 29] width 407 height 22
paste input "qKRSSkJmH42aa9beQSGk9QnG"
type input "qKRSSkJmH42aa9beQSGk9QnG"
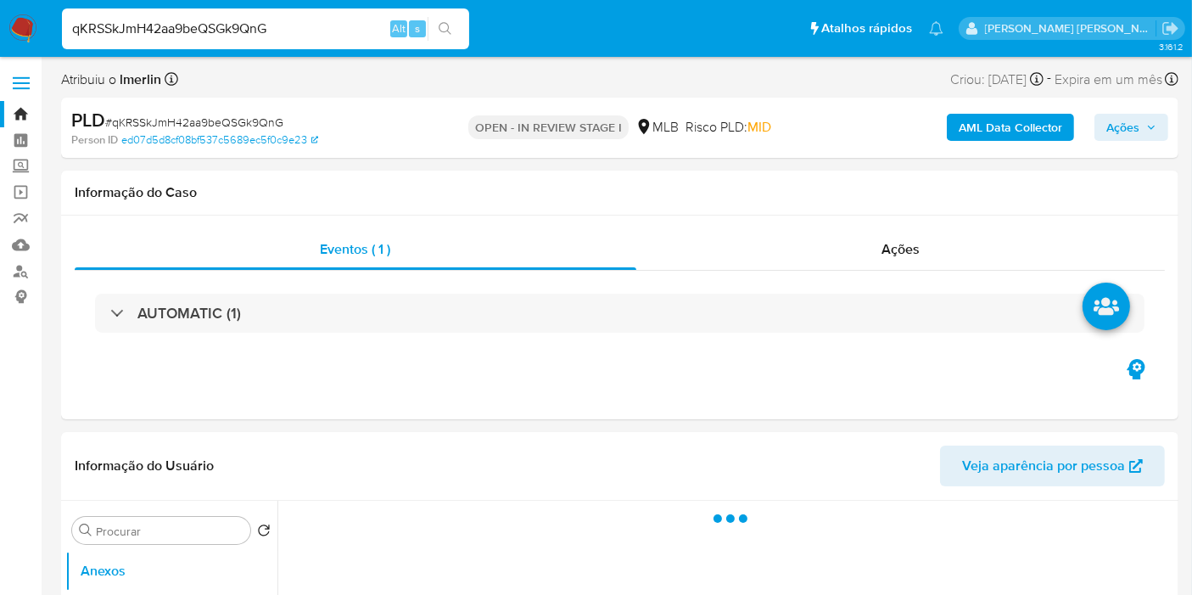
select select "10"
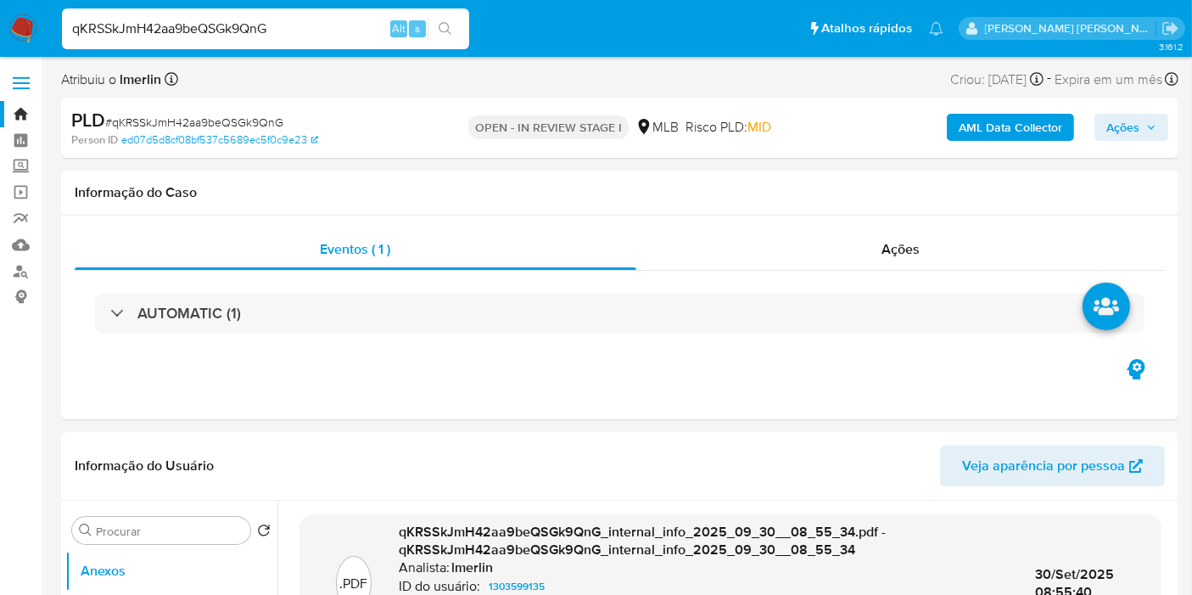
click at [317, 42] on div "qKRSSkJmH42aa9beQSGk9QnG Alt s" at bounding box center [265, 28] width 407 height 41
click at [315, 24] on input "qKRSSkJmH42aa9beQSGk9QnG" at bounding box center [265, 29] width 407 height 22
paste input "1908244051"
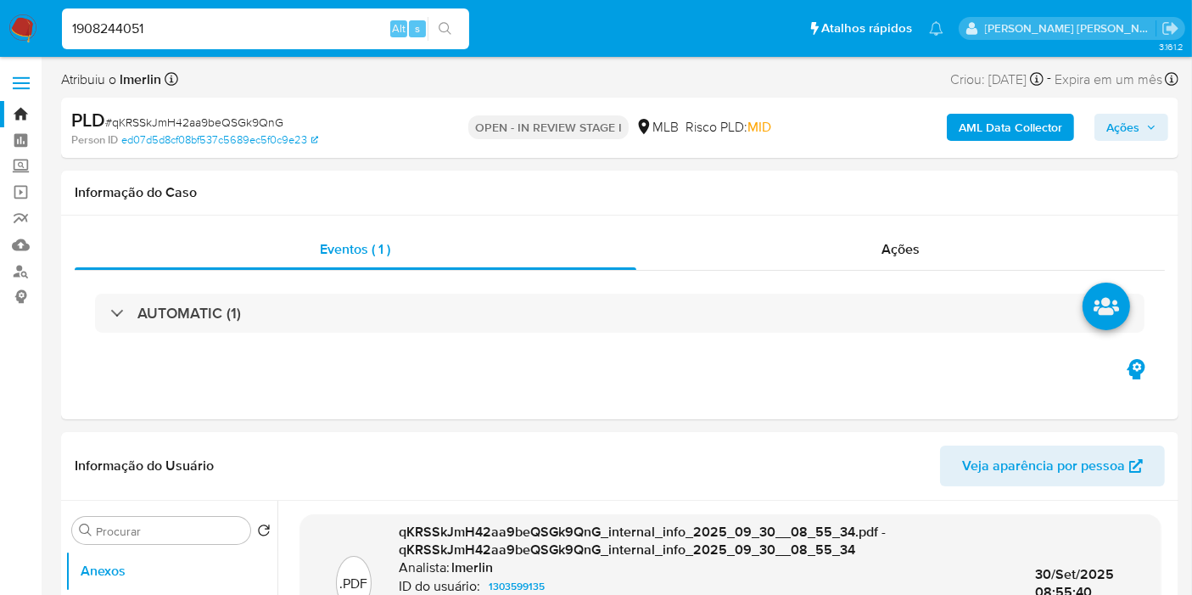
type input "1908244051"
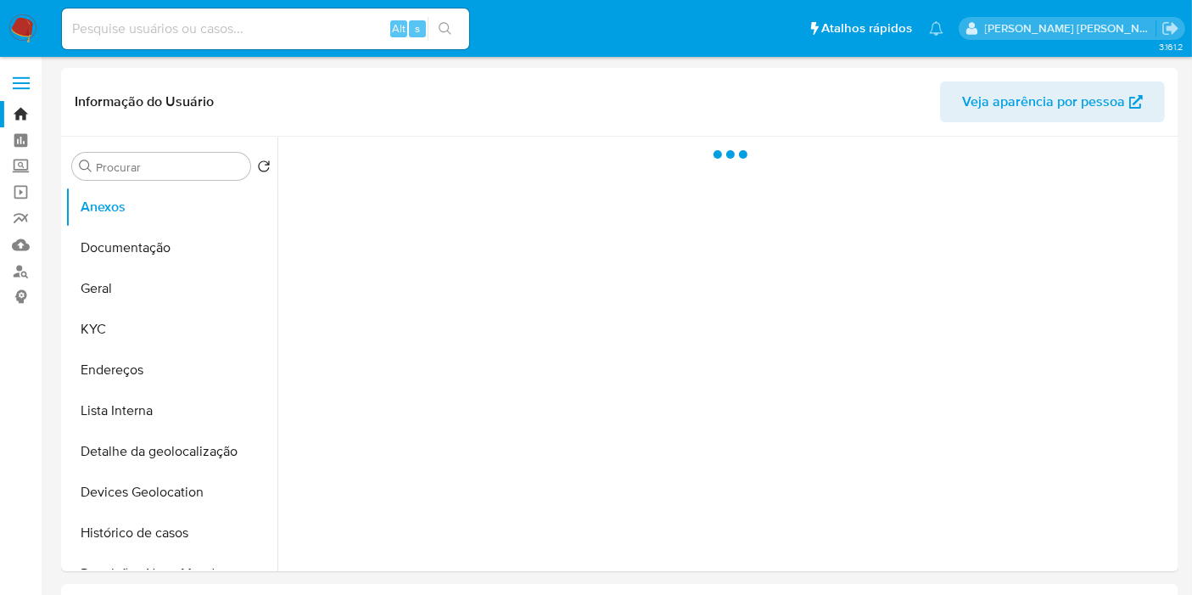
select select "10"
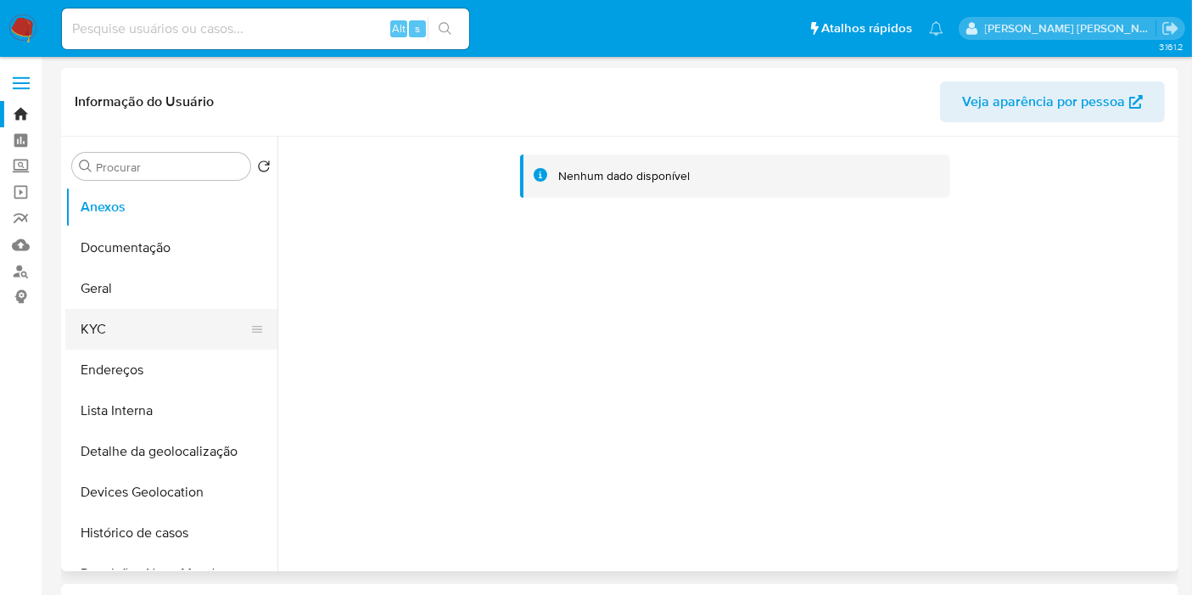
click at [132, 331] on button "KYC" at bounding box center [164, 329] width 199 height 41
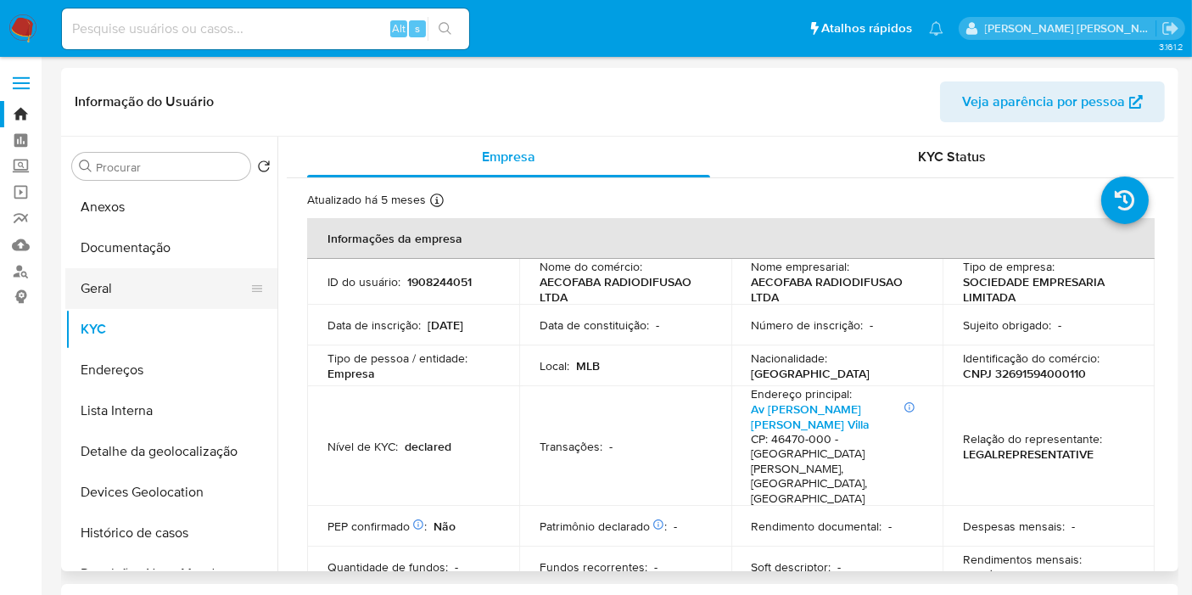
click at [157, 293] on button "Geral" at bounding box center [164, 288] width 199 height 41
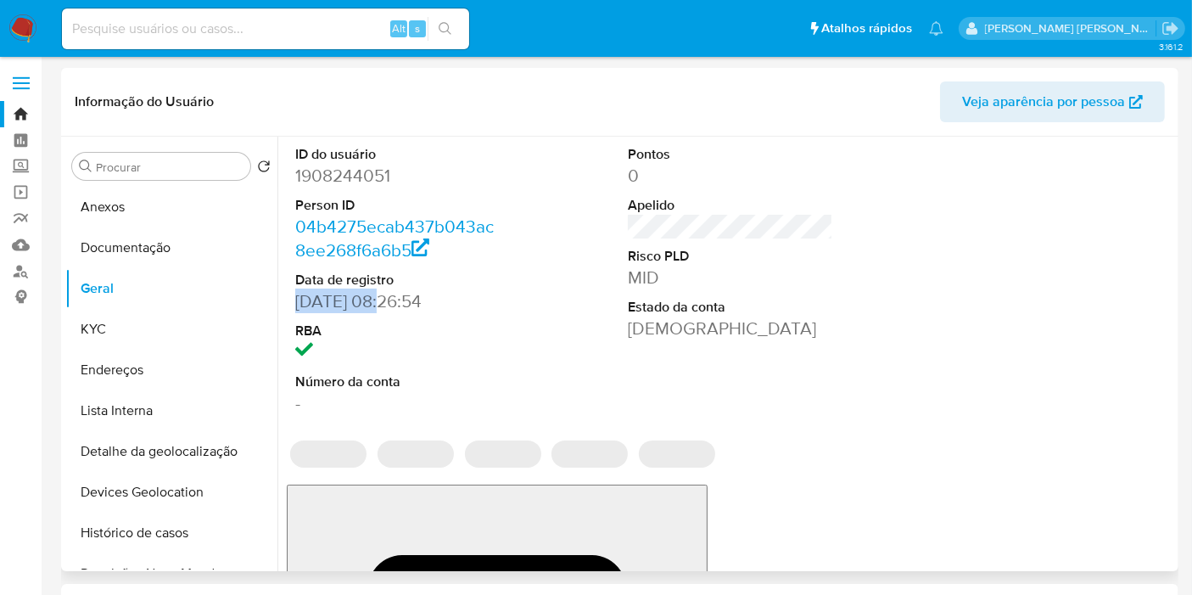
drag, startPoint x: 389, startPoint y: 301, endPoint x: 295, endPoint y: 304, distance: 93.4
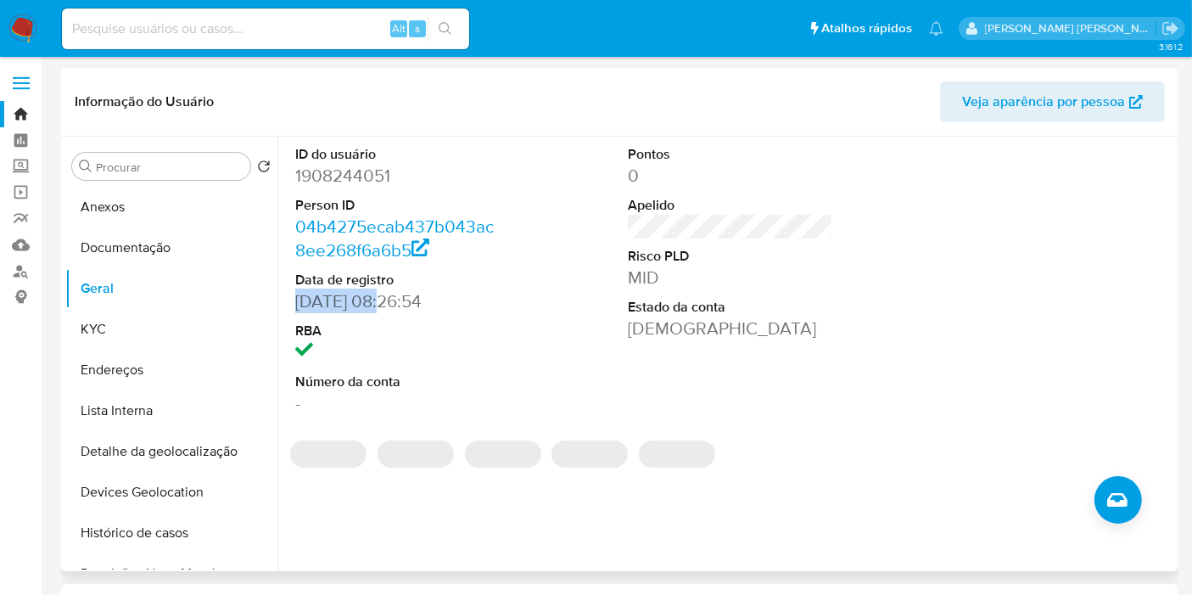
click at [295, 304] on dd "[DATE] 08:26:54" at bounding box center [397, 301] width 205 height 24
copy dd "[DATE]"
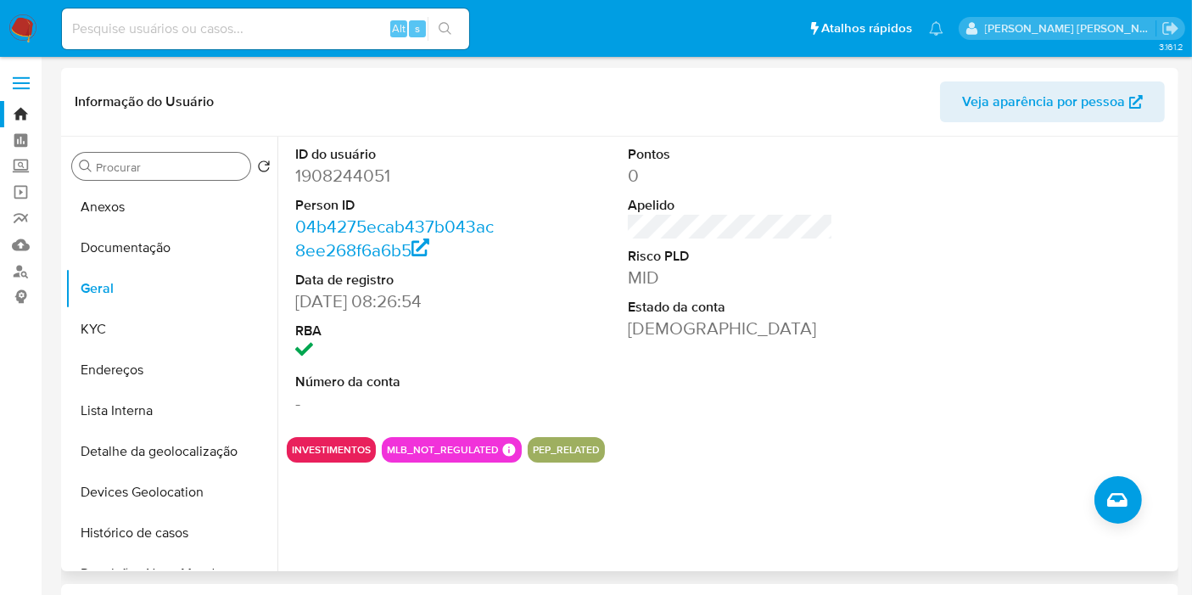
click at [194, 156] on div "Procurar" at bounding box center [161, 166] width 178 height 27
click at [190, 165] on input "e" at bounding box center [170, 167] width 148 height 15
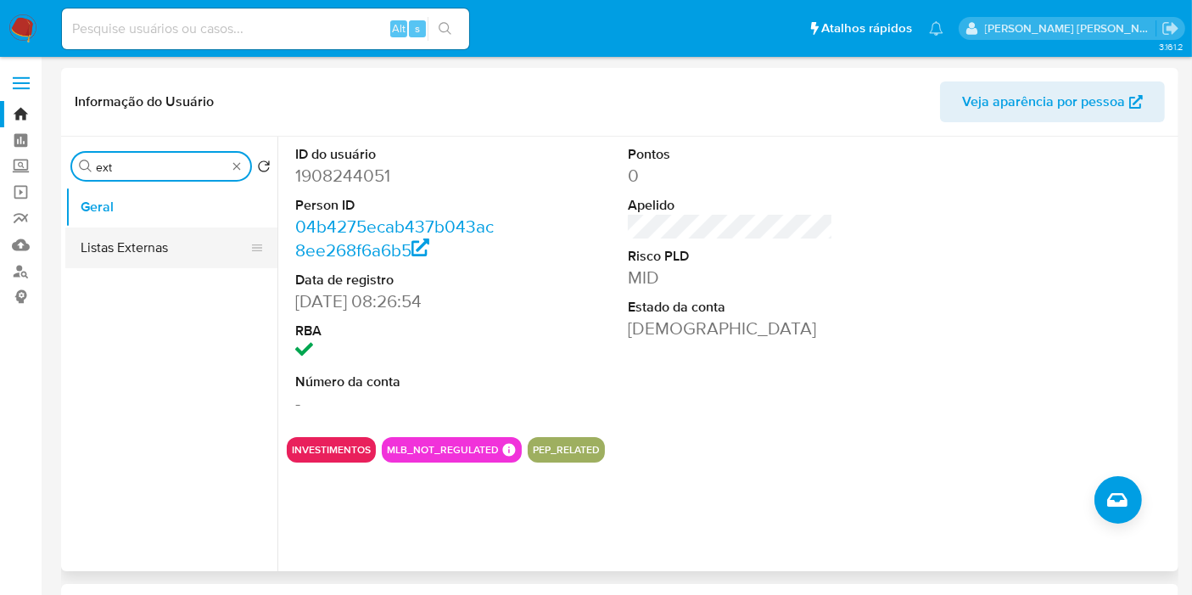
type input "ext"
click at [174, 261] on button "Listas Externas" at bounding box center [164, 247] width 199 height 41
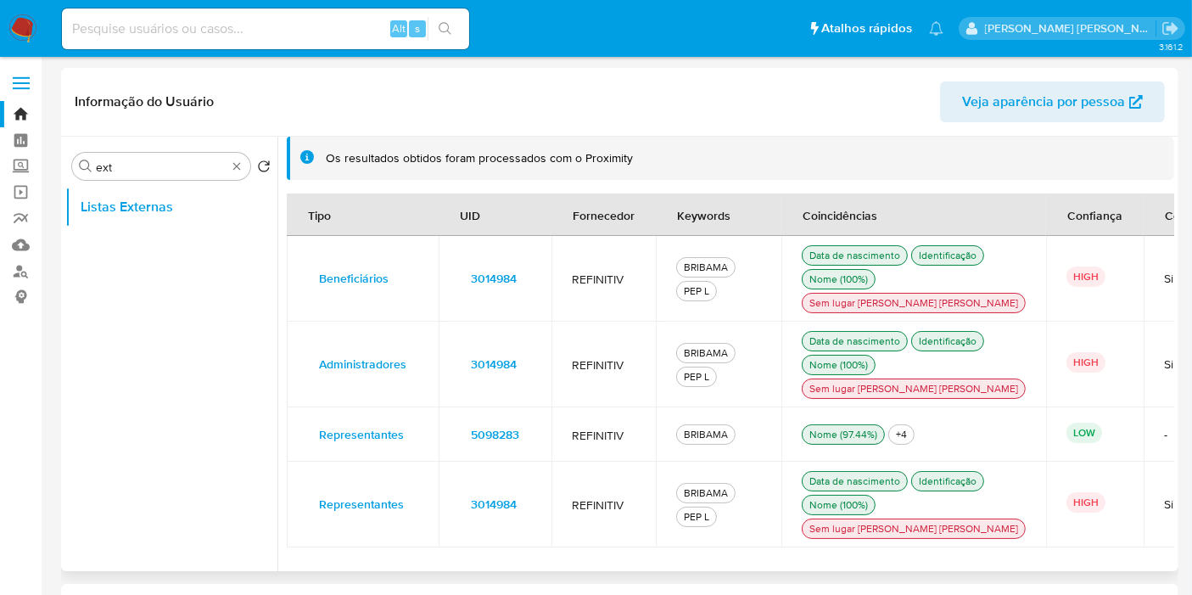
click at [545, 279] on td "3014984" at bounding box center [495, 279] width 113 height 86
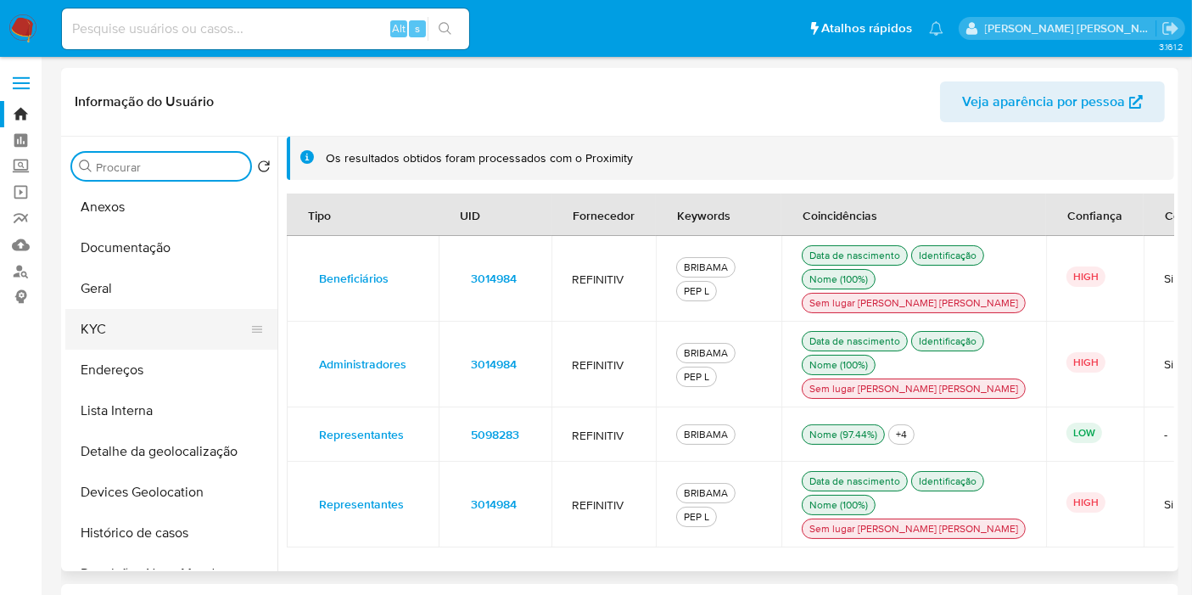
click at [150, 326] on button "KYC" at bounding box center [164, 329] width 199 height 41
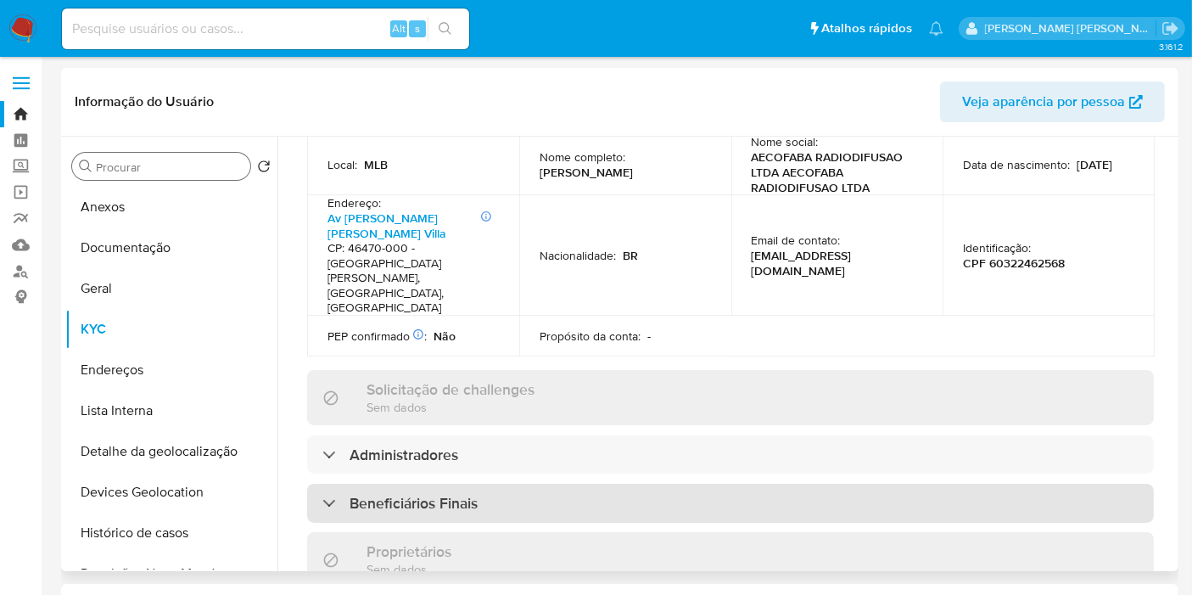
scroll to position [659, 0]
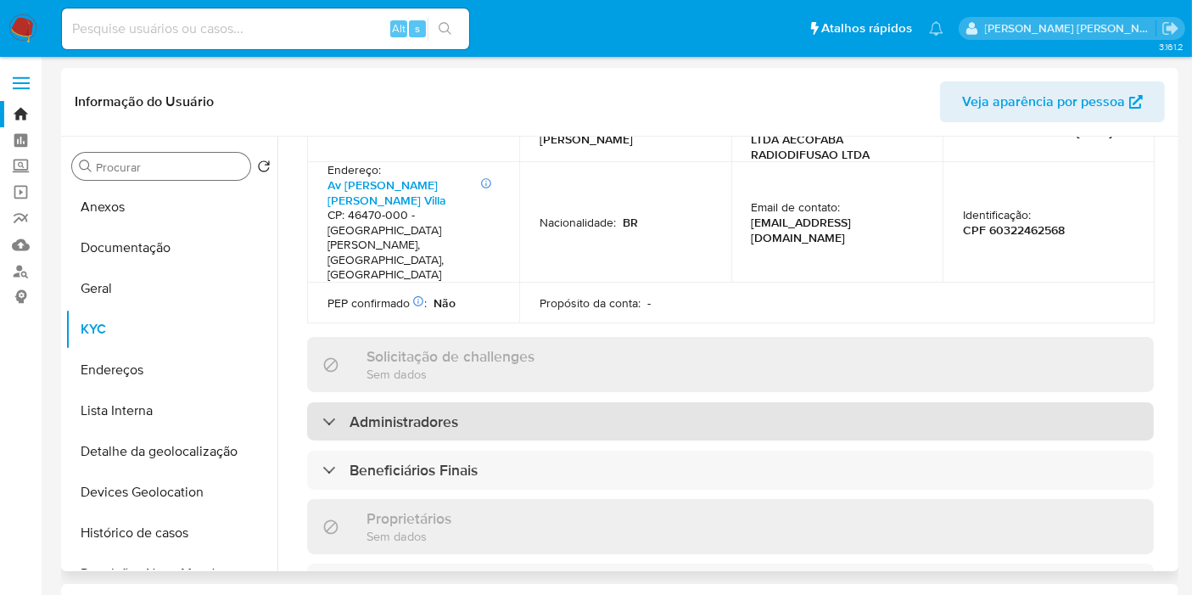
click at [563, 402] on div "Administradores" at bounding box center [730, 421] width 847 height 39
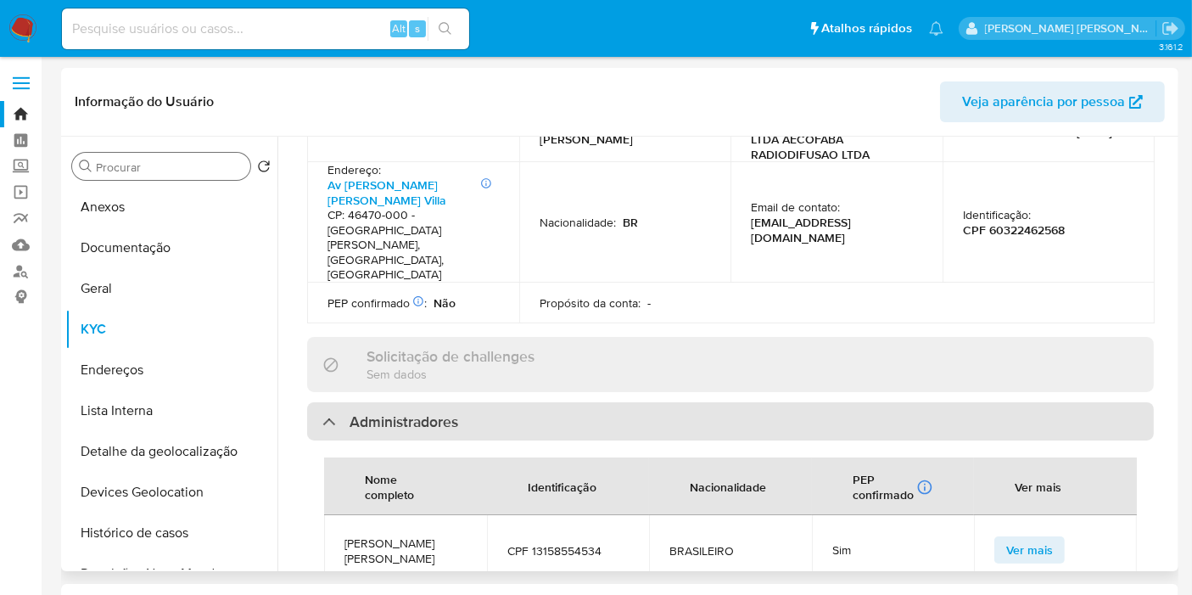
click at [564, 402] on div "Administradores" at bounding box center [730, 421] width 847 height 39
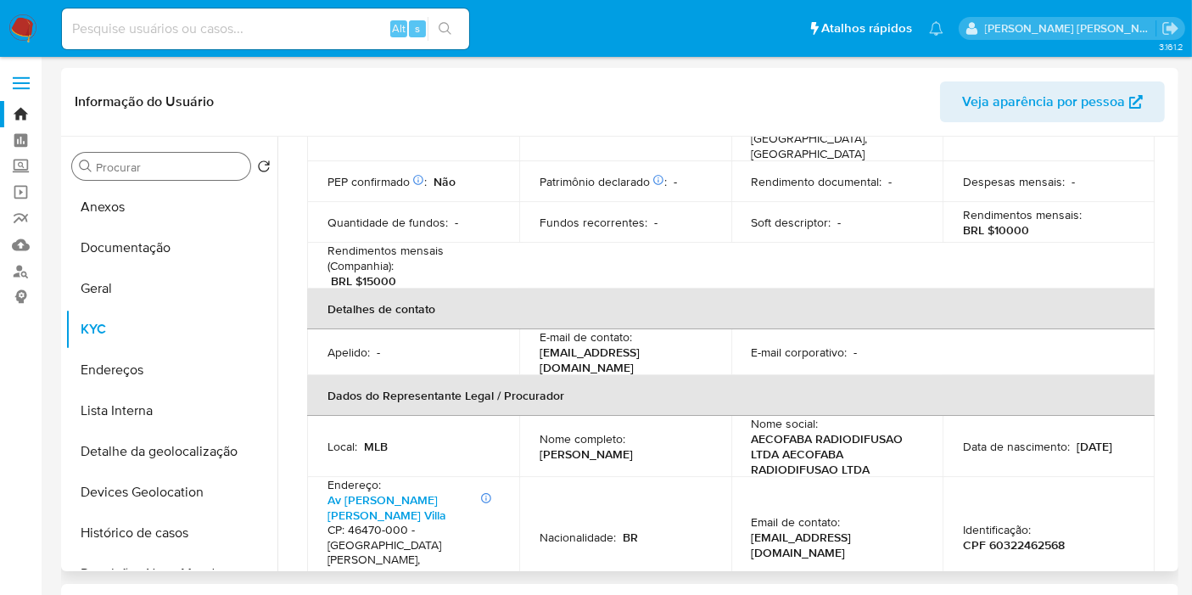
scroll to position [188, 0]
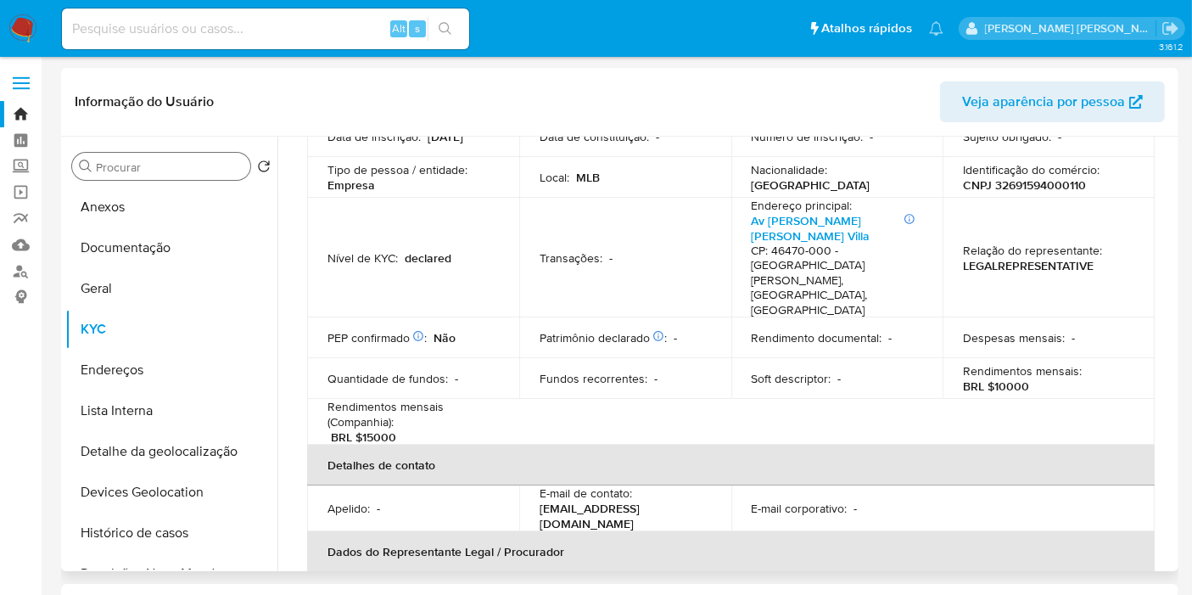
click at [1006, 379] on p "BRL $10000" at bounding box center [996, 386] width 66 height 15
copy p "10000"
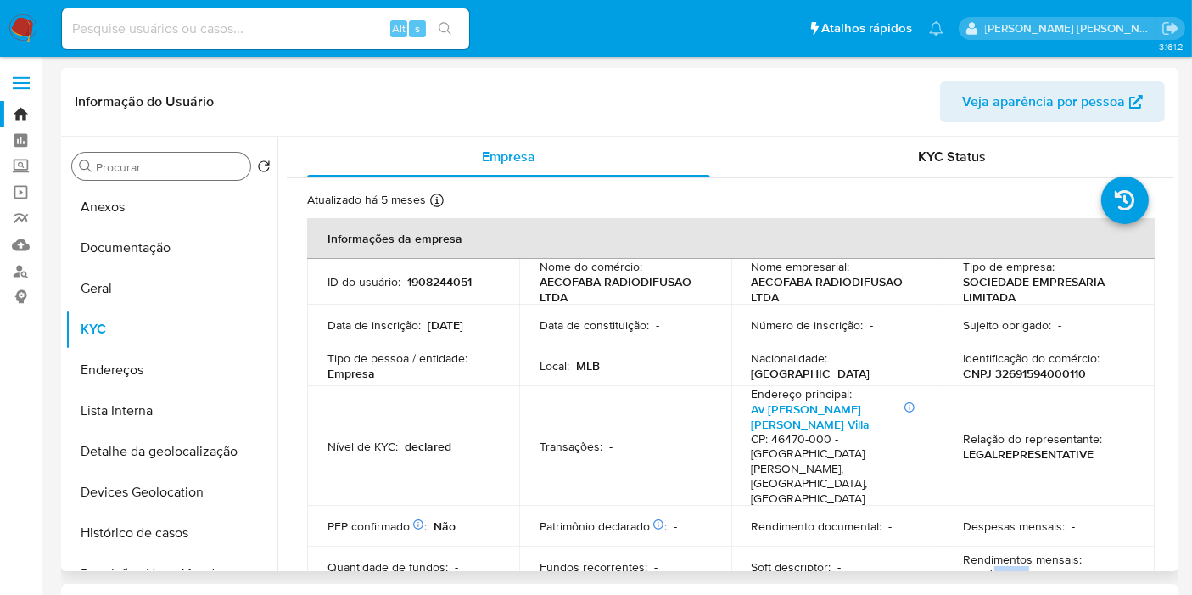
scroll to position [94, 0]
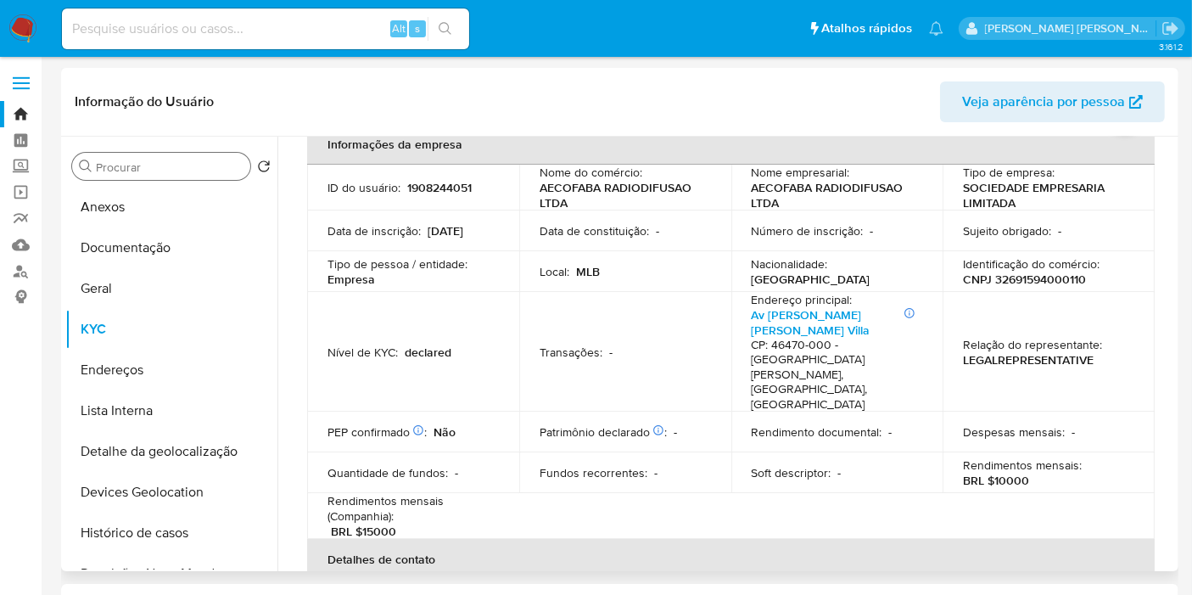
click at [367, 524] on p "BRL $15000" at bounding box center [363, 531] width 65 height 15
copy p "15000"
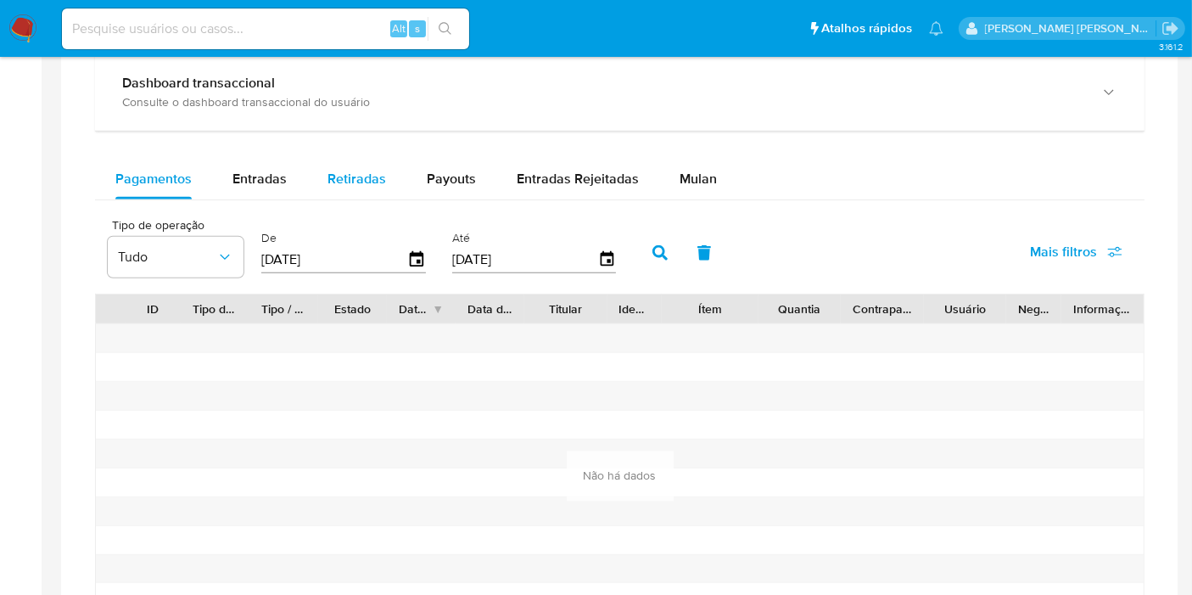
scroll to position [943, 0]
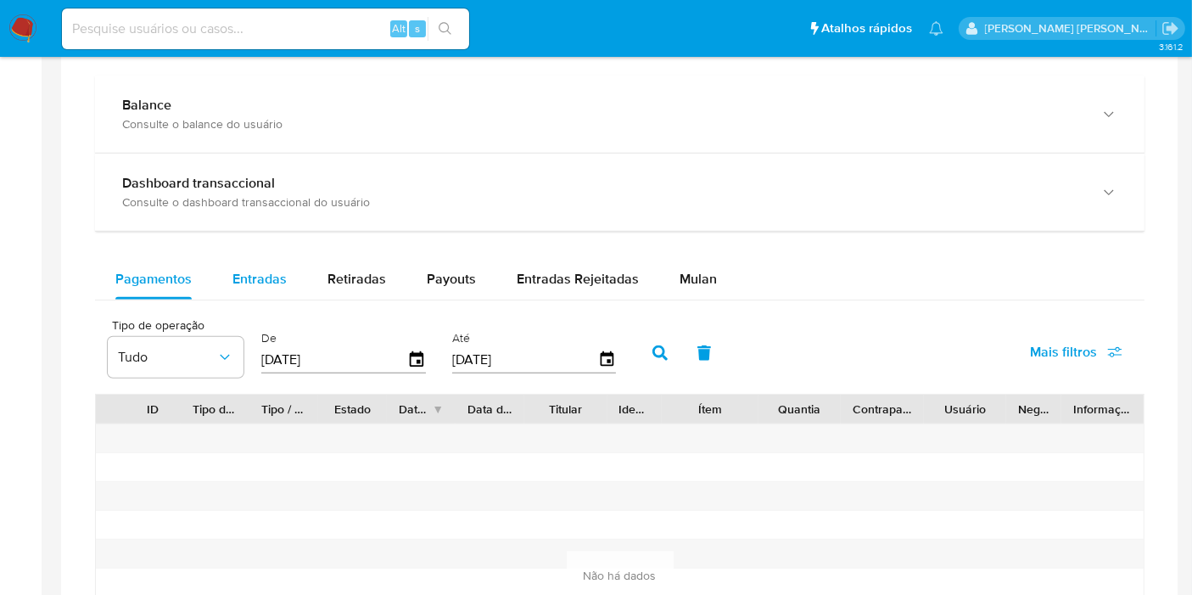
click at [250, 275] on span "Entradas" at bounding box center [260, 279] width 54 height 20
select select "10"
click at [355, 269] on span "Retiradas" at bounding box center [357, 279] width 59 height 20
select select "10"
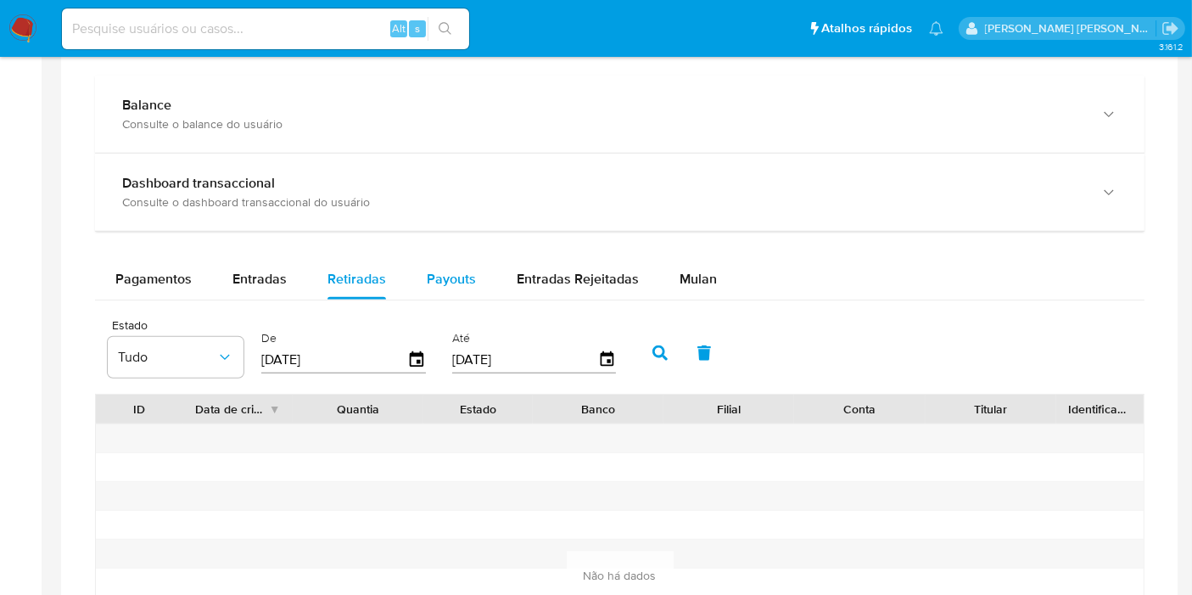
click at [463, 269] on span "Payouts" at bounding box center [451, 279] width 49 height 20
select select "10"
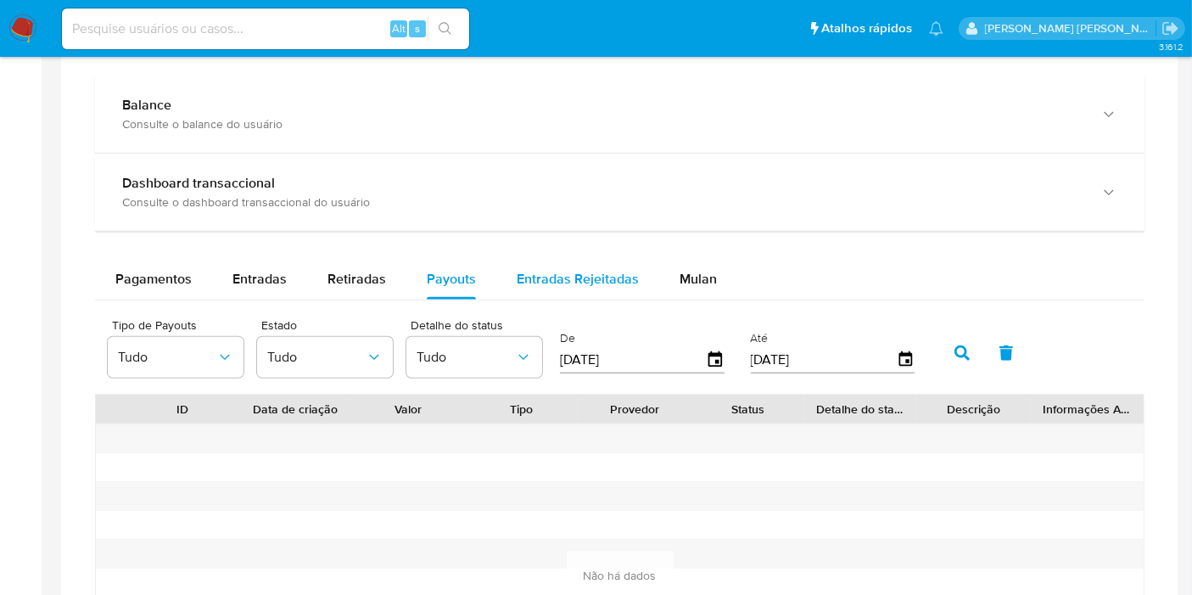
click at [564, 265] on div "Entradas Rejeitadas" at bounding box center [578, 279] width 122 height 41
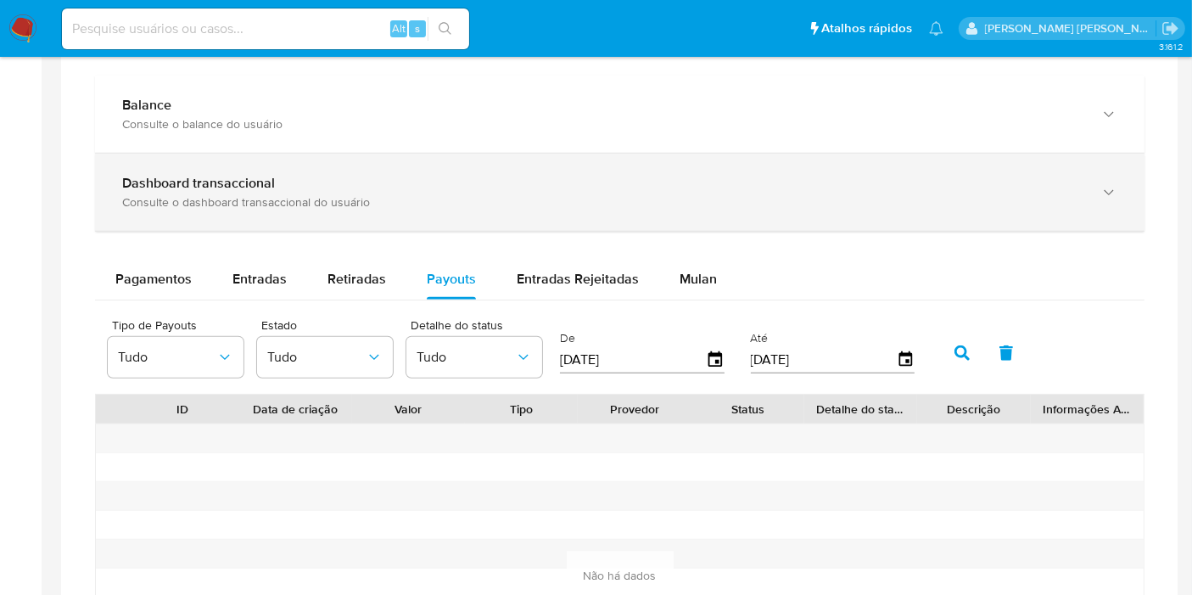
select select "10"
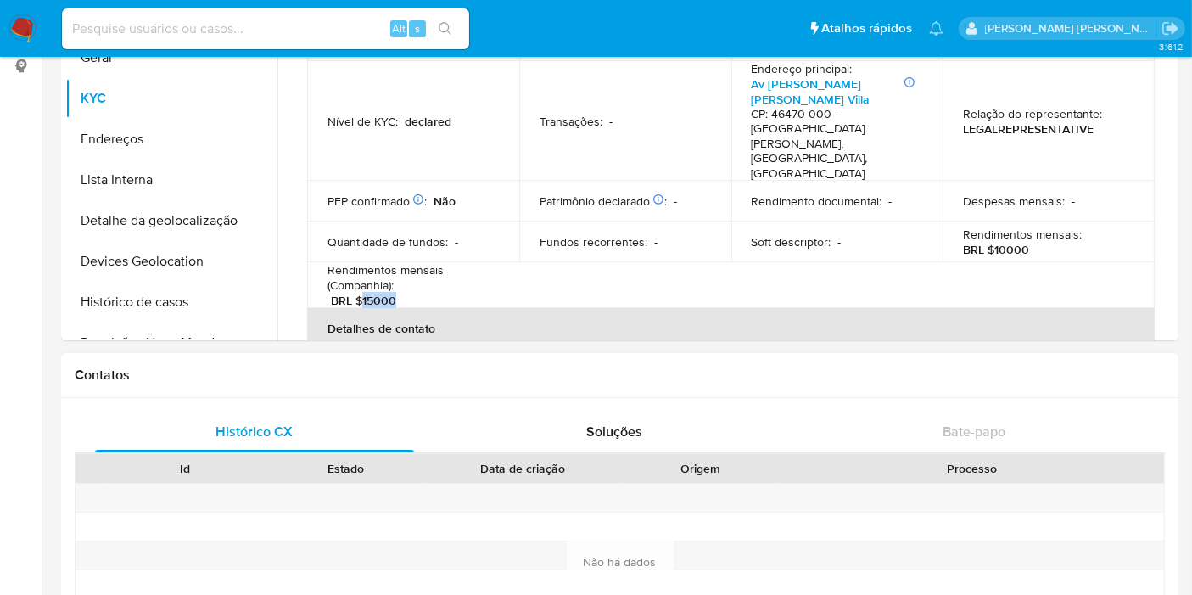
scroll to position [94, 0]
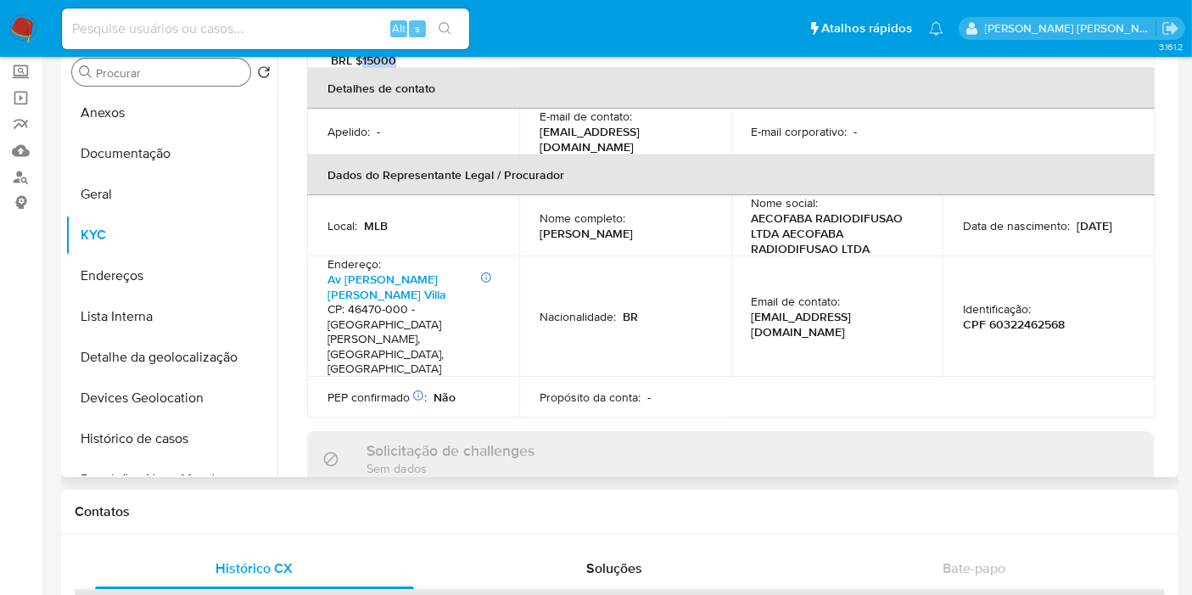
click at [521, 496] on div "Administradores" at bounding box center [730, 515] width 847 height 39
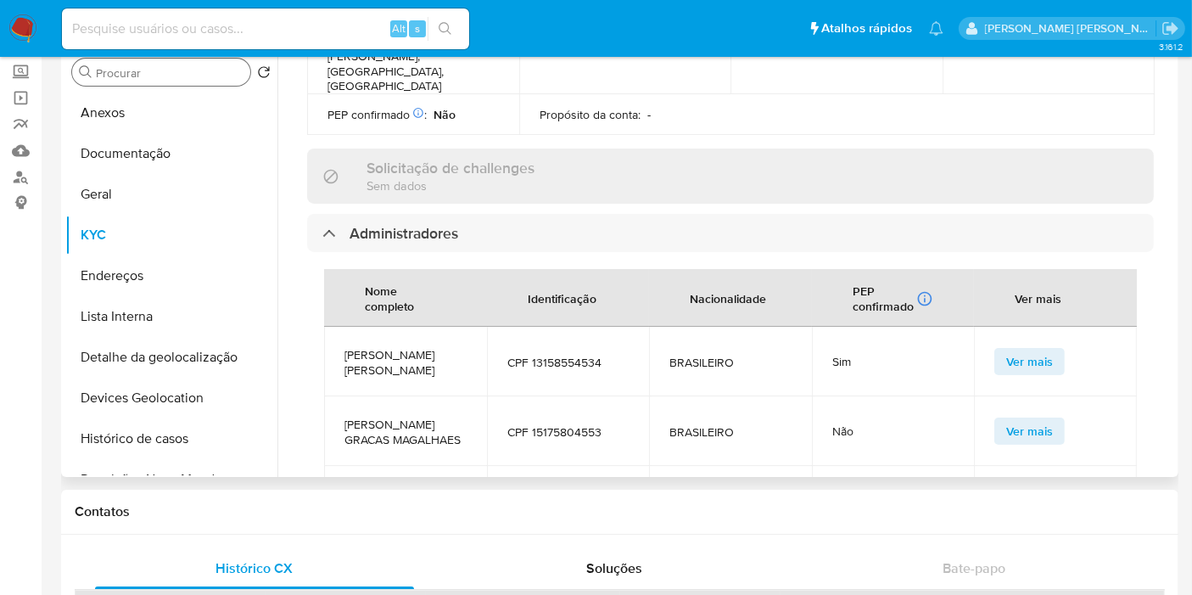
click at [575, 355] on span "CPF 13158554534" at bounding box center [569, 362] width 122 height 15
copy span "13158554534"
click at [305, 26] on input at bounding box center [265, 29] width 407 height 22
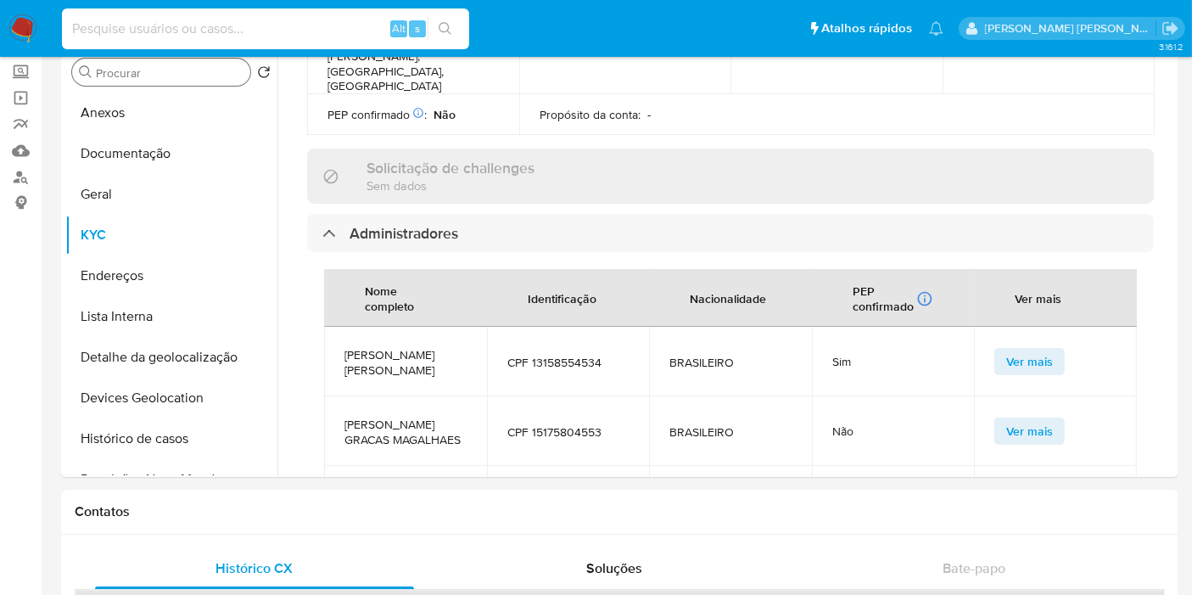
paste input "380648305"
type input "380648305"
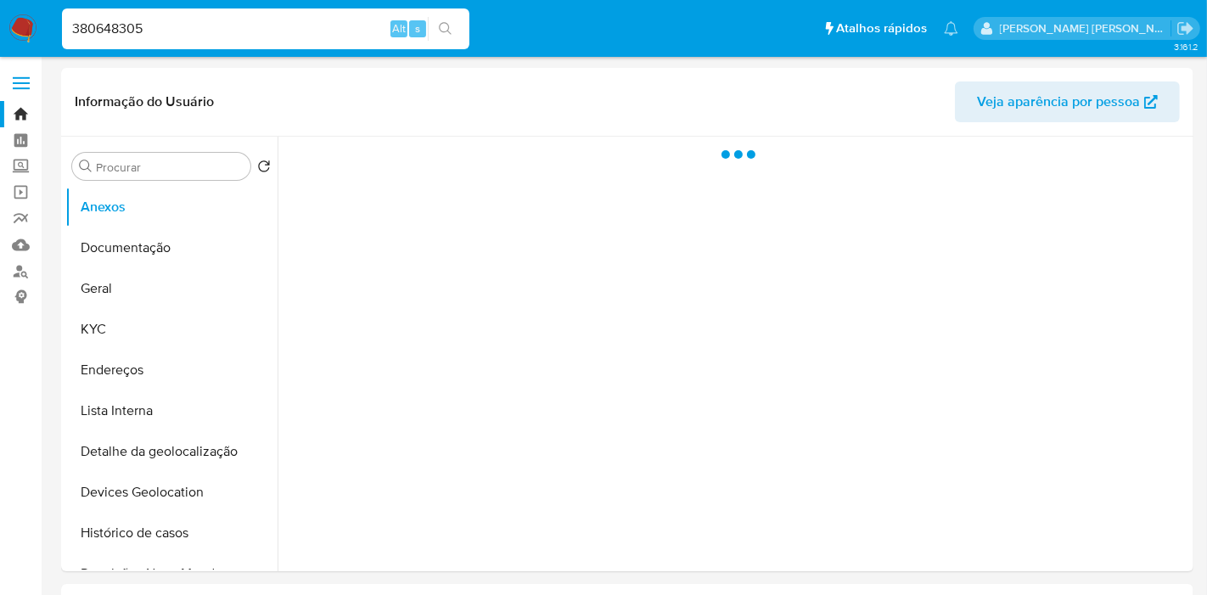
select select "10"
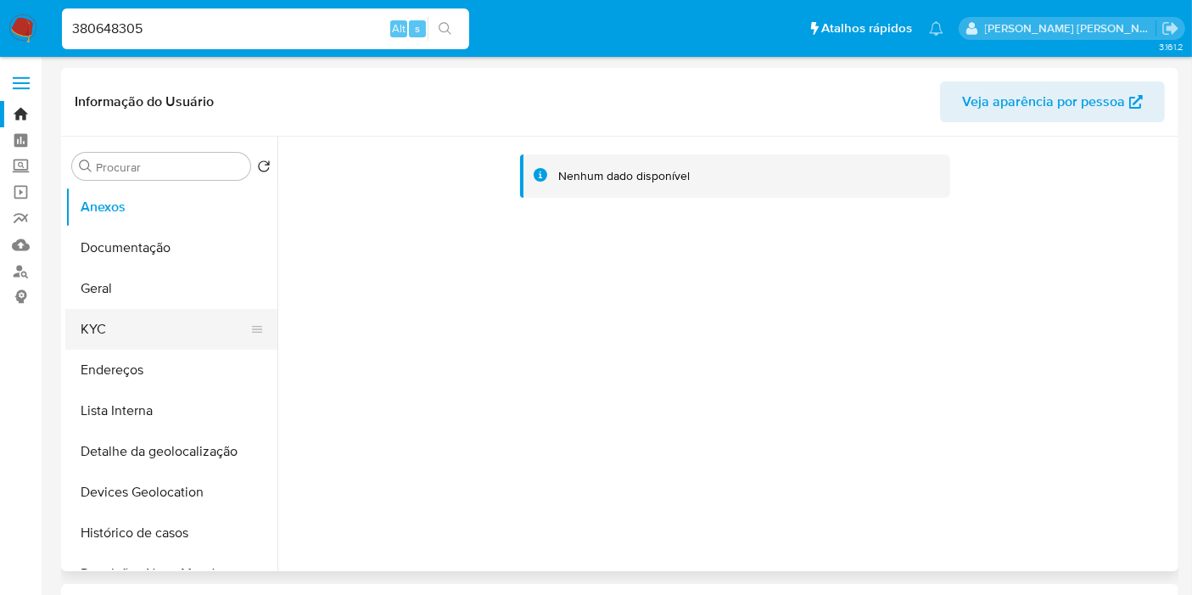
click at [112, 326] on button "KYC" at bounding box center [164, 329] width 199 height 41
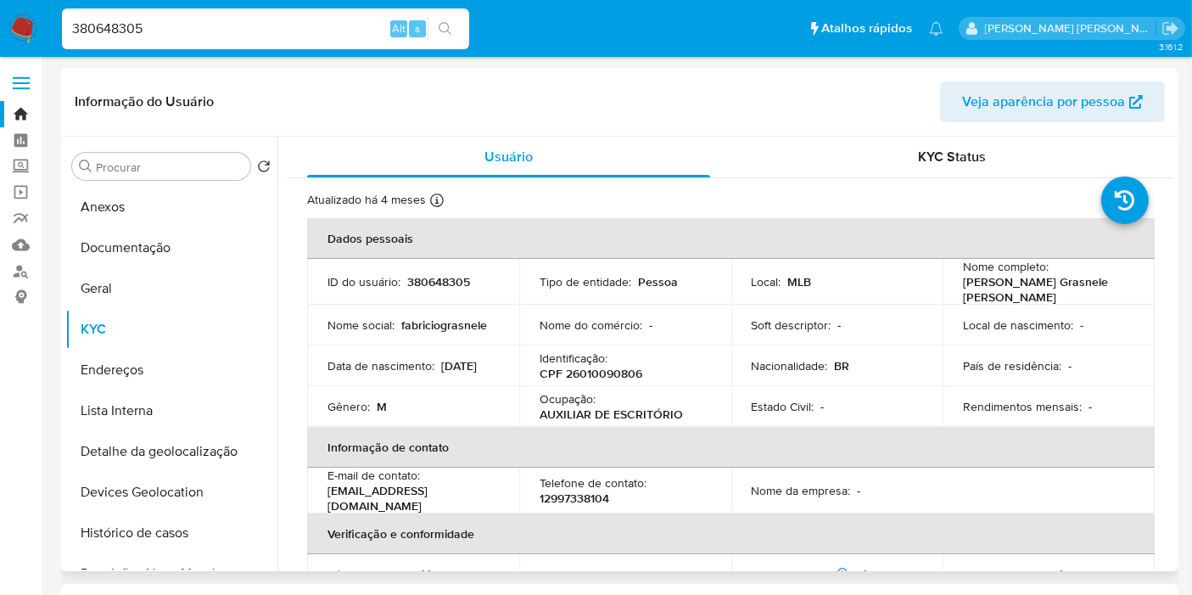
click at [611, 375] on p "CPF 26010090806" at bounding box center [591, 373] width 103 height 15
copy p "26010090806"
click at [180, 160] on input "Procurar" at bounding box center [170, 167] width 148 height 15
click at [182, 165] on input "Procurar" at bounding box center [170, 167] width 148 height 15
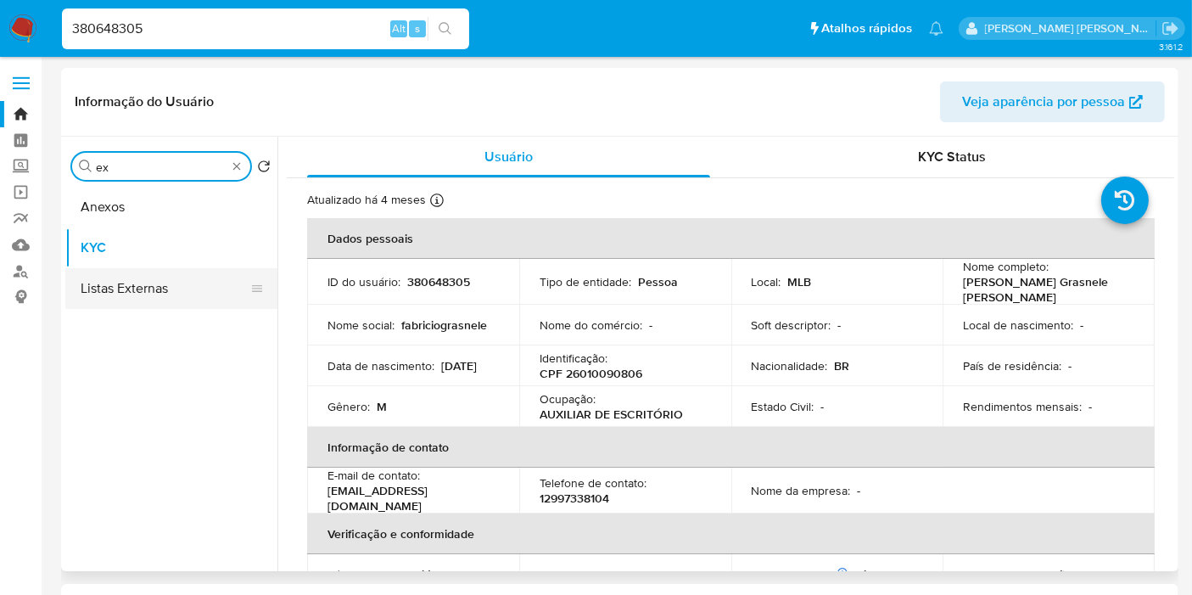
type input "ex"
click at [192, 289] on button "Listas Externas" at bounding box center [164, 288] width 199 height 41
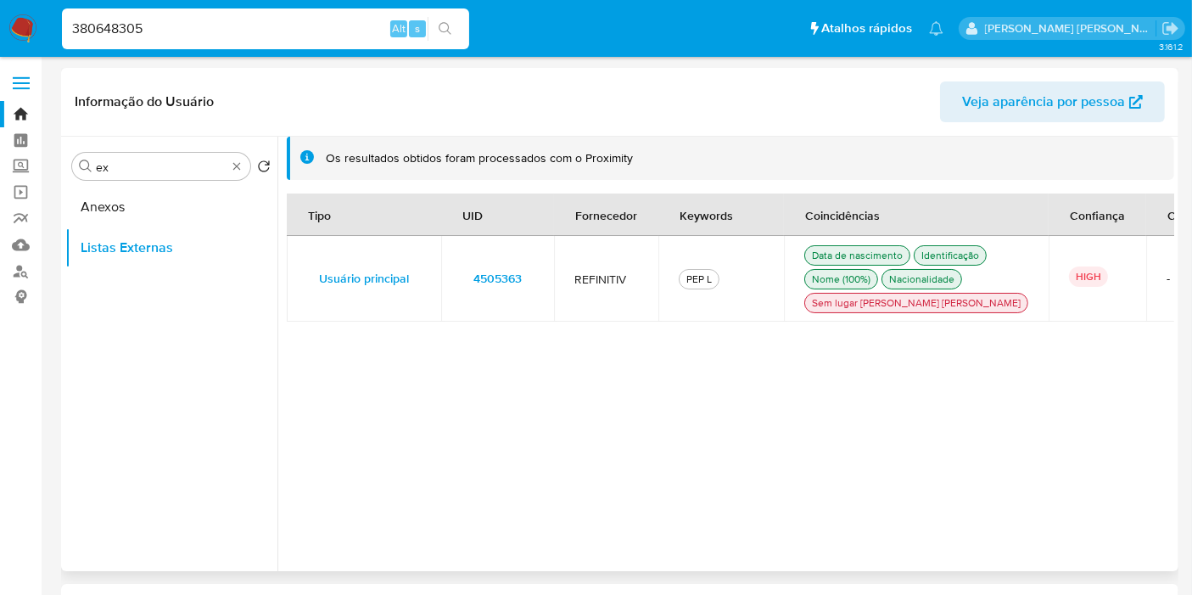
click at [538, 283] on td "4505363" at bounding box center [497, 279] width 113 height 86
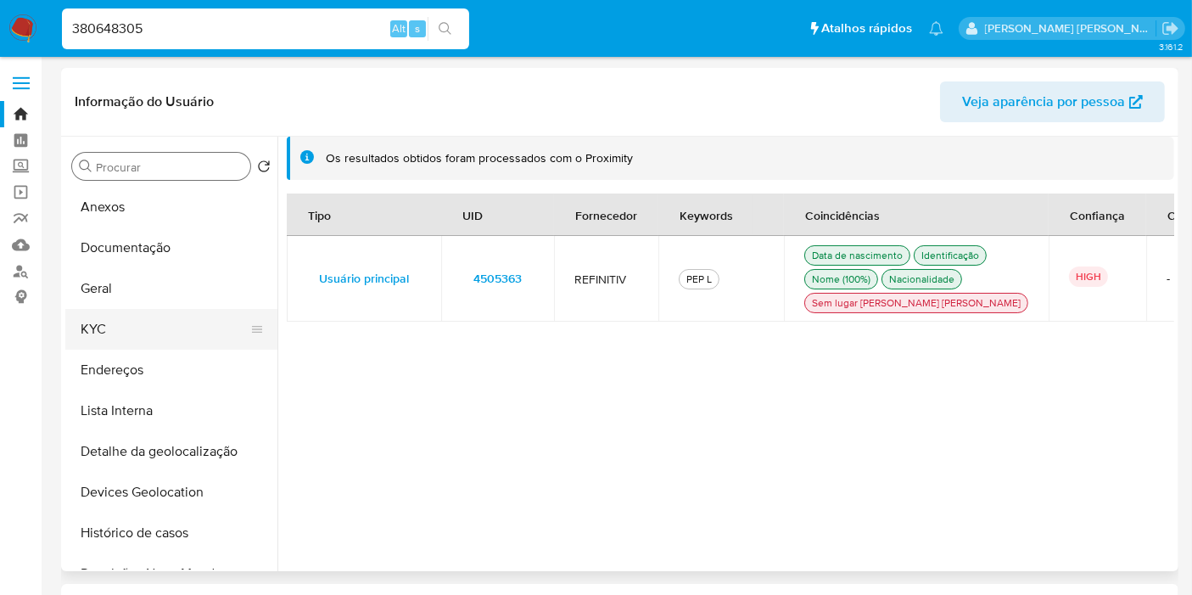
click at [164, 332] on button "KYC" at bounding box center [164, 329] width 199 height 41
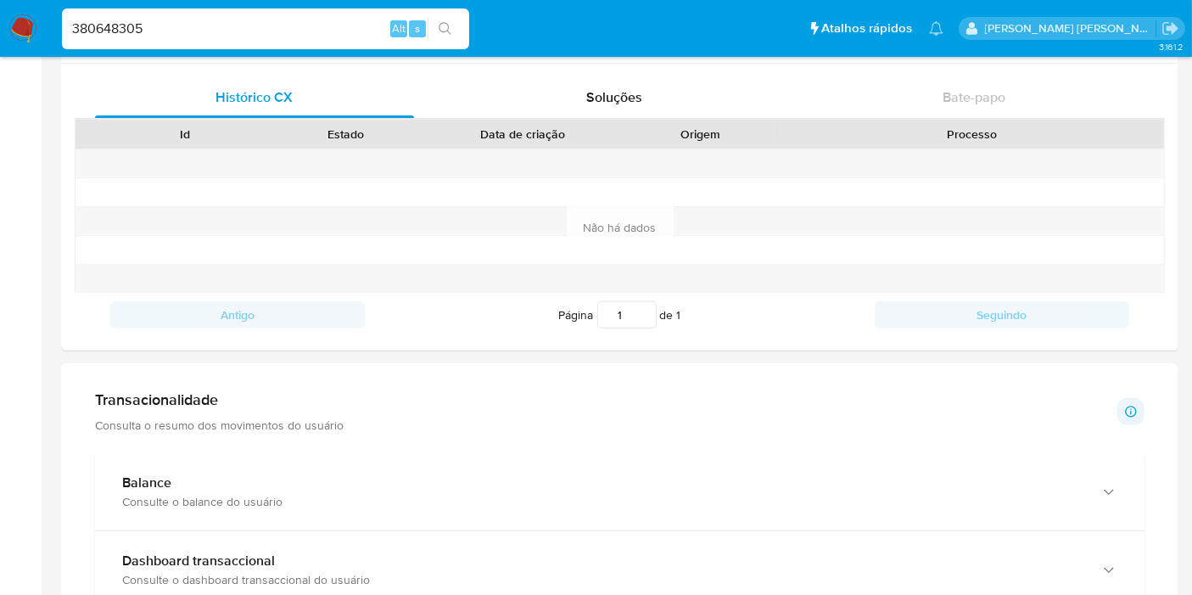
scroll to position [1131, 0]
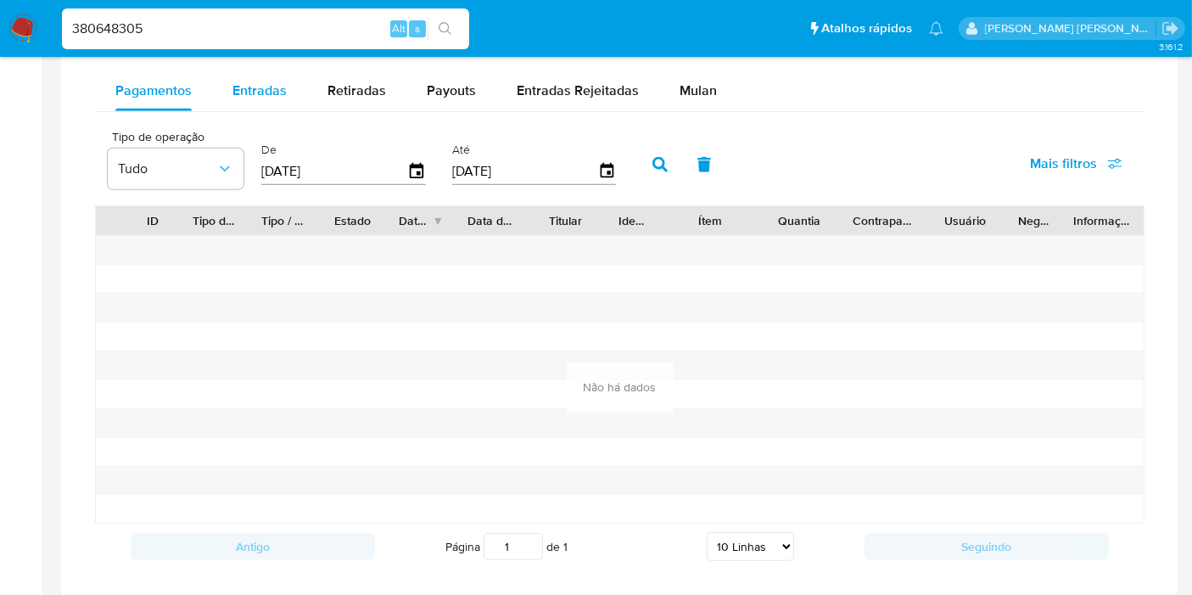
click at [293, 89] on button "Entradas" at bounding box center [259, 90] width 95 height 41
select select "10"
click at [337, 89] on span "Retiradas" at bounding box center [357, 91] width 59 height 20
select select "10"
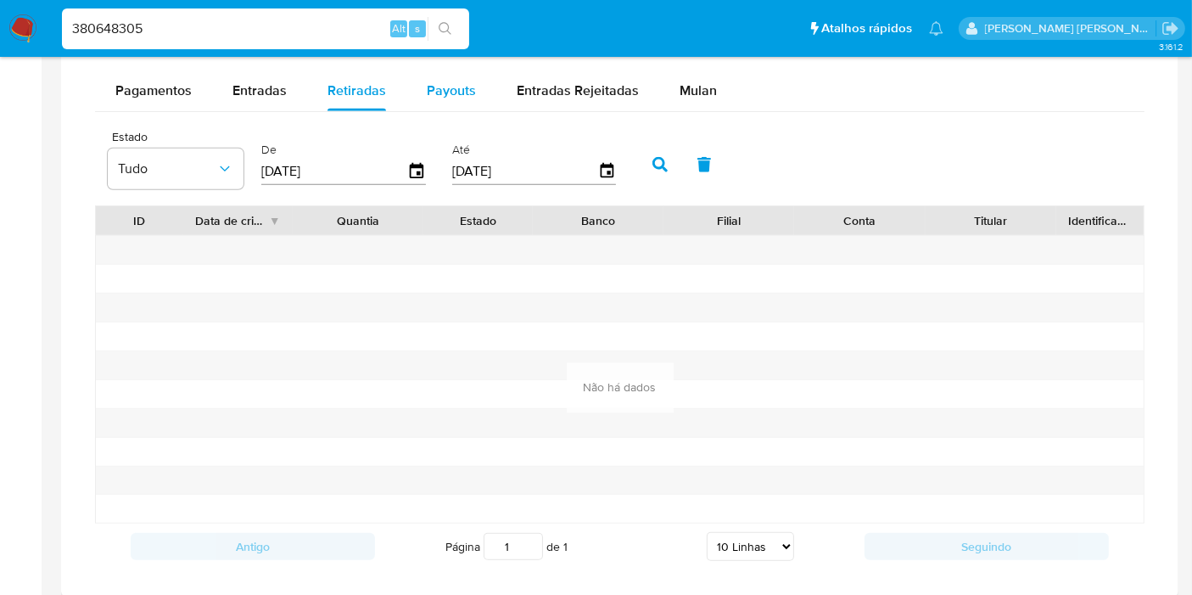
click at [483, 104] on button "Payouts" at bounding box center [452, 90] width 90 height 41
select select "10"
